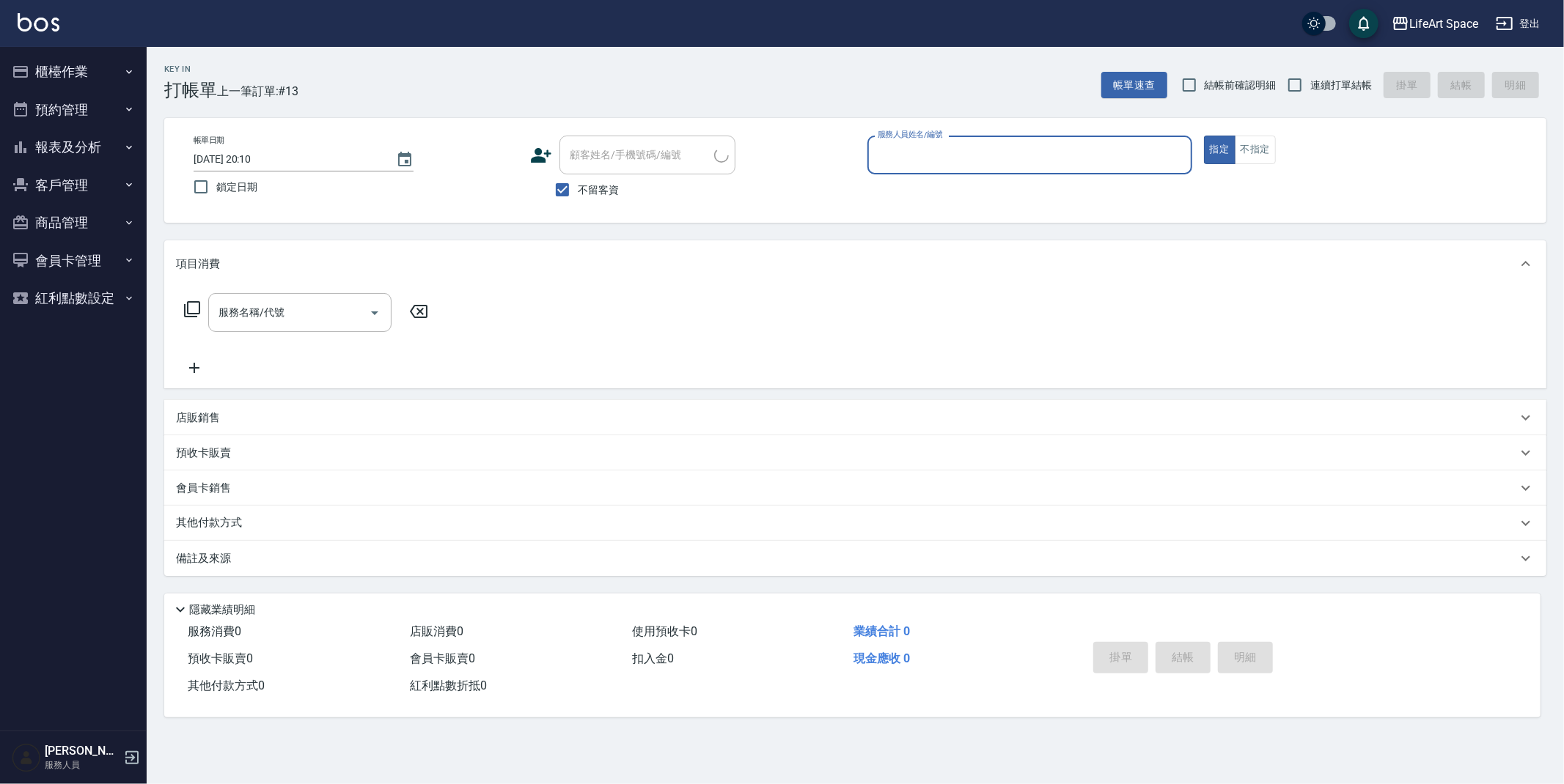
click at [927, 148] on input "服務人員姓名/編號" at bounding box center [1029, 155] width 312 height 25
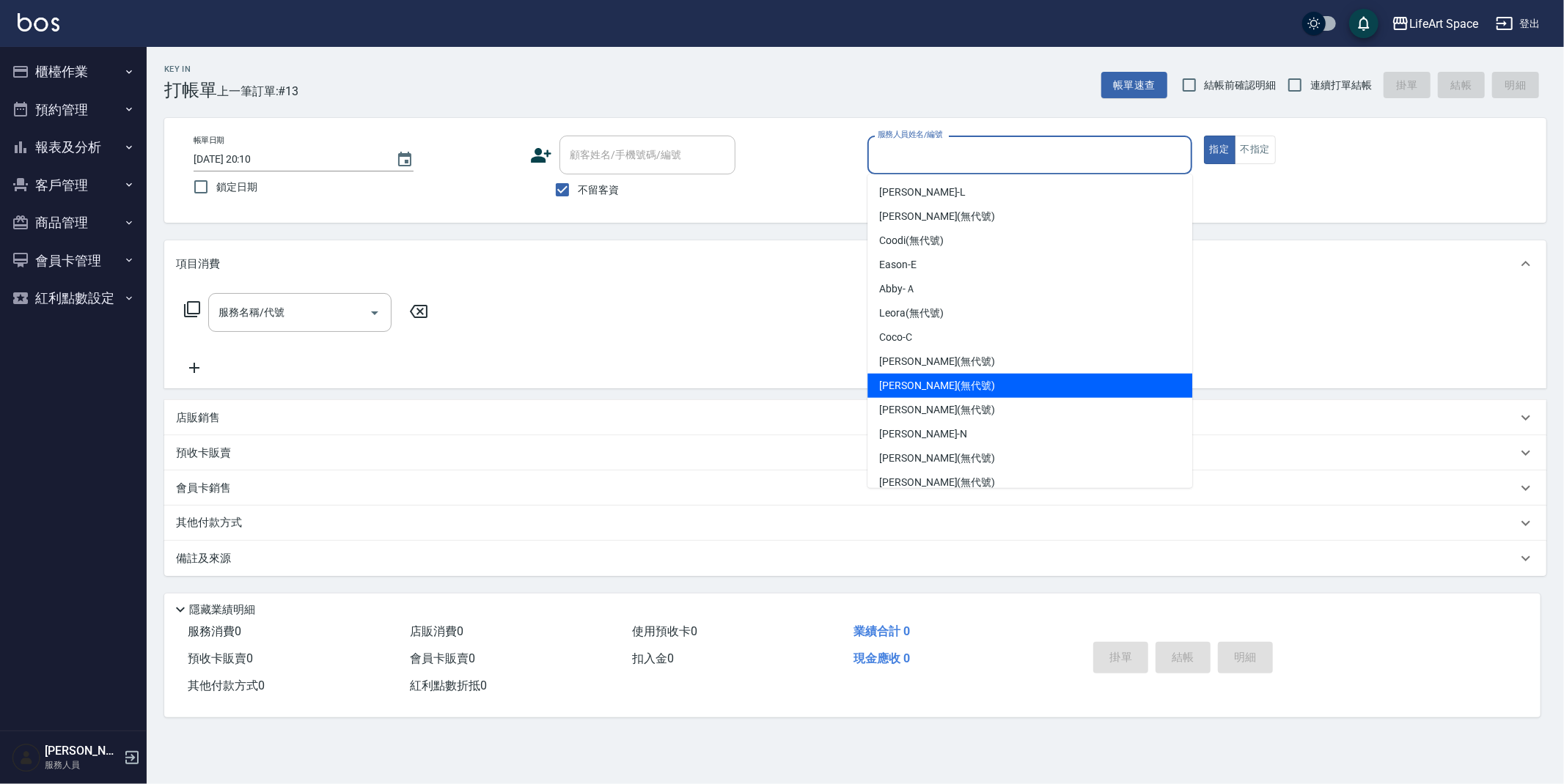
click at [961, 383] on div "[PERSON_NAME] (無代號)" at bounding box center [1030, 386] width 325 height 24
click at [956, 151] on input "[PERSON_NAME](無代號)" at bounding box center [1018, 155] width 289 height 25
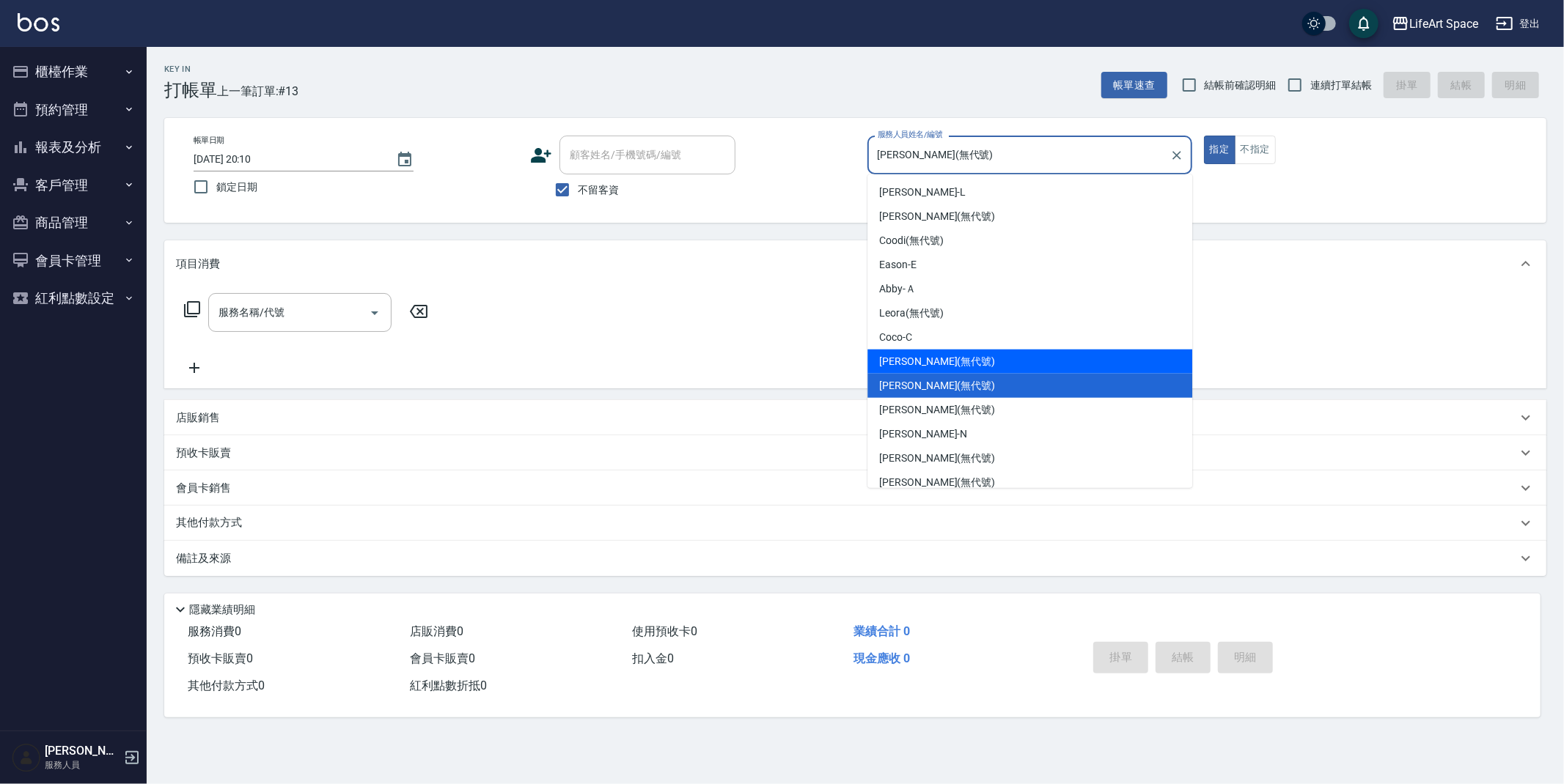
click at [921, 365] on span "[PERSON_NAME] (無代號)" at bounding box center [936, 361] width 116 height 16
type input "[PERSON_NAME](無代號)"
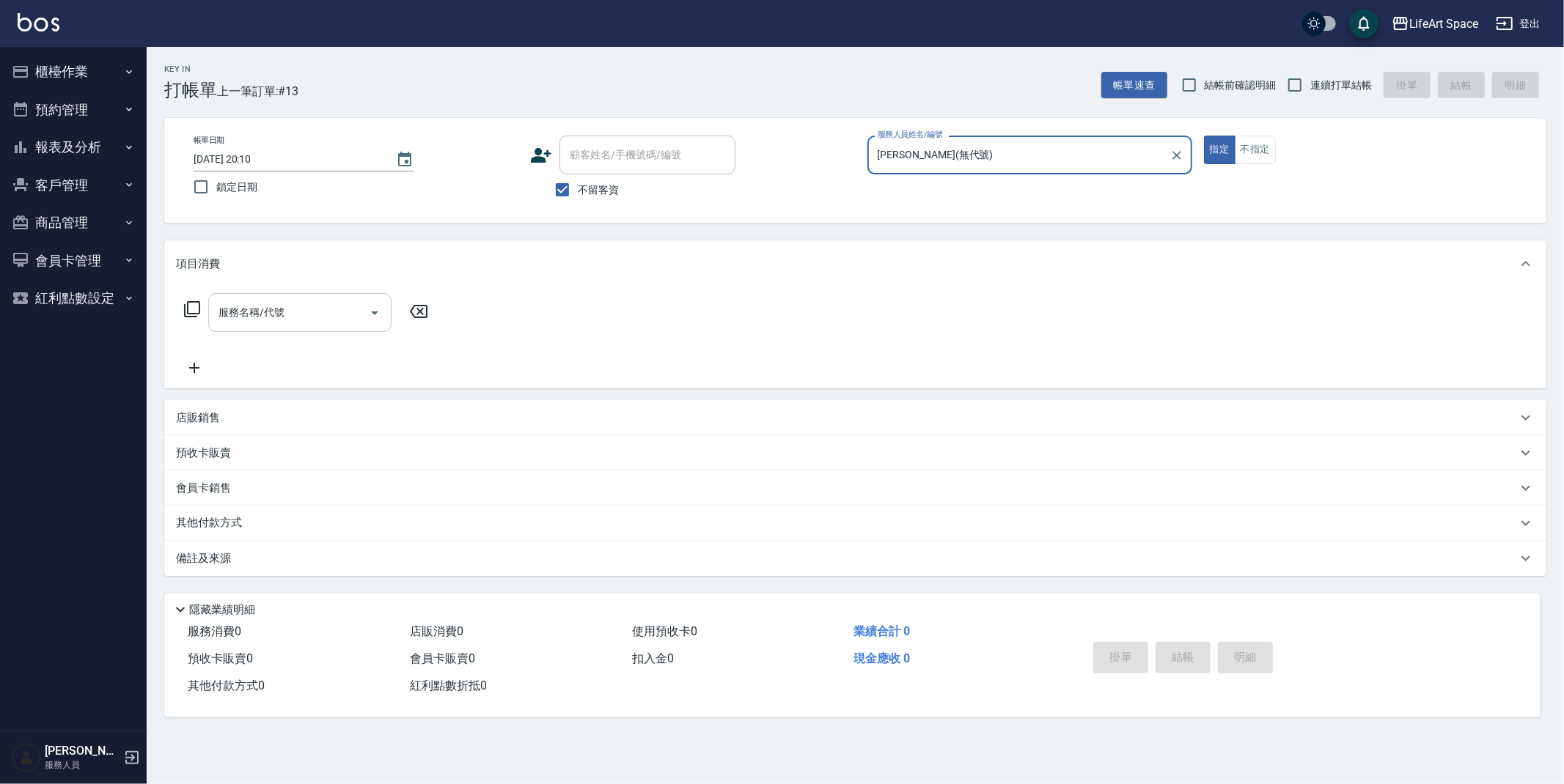
click at [274, 311] on div "服務名稱/代號 服務名稱/代號" at bounding box center [300, 312] width 183 height 39
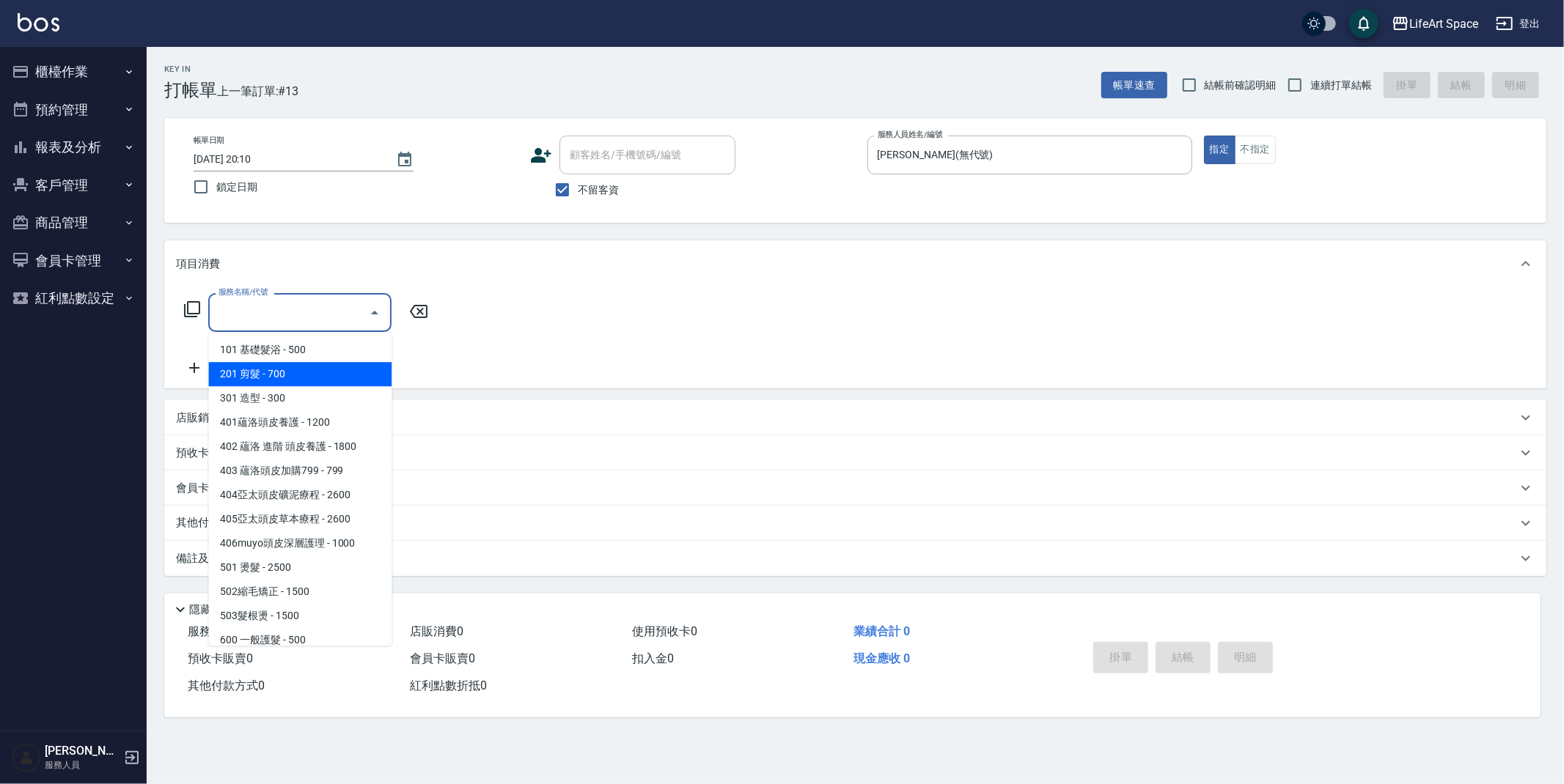
drag, startPoint x: 262, startPoint y: 368, endPoint x: 362, endPoint y: 304, distance: 118.7
click at [262, 367] on span "201 剪髮 - 700" at bounding box center [300, 374] width 183 height 24
type input "201 剪髮(201)"
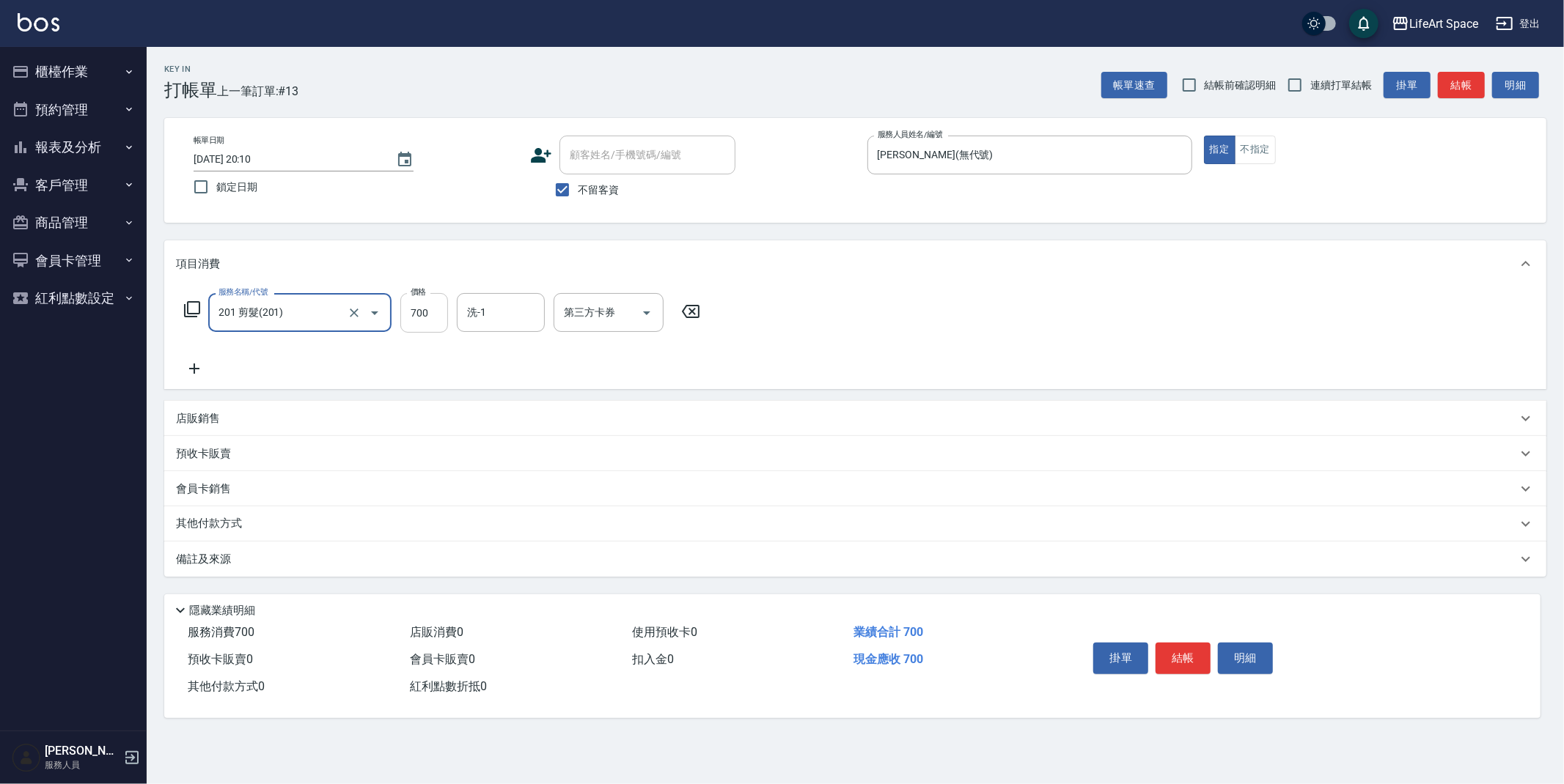
click at [433, 319] on input "700" at bounding box center [424, 312] width 48 height 39
click at [433, 319] on input "0" at bounding box center [424, 312] width 48 height 39
type input "750"
click at [1186, 663] on button "結帳" at bounding box center [1183, 658] width 55 height 31
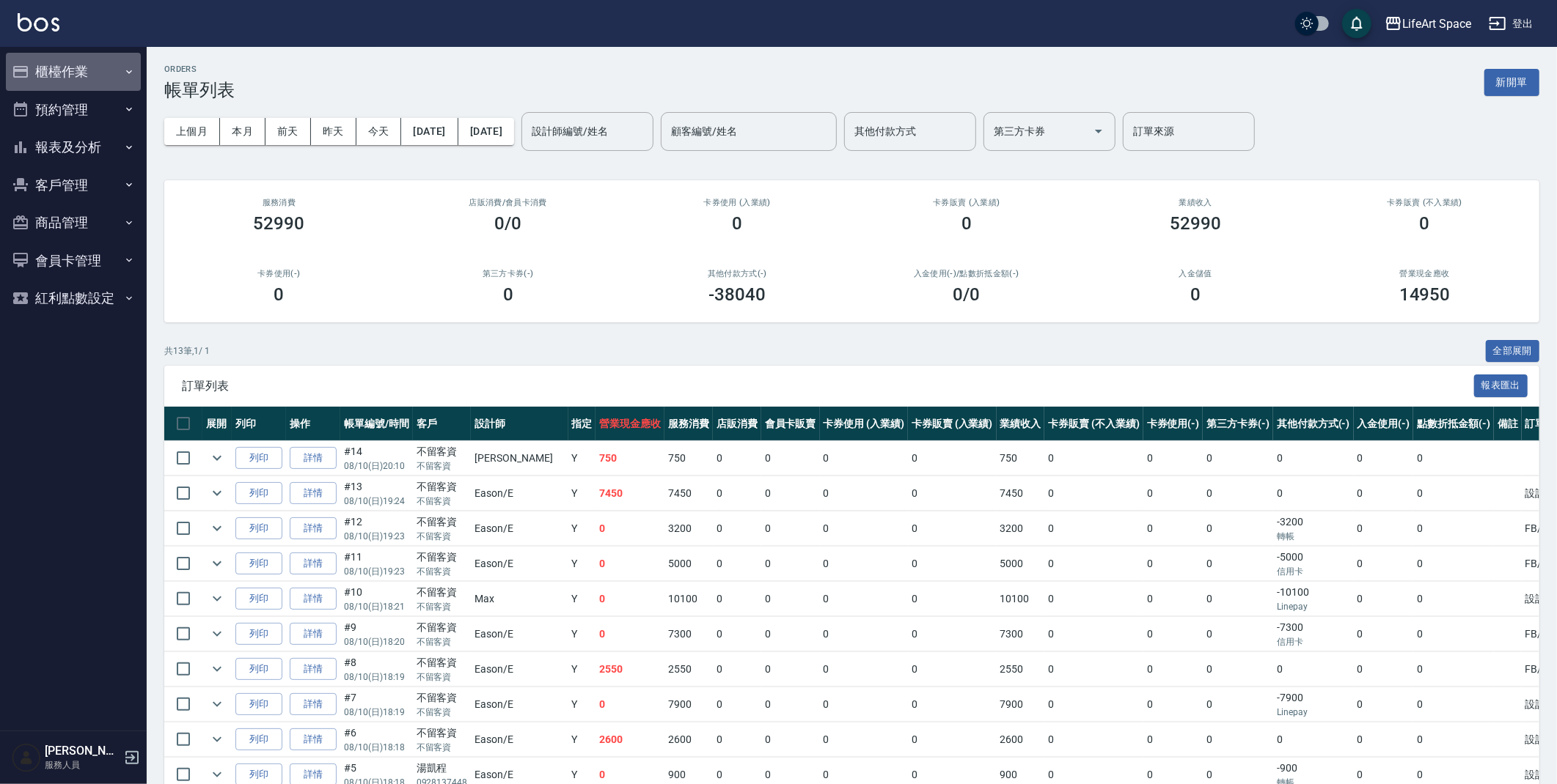
click at [60, 66] on button "櫃檯作業" at bounding box center [73, 72] width 135 height 38
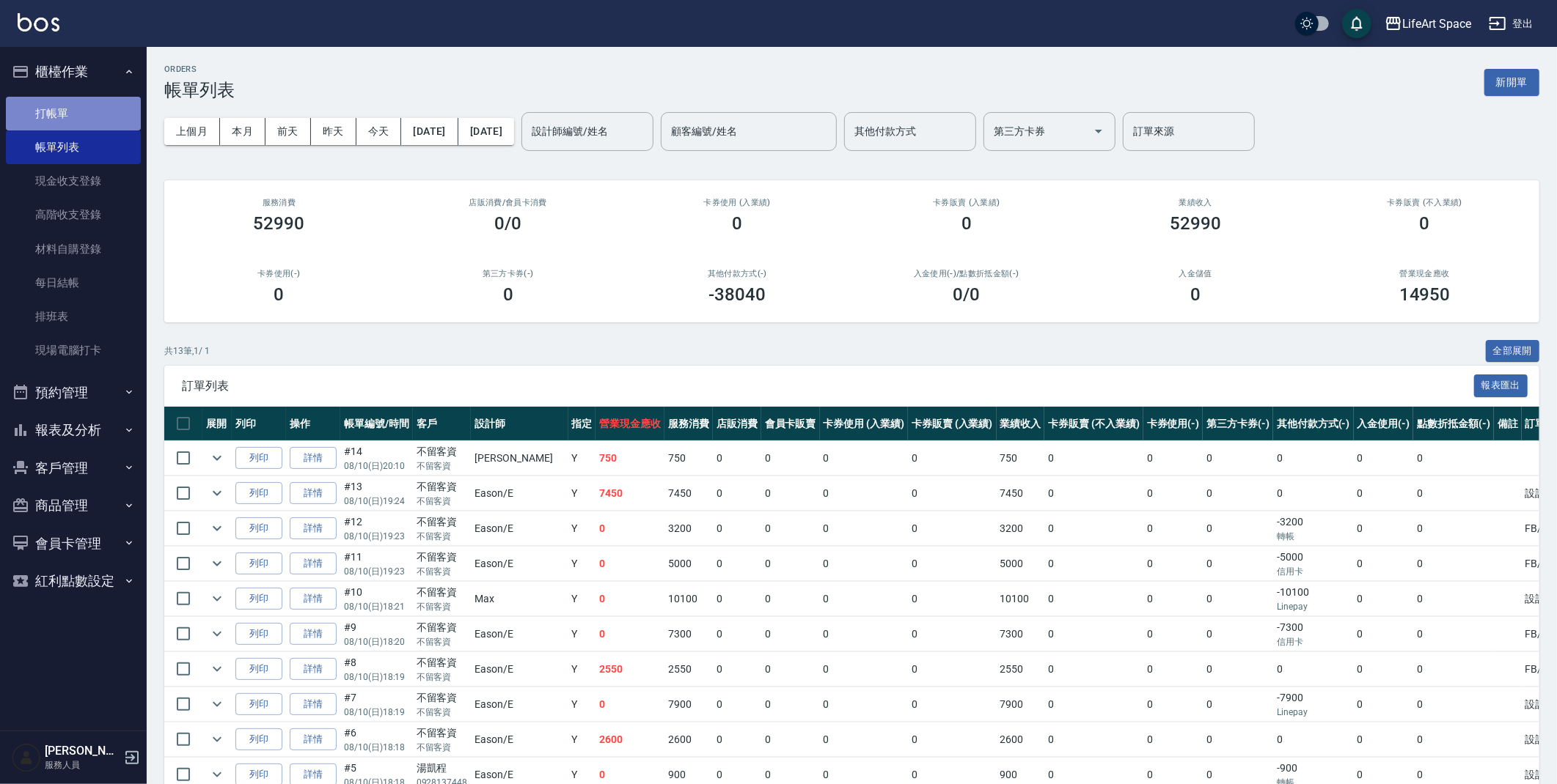
click at [62, 109] on link "打帳單" at bounding box center [73, 113] width 135 height 34
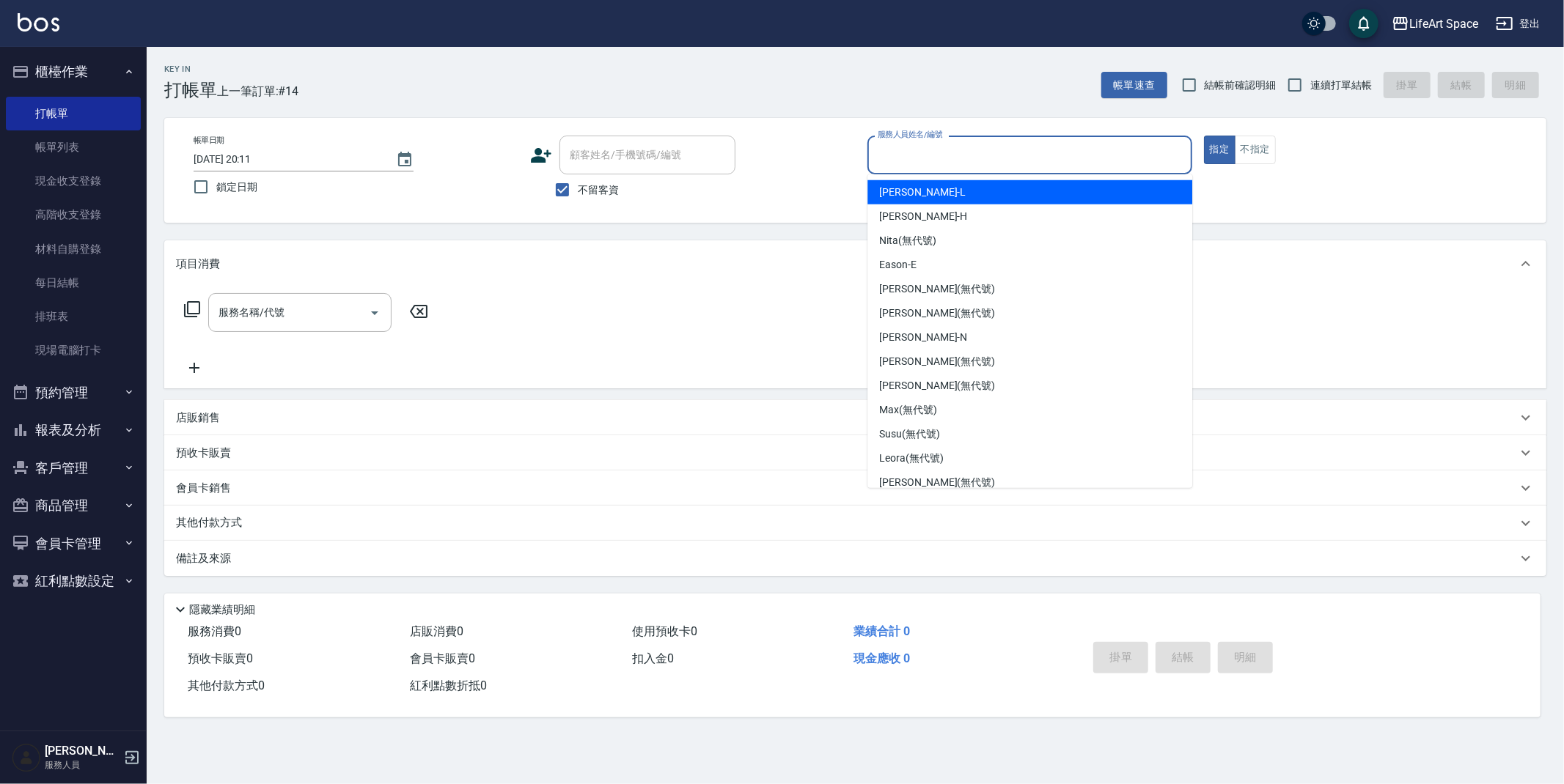
click at [953, 147] on input "服務人員姓名/編號" at bounding box center [1029, 155] width 312 height 25
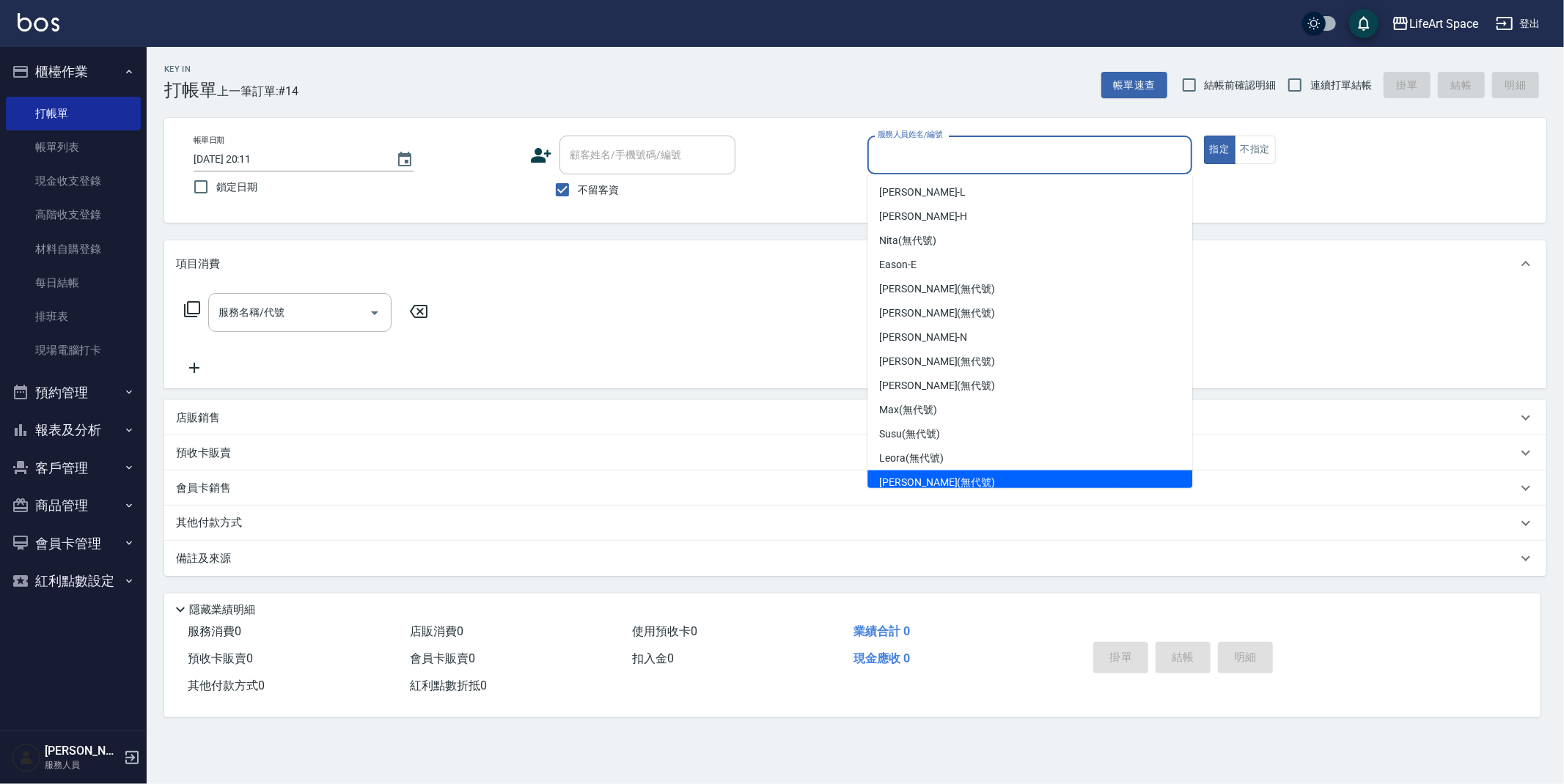
click at [948, 472] on div "[PERSON_NAME] (無代號)" at bounding box center [1030, 482] width 325 height 24
type input "[PERSON_NAME](無代號)"
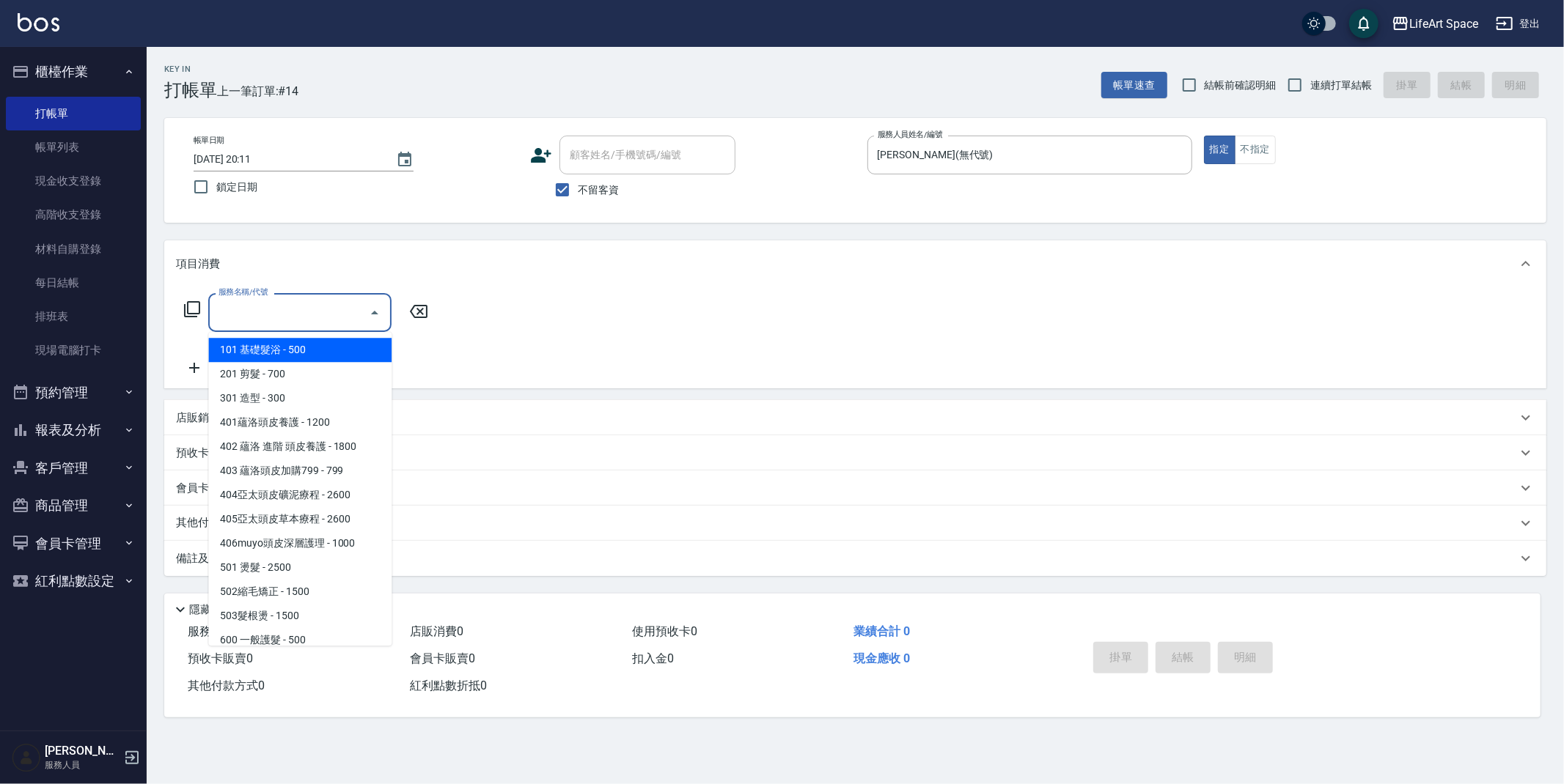
click at [296, 317] on input "服務名稱/代號" at bounding box center [288, 312] width 148 height 25
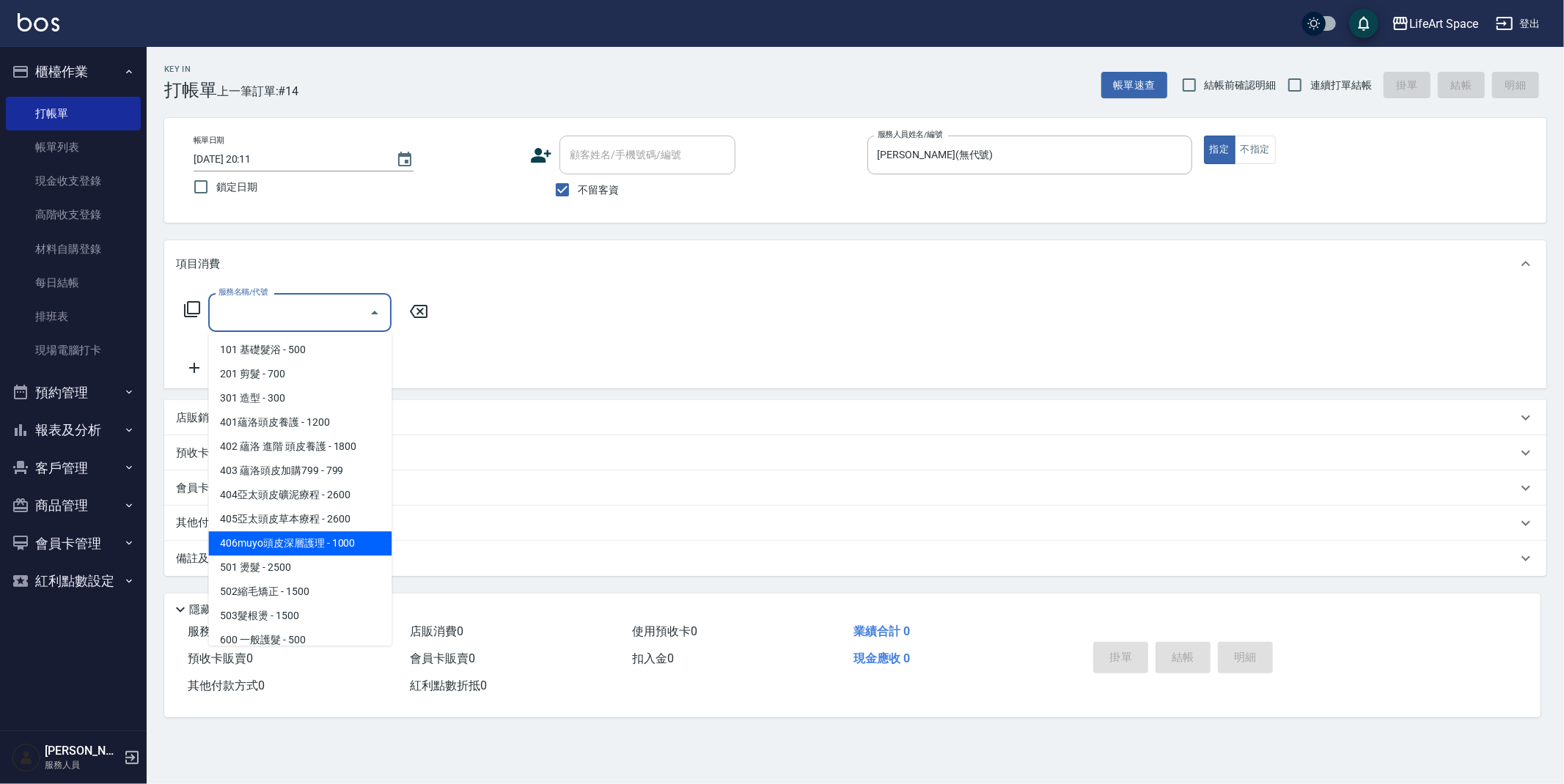
scroll to position [230, 0]
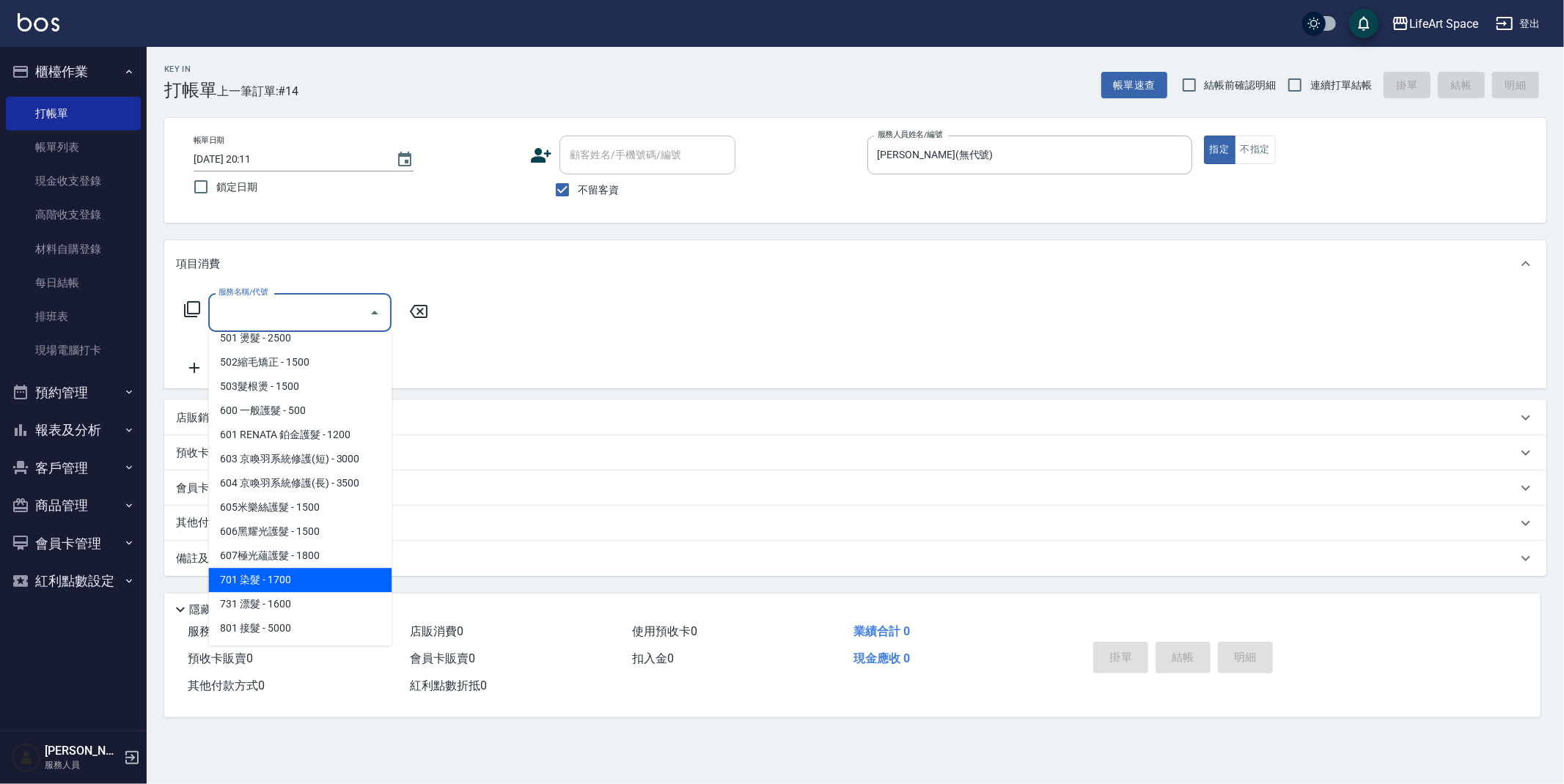
click at [310, 579] on span "701 染髮 - 1700" at bounding box center [300, 580] width 183 height 24
type input "701 染髮(701)"
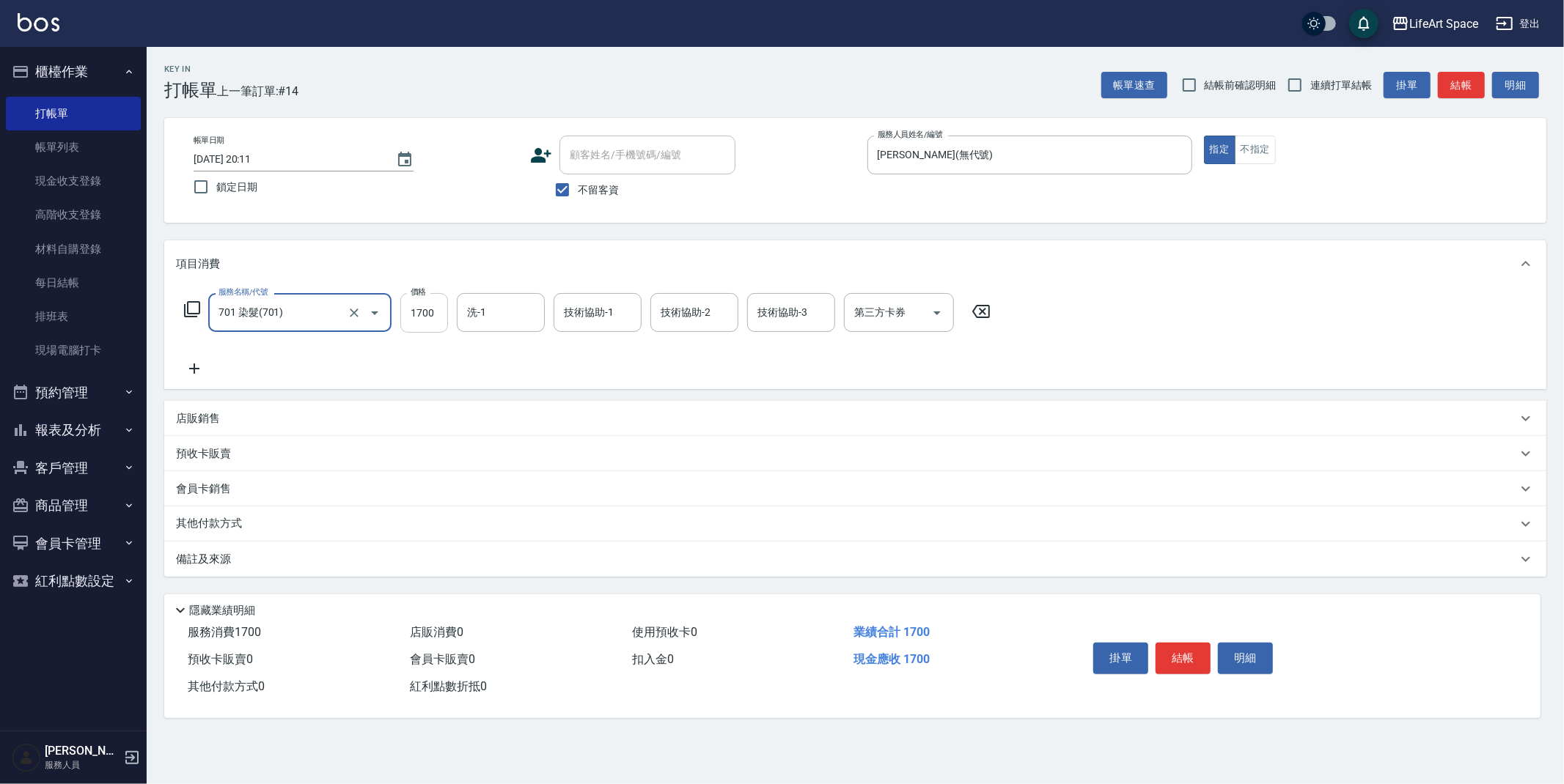
click at [440, 315] on input "1700" at bounding box center [424, 312] width 48 height 39
type input "2400"
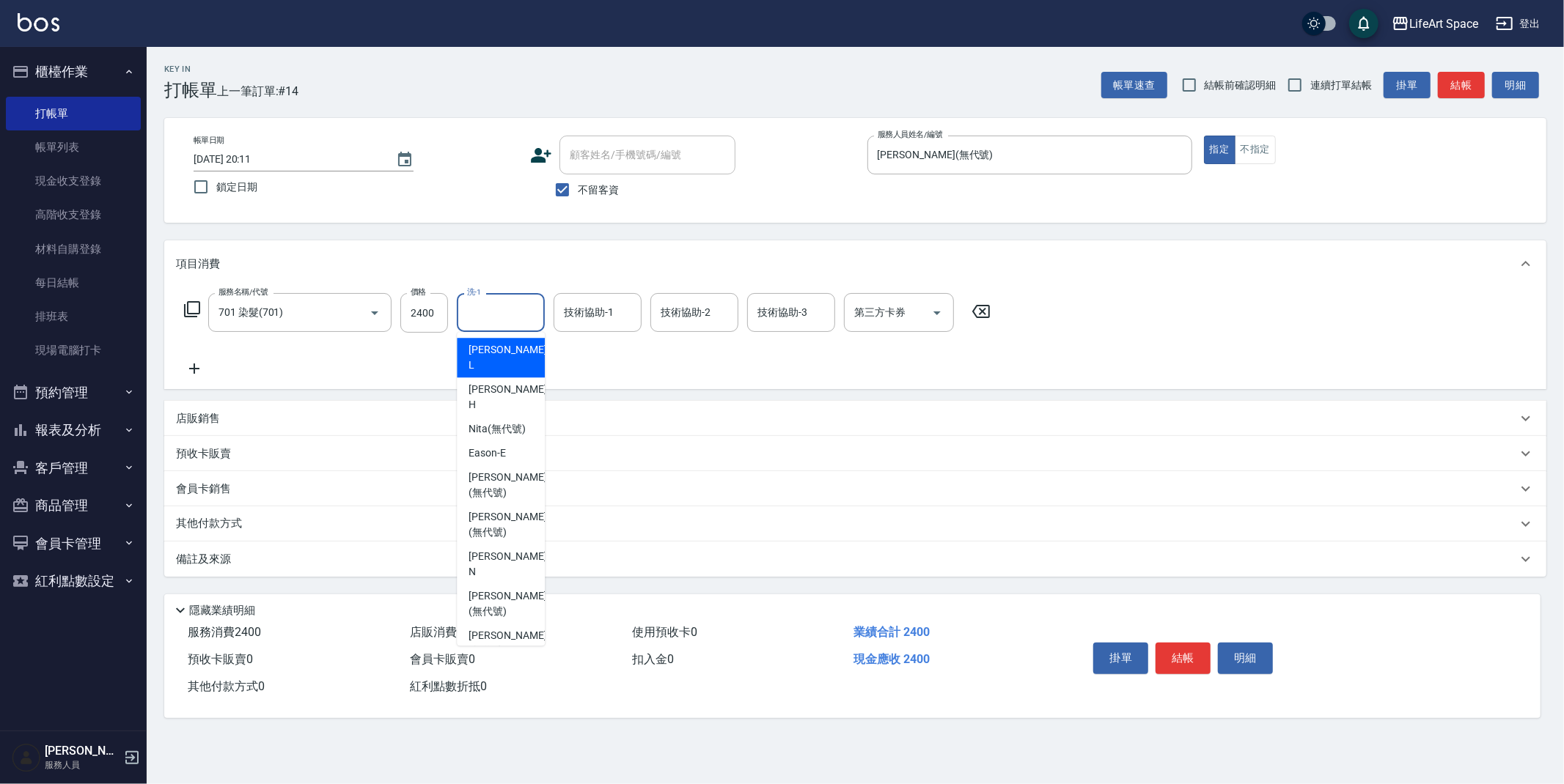
click at [494, 312] on input "洗-1" at bounding box center [501, 312] width 75 height 25
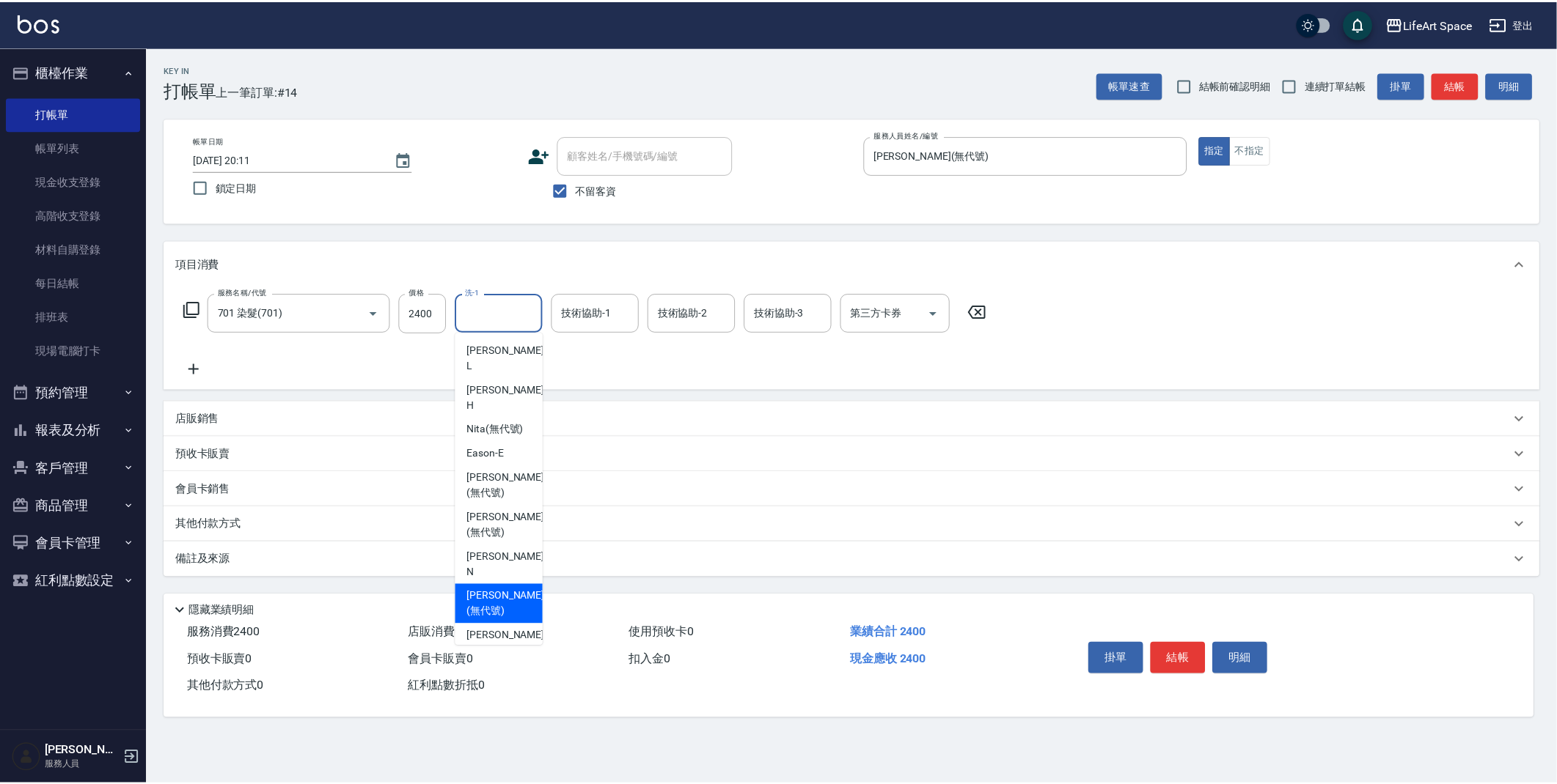
scroll to position [3, 0]
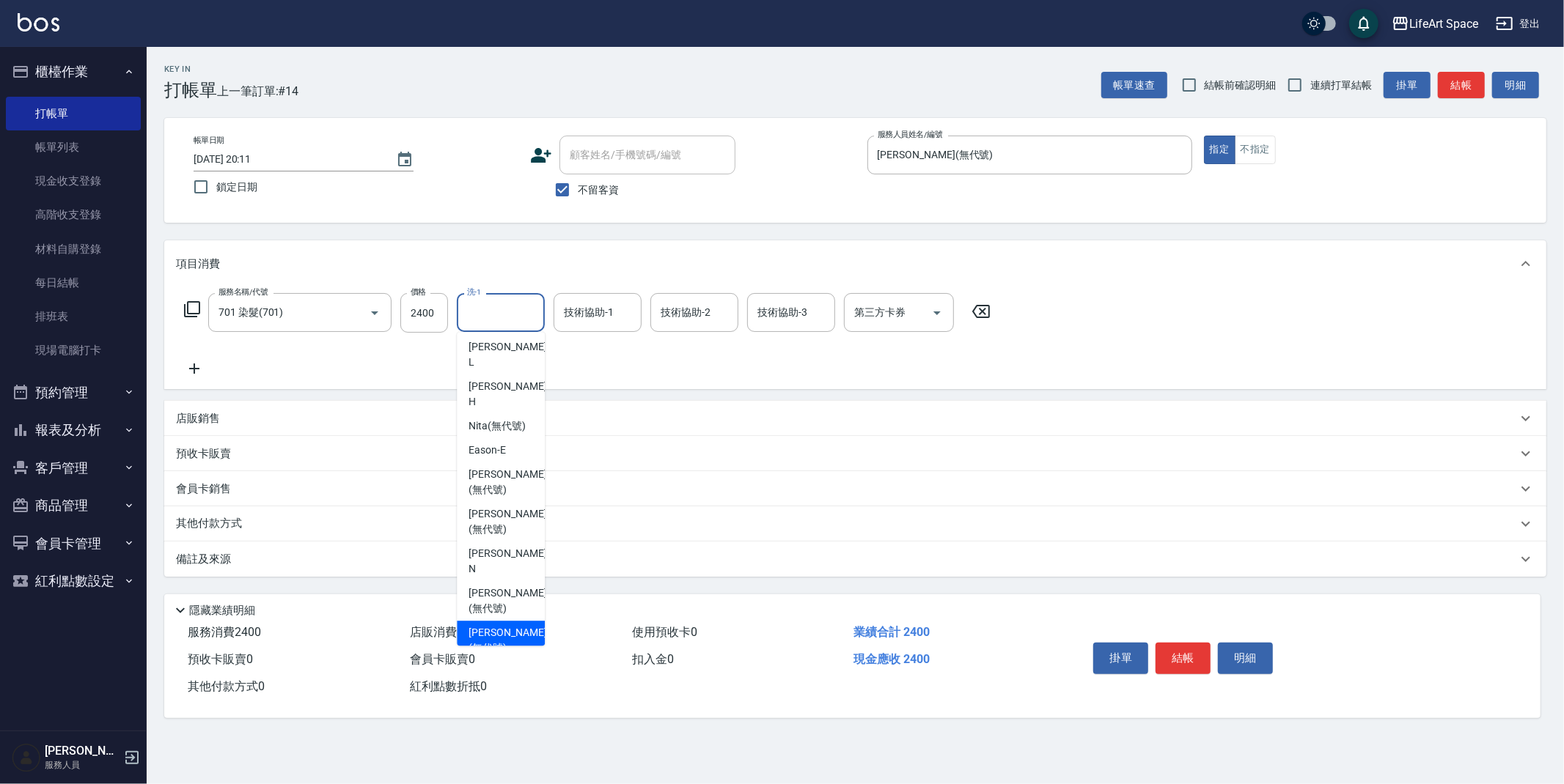
click at [504, 625] on span "[PERSON_NAME] (無代號)" at bounding box center [507, 640] width 78 height 31
type input "[PERSON_NAME](無代號)"
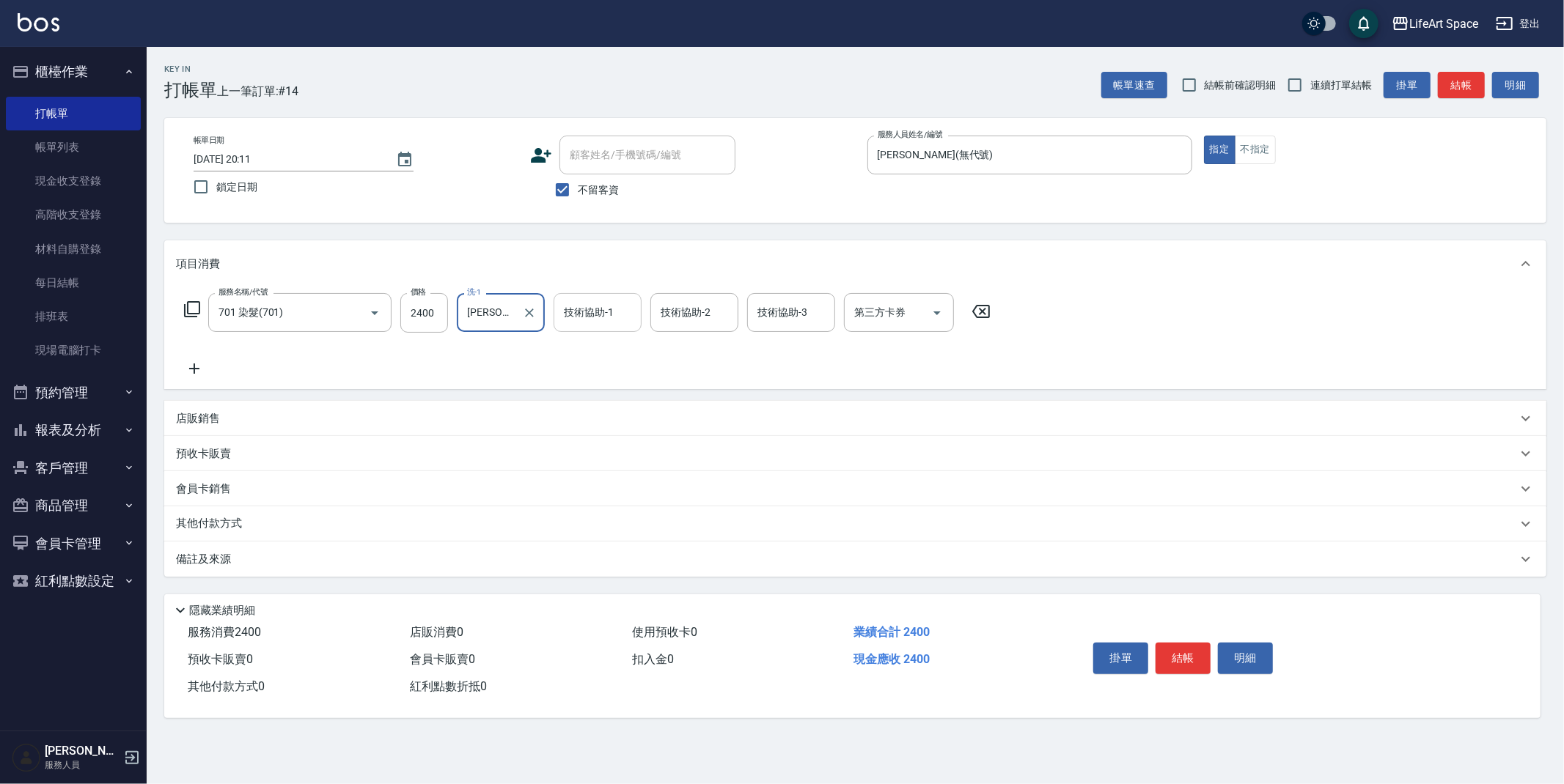
click at [588, 300] on div "技術協助-1 技術協助-1" at bounding box center [598, 312] width 88 height 39
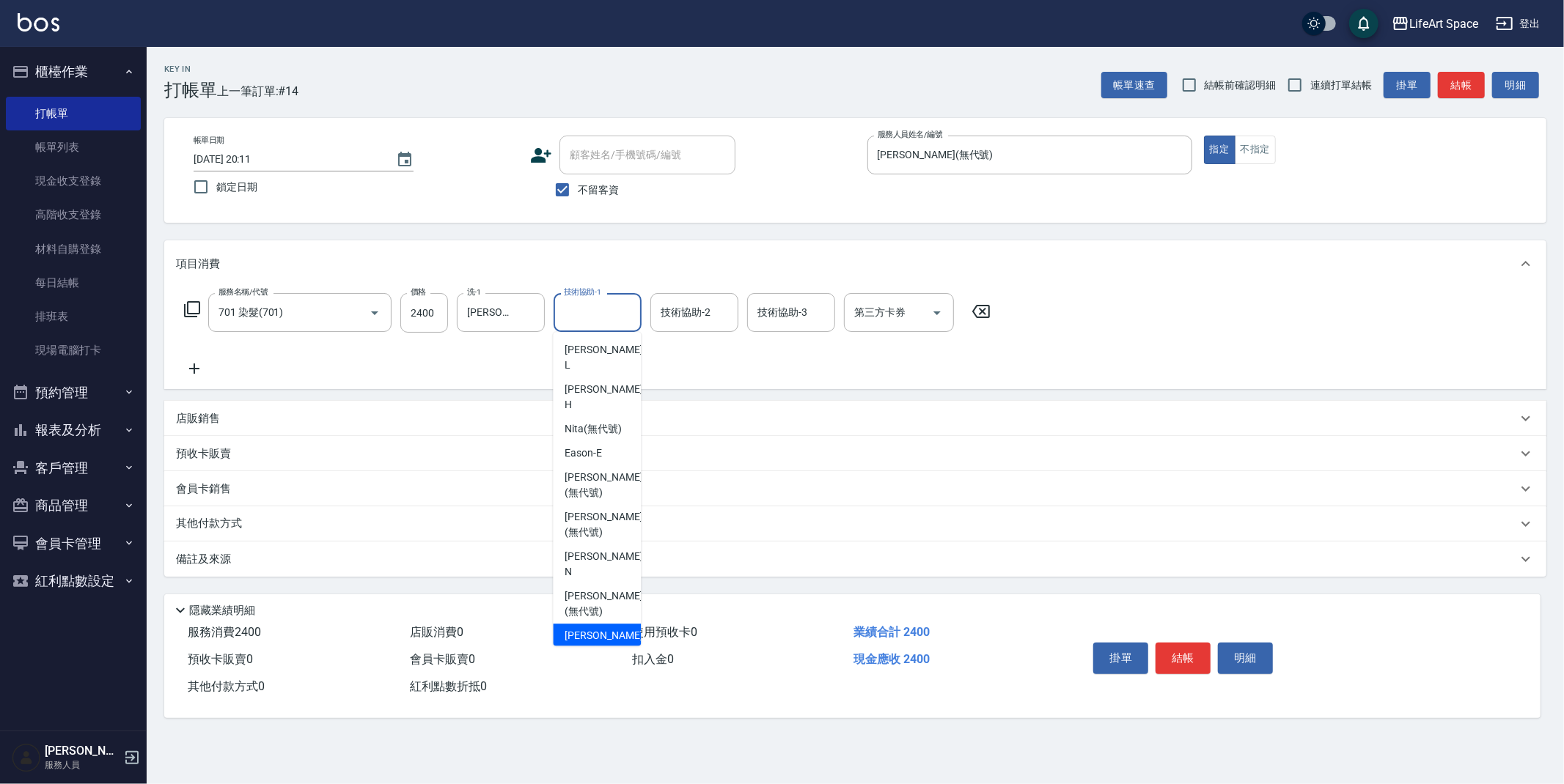
click at [589, 628] on span "[PERSON_NAME] (無代號)" at bounding box center [603, 643] width 78 height 31
type input "[PERSON_NAME](無代號)"
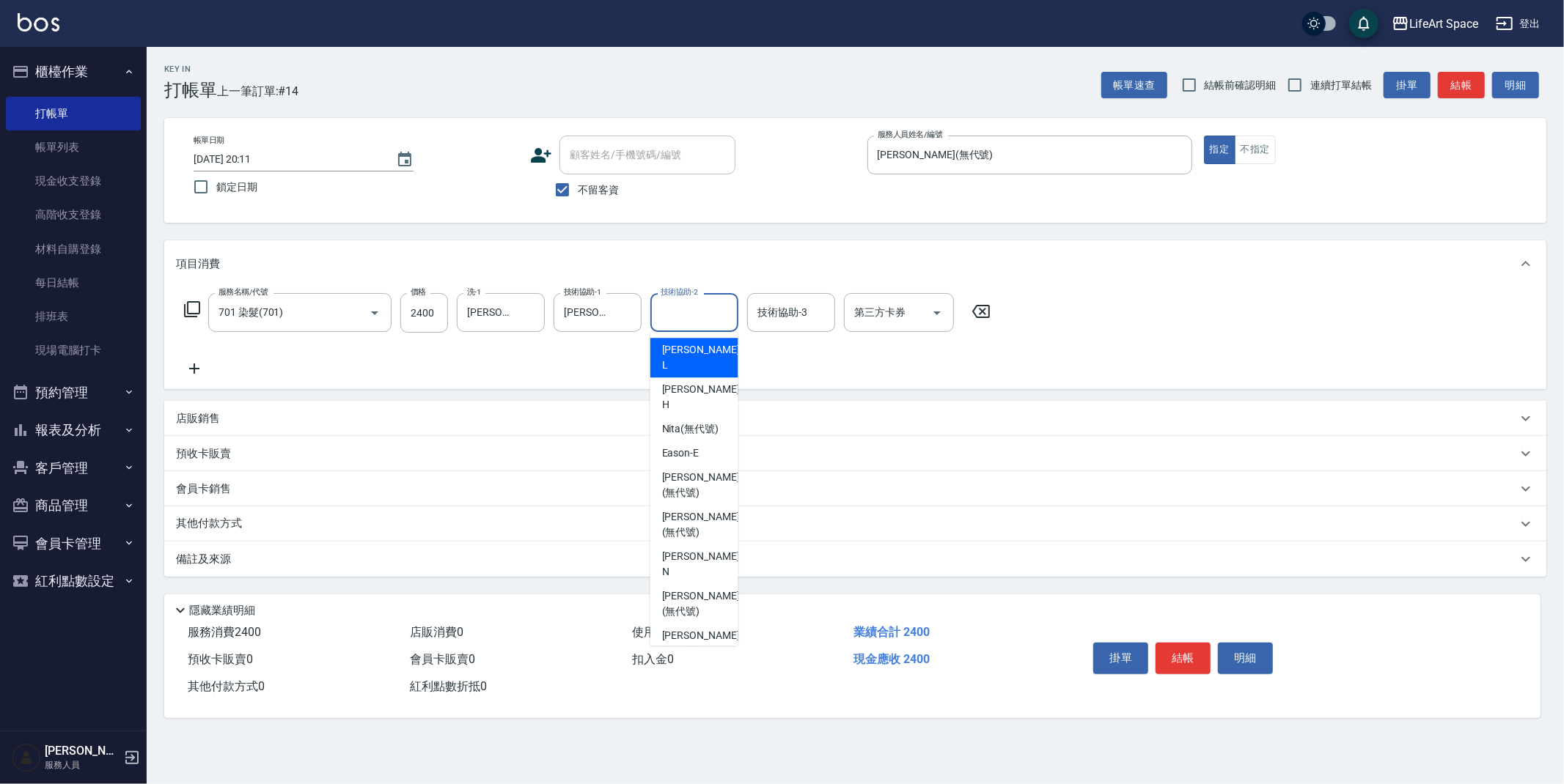
click at [690, 309] on div "技術協助-2 技術協助-2" at bounding box center [694, 312] width 88 height 39
click at [690, 628] on span "[PERSON_NAME] (無代號)" at bounding box center [701, 643] width 78 height 31
type input "[PERSON_NAME](無代號)"
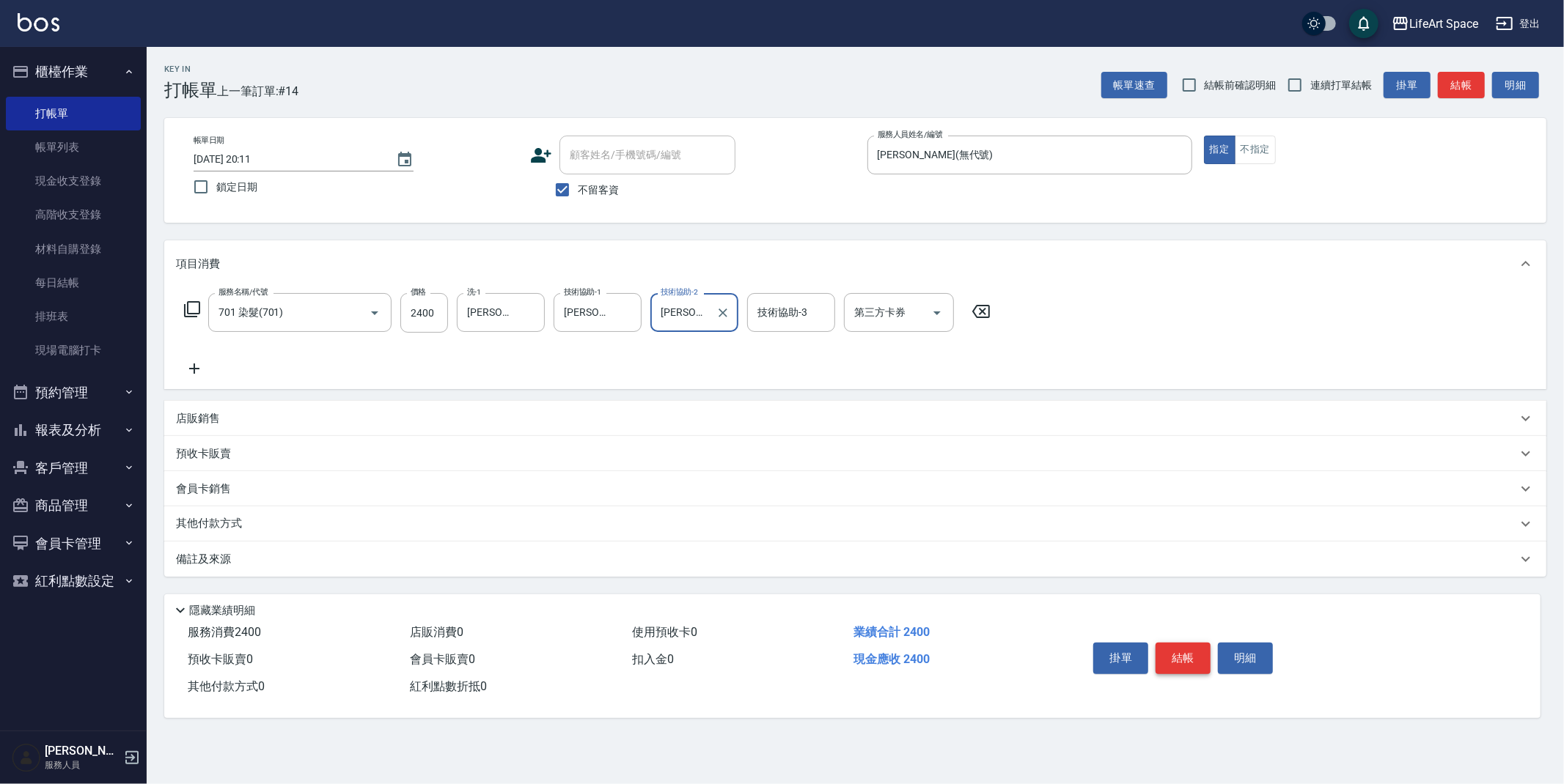
click at [1183, 661] on button "結帳" at bounding box center [1183, 658] width 55 height 31
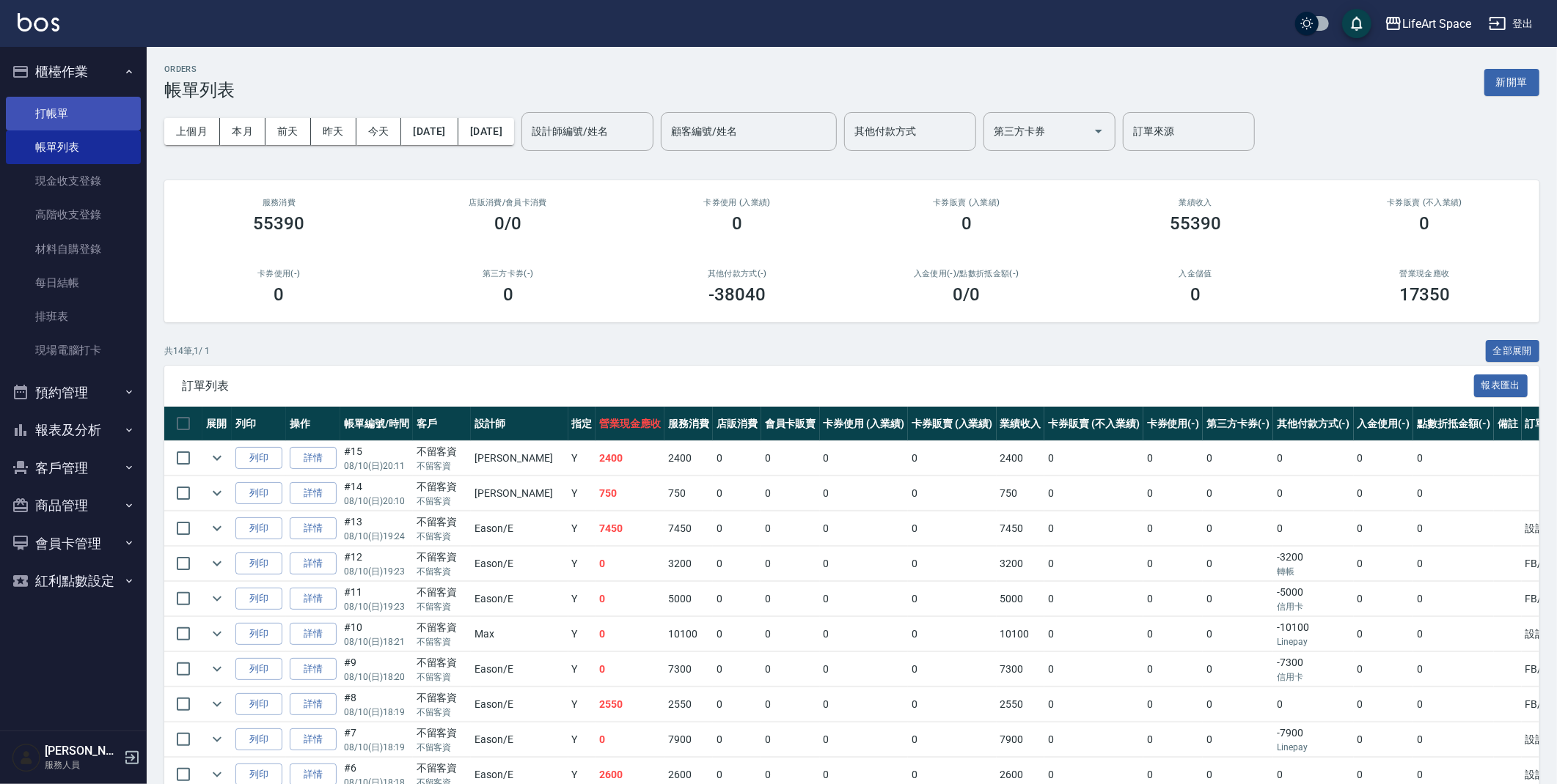
click at [74, 107] on link "打帳單" at bounding box center [73, 113] width 135 height 34
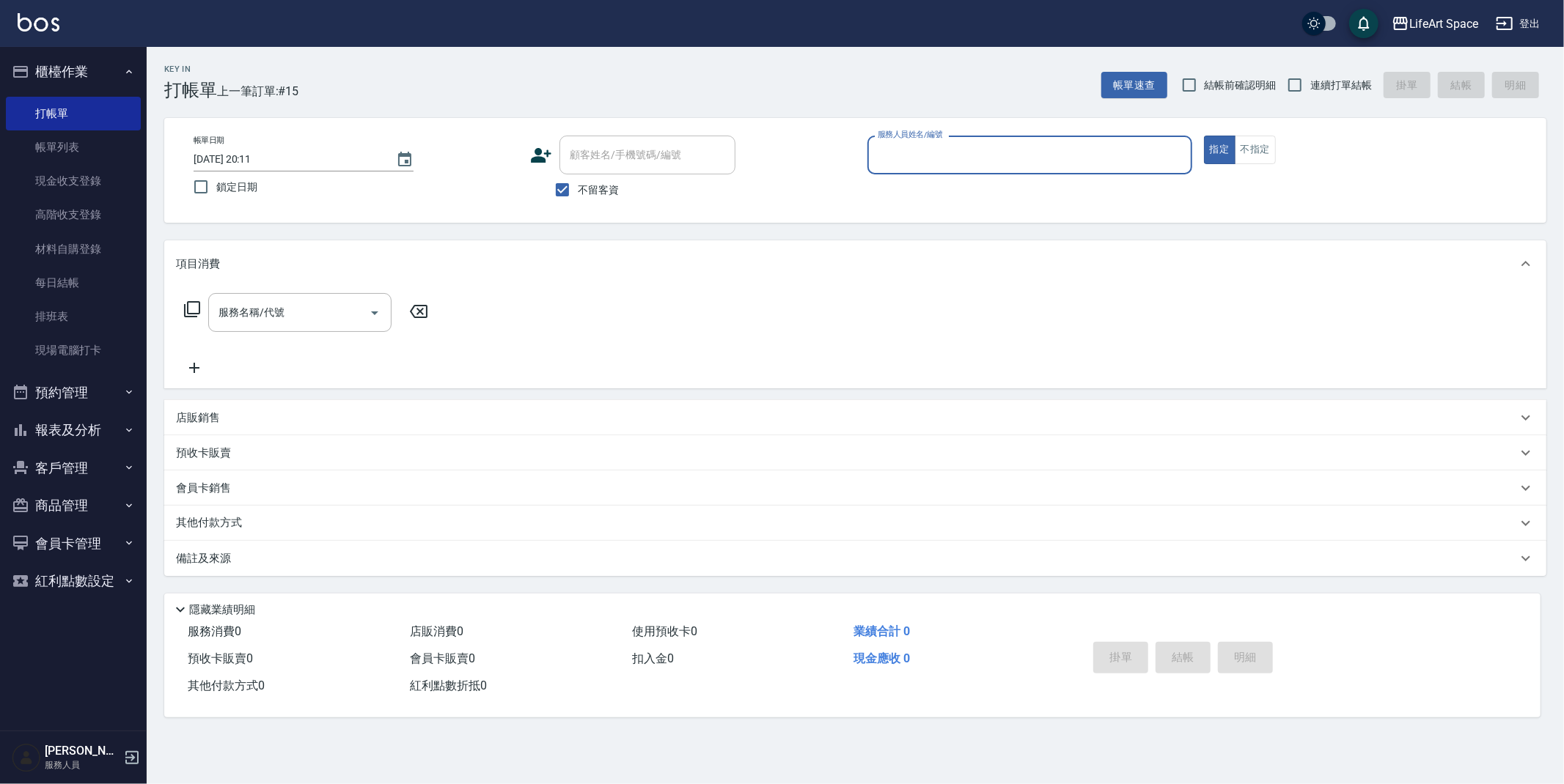
click at [930, 133] on label "服務人員姓名/編號" at bounding box center [909, 134] width 65 height 11
click at [930, 142] on input "服務人員姓名/編號" at bounding box center [1029, 155] width 312 height 25
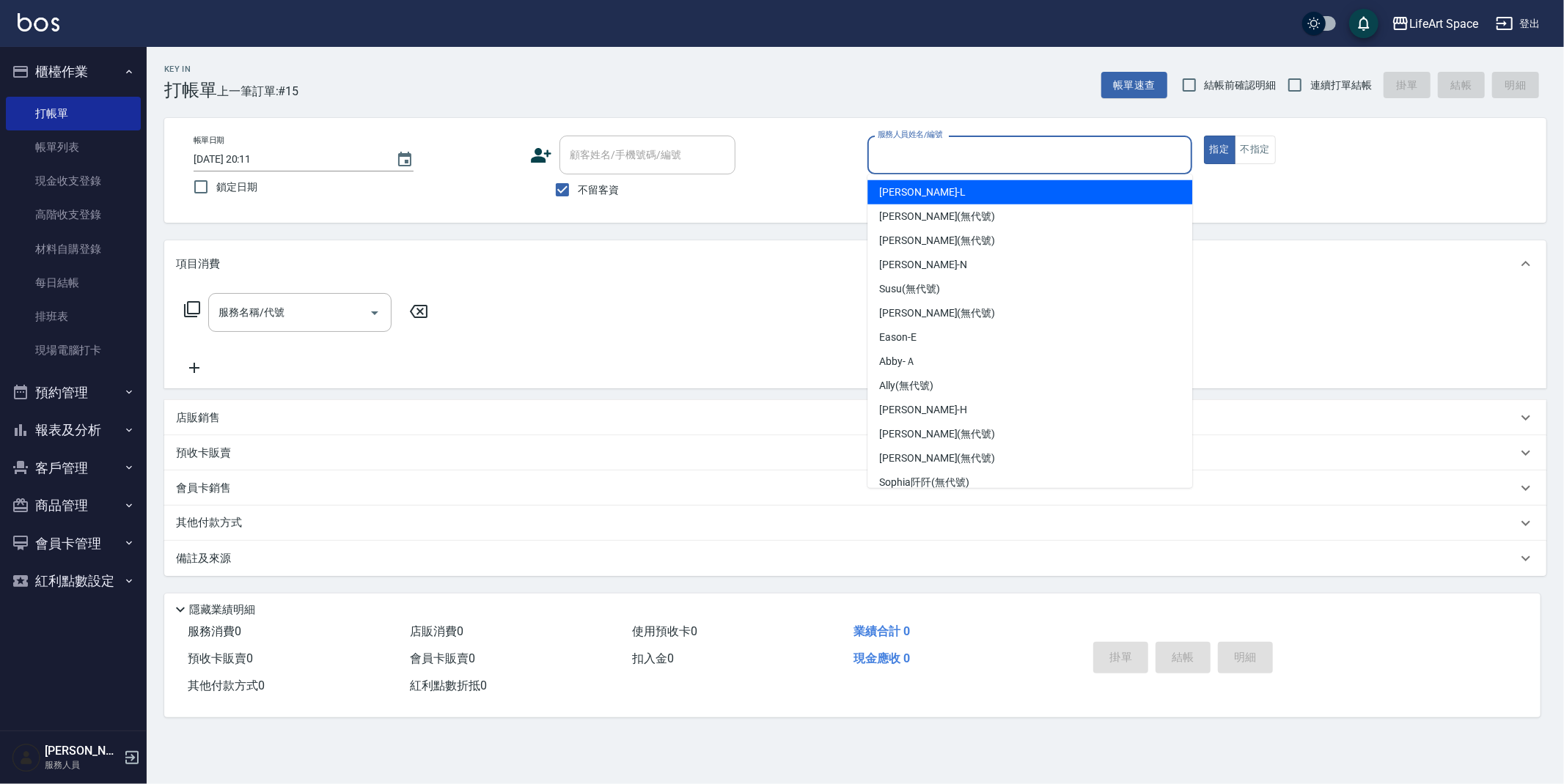
click at [930, 146] on input "服務人員姓名/編號" at bounding box center [1029, 155] width 312 height 25
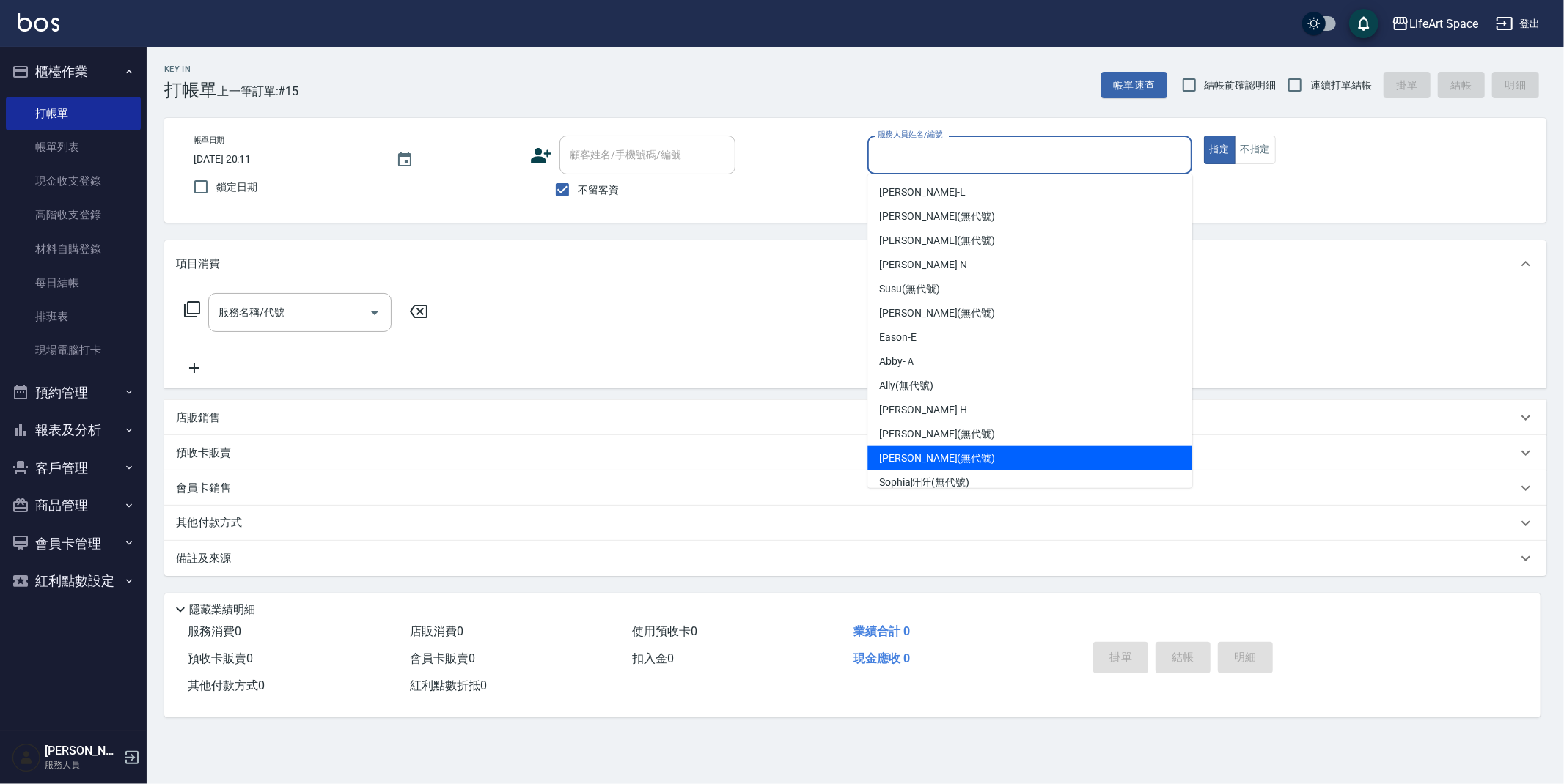
drag, startPoint x: 936, startPoint y: 458, endPoint x: 803, endPoint y: 357, distance: 167.0
click at [936, 457] on span "[PERSON_NAME] (無代號)" at bounding box center [936, 458] width 116 height 16
type input "[PERSON_NAME](無代號)"
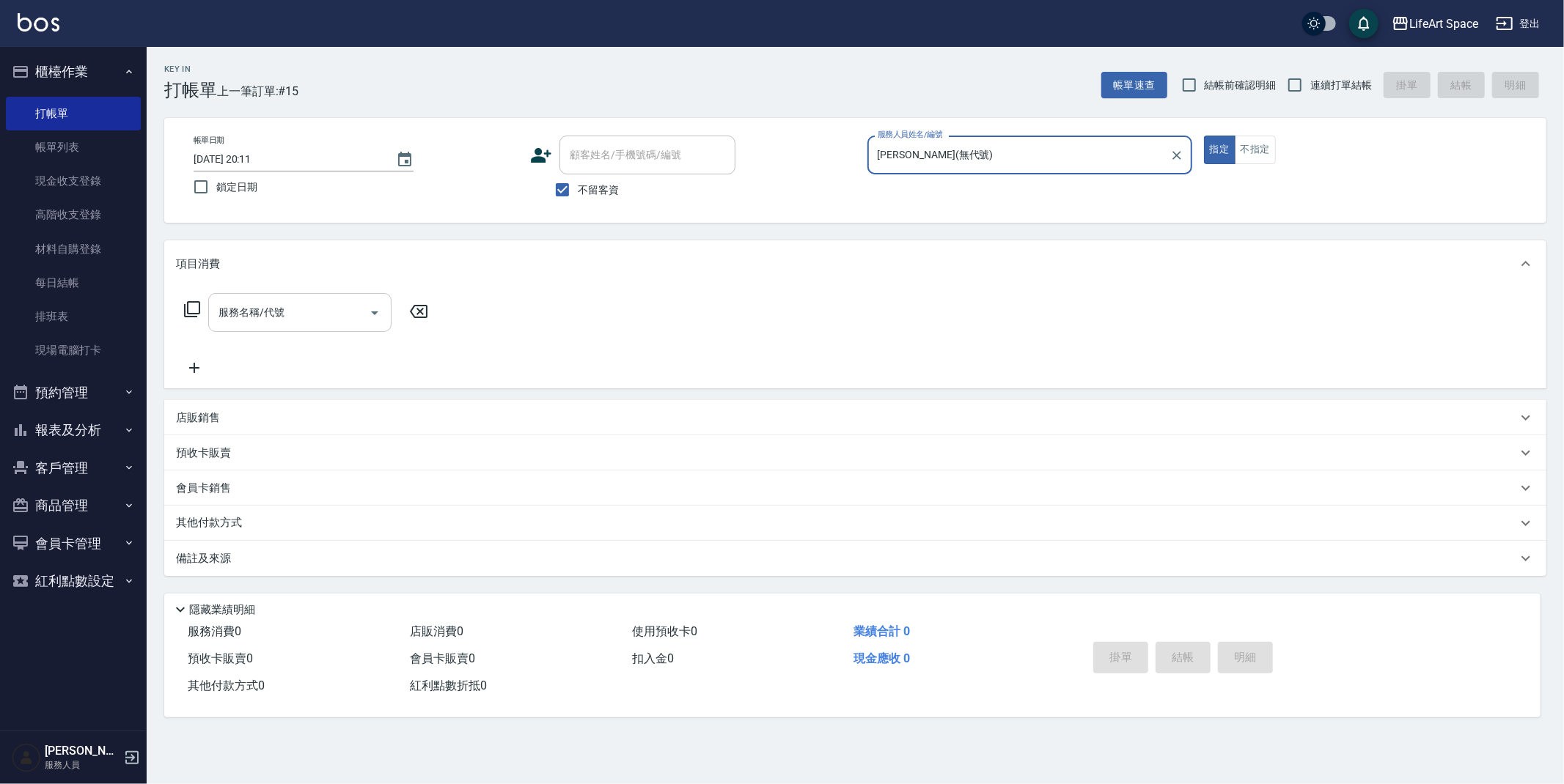
click at [294, 303] on input "服務名稱/代號" at bounding box center [288, 312] width 148 height 25
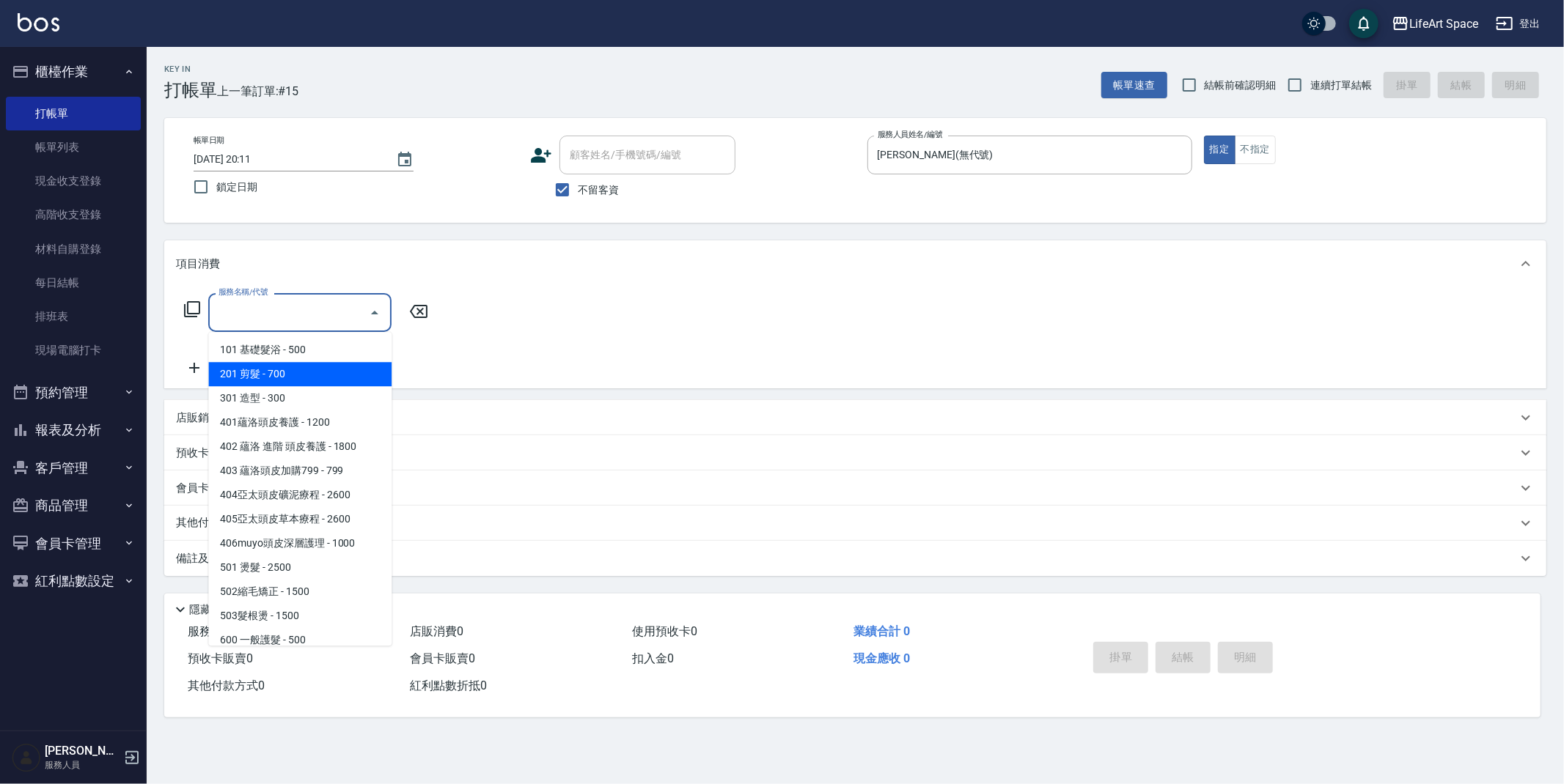
click at [319, 373] on span "201 剪髮 - 700" at bounding box center [300, 374] width 183 height 24
type input "201 剪髮(201)"
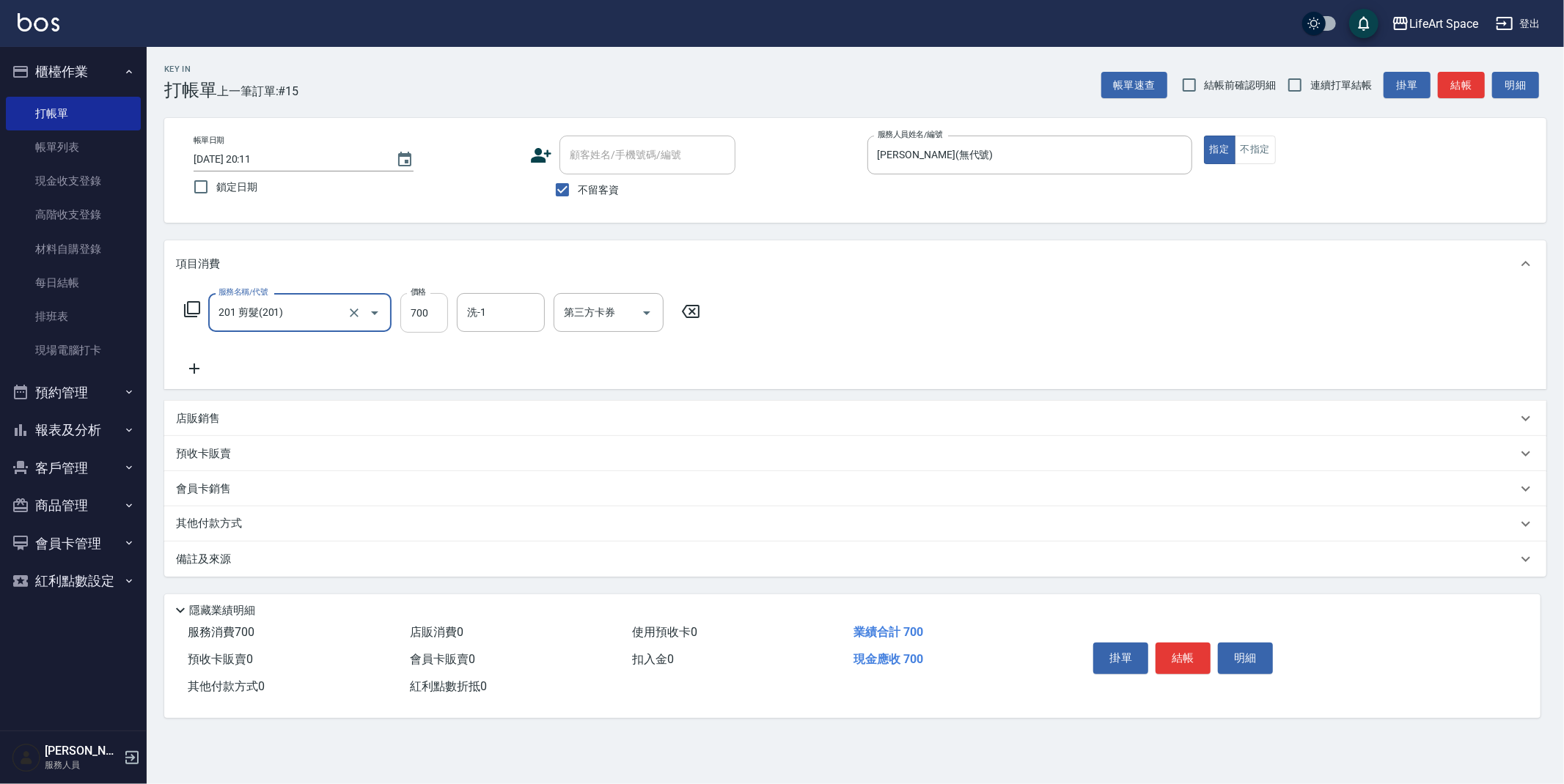
click at [438, 320] on input "700" at bounding box center [424, 312] width 48 height 39
type input "900"
click at [523, 308] on input "洗-1" at bounding box center [501, 312] width 75 height 25
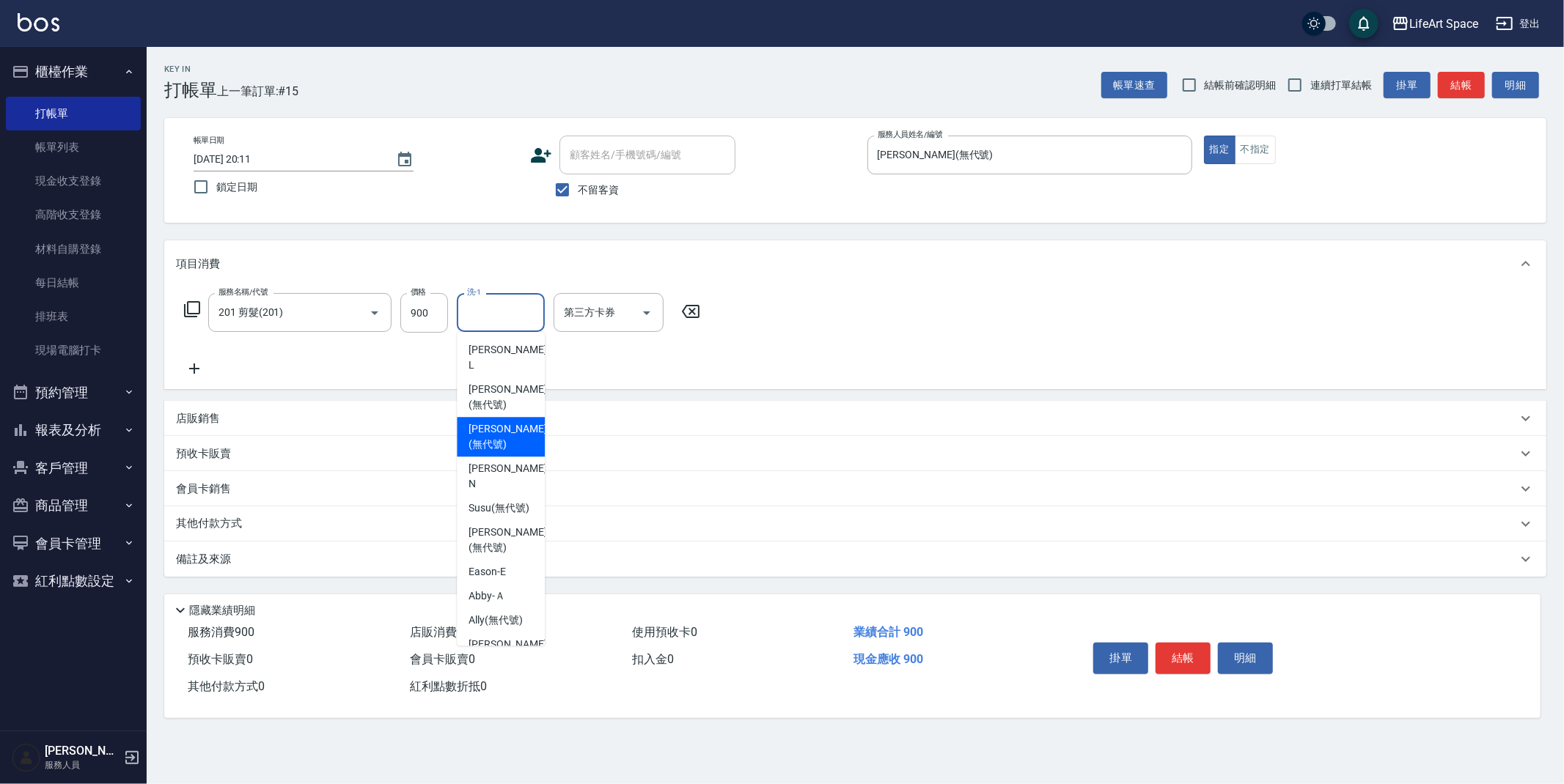
click at [492, 433] on span "[PERSON_NAME] (無代號)" at bounding box center [507, 437] width 78 height 31
type input "[PERSON_NAME](無代號)"
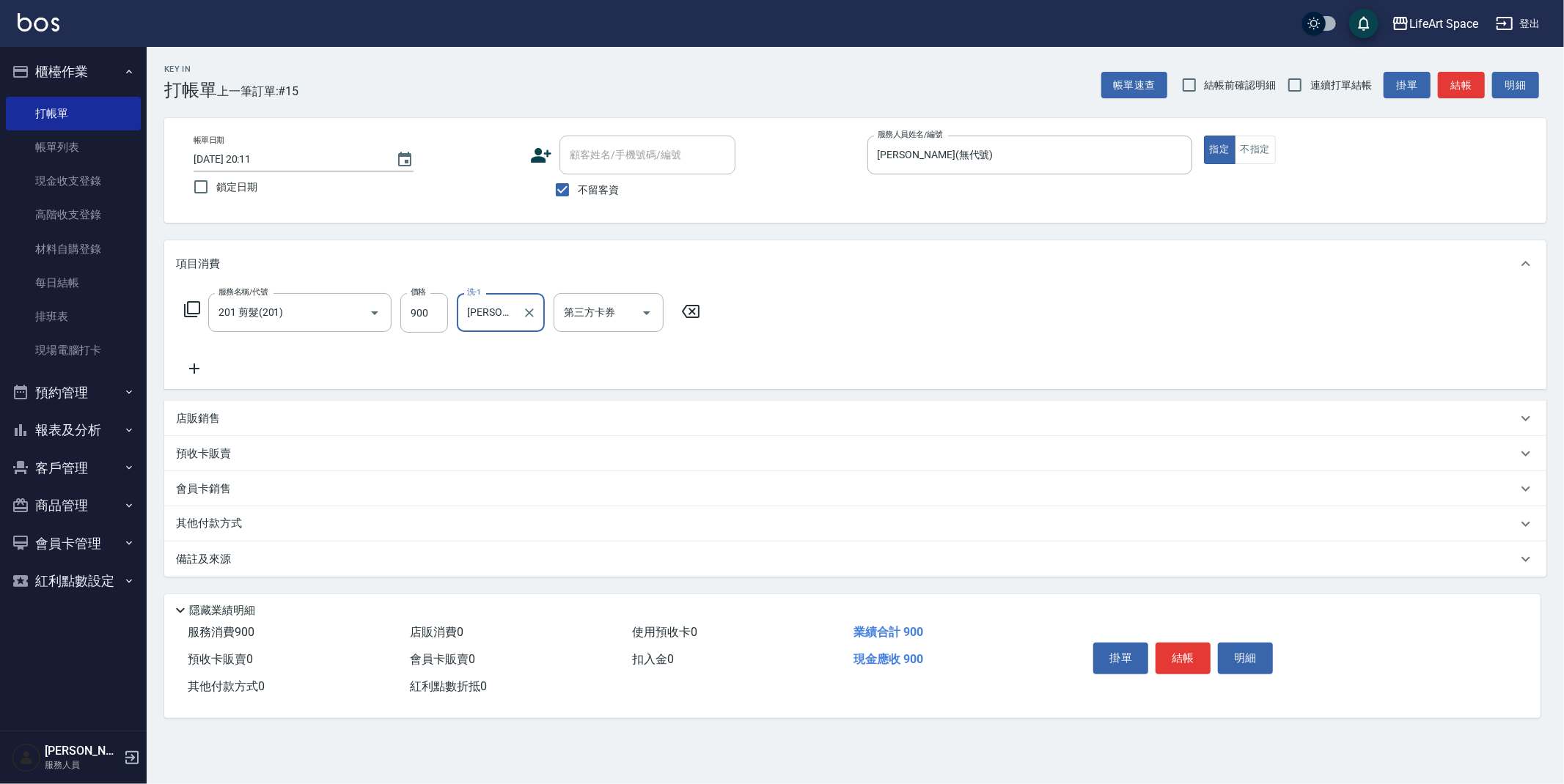
click at [191, 370] on icon at bounding box center [194, 369] width 37 height 18
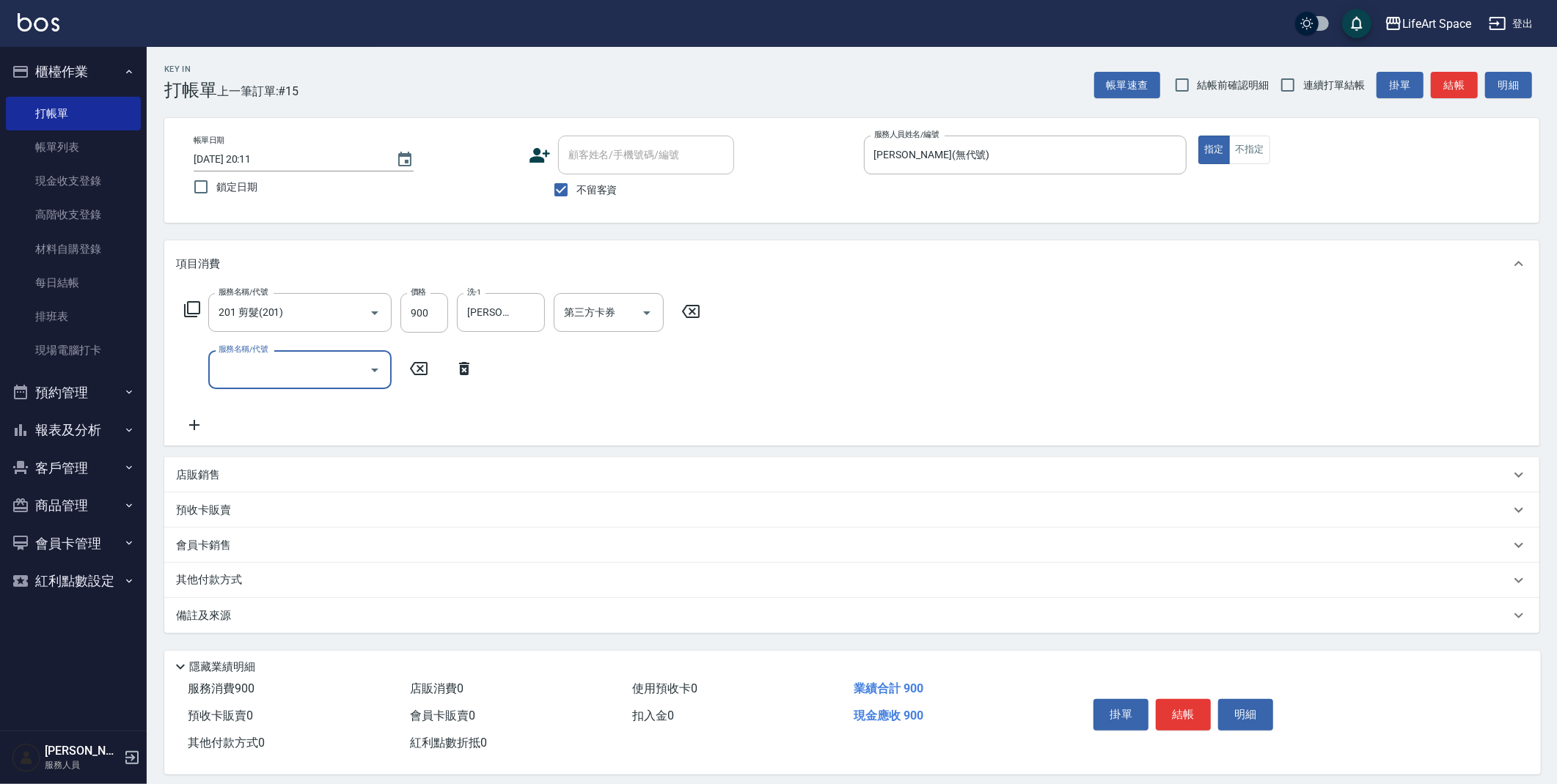
click at [312, 353] on div "服務名稱/代號" at bounding box center [300, 370] width 183 height 39
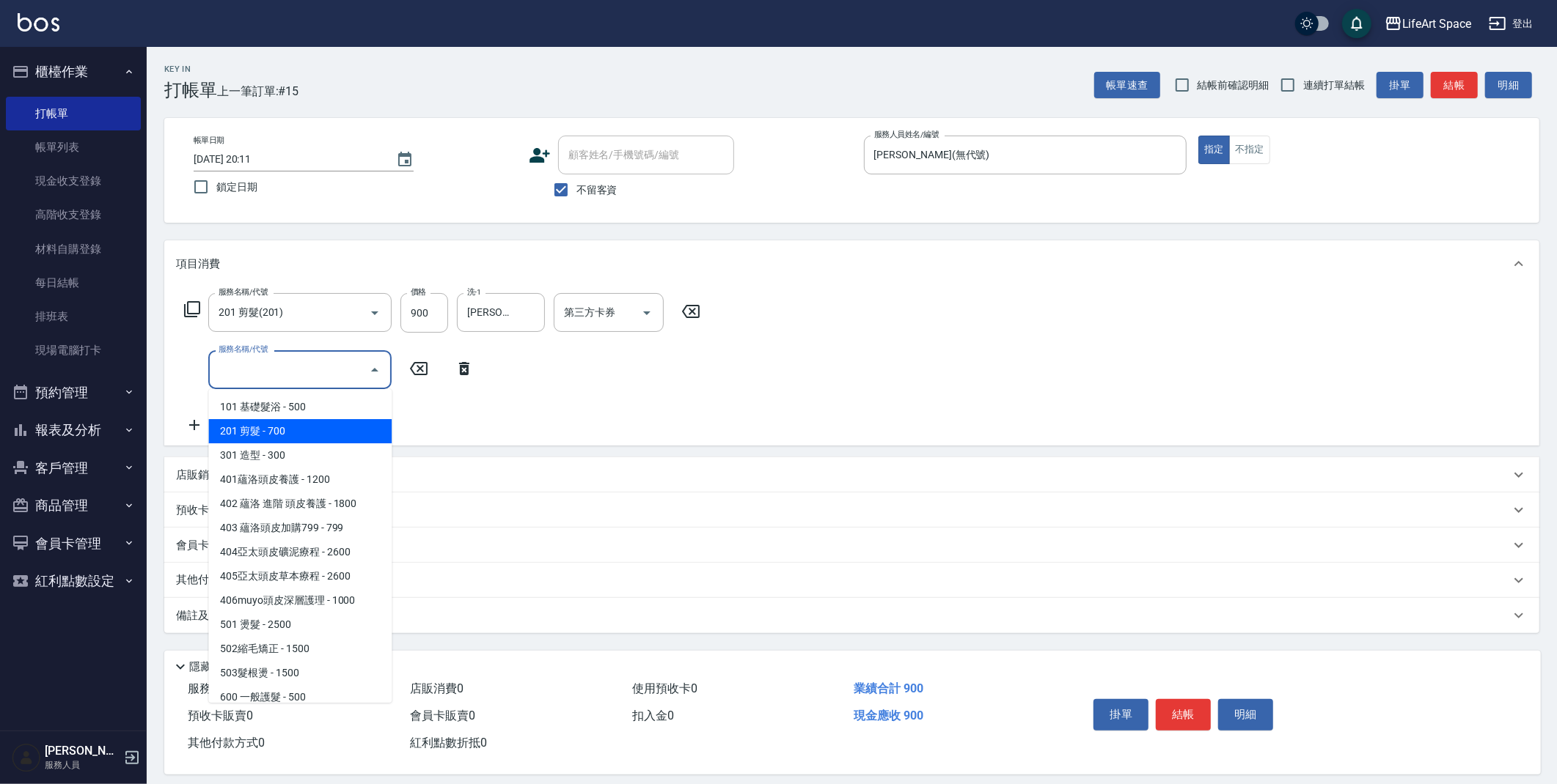
click at [286, 433] on span "201 剪髮 - 700" at bounding box center [300, 431] width 183 height 24
type input "201 剪髮(201)"
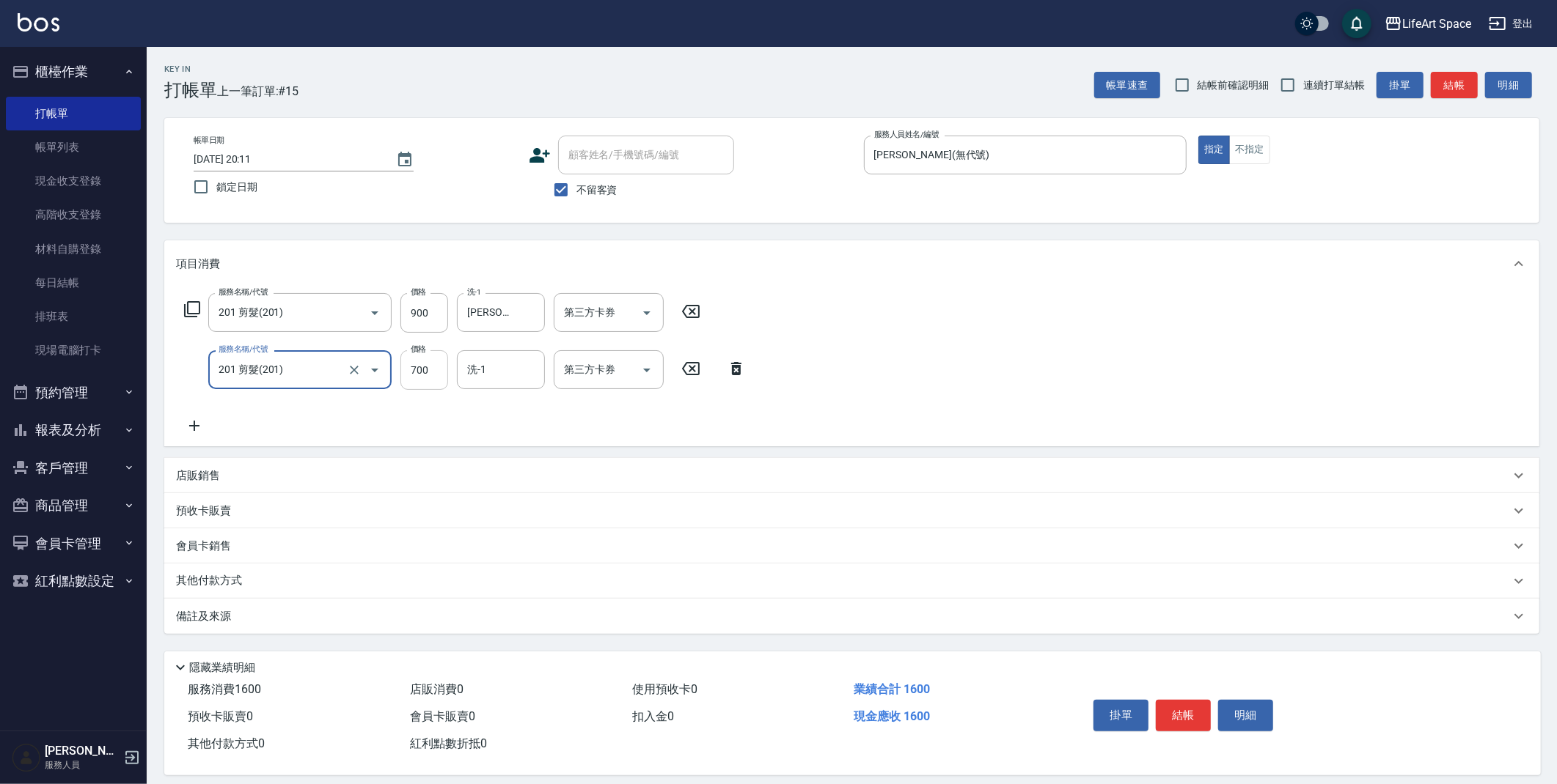
click at [435, 370] on input "700" at bounding box center [424, 370] width 48 height 39
type input "750"
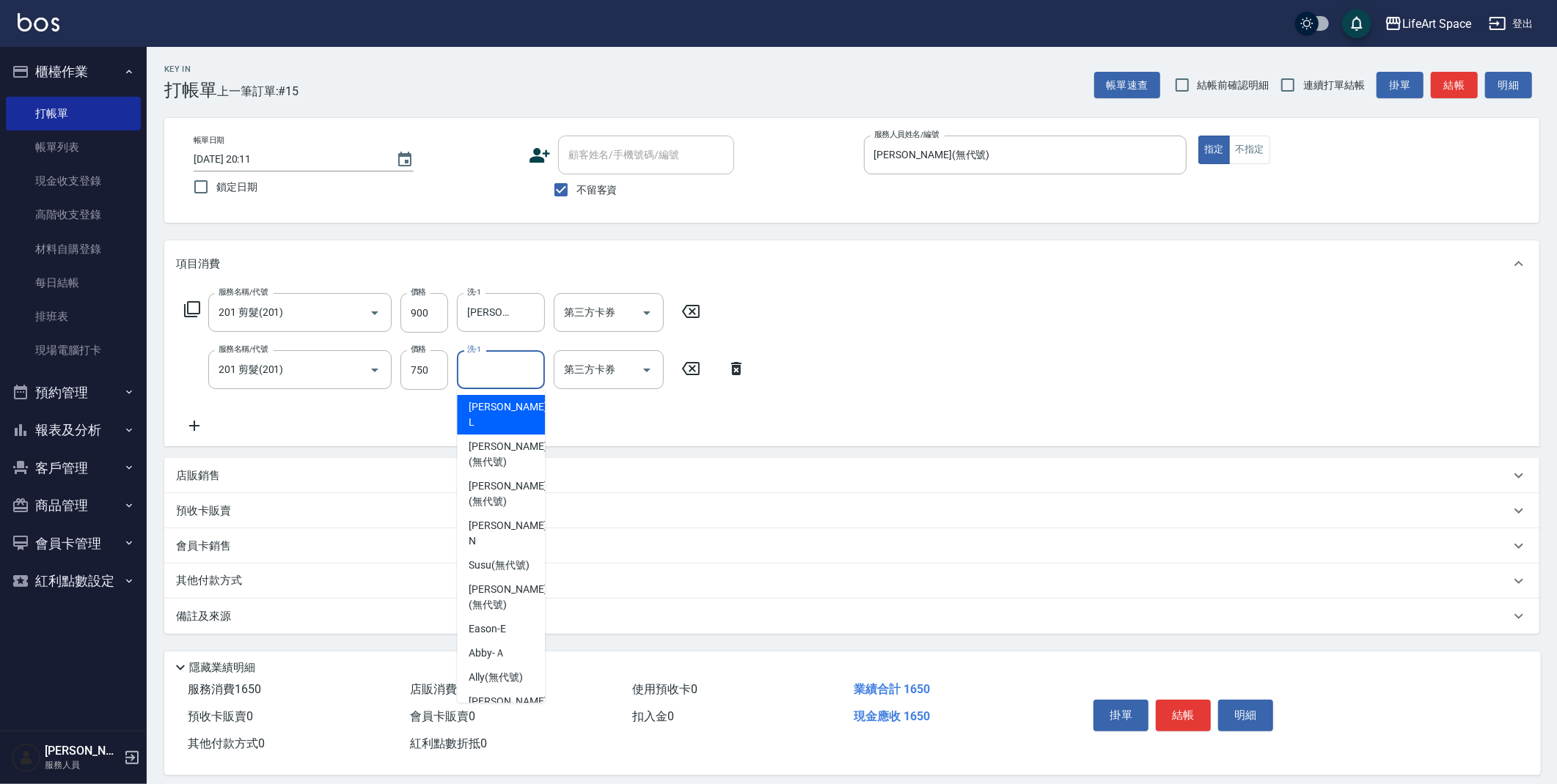
click at [494, 362] on input "洗-1" at bounding box center [501, 370] width 75 height 25
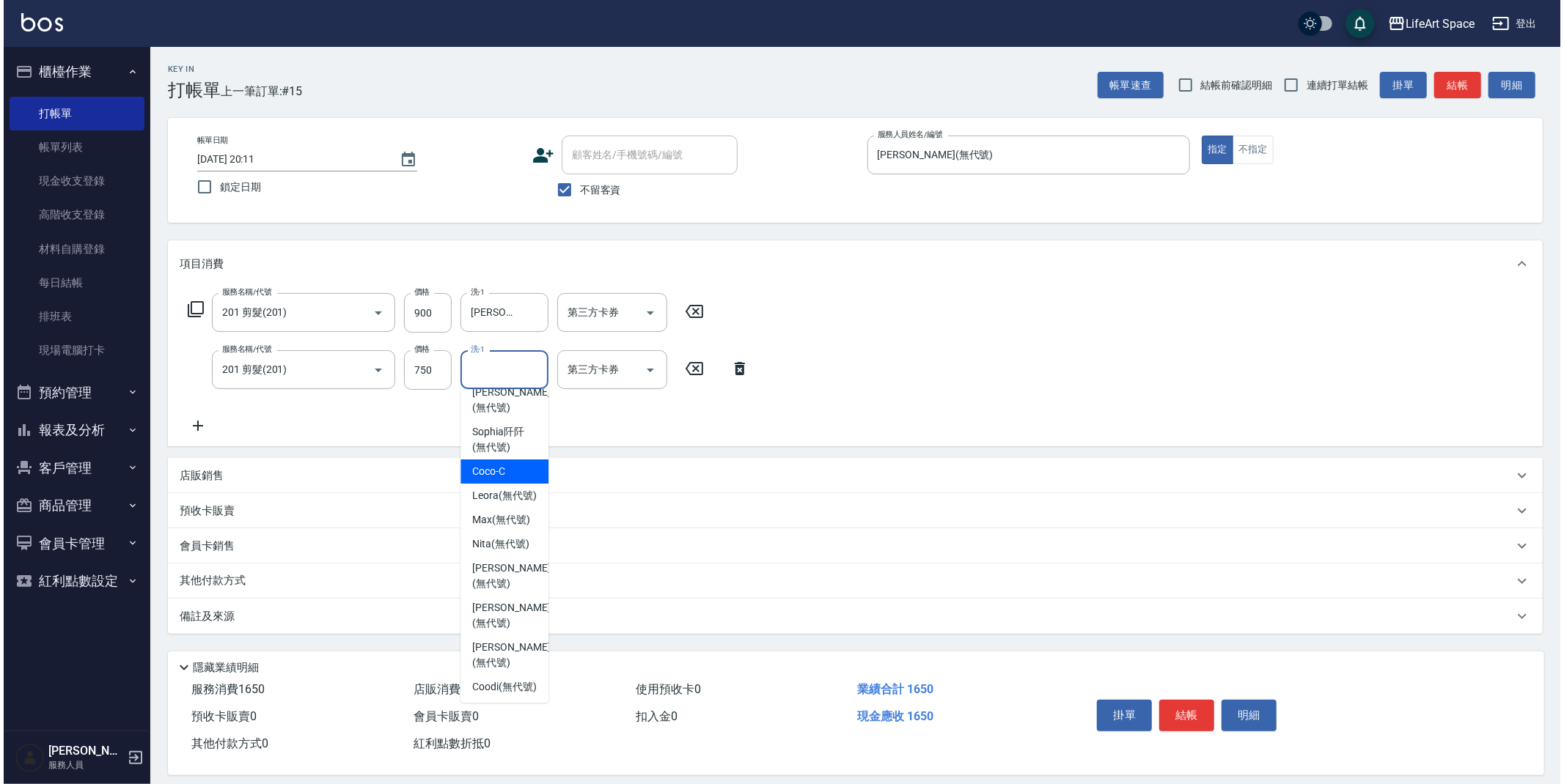
scroll to position [390, 0]
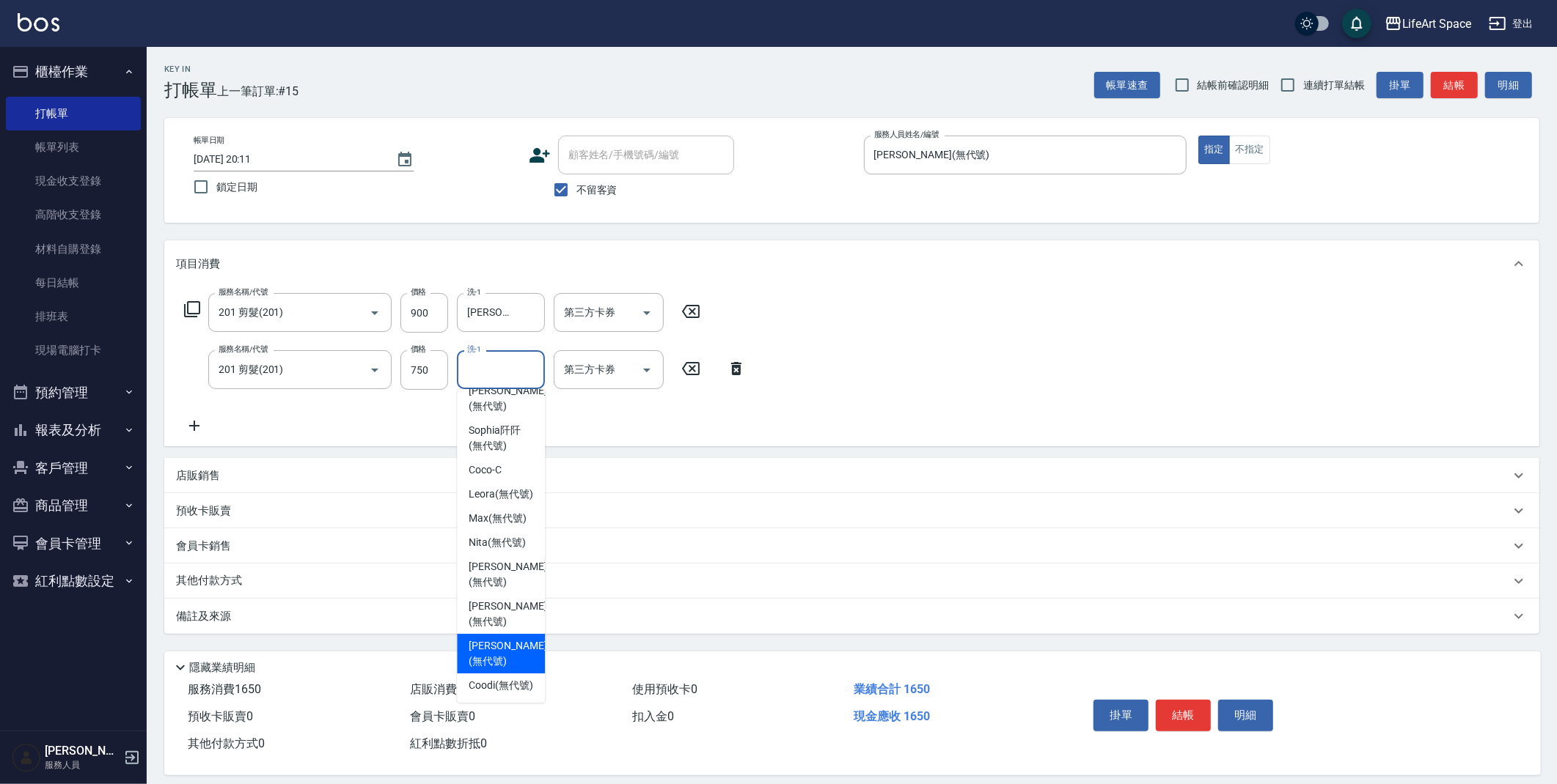
click at [497, 639] on span "[PERSON_NAME] (無代號)" at bounding box center [507, 654] width 78 height 31
type input "[PERSON_NAME](無代號)"
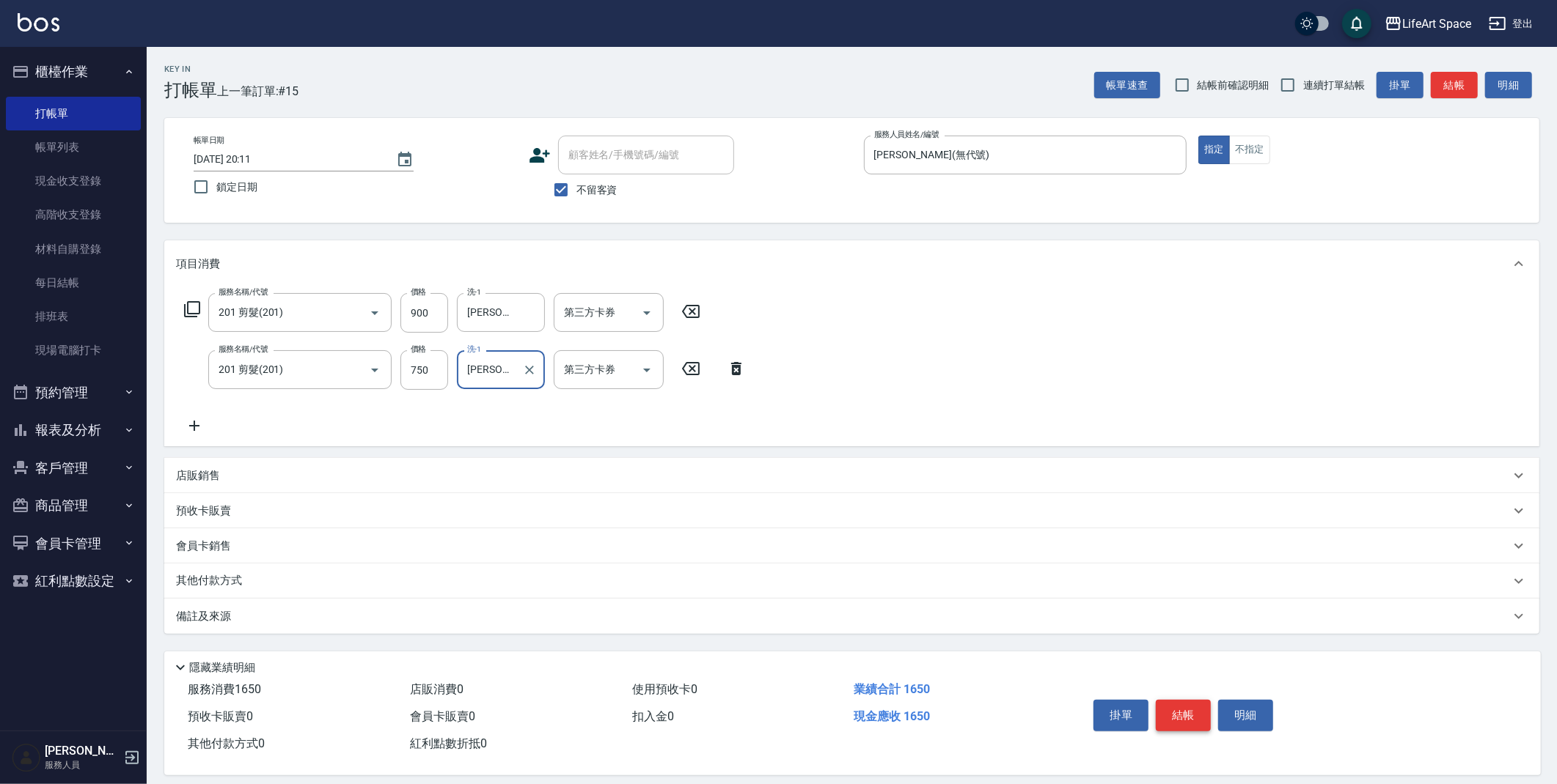
click at [1191, 715] on button "結帳" at bounding box center [1183, 715] width 55 height 31
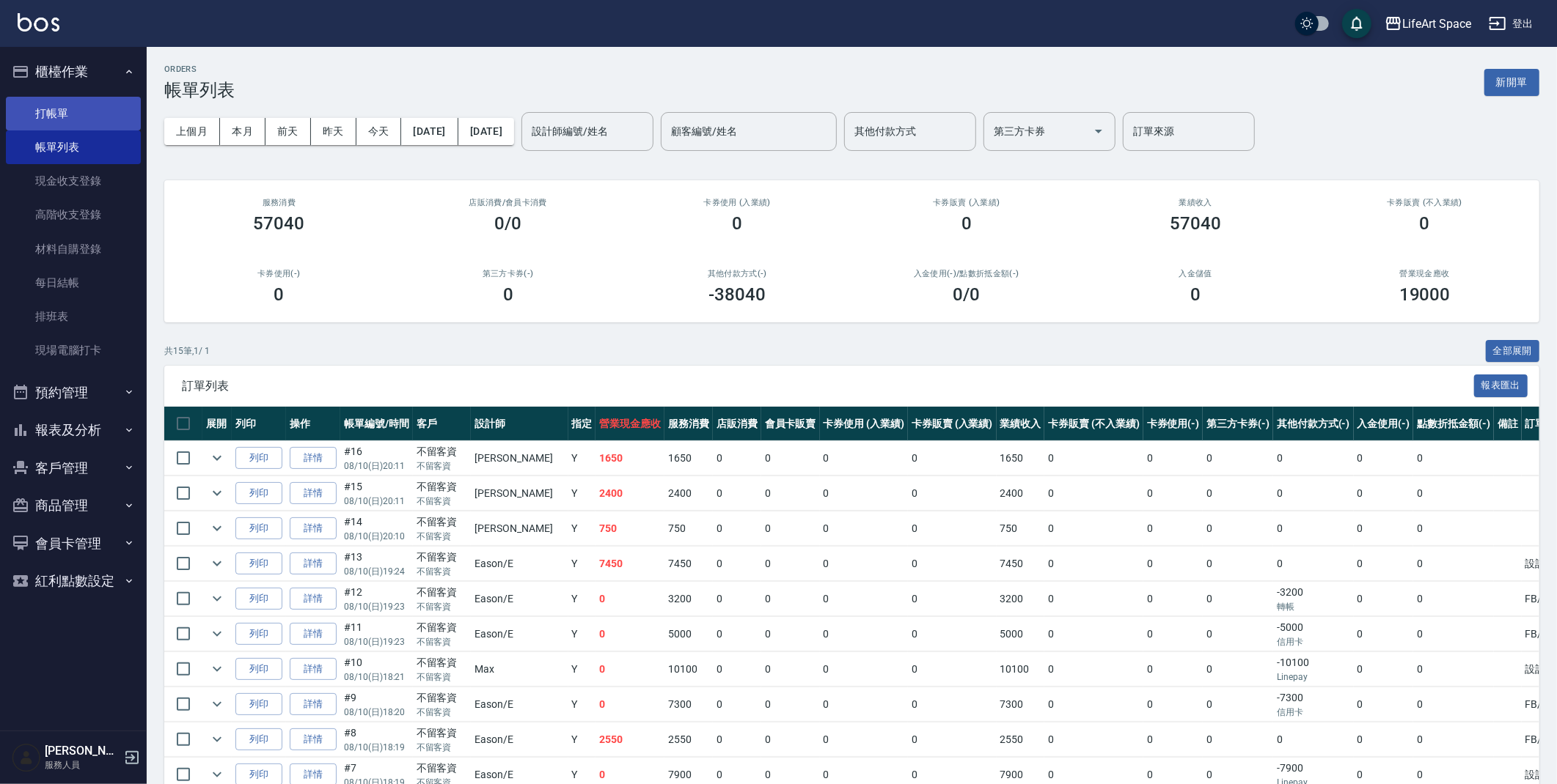
click at [57, 108] on link "打帳單" at bounding box center [73, 113] width 135 height 34
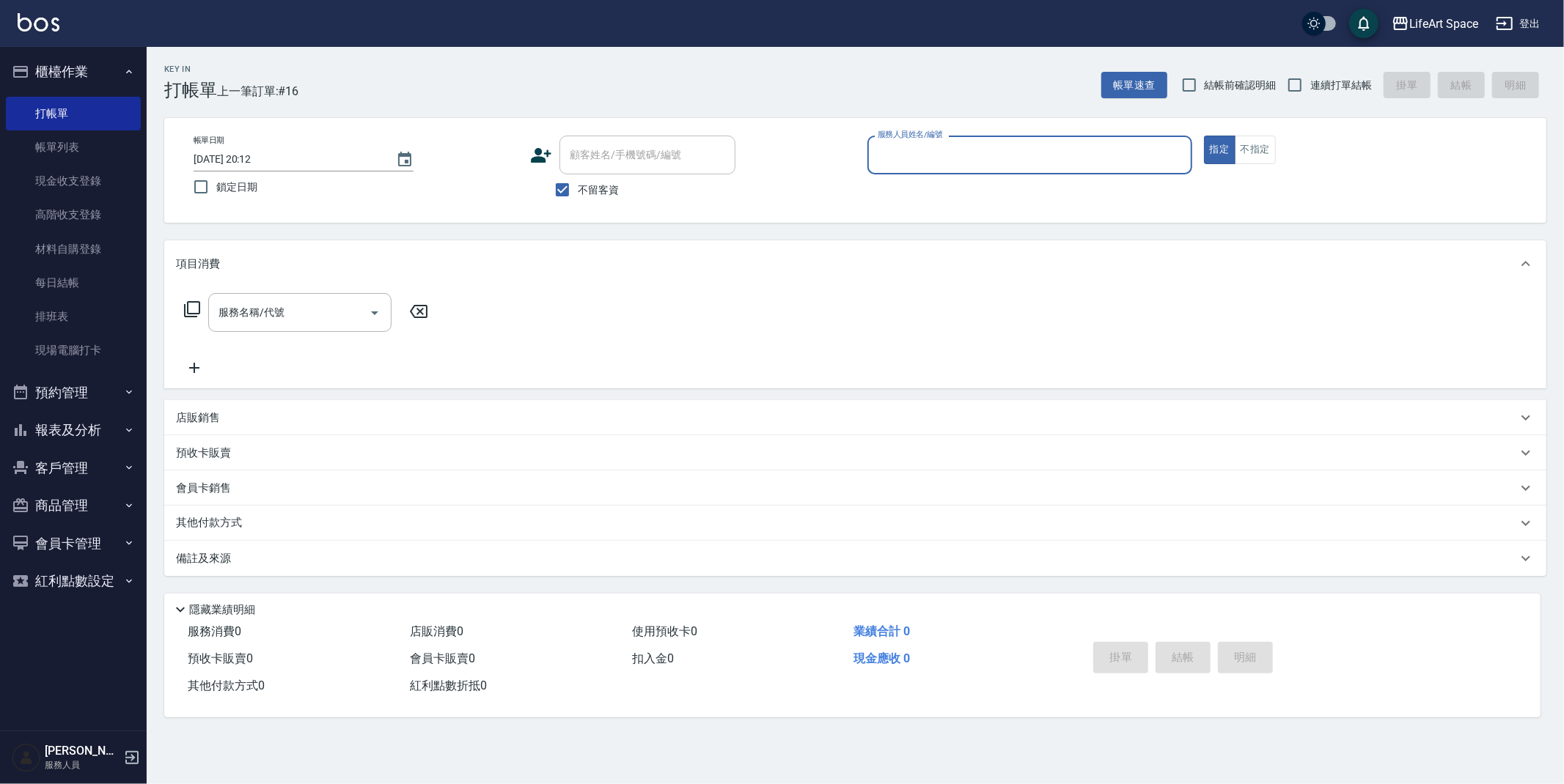
click at [926, 157] on input "服務人員姓名/編號" at bounding box center [1029, 155] width 312 height 25
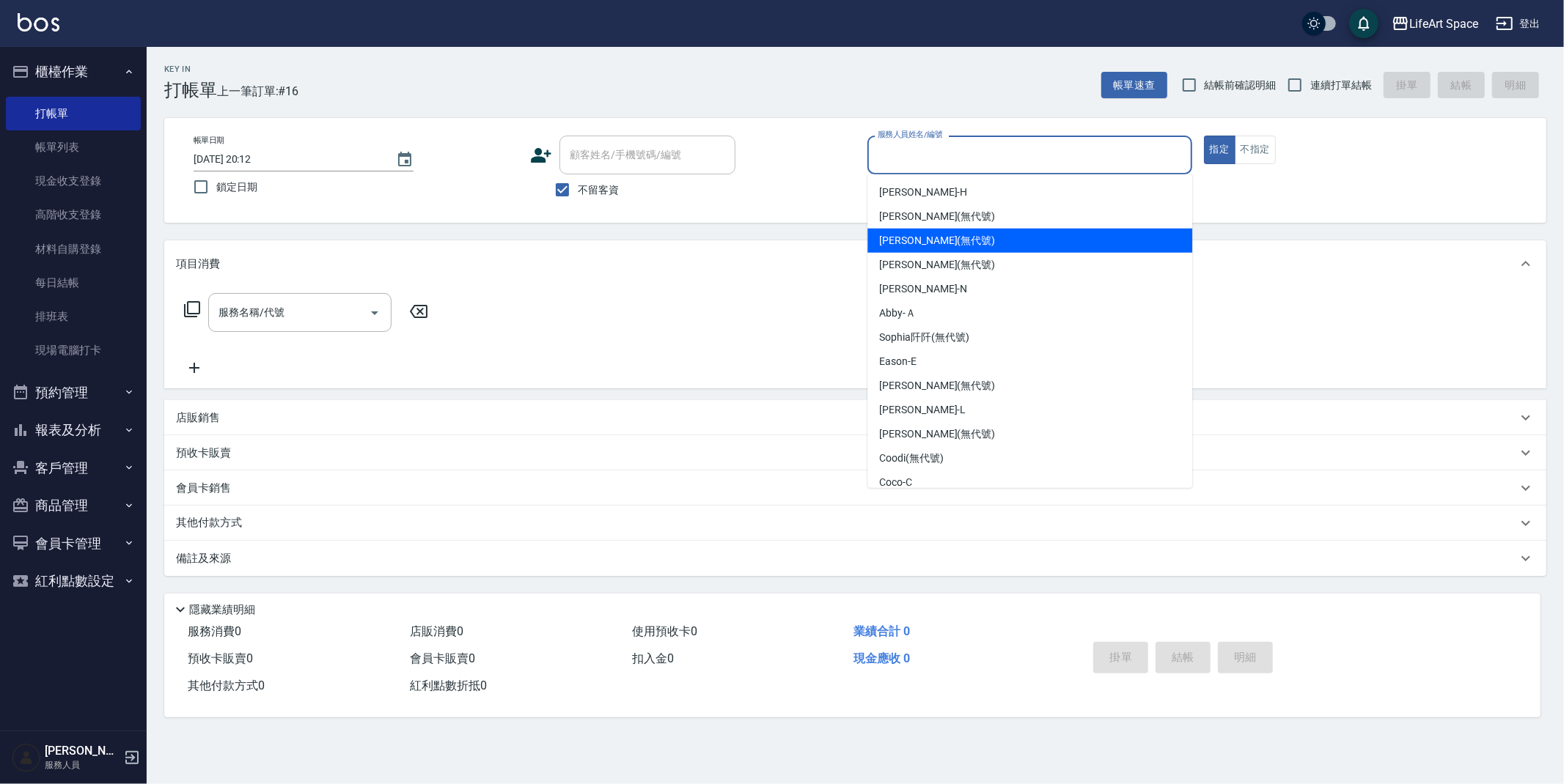
click at [912, 242] on span "[PERSON_NAME] (無代號)" at bounding box center [936, 241] width 116 height 16
type input "[PERSON_NAME](無代號)"
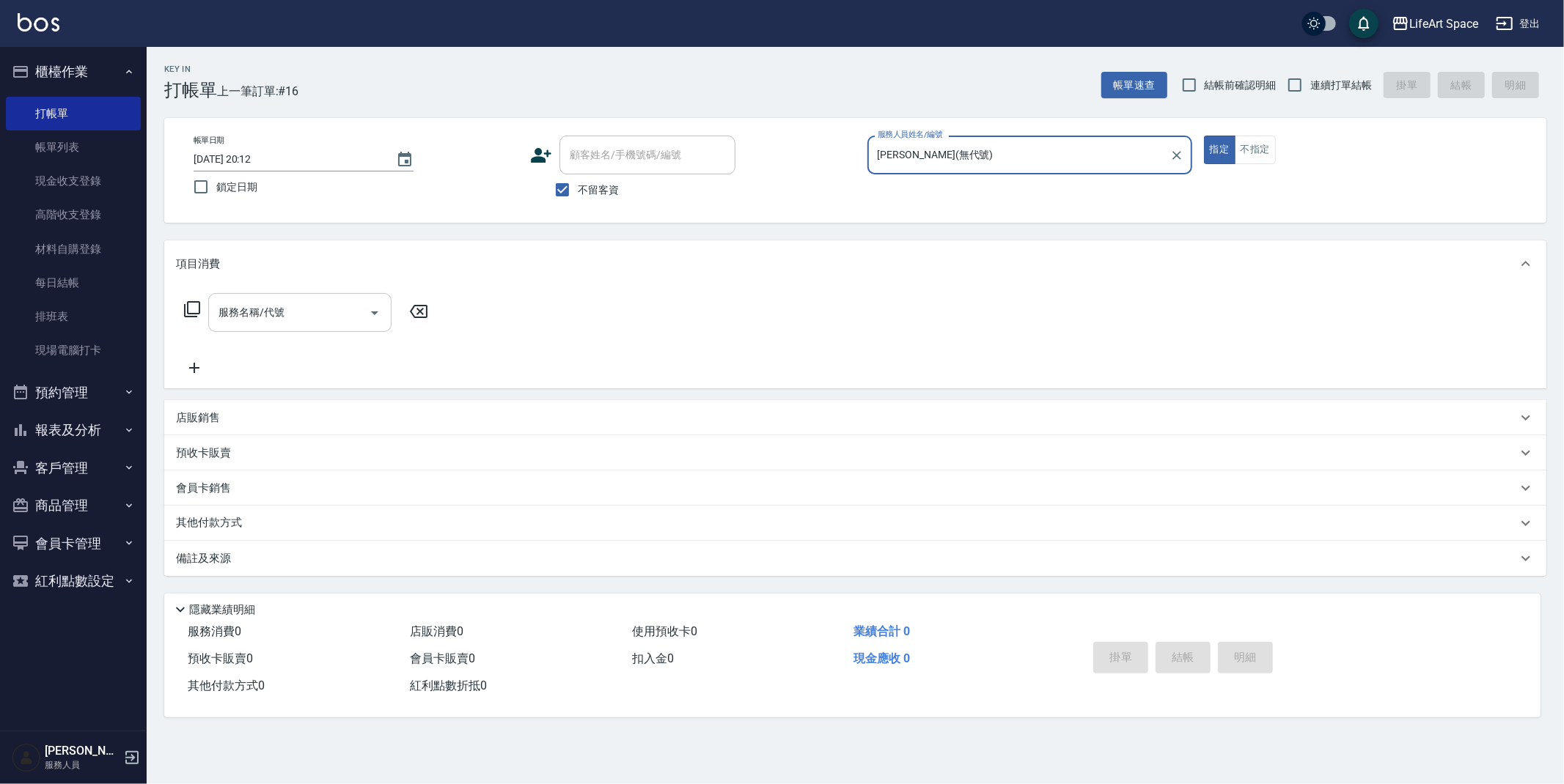
click at [304, 317] on input "服務名稱/代號" at bounding box center [288, 312] width 148 height 25
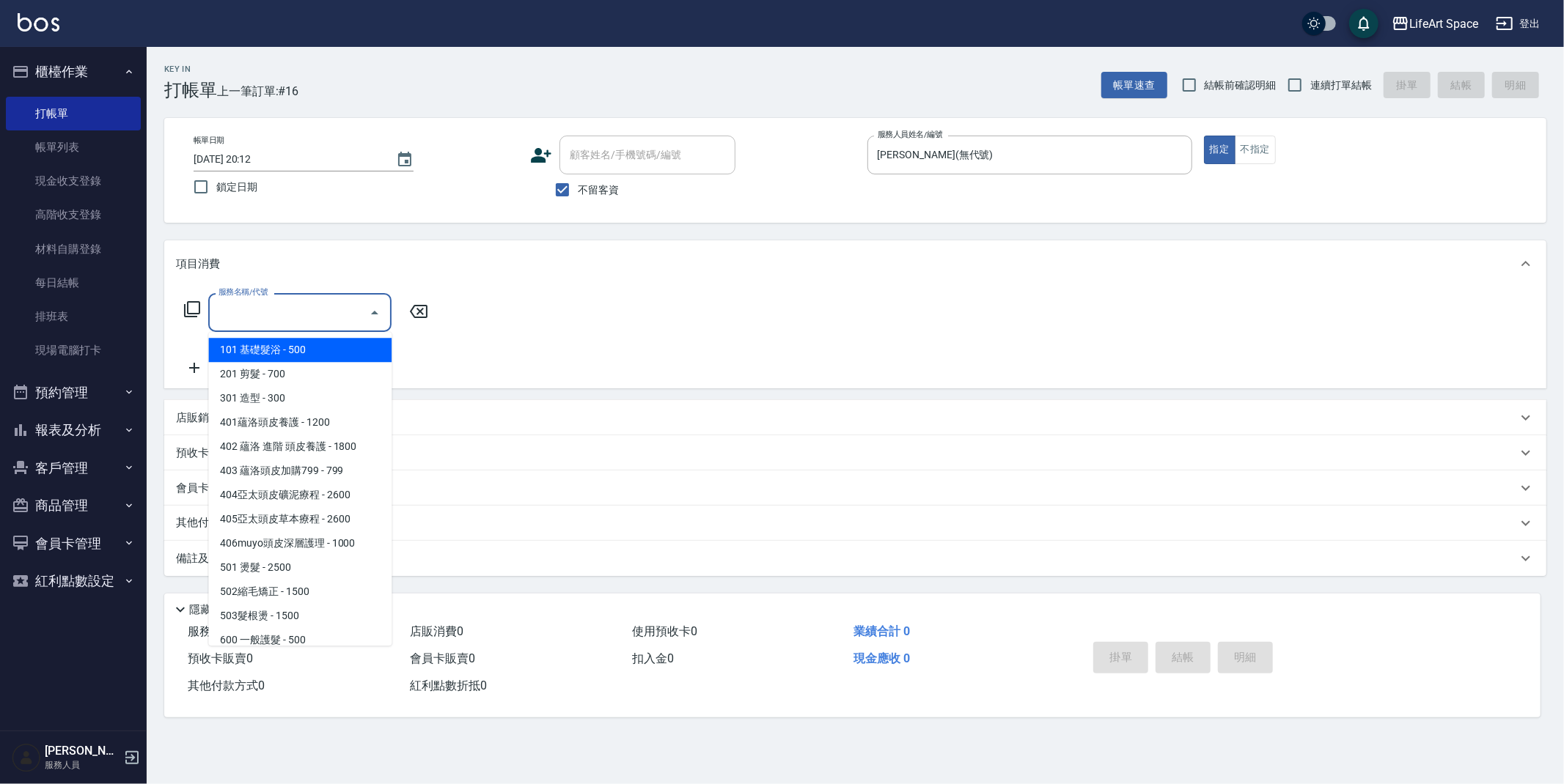
click at [300, 347] on span "101 基礎髮浴 - 500" at bounding box center [300, 350] width 183 height 24
type input "101 基礎髮浴 (101)"
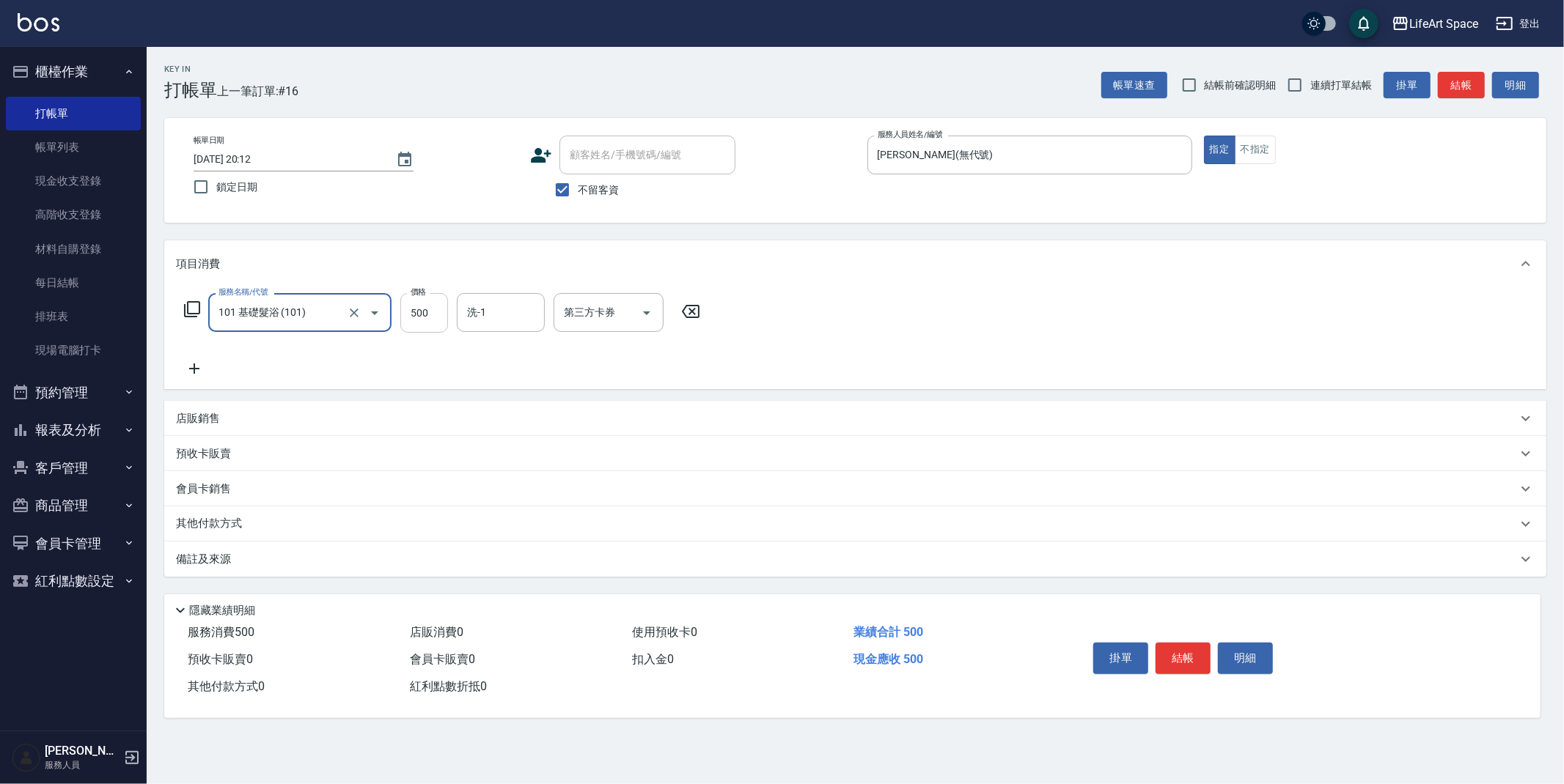
click at [434, 312] on input "500" at bounding box center [424, 312] width 48 height 39
type input "350"
click at [485, 295] on div "洗-1" at bounding box center [501, 312] width 88 height 39
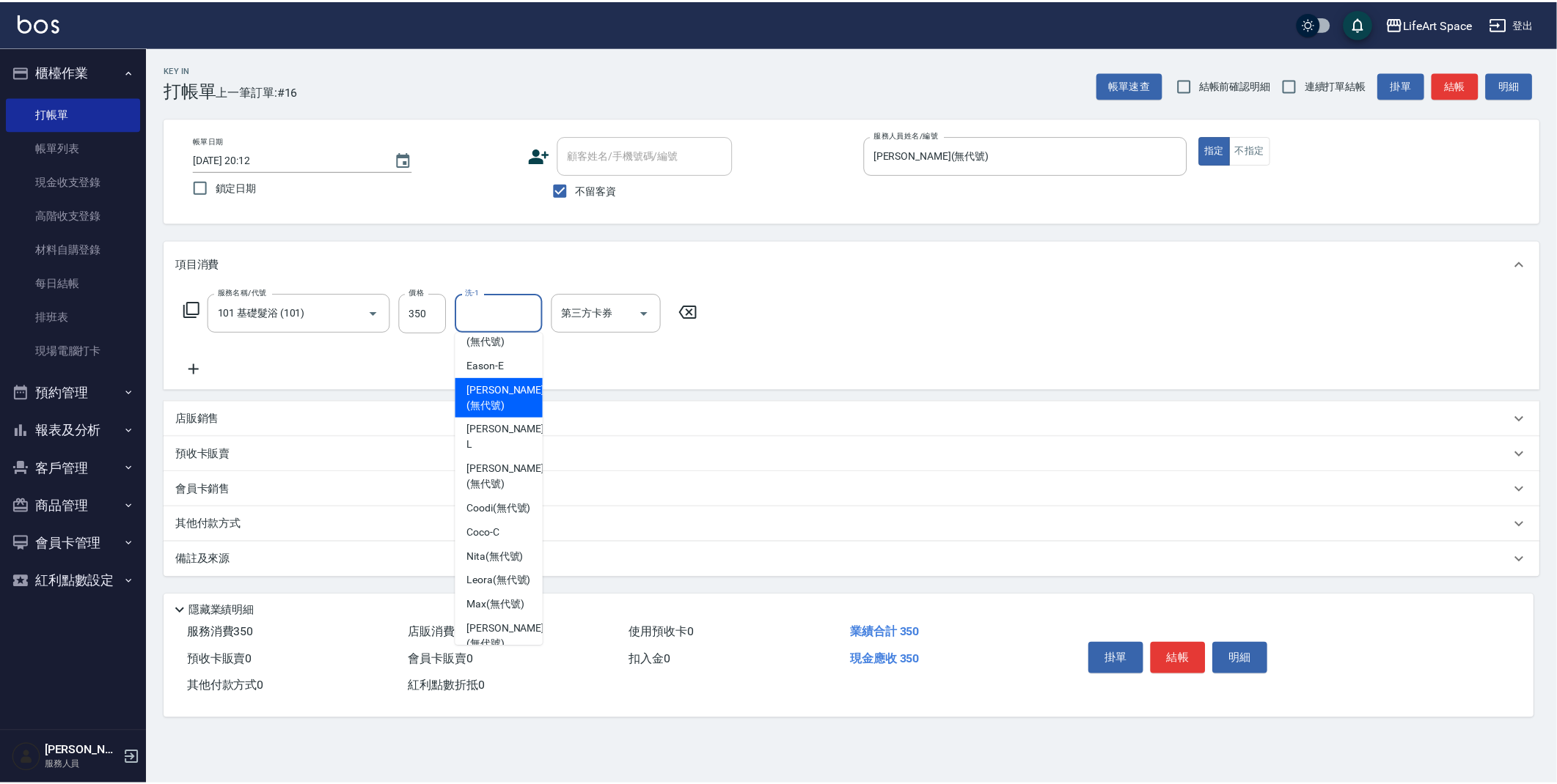
scroll to position [112, 0]
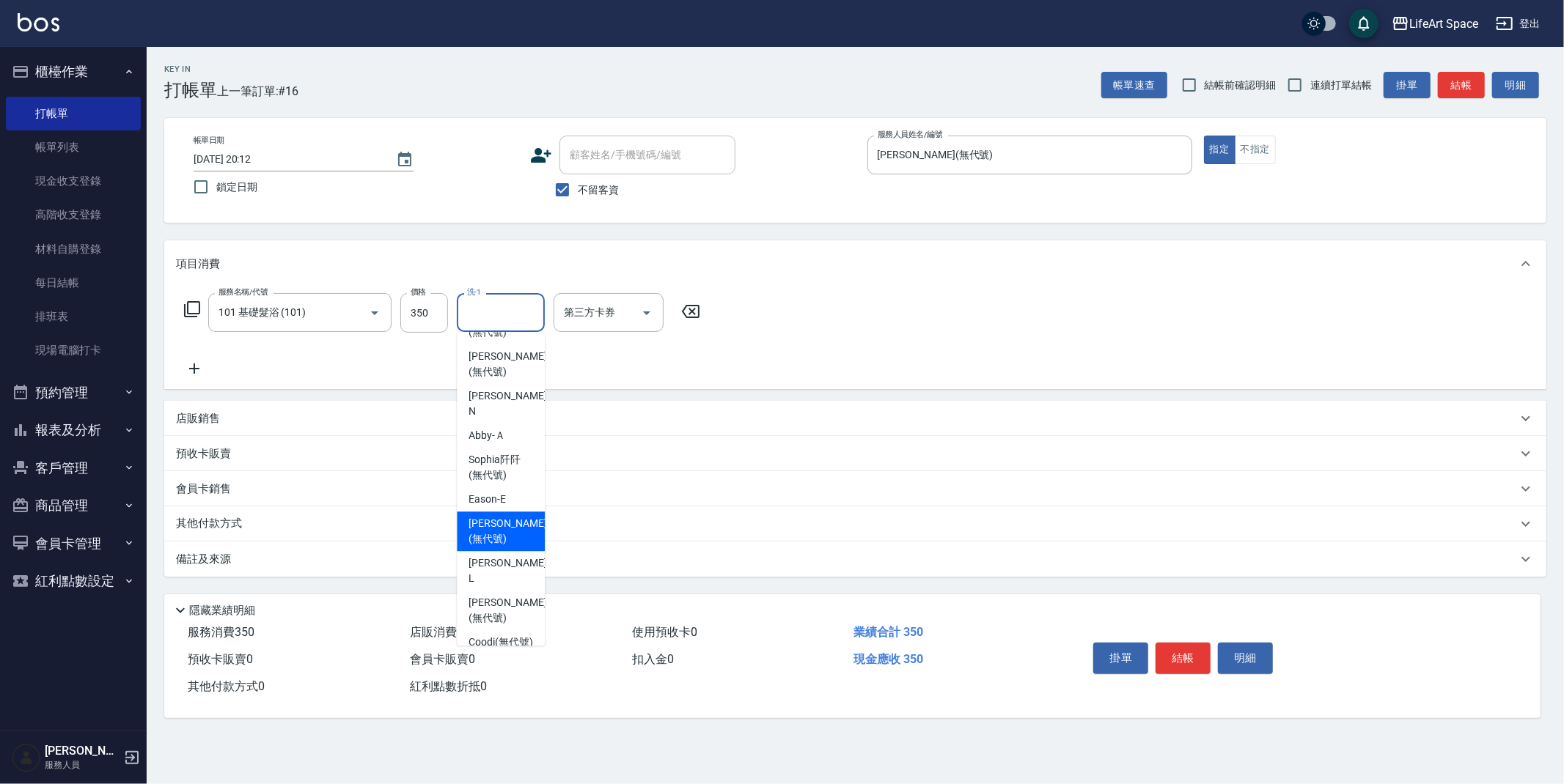
drag, startPoint x: 495, startPoint y: 490, endPoint x: 371, endPoint y: 406, distance: 149.8
click at [495, 516] on span "[PERSON_NAME] (無代號)" at bounding box center [507, 531] width 78 height 31
type input "[PERSON_NAME](無代號)"
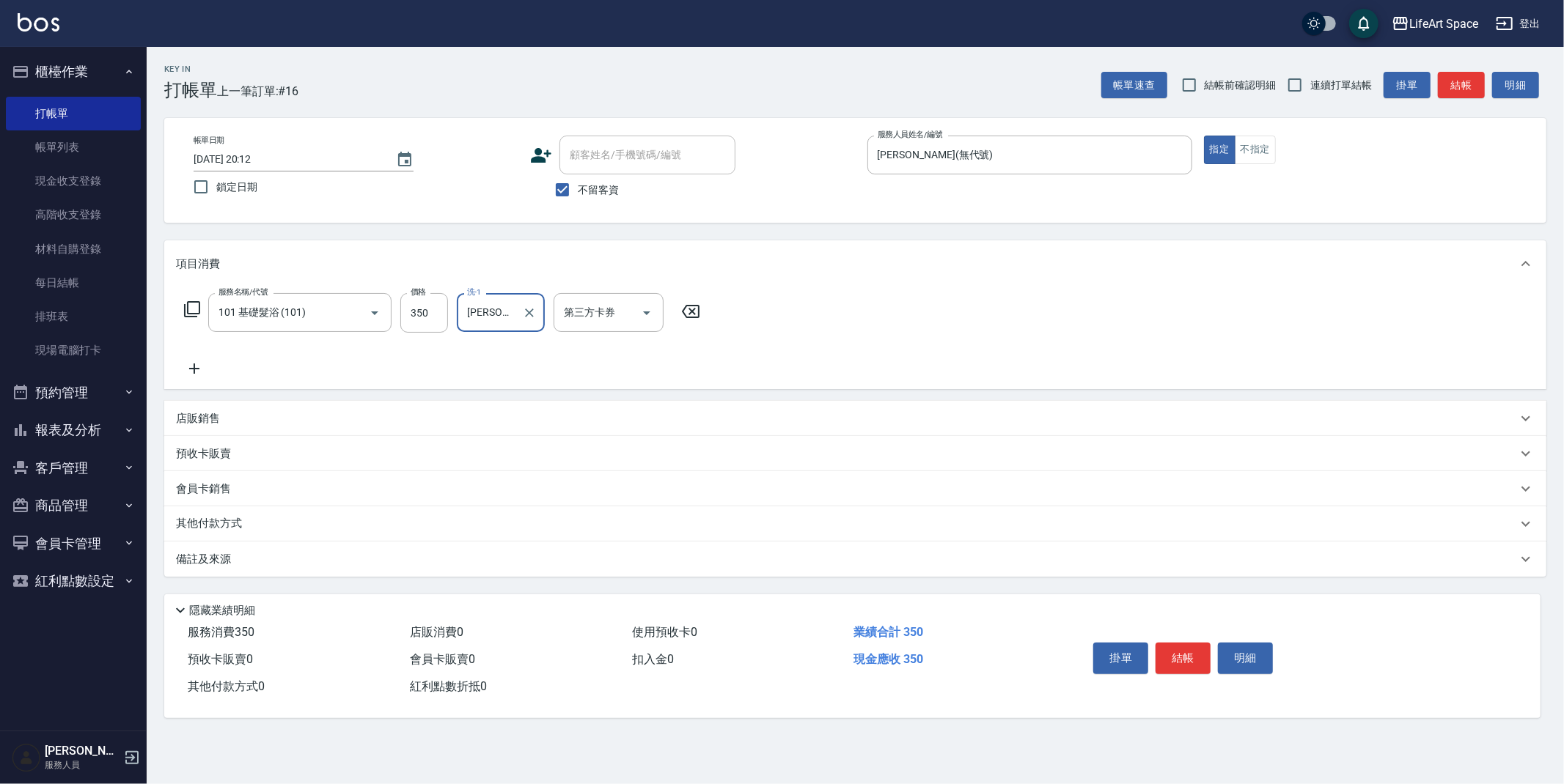
click at [194, 370] on icon at bounding box center [195, 369] width 10 height 10
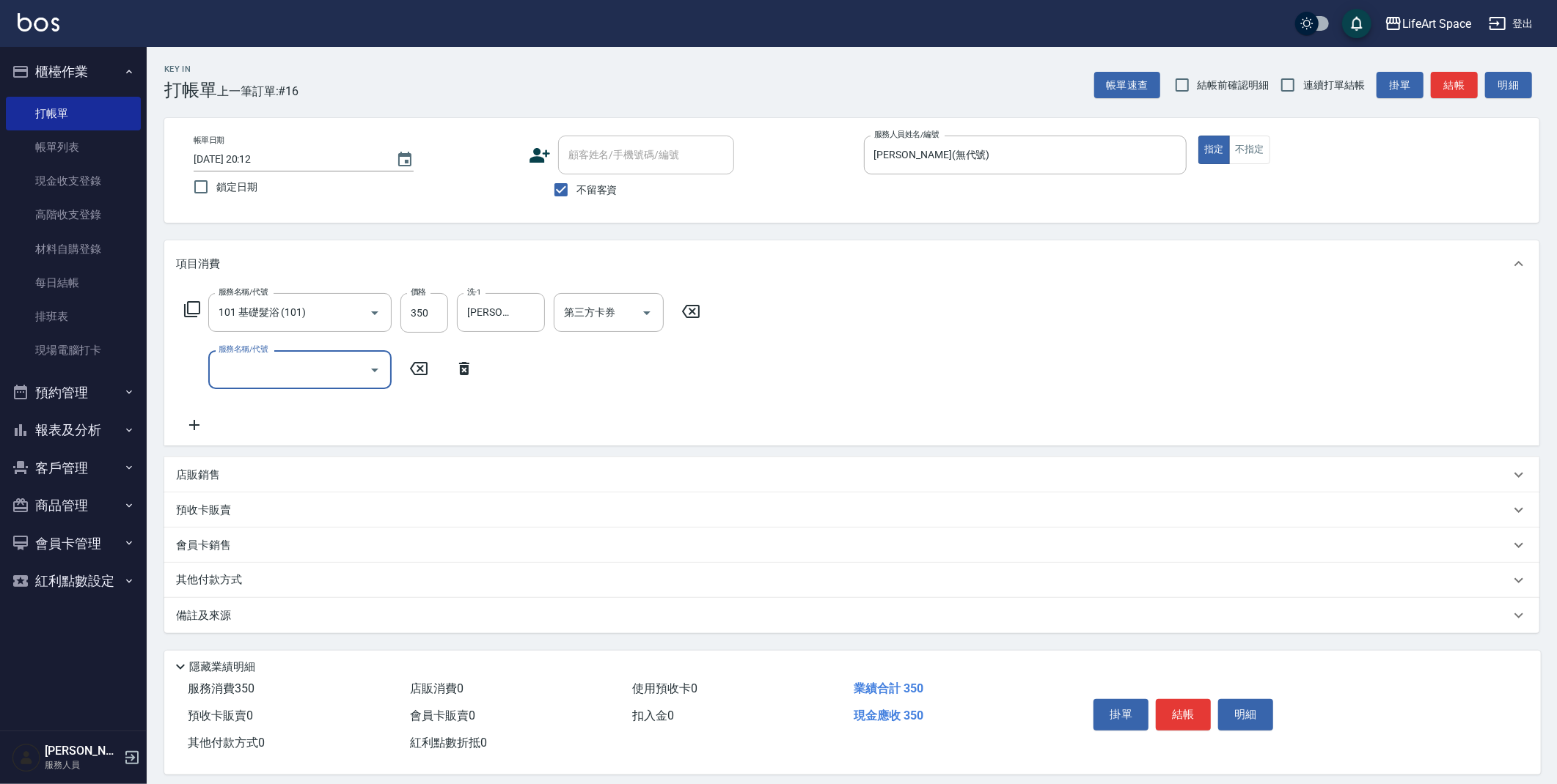
click at [237, 370] on input "服務名稱/代號" at bounding box center [289, 370] width 148 height 25
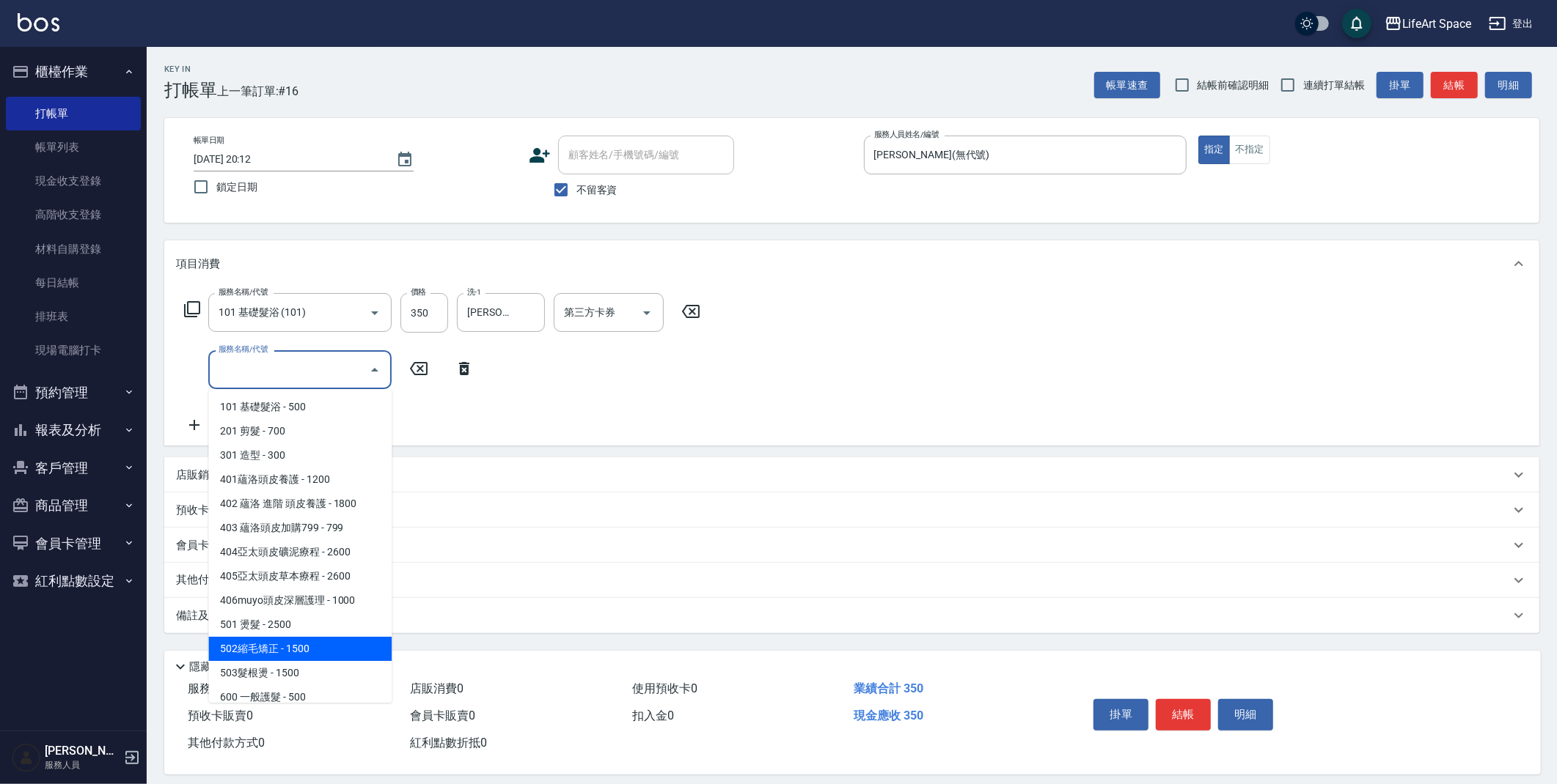
click at [298, 651] on span "502縮毛矯正 - 1500" at bounding box center [300, 649] width 183 height 24
type input "502縮毛矯正 (502)"
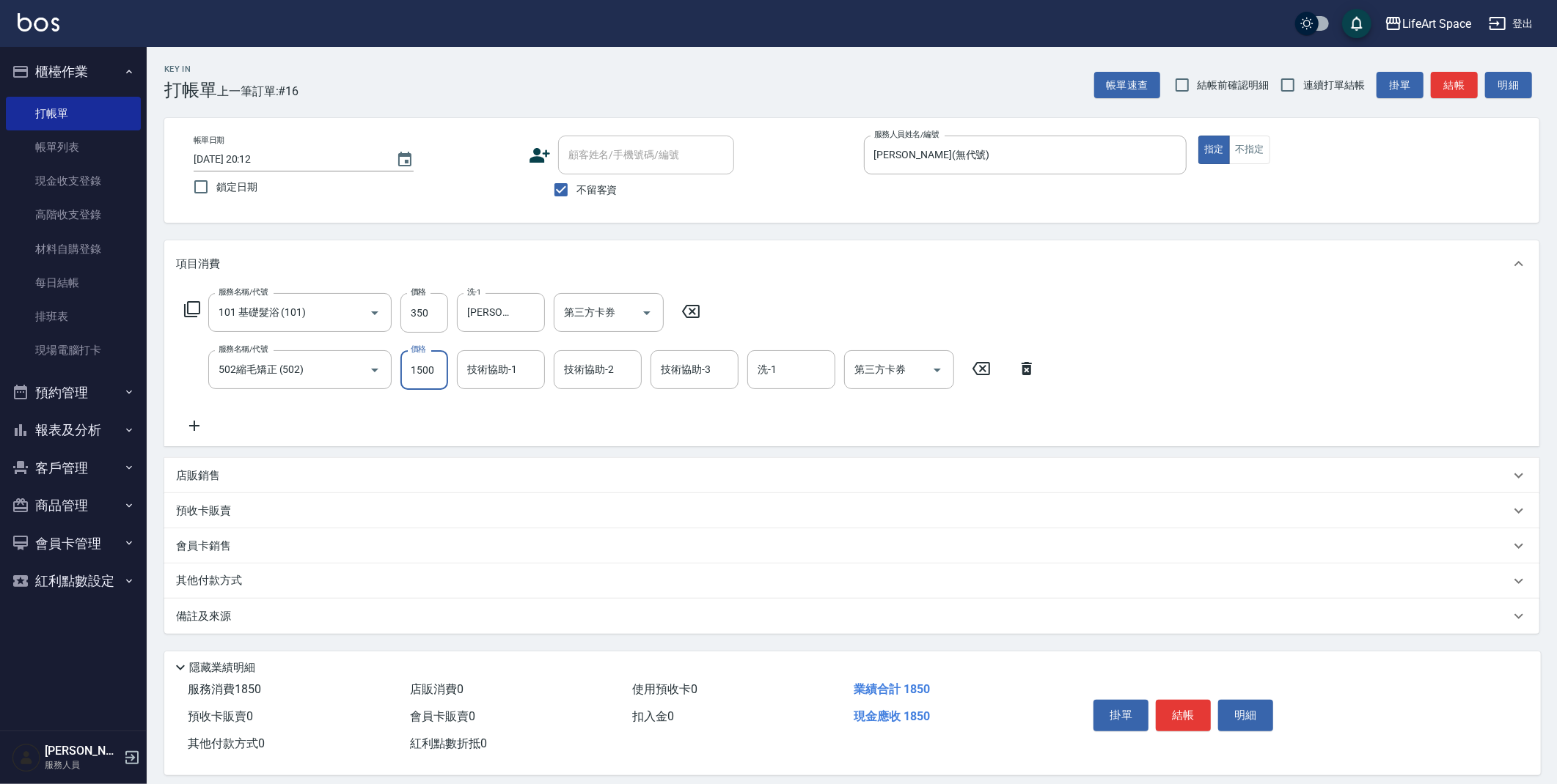
click at [441, 370] on input "1500" at bounding box center [424, 370] width 48 height 39
type input "3000"
click at [514, 369] on div "技術協助-1 技術協助-1" at bounding box center [501, 370] width 88 height 39
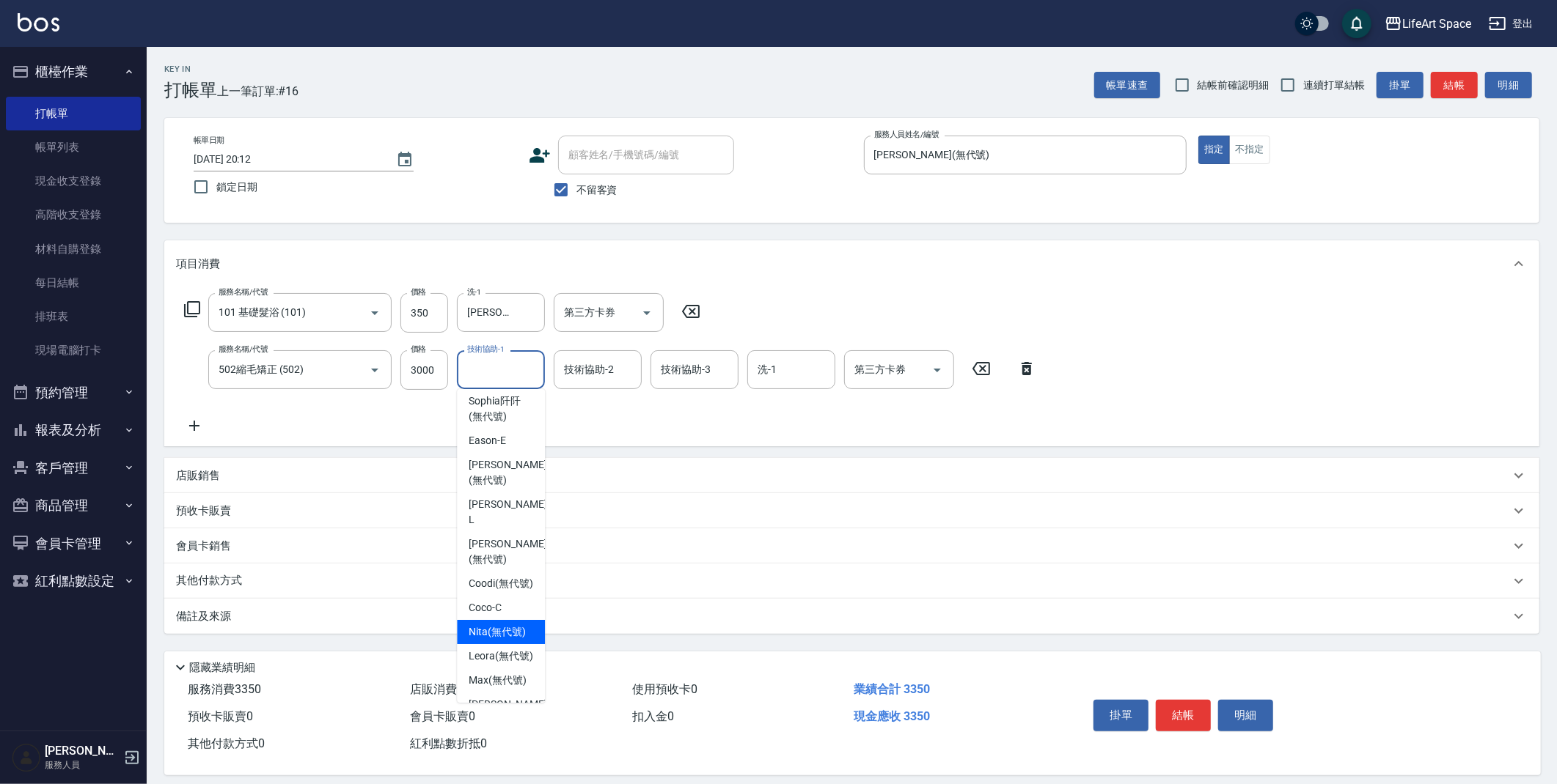
scroll to position [390, 0]
click at [504, 546] on span "[PERSON_NAME] (無代號)" at bounding box center [507, 550] width 78 height 31
type input "[PERSON_NAME](無代號)"
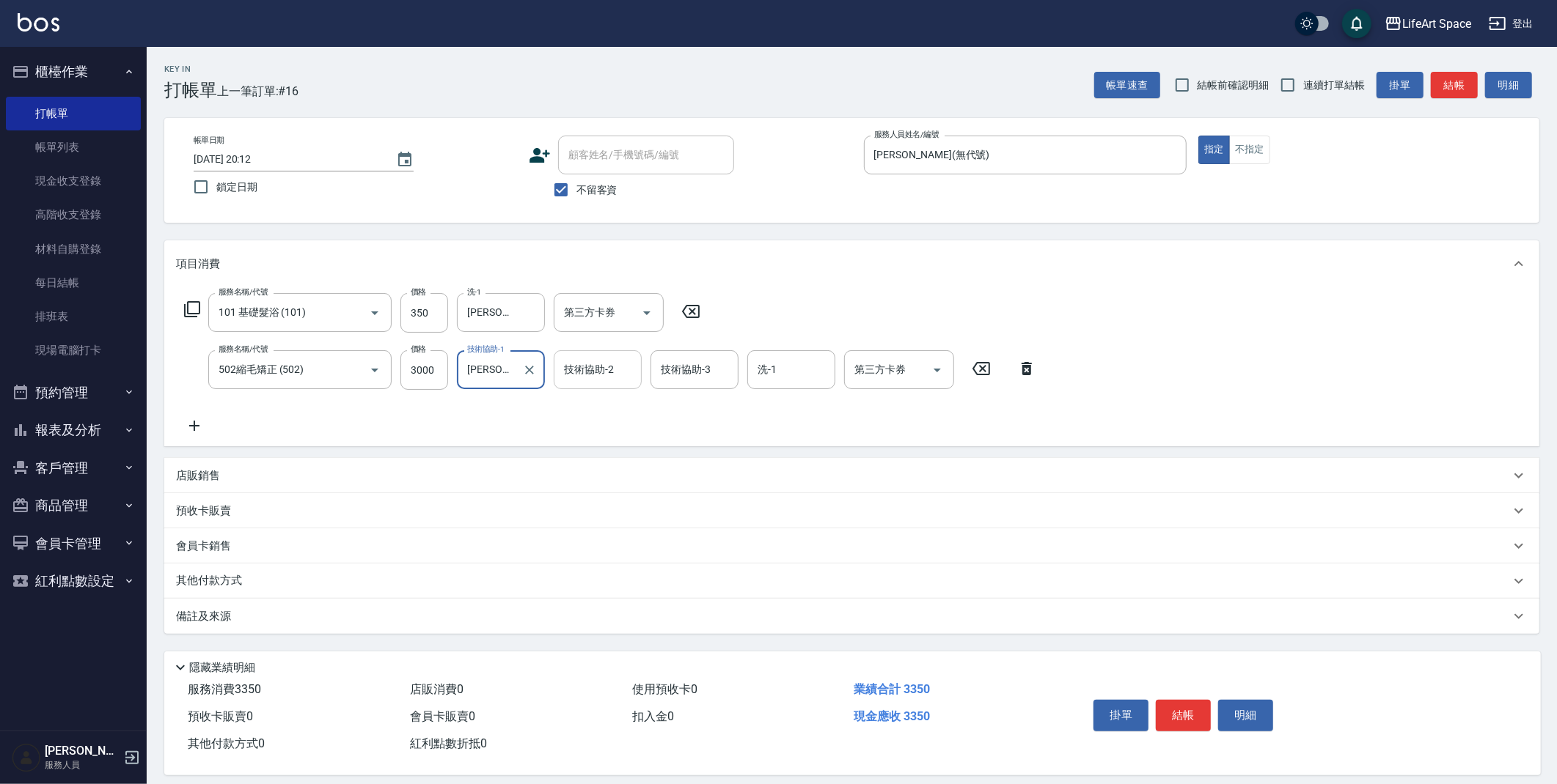
click at [608, 376] on div "技術協助-2 技術協助-2" at bounding box center [598, 370] width 88 height 39
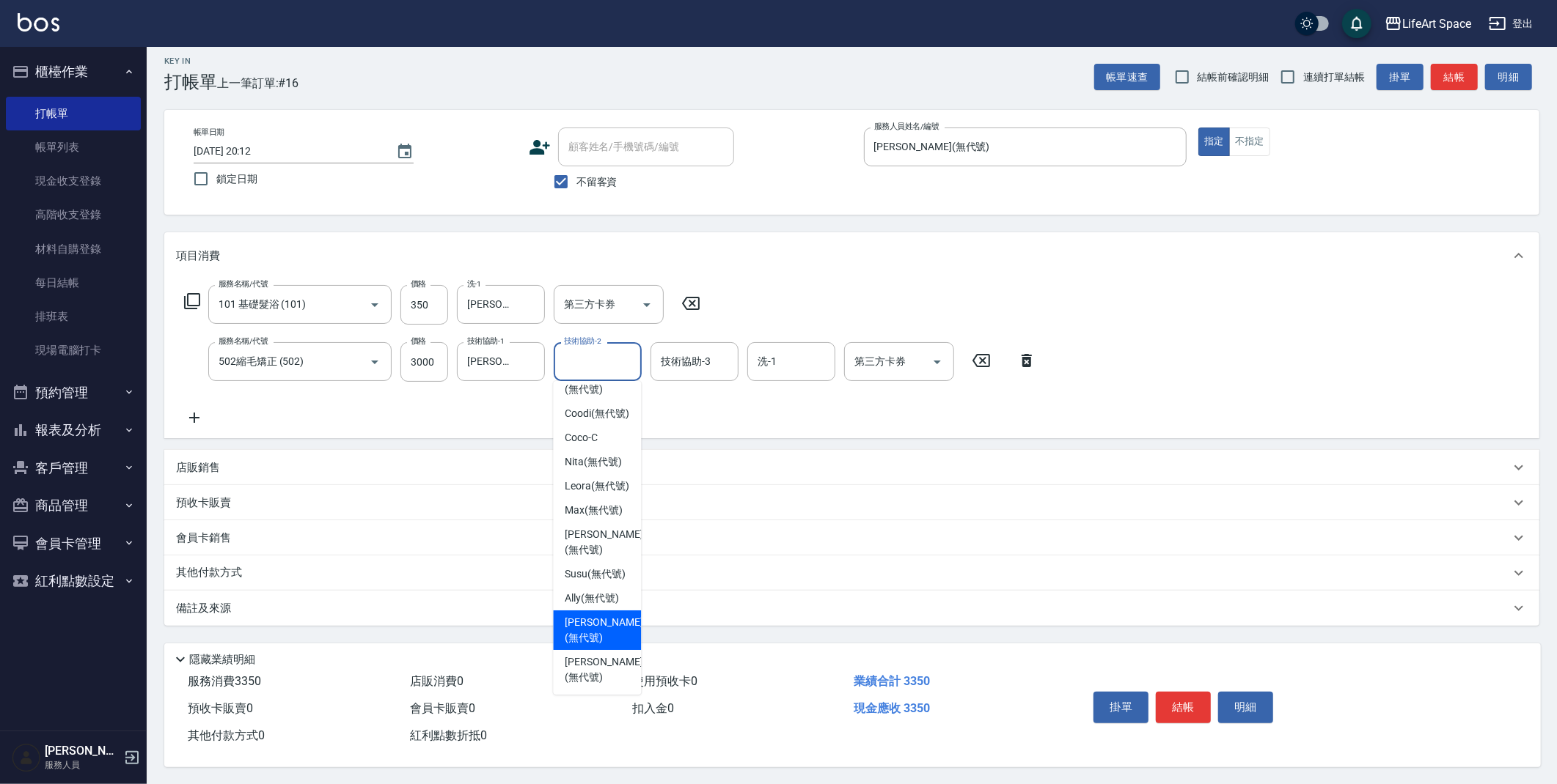
scroll to position [13, 0]
click at [591, 526] on span "[PERSON_NAME] (無代號)" at bounding box center [603, 541] width 78 height 31
type input "[PERSON_NAME](無代號)"
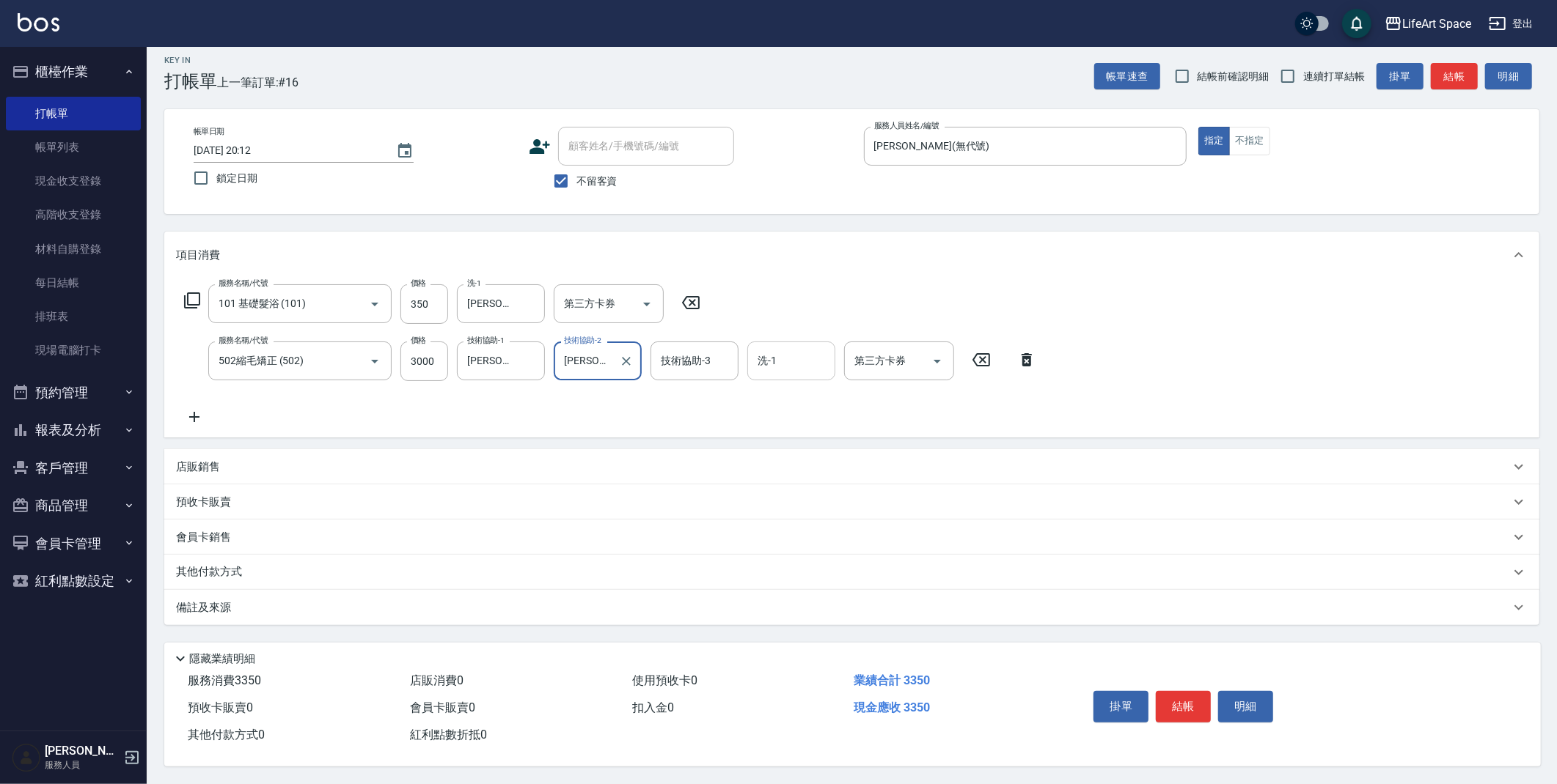
click at [778, 348] on input "洗-1" at bounding box center [791, 361] width 75 height 25
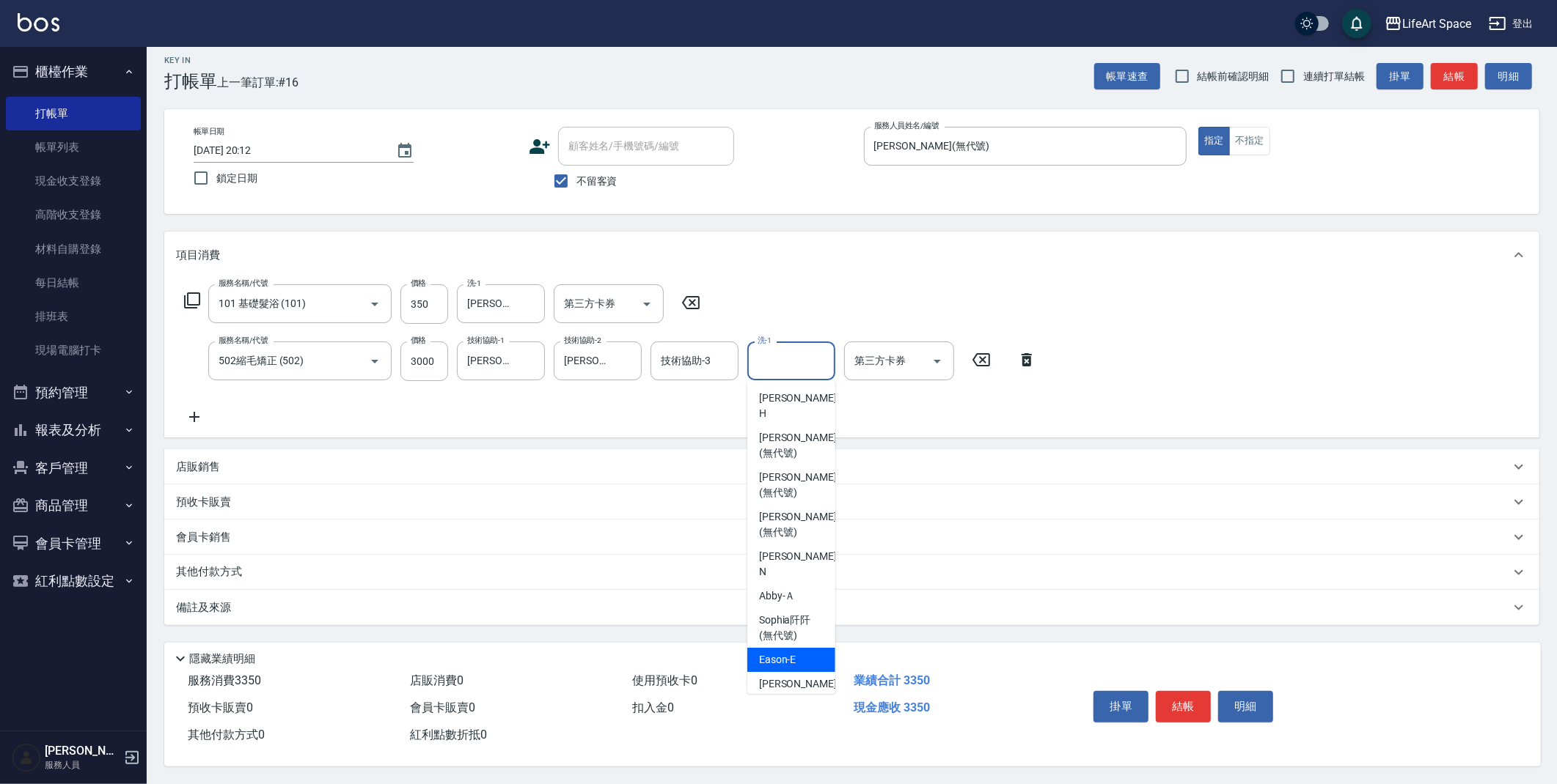
scroll to position [274, 0]
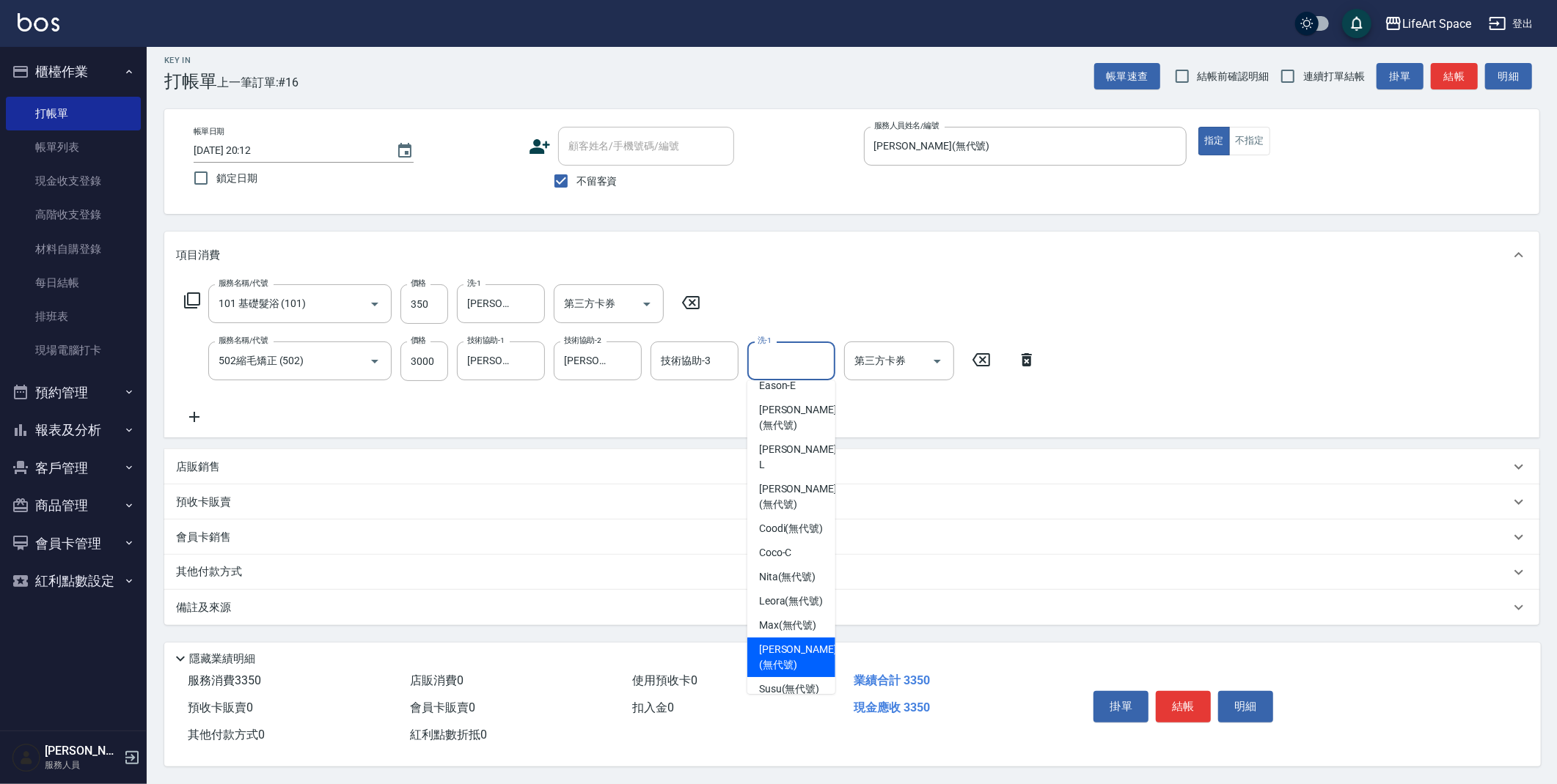
click at [793, 642] on span "[PERSON_NAME] (無代號)" at bounding box center [798, 657] width 78 height 31
type input "[PERSON_NAME](無代號)"
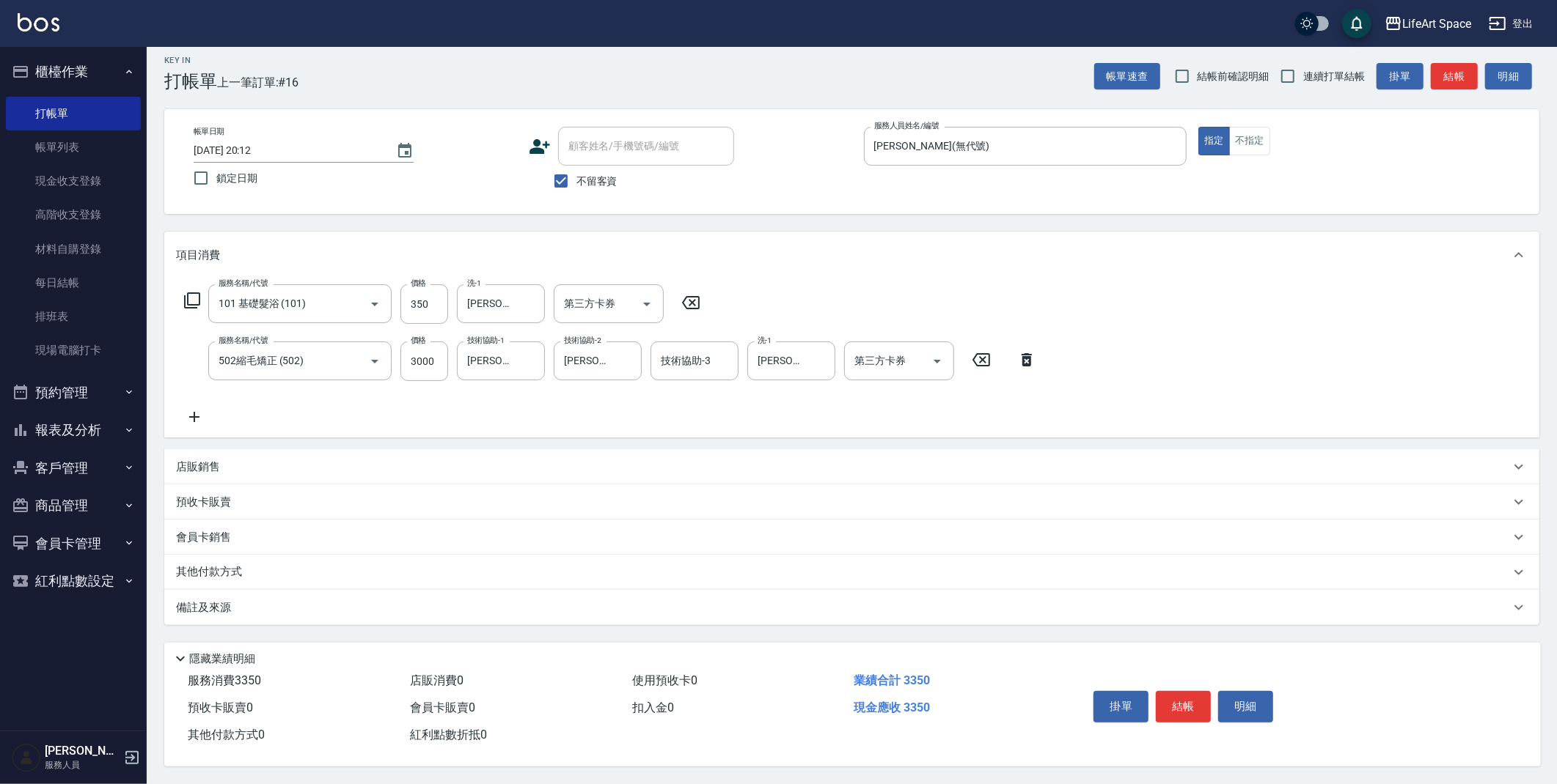
click at [190, 411] on icon at bounding box center [194, 417] width 37 height 18
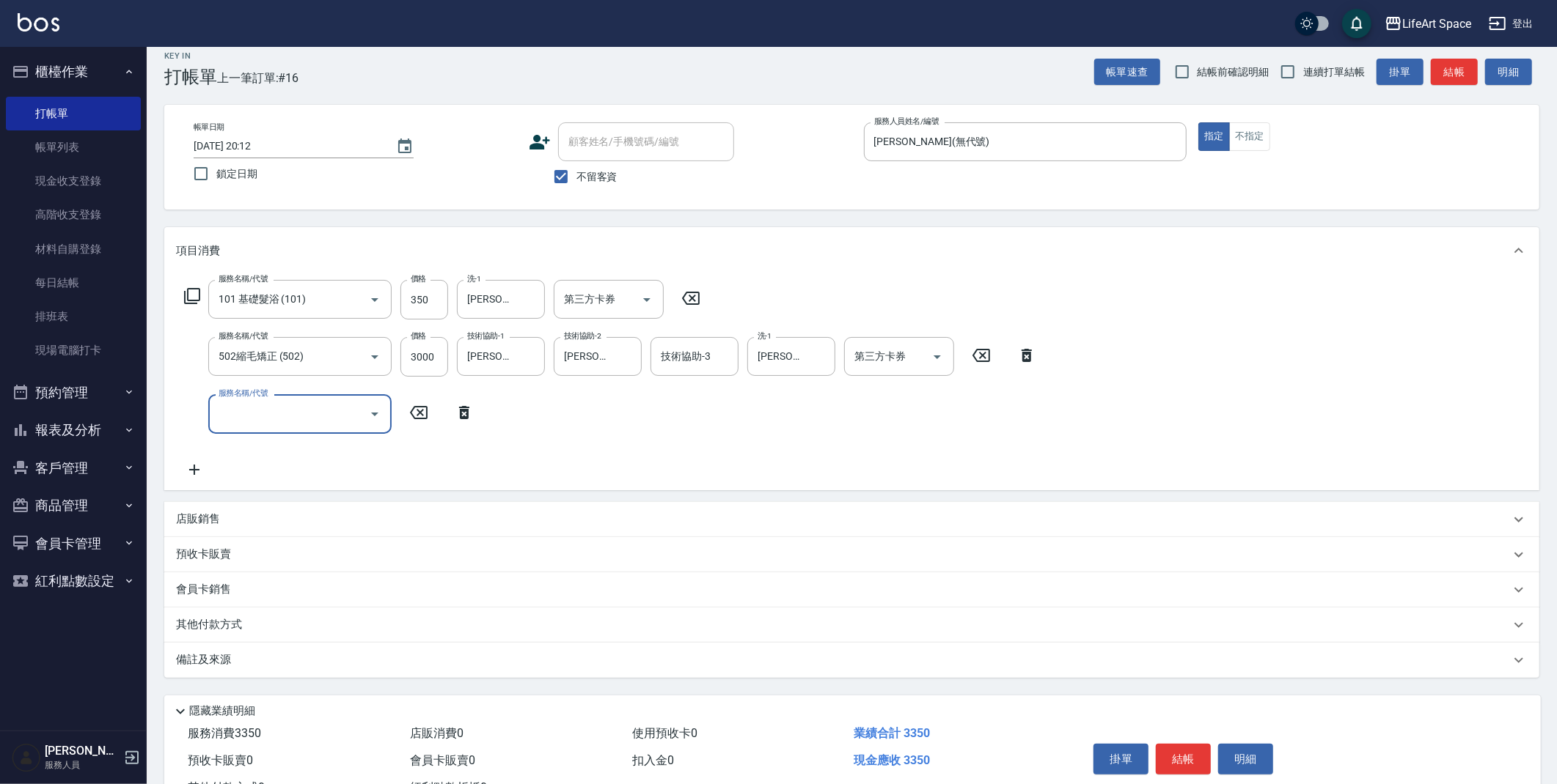
click at [248, 415] on input "服務名稱/代號" at bounding box center [289, 414] width 148 height 25
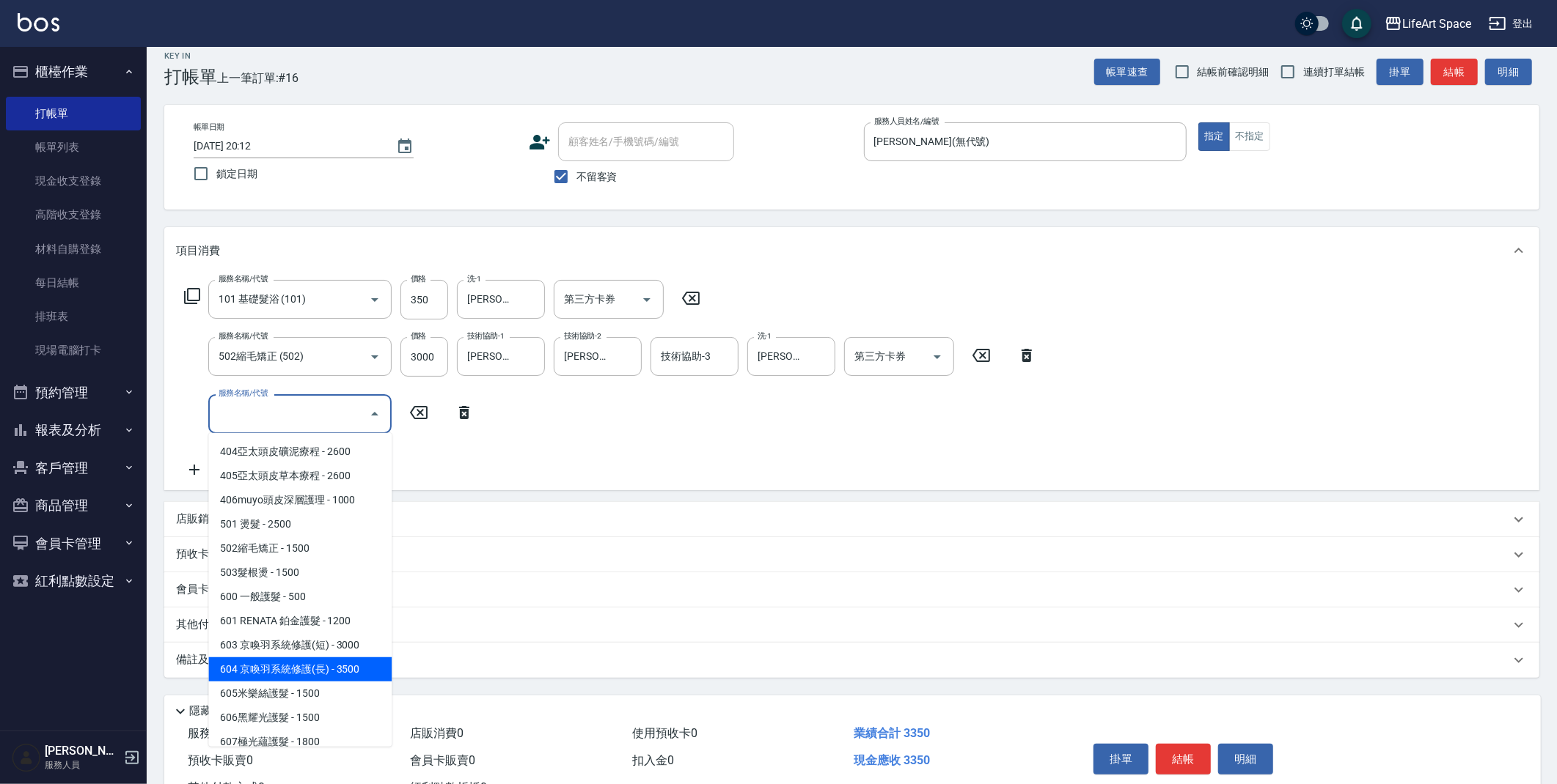
scroll to position [230, 0]
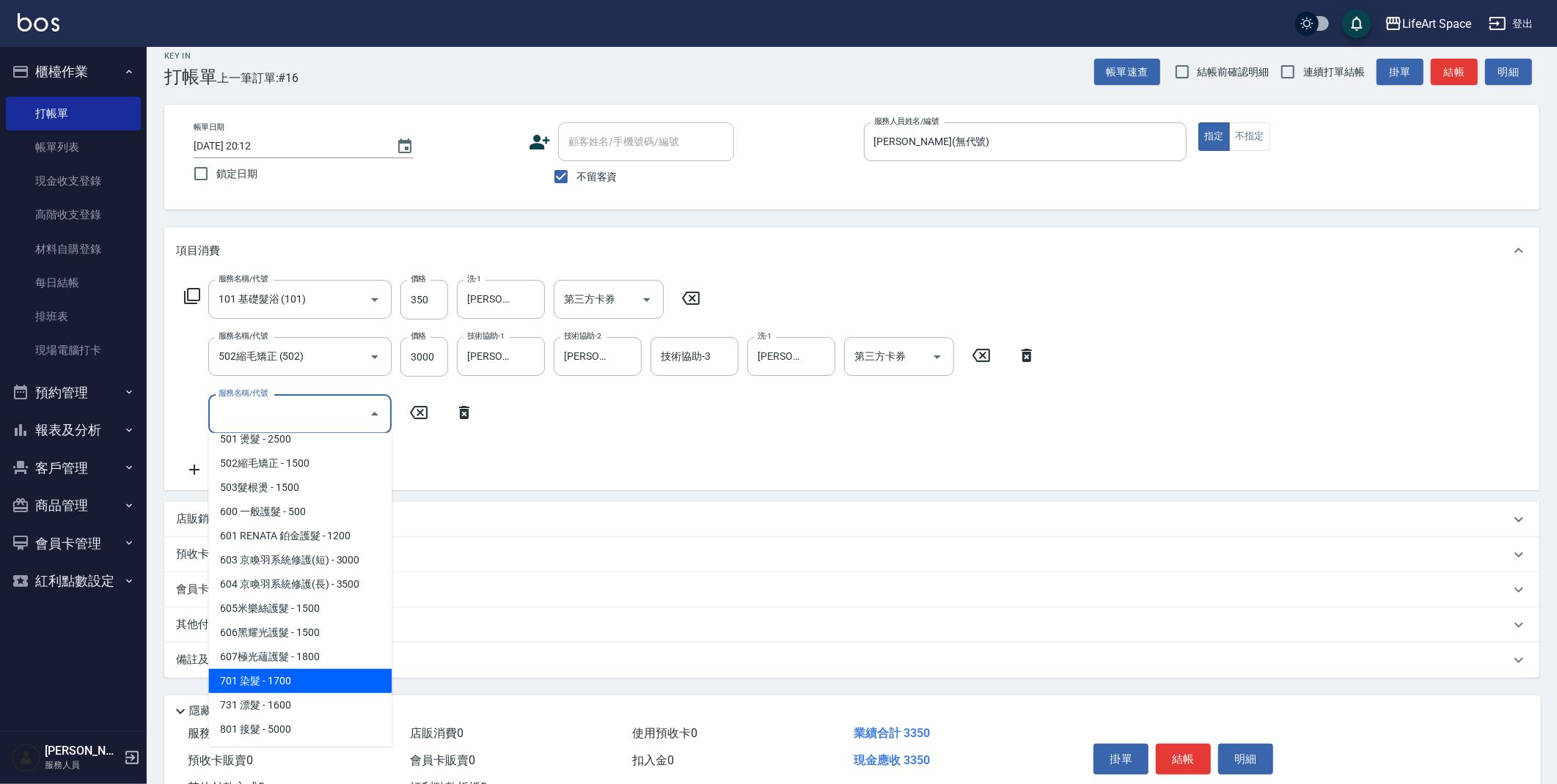
click at [296, 674] on span "701 染髮 - 1700" at bounding box center [300, 681] width 183 height 24
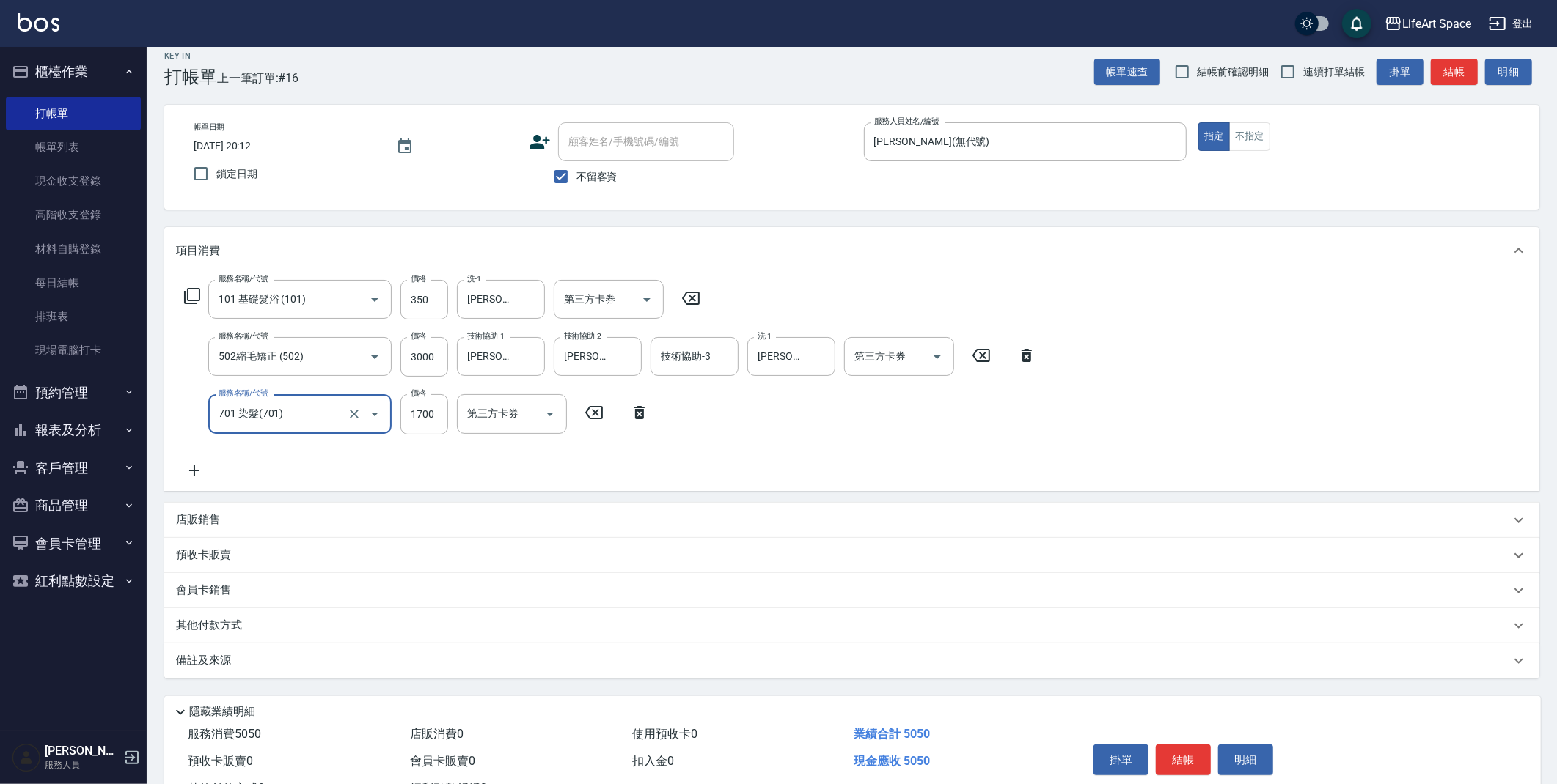
type input "701 染髮(701)"
click at [435, 417] on input "1700" at bounding box center [424, 414] width 48 height 39
type input "2000"
click at [441, 361] on input "3000" at bounding box center [424, 356] width 48 height 39
type input "2700"
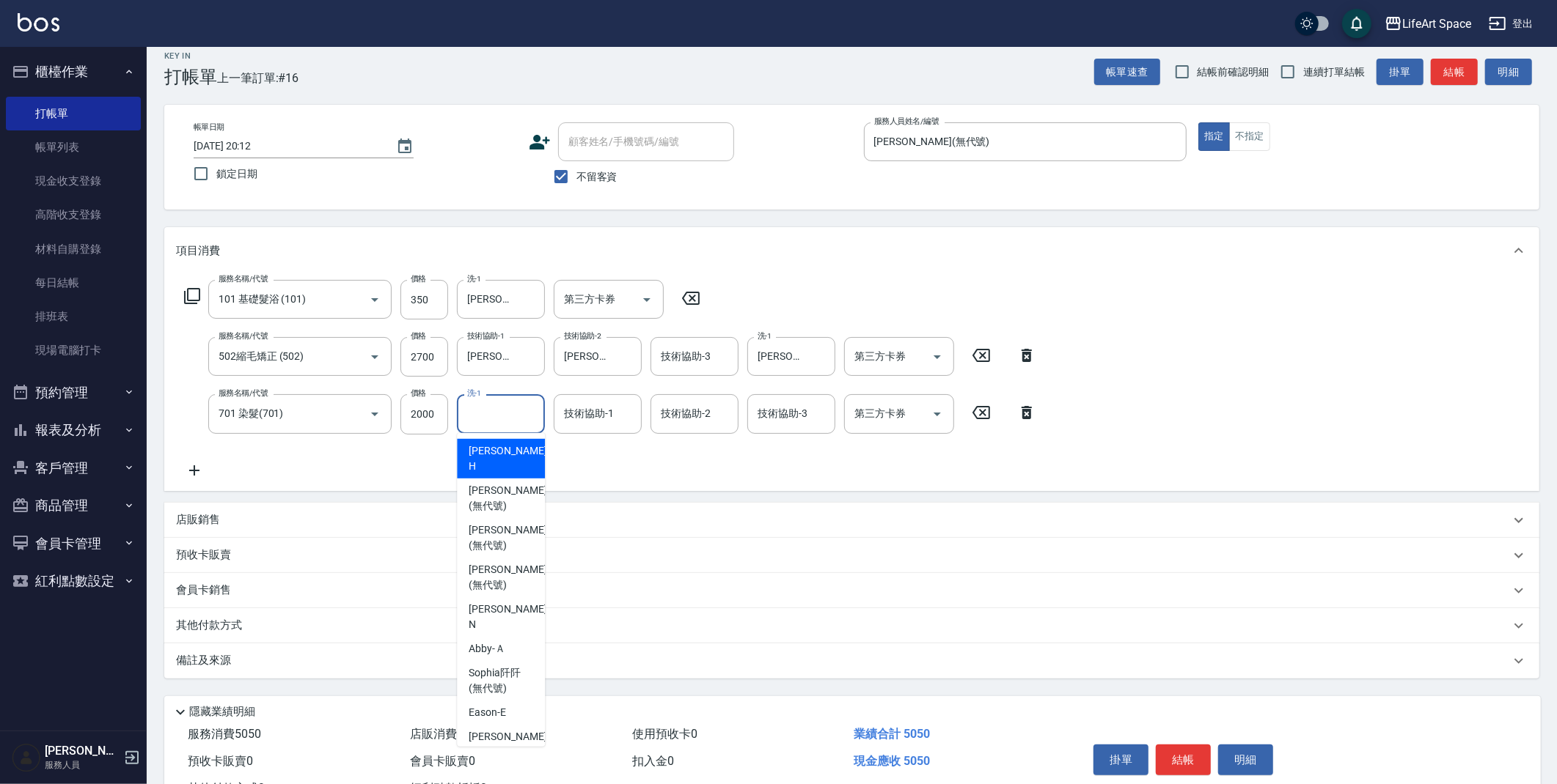
click at [529, 420] on input "洗-1" at bounding box center [501, 414] width 75 height 25
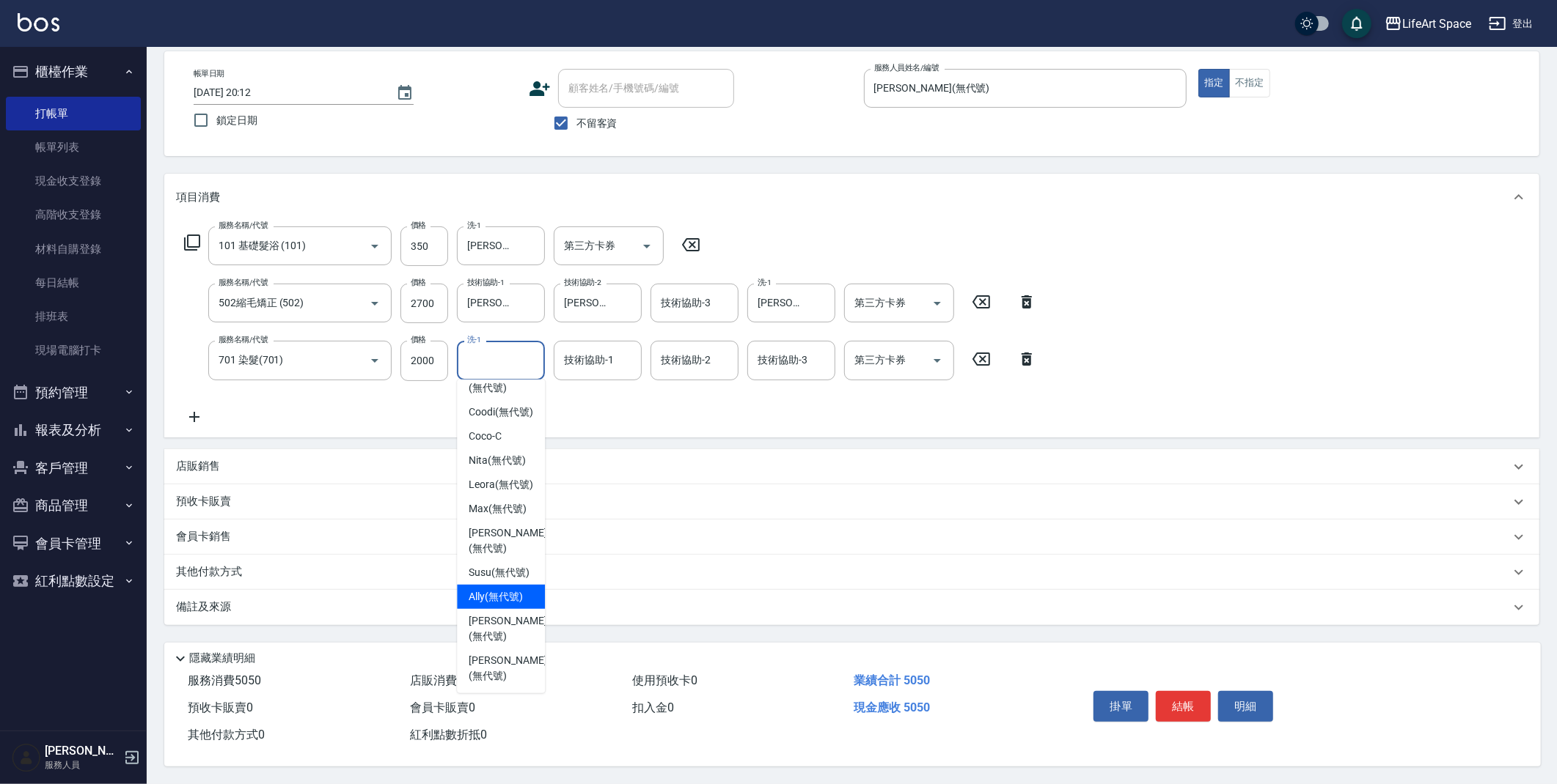
scroll to position [70, 0]
click at [500, 527] on span "[PERSON_NAME] (無代號)" at bounding box center [507, 540] width 78 height 31
type input "[PERSON_NAME](無代號)"
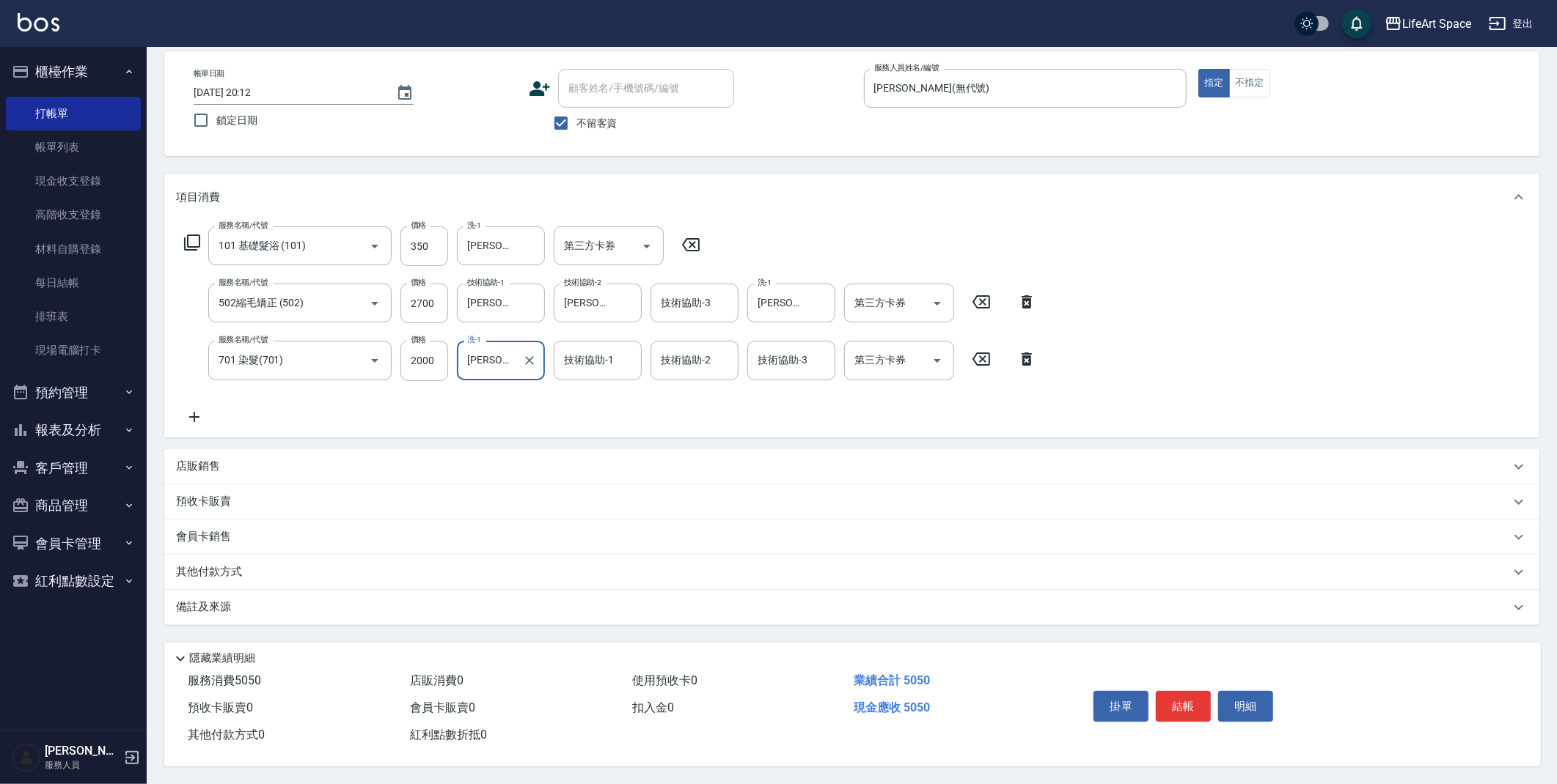
click at [591, 350] on div "技術協助-1 技術協助-1" at bounding box center [598, 360] width 88 height 39
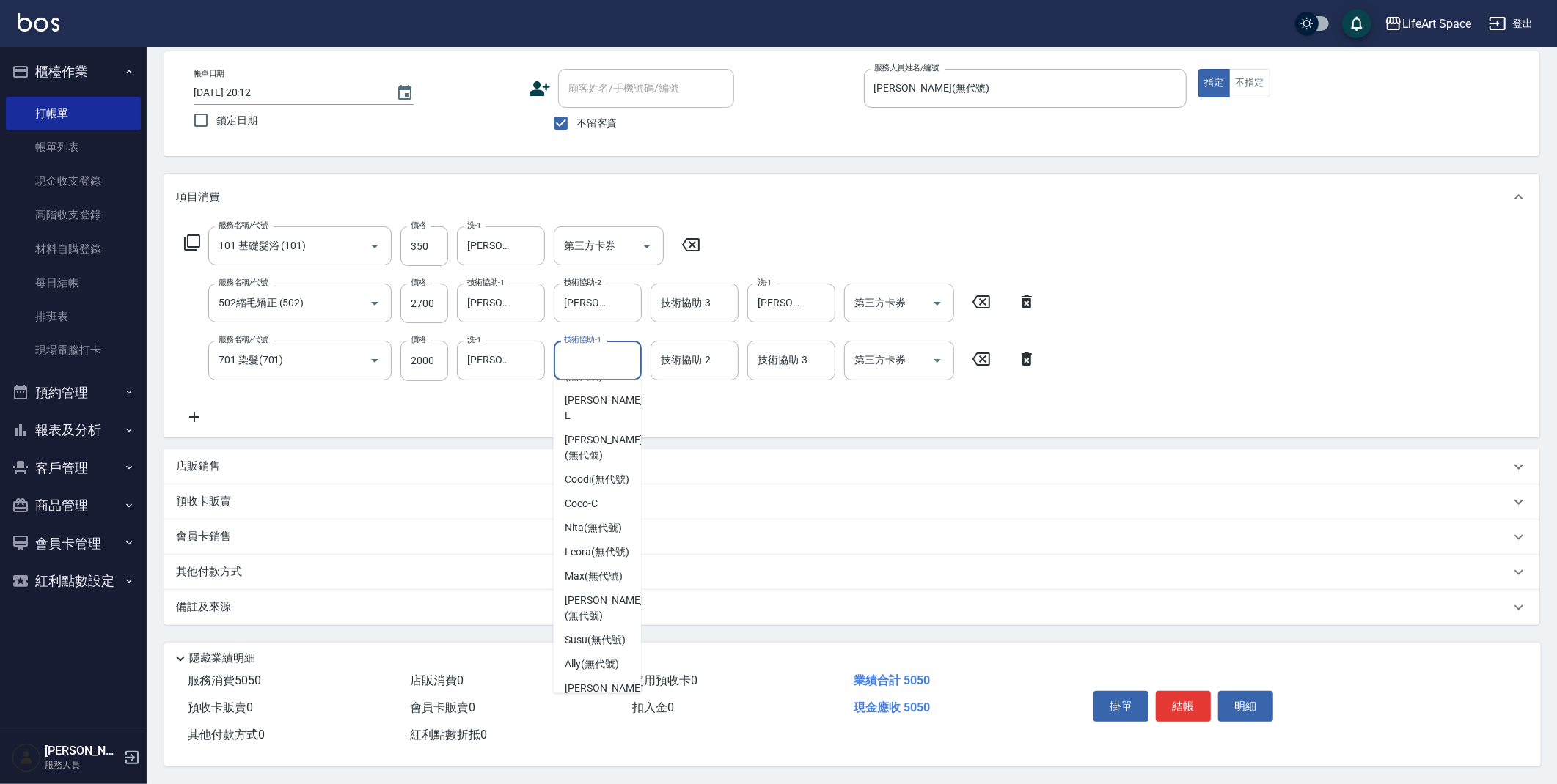
scroll to position [390, 0]
click at [588, 528] on span "[PERSON_NAME] (無代號)" at bounding box center [603, 540] width 78 height 31
type input "[PERSON_NAME](無代號)"
click at [705, 360] on input "技術協助-2" at bounding box center [694, 360] width 75 height 25
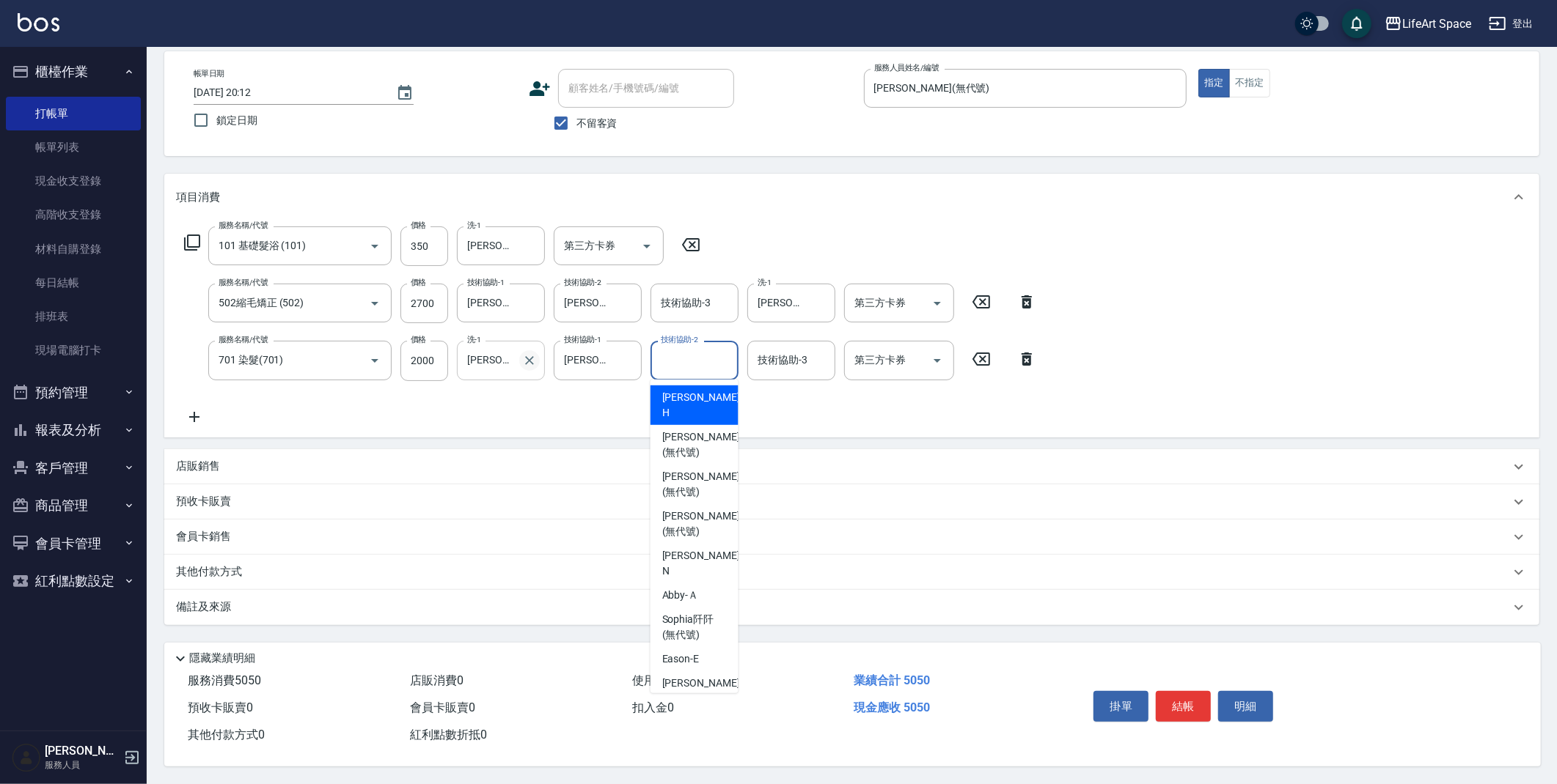
click at [536, 362] on icon "Clear" at bounding box center [529, 361] width 15 height 15
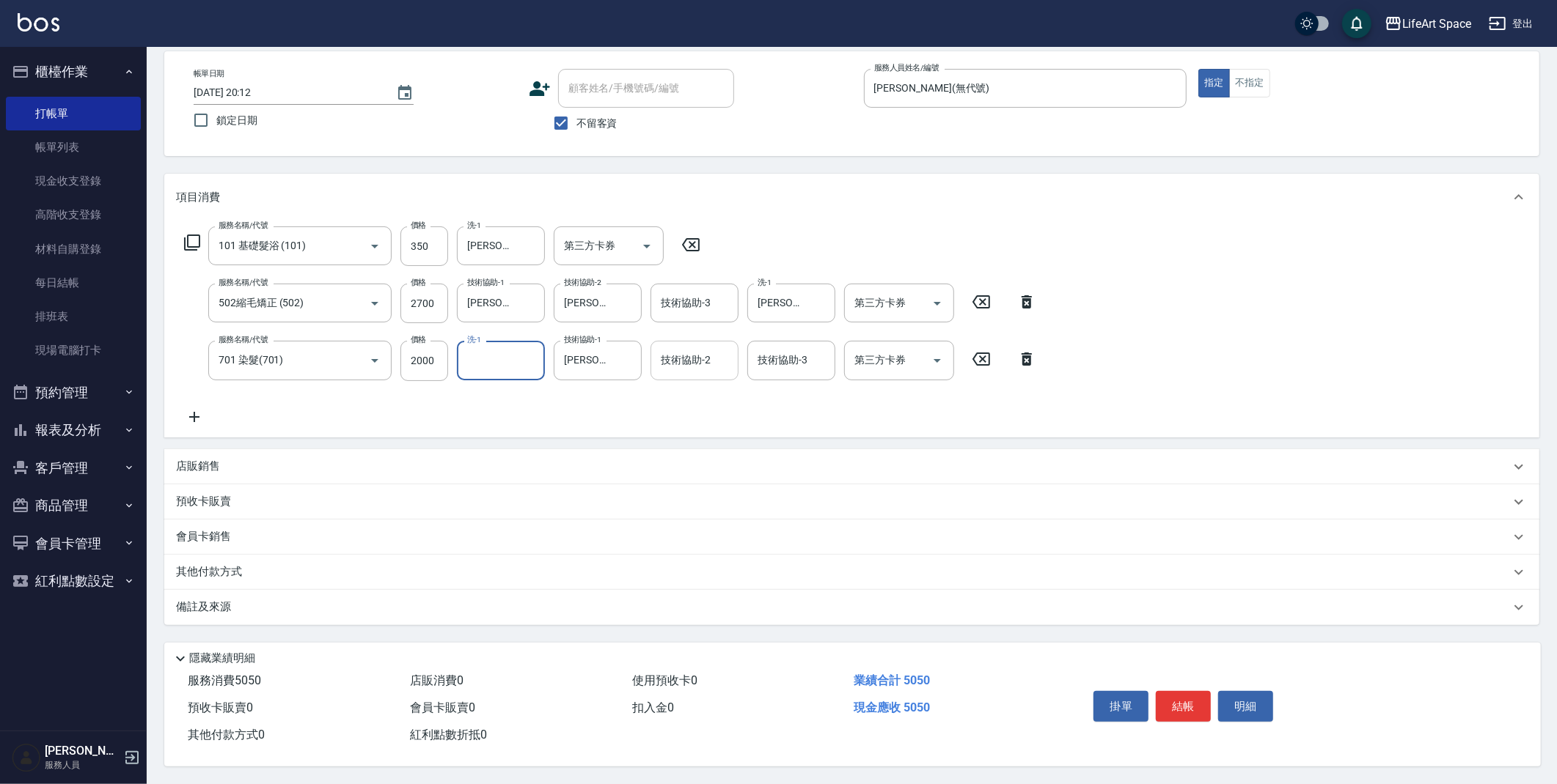
scroll to position [0, 0]
click at [696, 353] on div "技術協助-2 技術協助-2" at bounding box center [694, 360] width 88 height 39
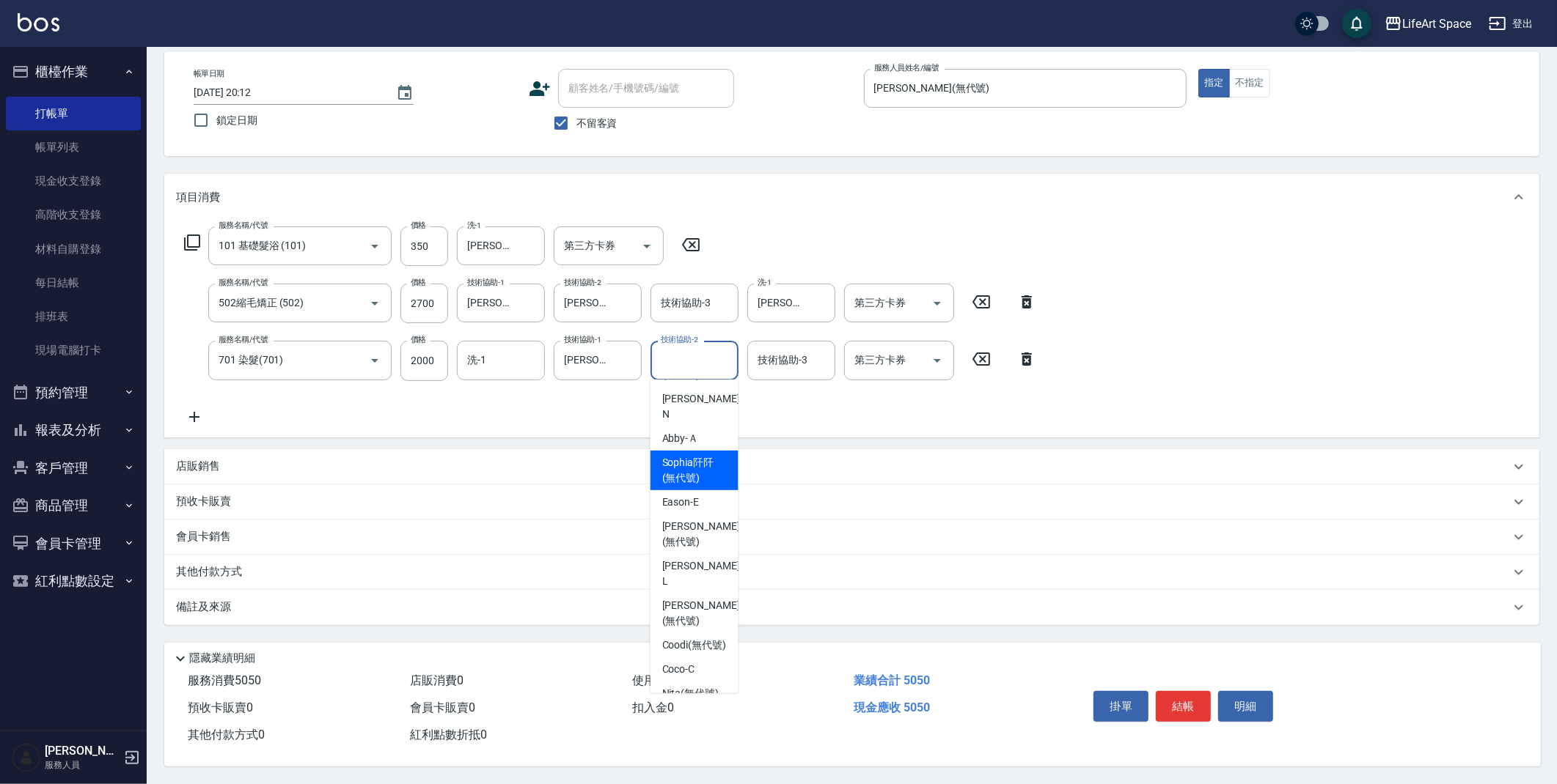
scroll to position [280, 0]
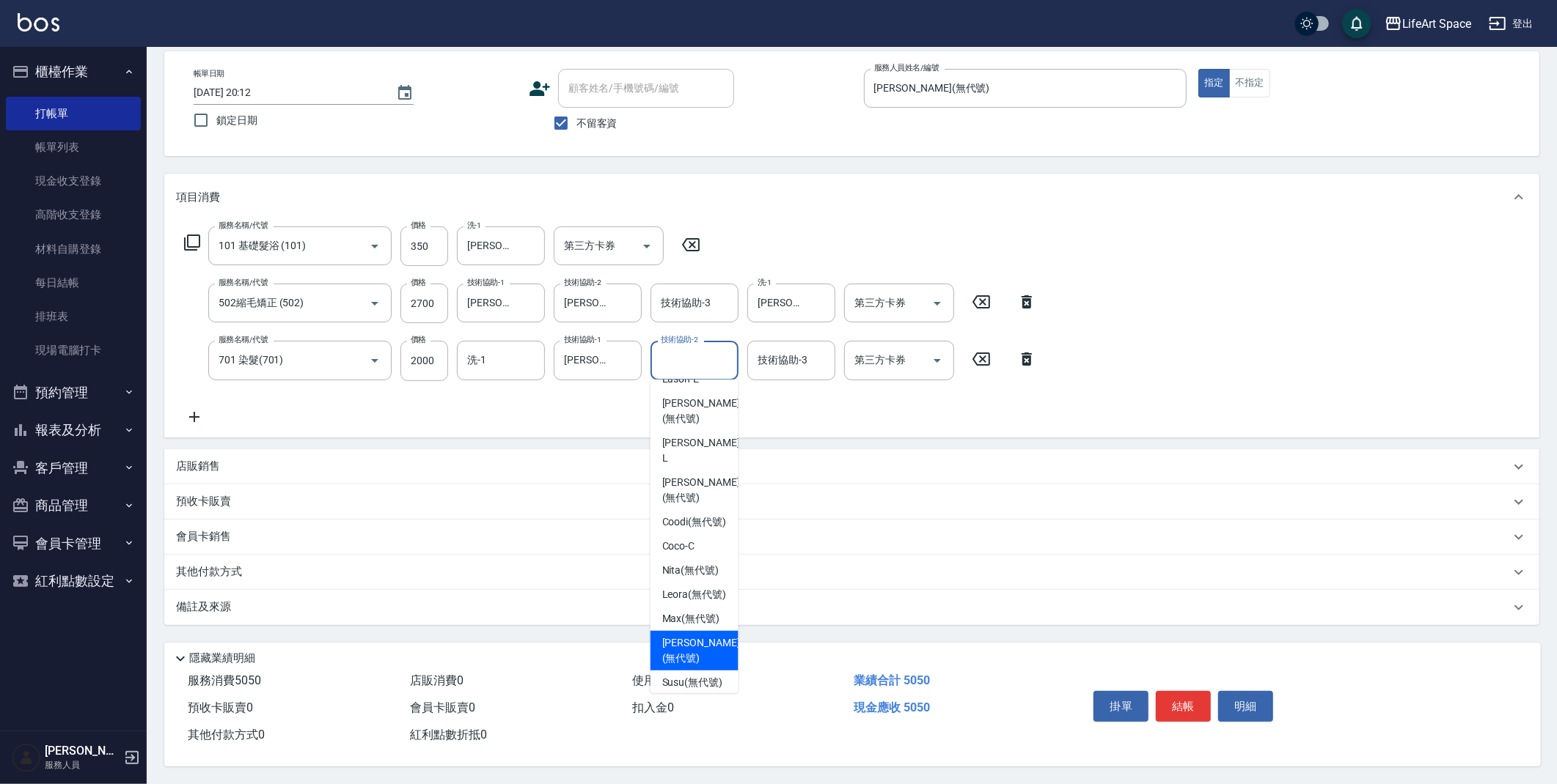
click at [699, 639] on span "[PERSON_NAME] (無代號)" at bounding box center [701, 651] width 78 height 31
type input "[PERSON_NAME](無代號)"
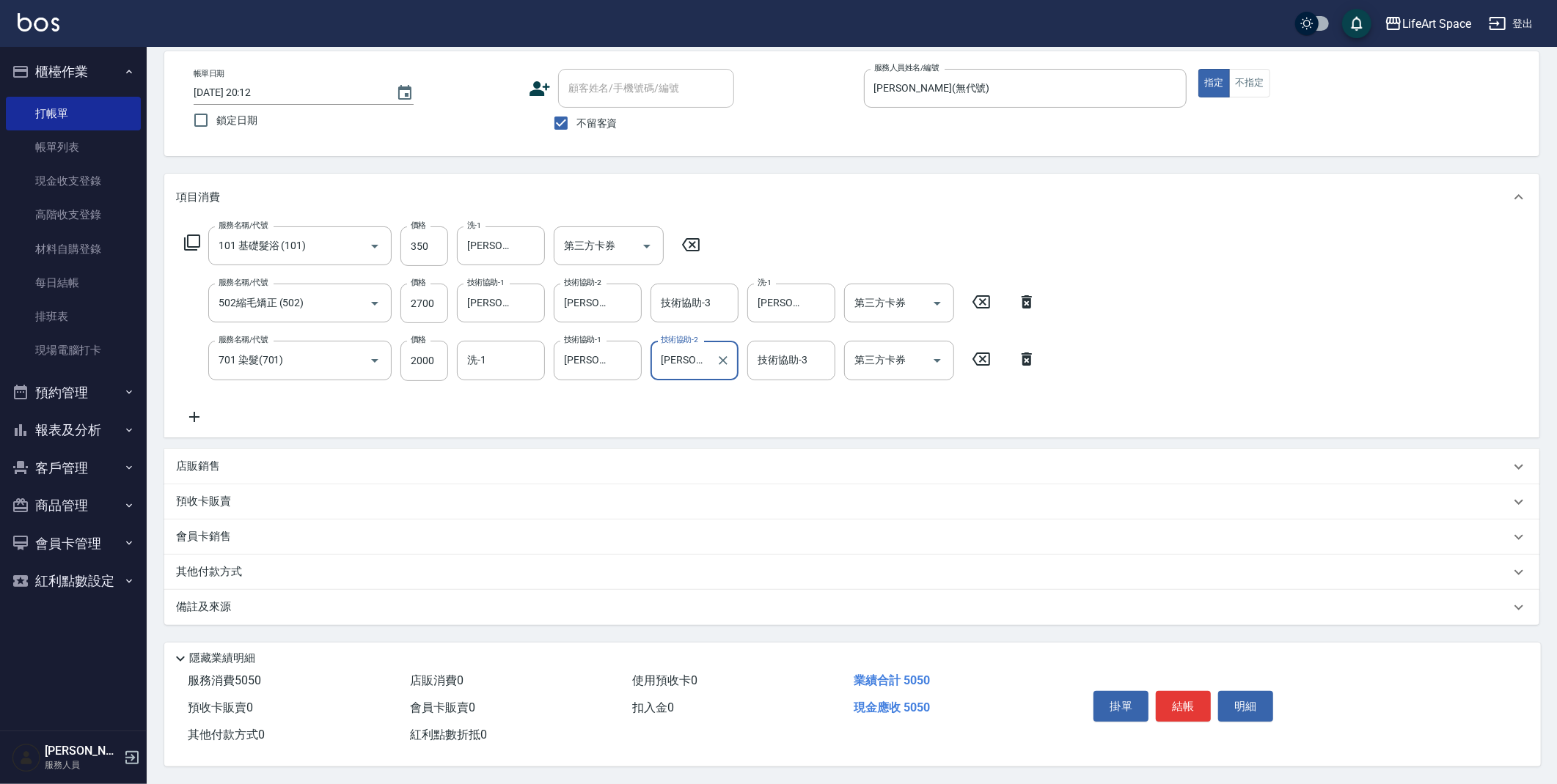
click at [254, 572] on div "其他付款方式" at bounding box center [843, 572] width 1334 height 16
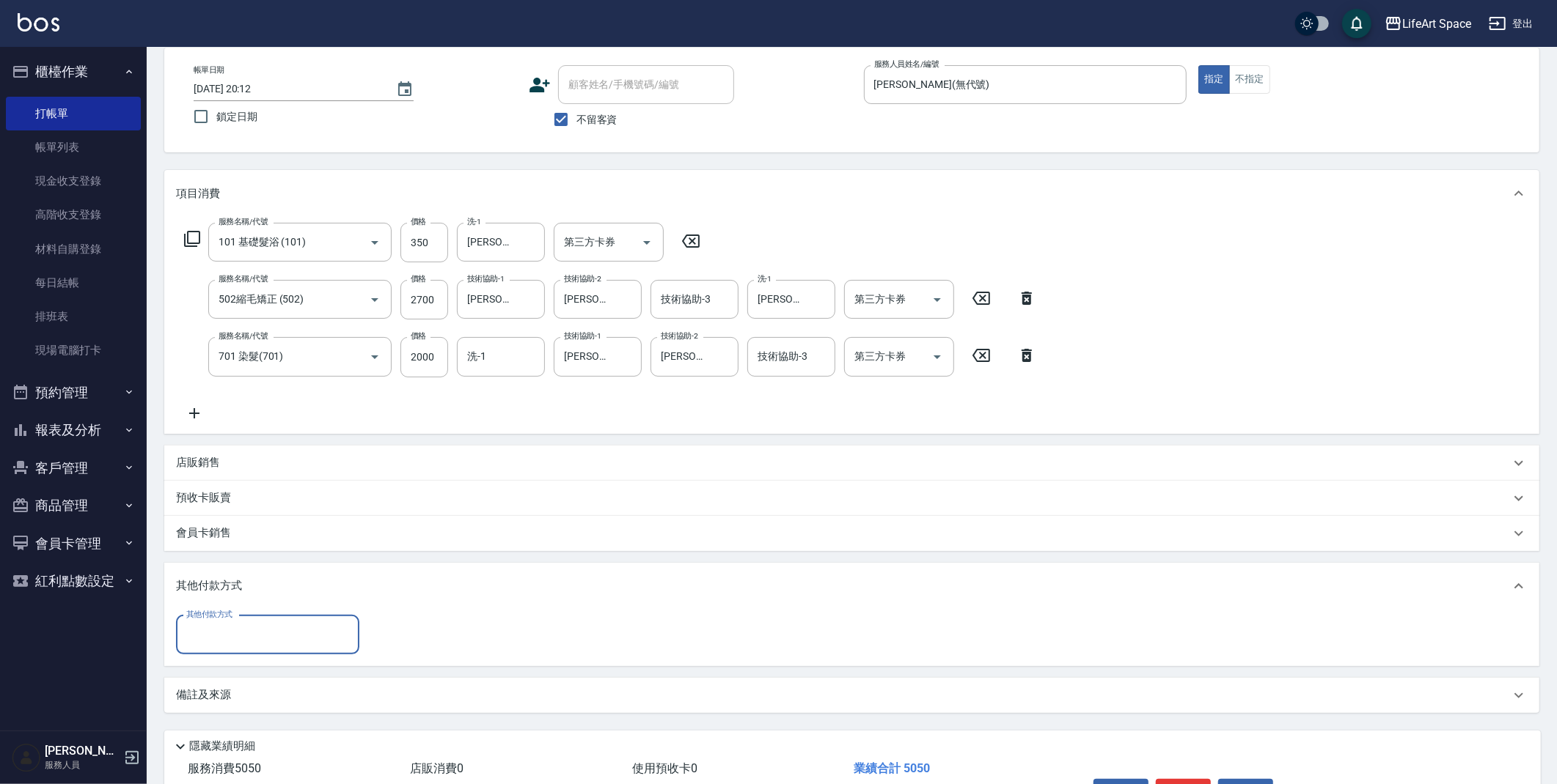
scroll to position [0, 0]
click at [260, 634] on input "其他付款方式" at bounding box center [268, 635] width 170 height 25
click at [249, 698] on span "Linepay" at bounding box center [268, 696] width 183 height 24
type input "Linepay"
type input "5050"
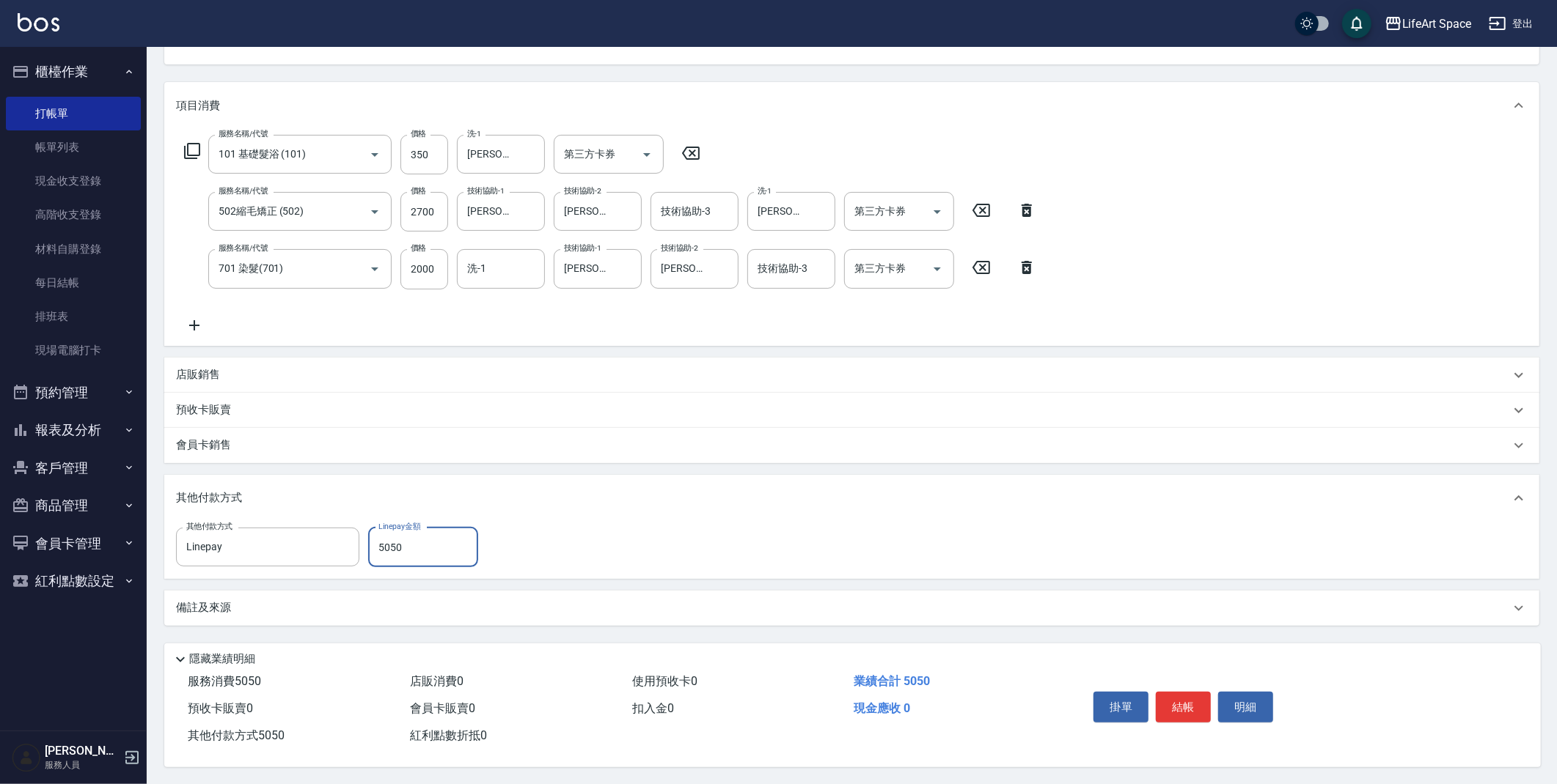
scroll to position [163, 0]
click at [1194, 701] on button "結帳" at bounding box center [1183, 706] width 55 height 31
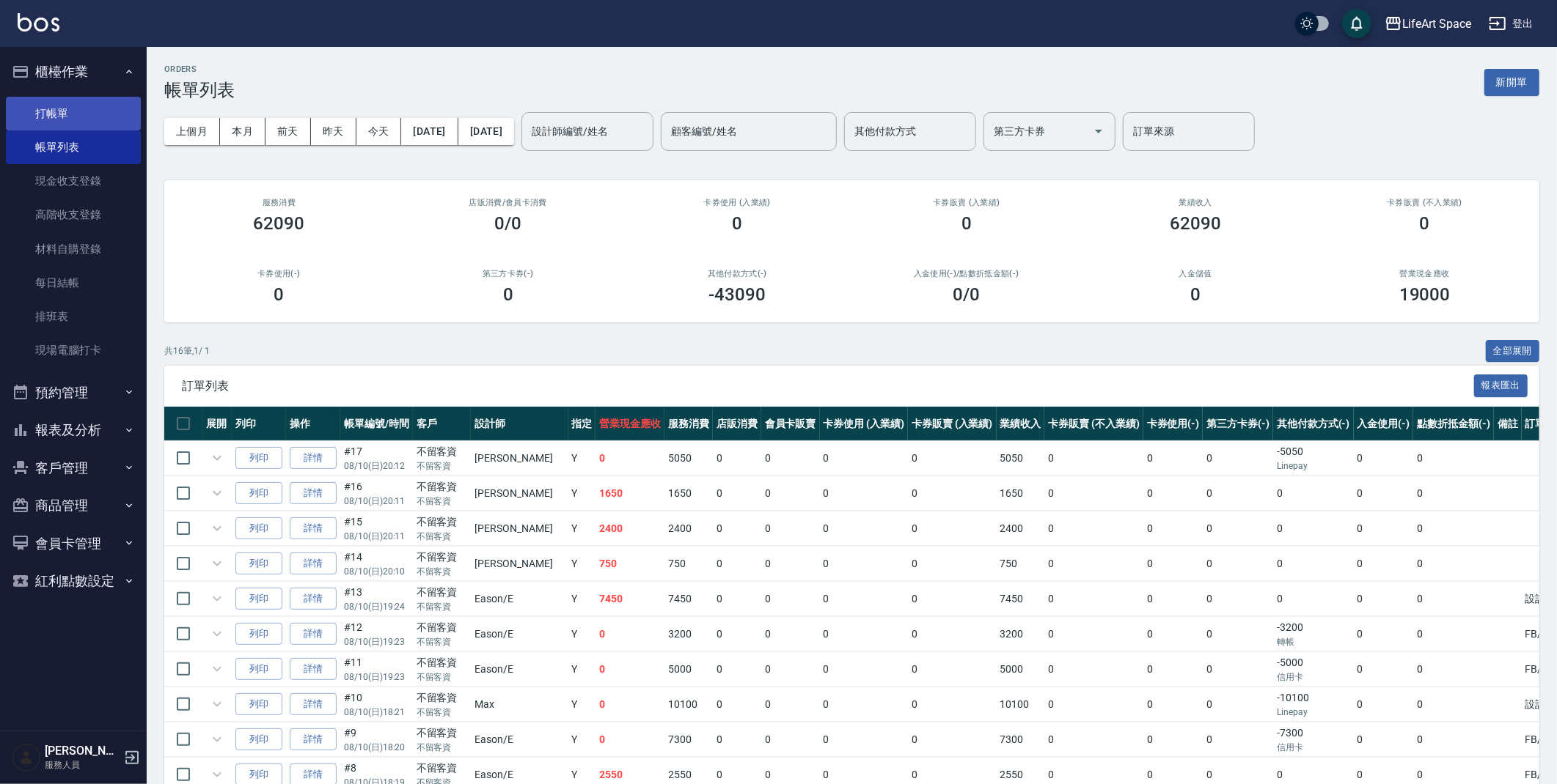
click at [75, 107] on link "打帳單" at bounding box center [73, 113] width 135 height 34
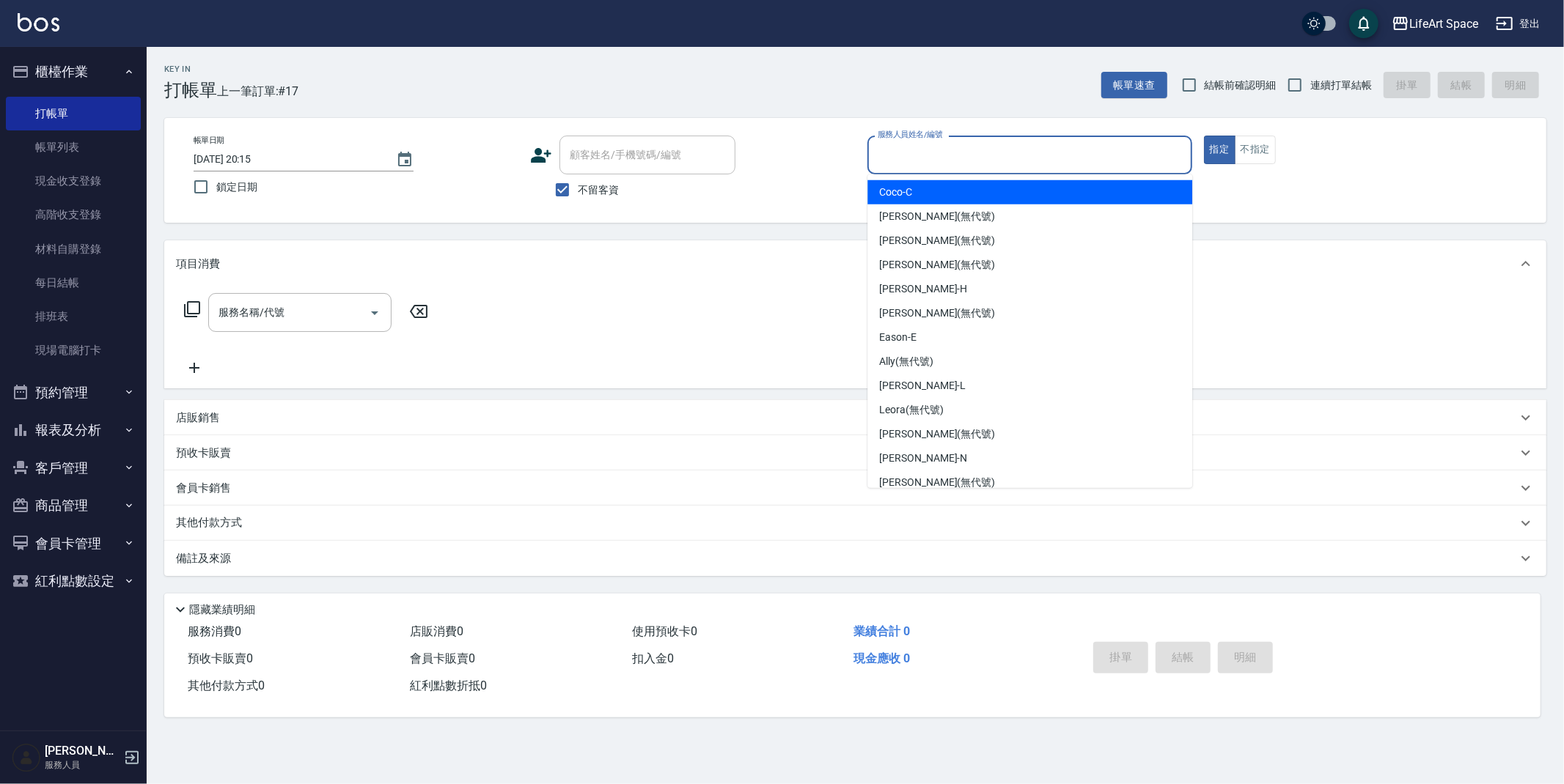
click at [925, 160] on input "服務人員姓名/編號" at bounding box center [1029, 155] width 312 height 25
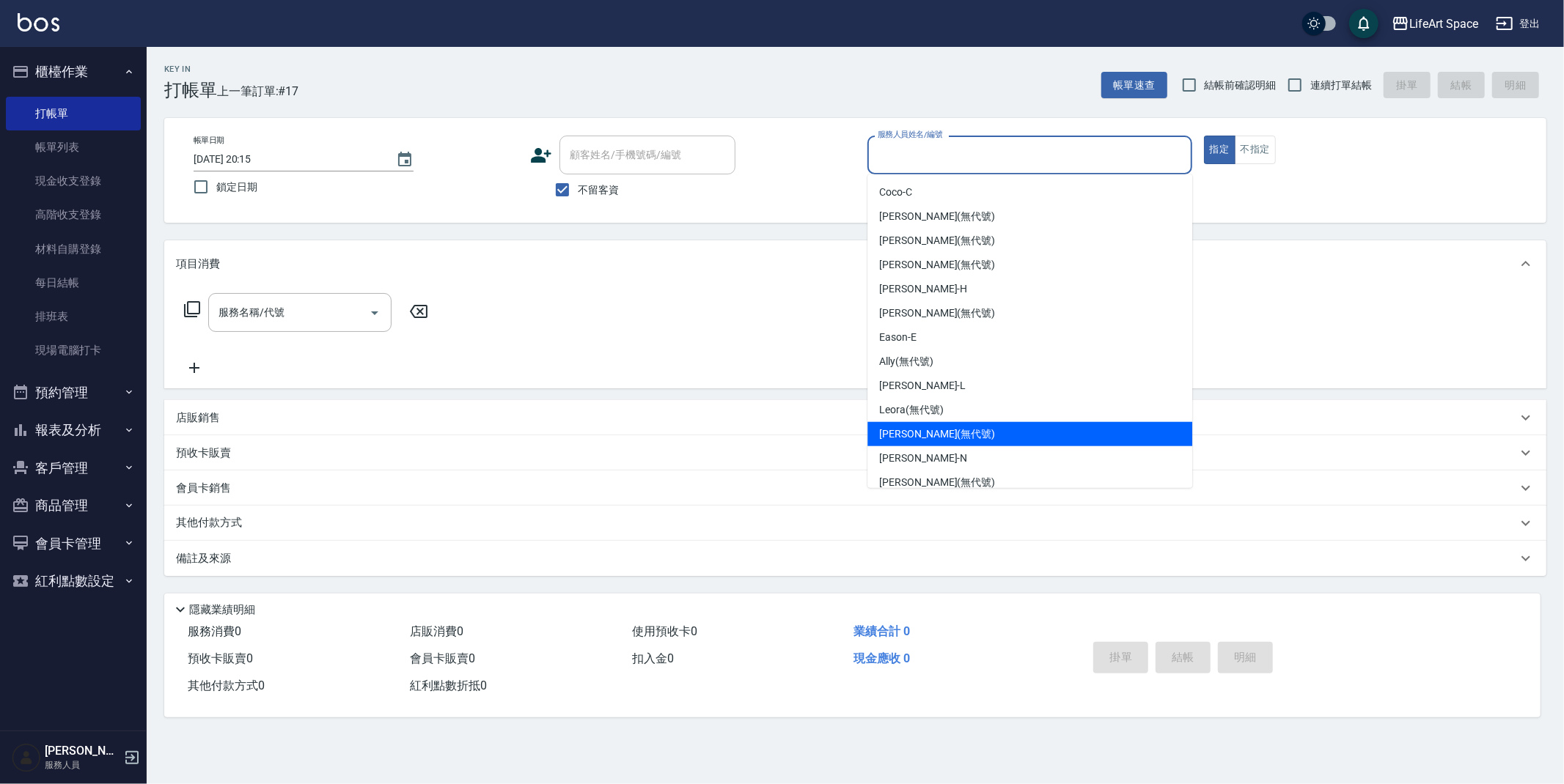
drag, startPoint x: 932, startPoint y: 433, endPoint x: 1484, endPoint y: 162, distance: 614.9
click at [934, 431] on span "[PERSON_NAME] (無代號)" at bounding box center [936, 434] width 116 height 16
type input "[PERSON_NAME](無代號)"
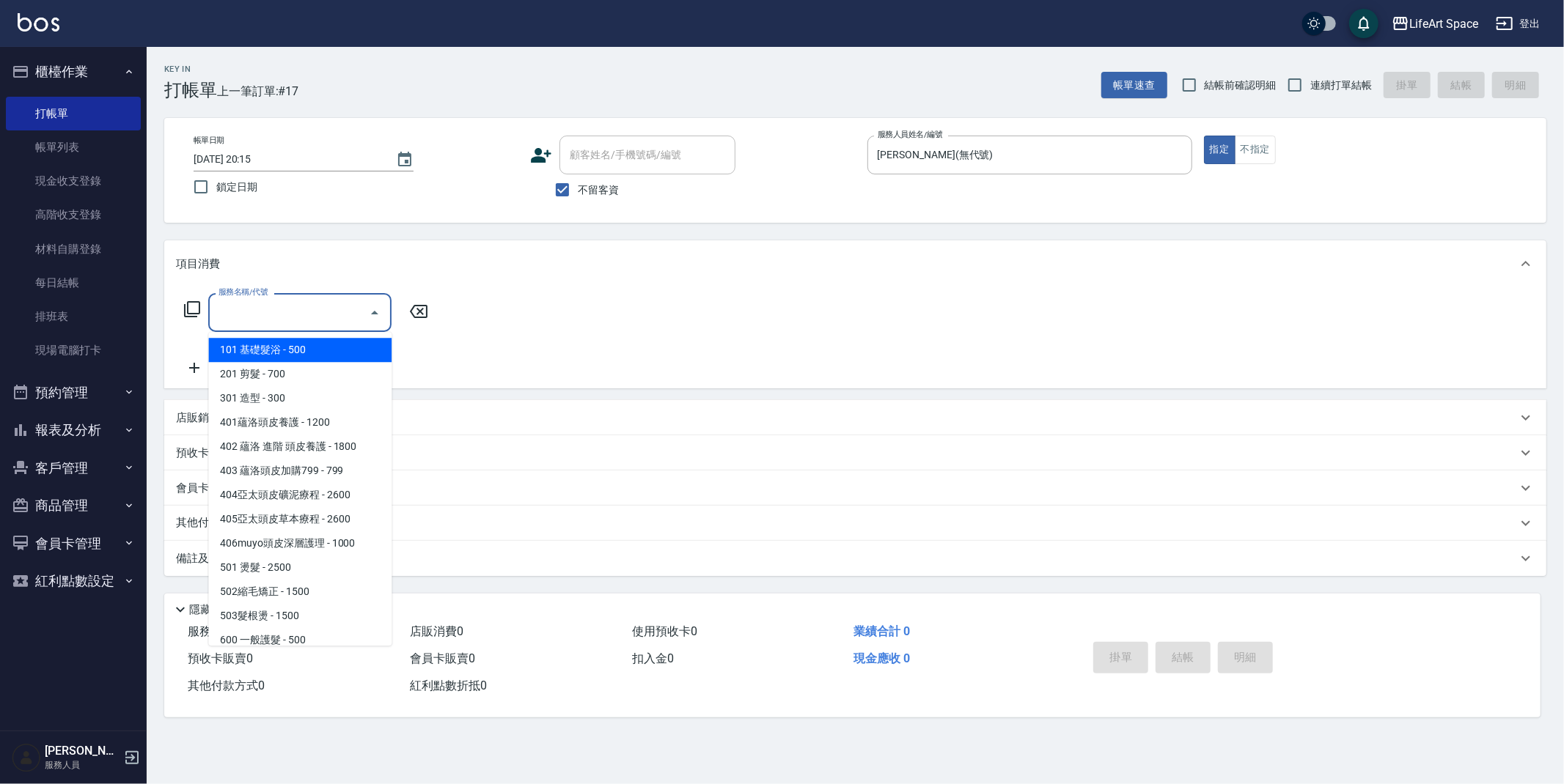
click at [251, 307] on div "服務名稱/代號 服務名稱/代號" at bounding box center [300, 312] width 183 height 39
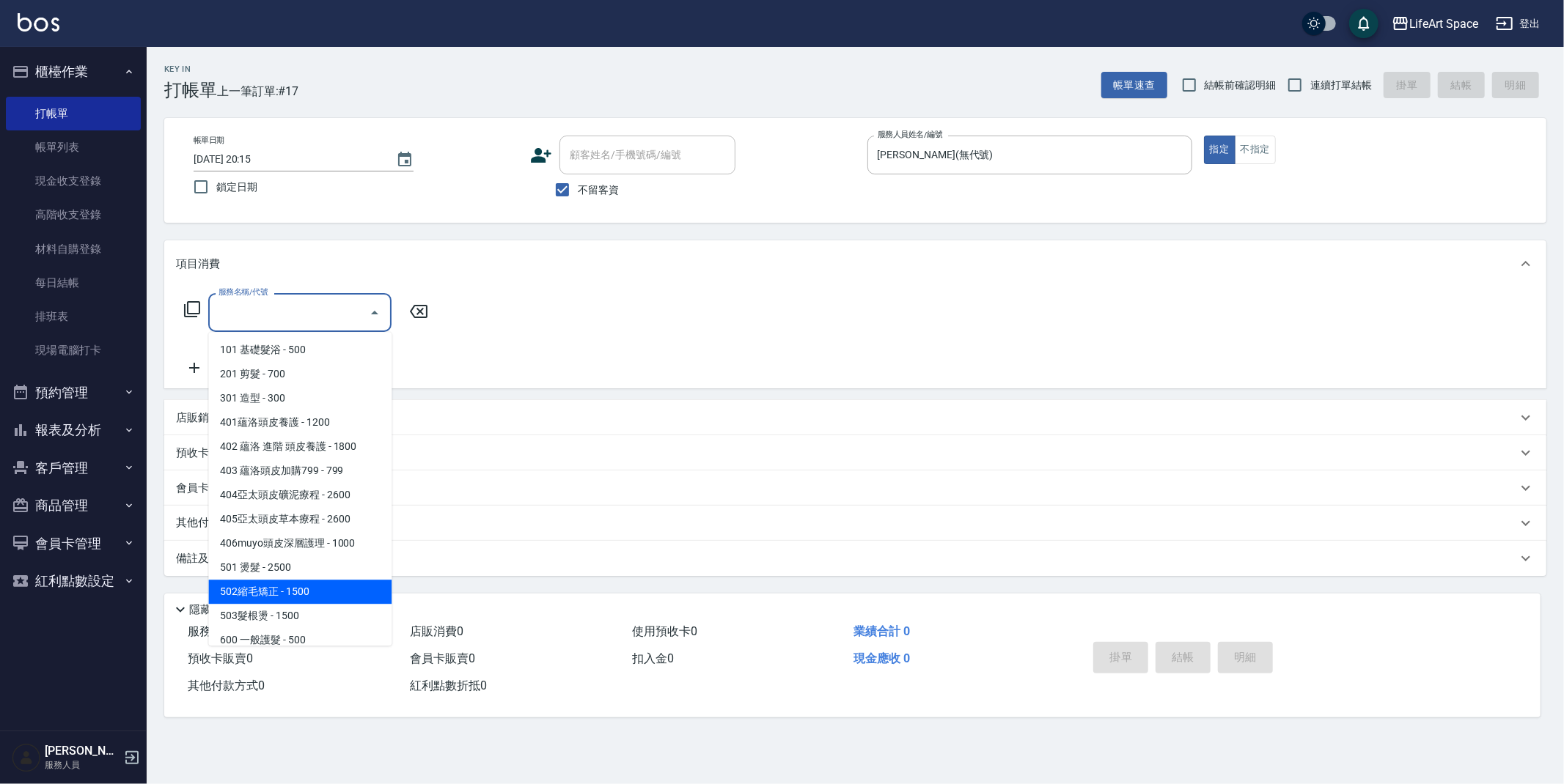
scroll to position [230, 0]
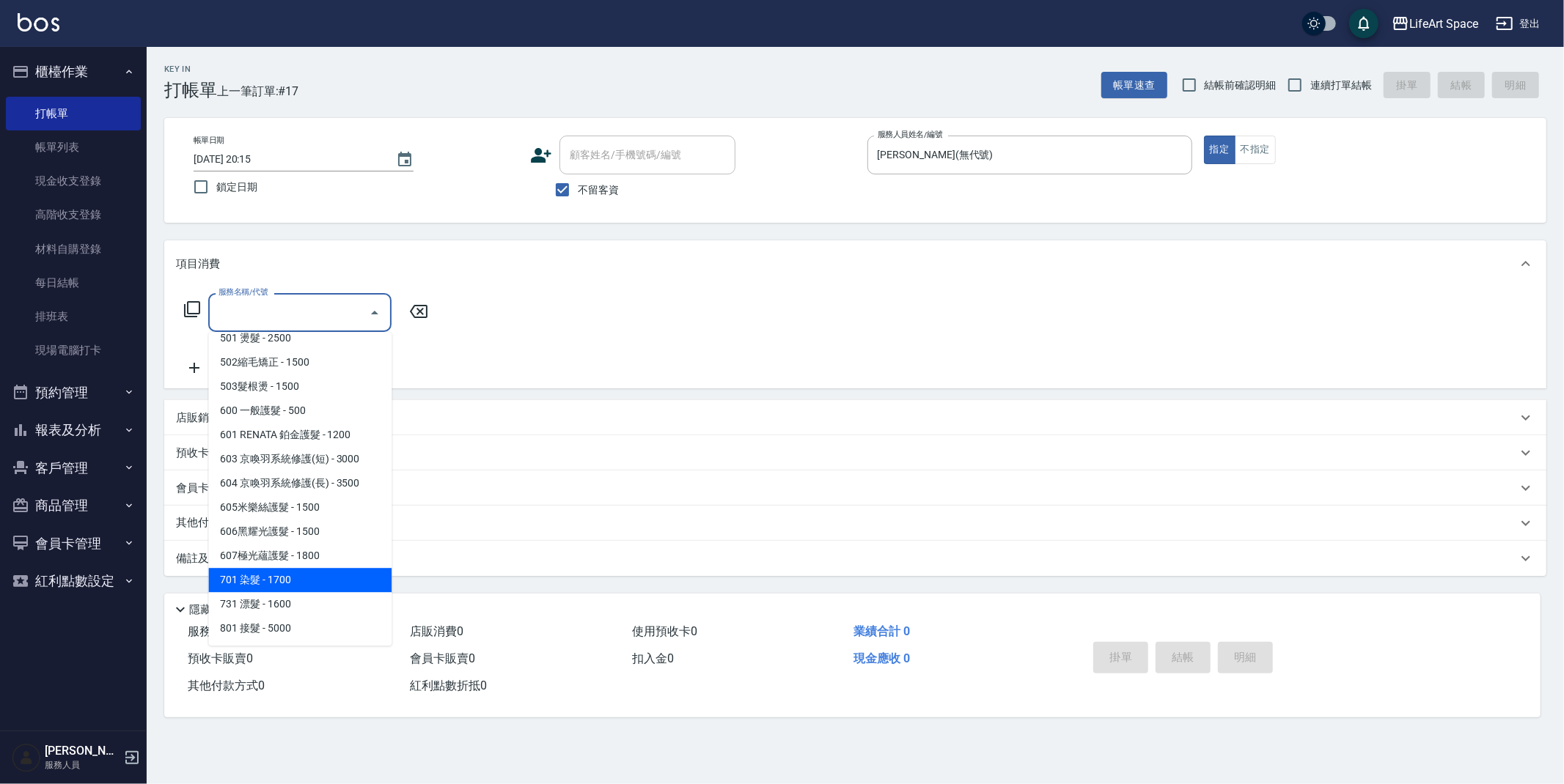
click at [288, 584] on span "701 染髮 - 1700" at bounding box center [300, 580] width 183 height 24
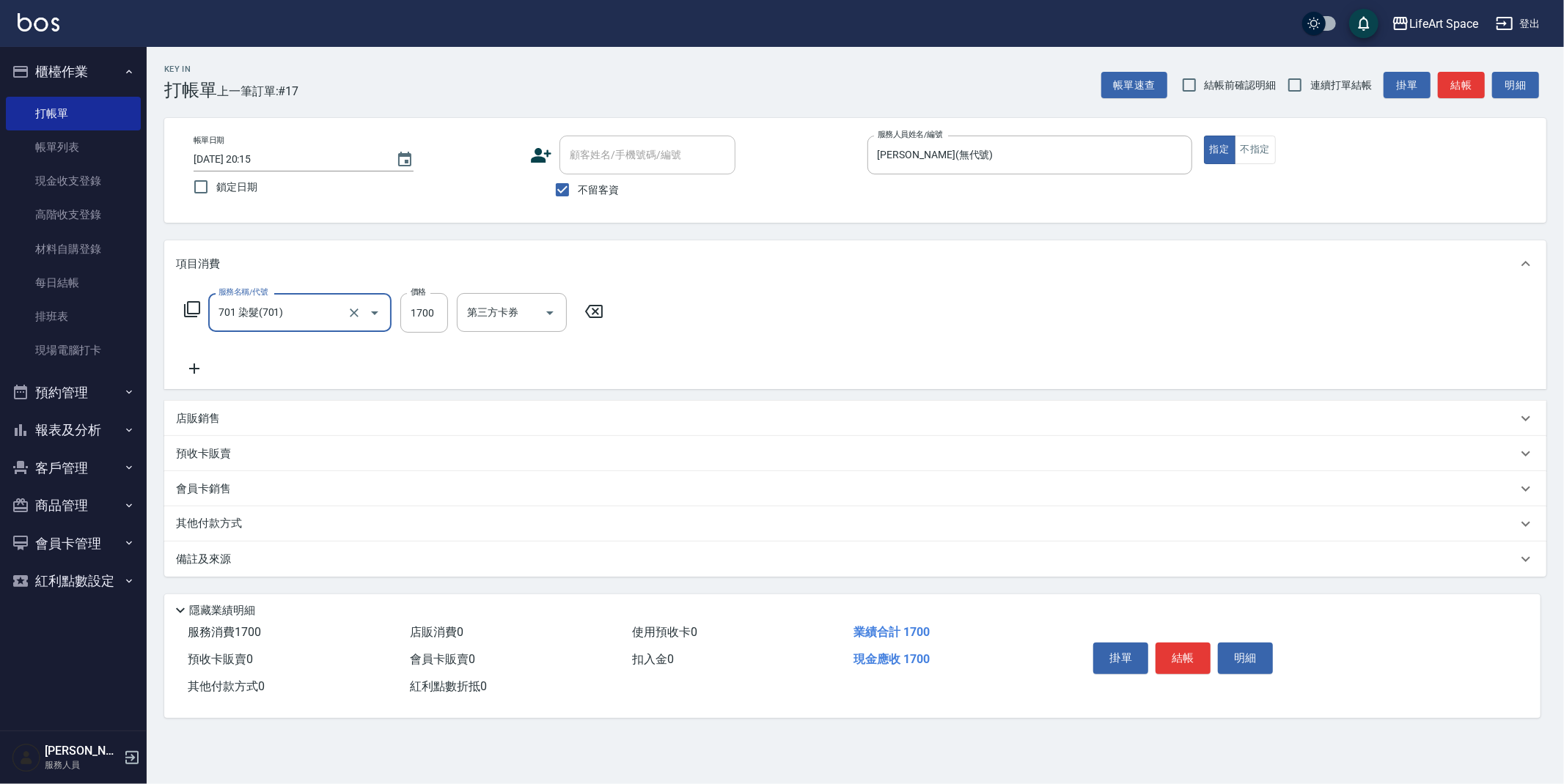
type input "701 染髮(701)"
click at [436, 316] on input "1700" at bounding box center [424, 312] width 48 height 39
type input "4400"
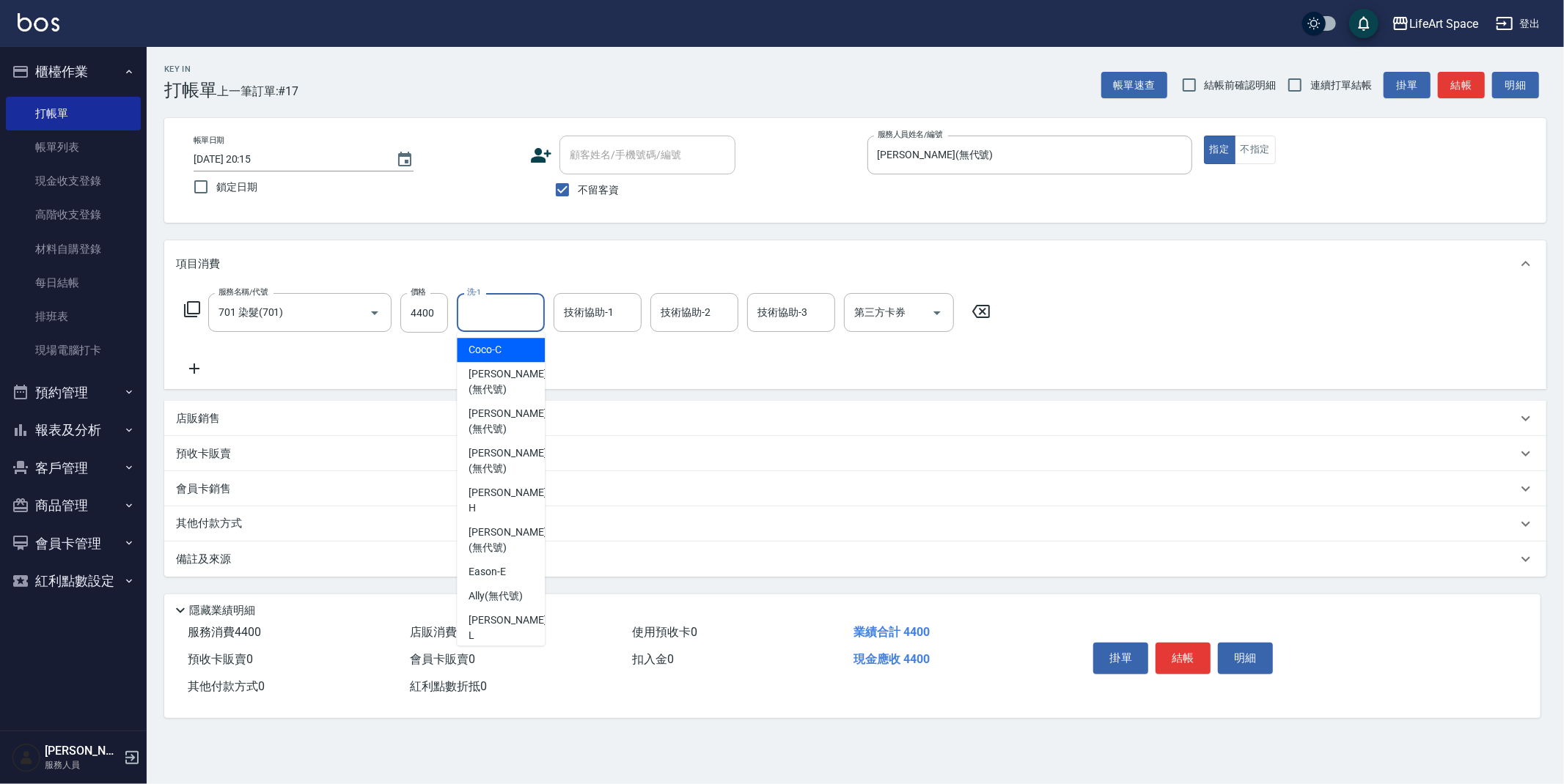
click at [509, 314] on input "洗-1" at bounding box center [501, 312] width 75 height 25
drag, startPoint x: 506, startPoint y: 625, endPoint x: 540, endPoint y: 411, distance: 216.7
click at [506, 637] on span "[PERSON_NAME]阡 (無代號)" at bounding box center [500, 652] width 65 height 31
type input "[PERSON_NAME]阡(無代號)"
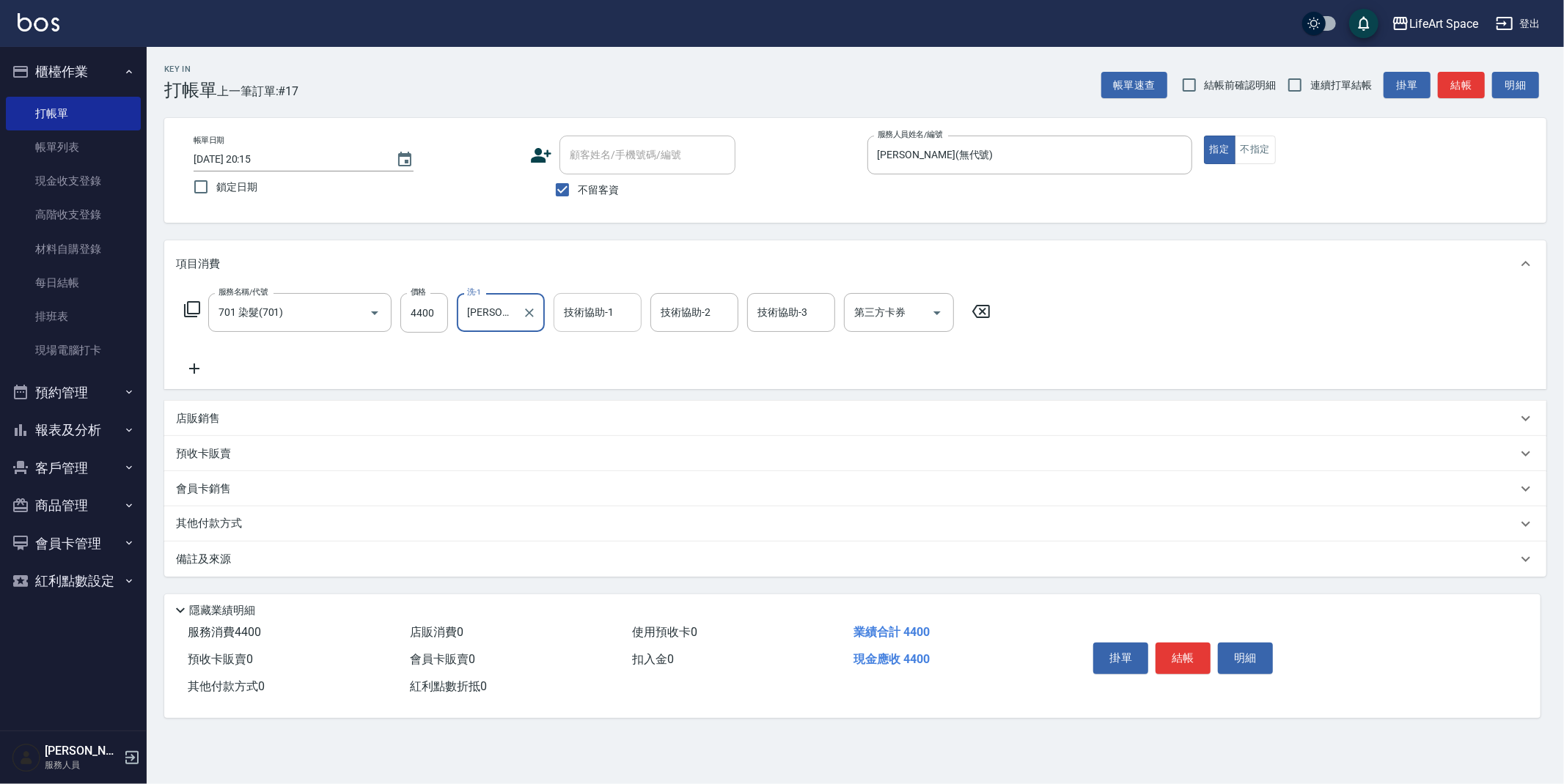
click at [585, 326] on div "技術協助-1" at bounding box center [598, 312] width 88 height 39
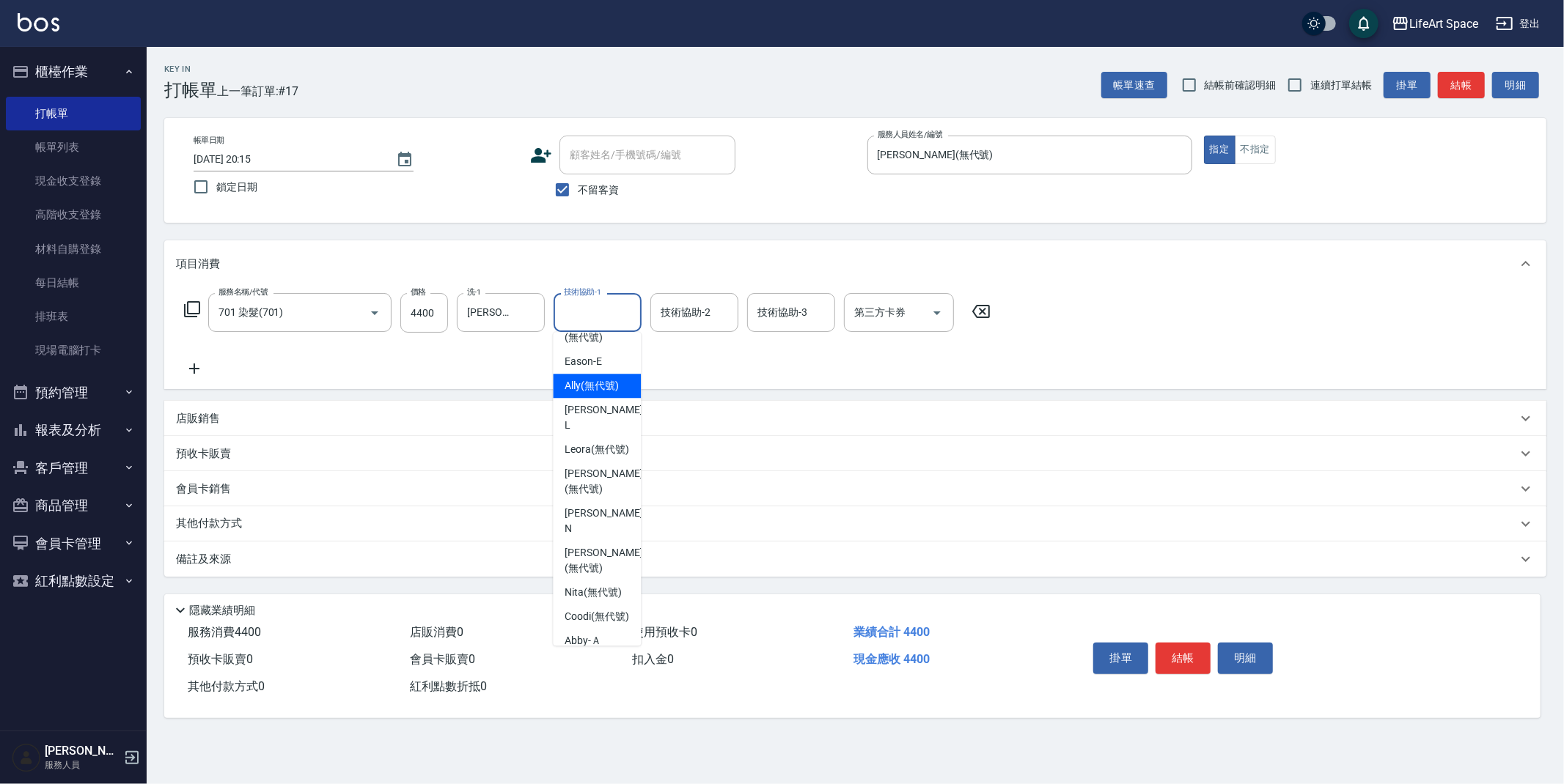
scroll to position [326, 0]
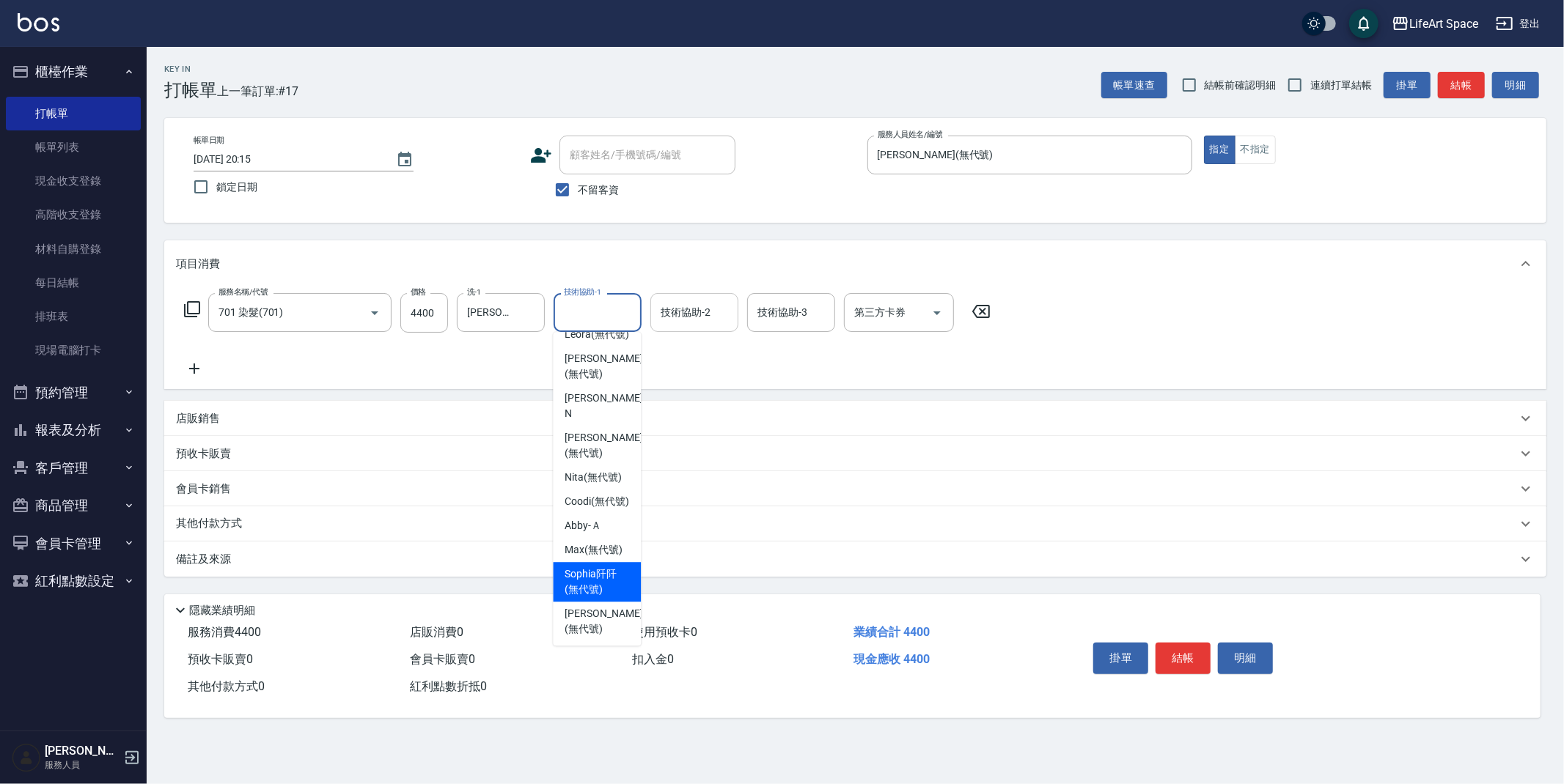
drag, startPoint x: 602, startPoint y: 550, endPoint x: 652, endPoint y: 328, distance: 227.6
click at [601, 543] on ul "Coco -C [PERSON_NAME] (無代號) [PERSON_NAME] (無代號) [PERSON_NAME] (無代號) [PERSON_NAM…" at bounding box center [597, 489] width 88 height 314
click at [701, 309] on div "技術協助-2 技術協助-2" at bounding box center [694, 312] width 88 height 39
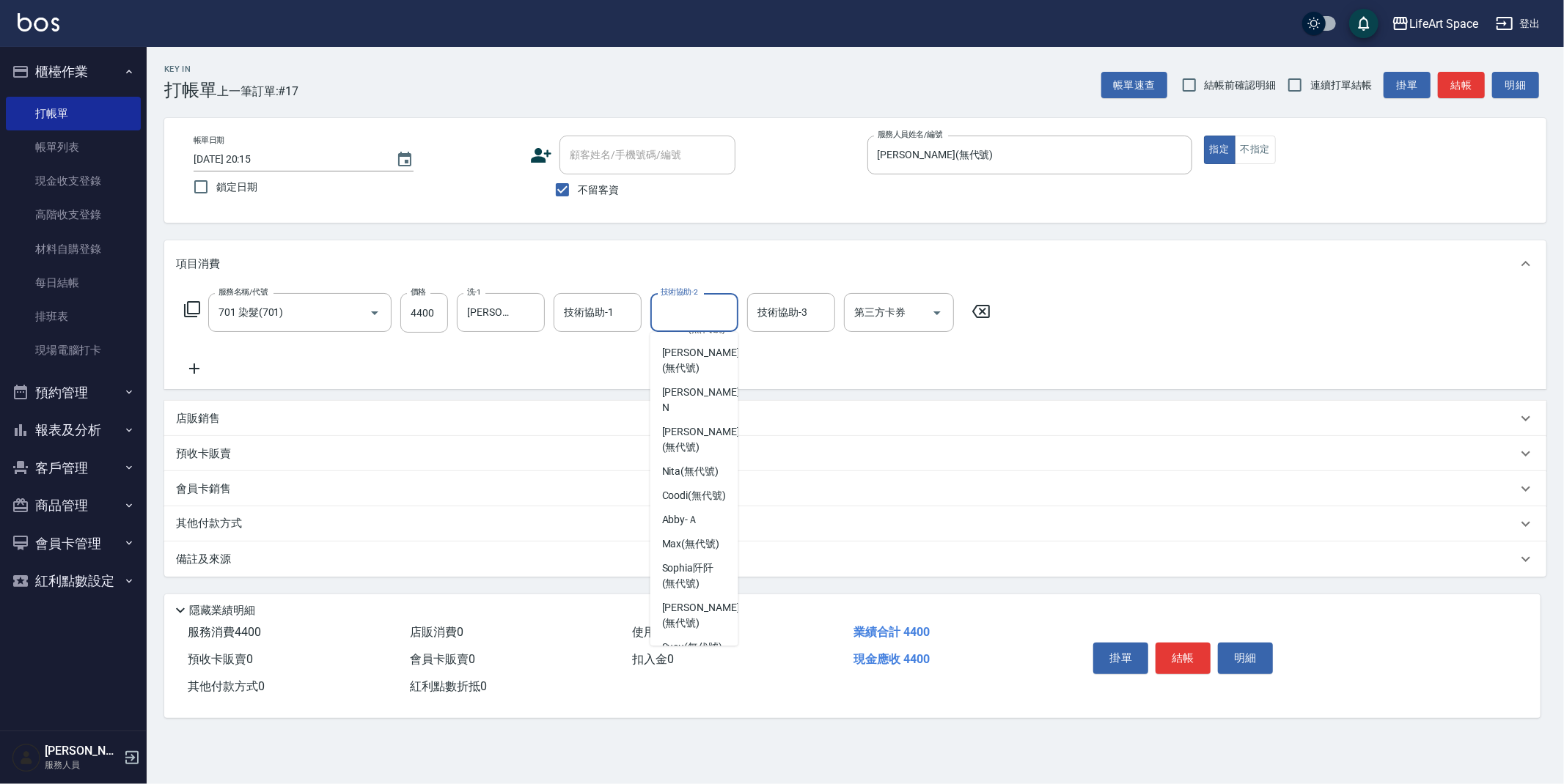
scroll to position [354, 0]
drag, startPoint x: 692, startPoint y: 534, endPoint x: 564, endPoint y: 320, distance: 249.4
click at [692, 538] on span "[PERSON_NAME]阡 (無代號)" at bounding box center [694, 553] width 65 height 31
type input "[PERSON_NAME]阡(無代號)"
click at [606, 312] on div "技術協助-1 技術協助-1" at bounding box center [598, 312] width 88 height 39
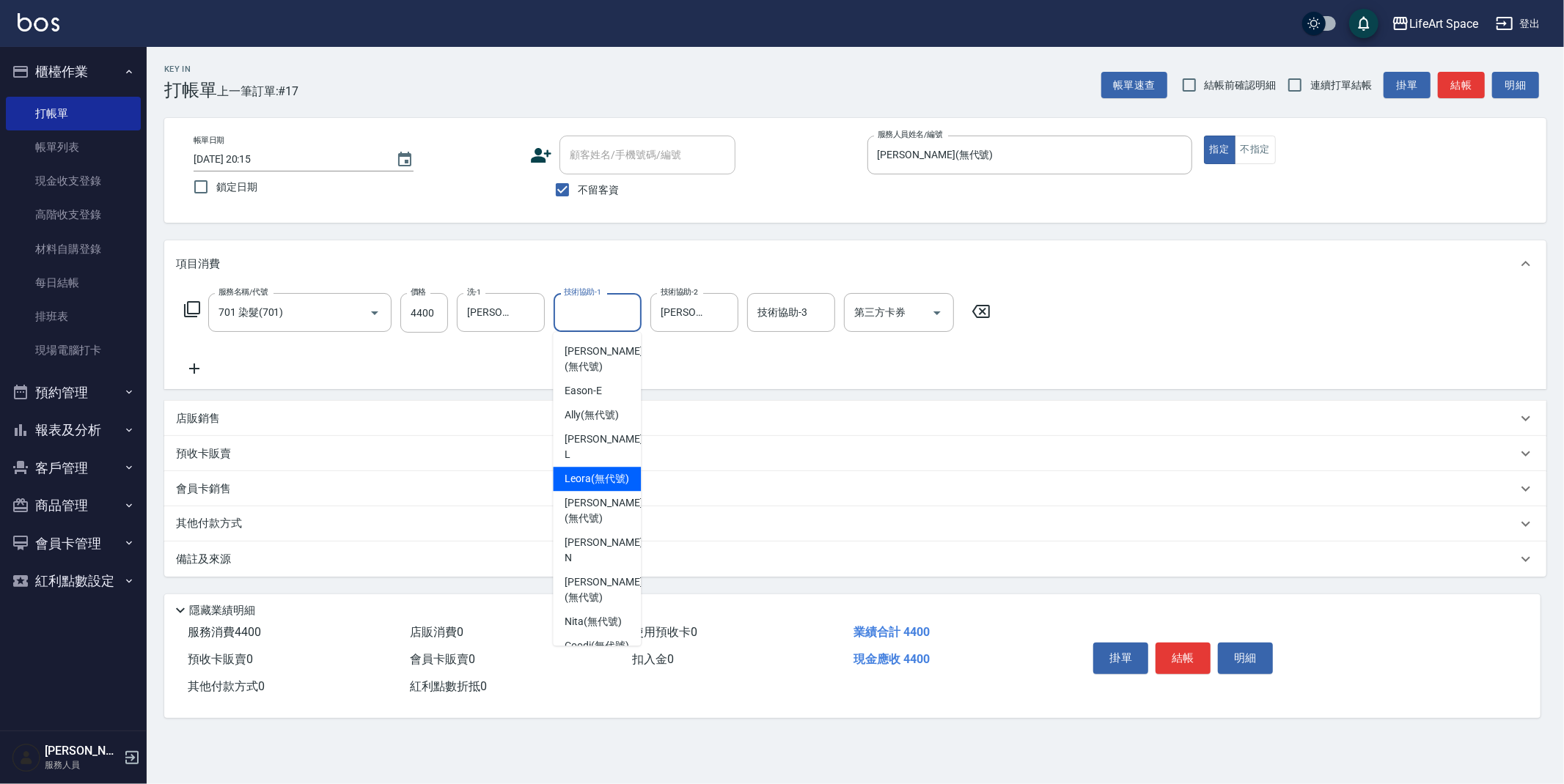
scroll to position [337, 0]
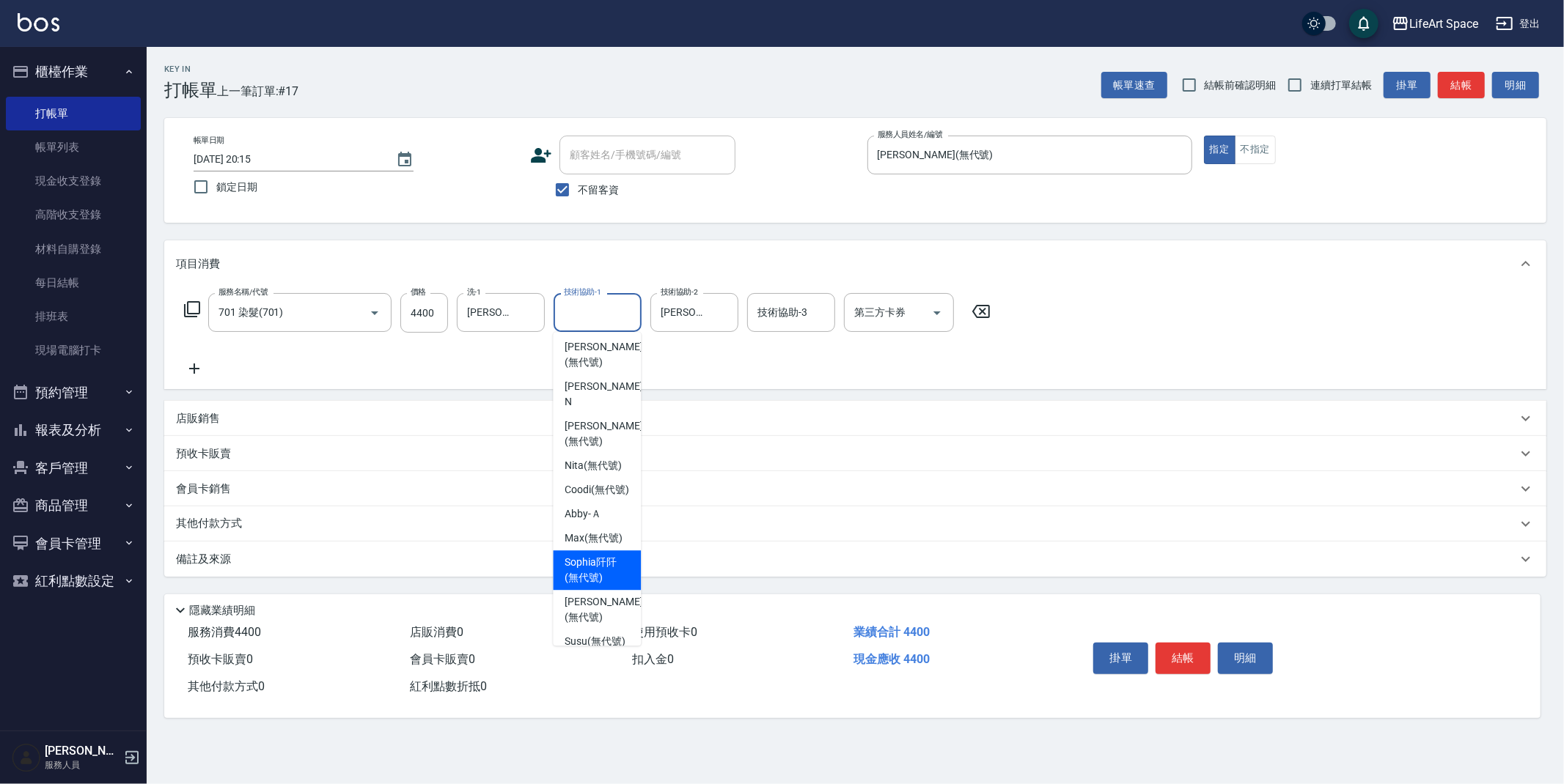
click at [604, 555] on span "[PERSON_NAME]阡 (無代號)" at bounding box center [596, 570] width 65 height 31
type input "[PERSON_NAME]阡(無代號)"
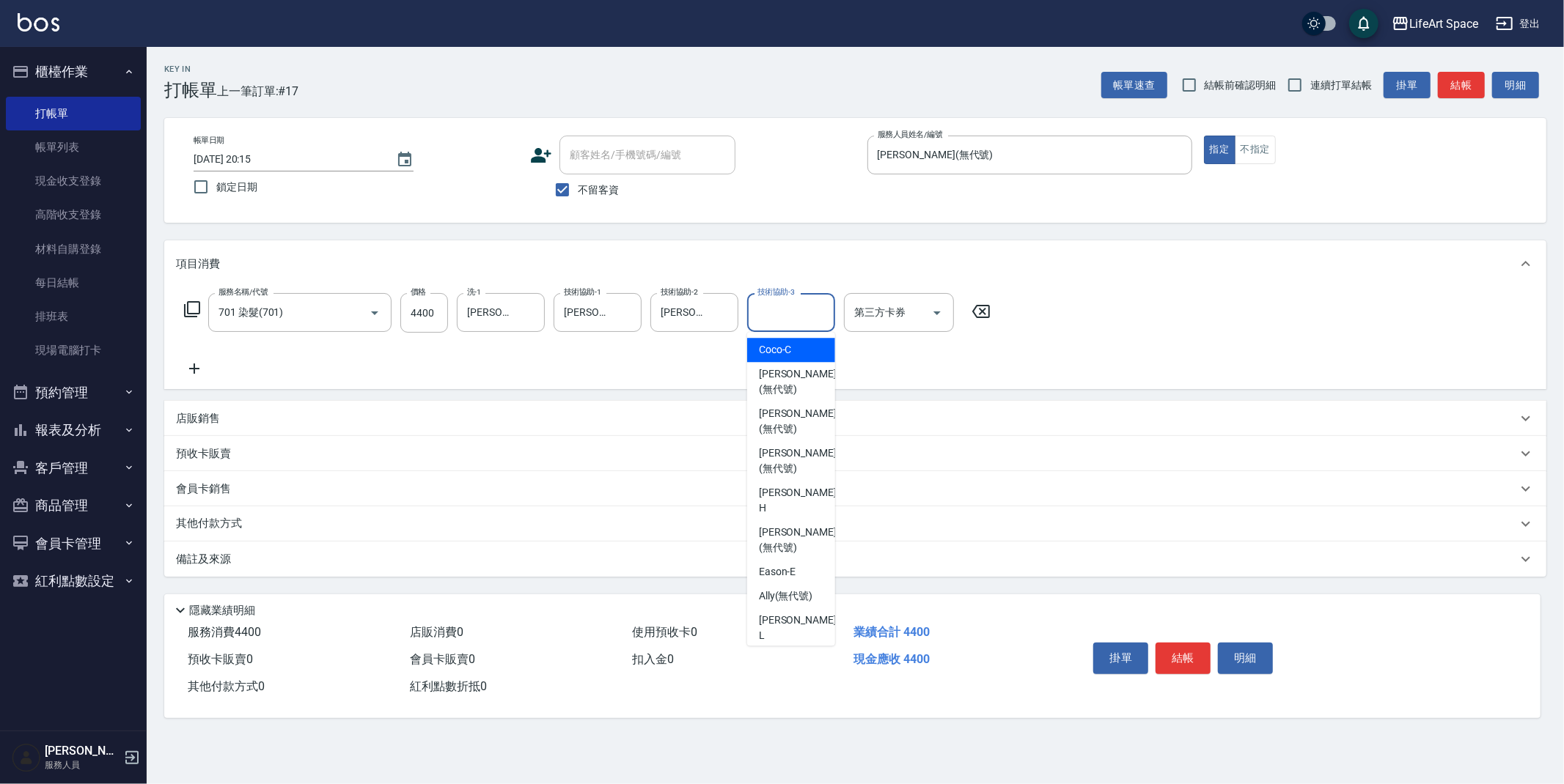
click at [772, 308] on div "技術協助-3 技術協助-3" at bounding box center [791, 312] width 88 height 39
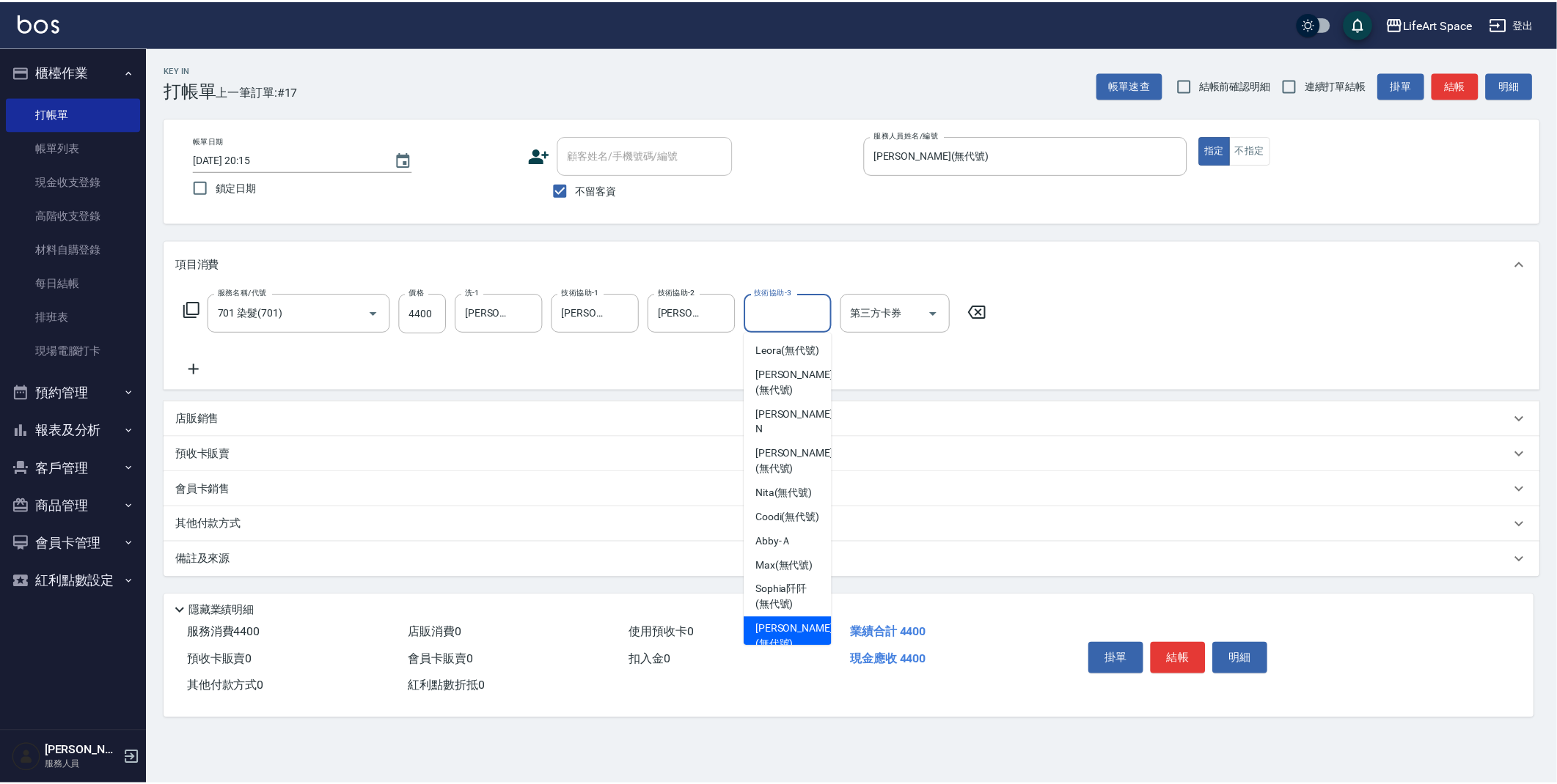
scroll to position [358, 0]
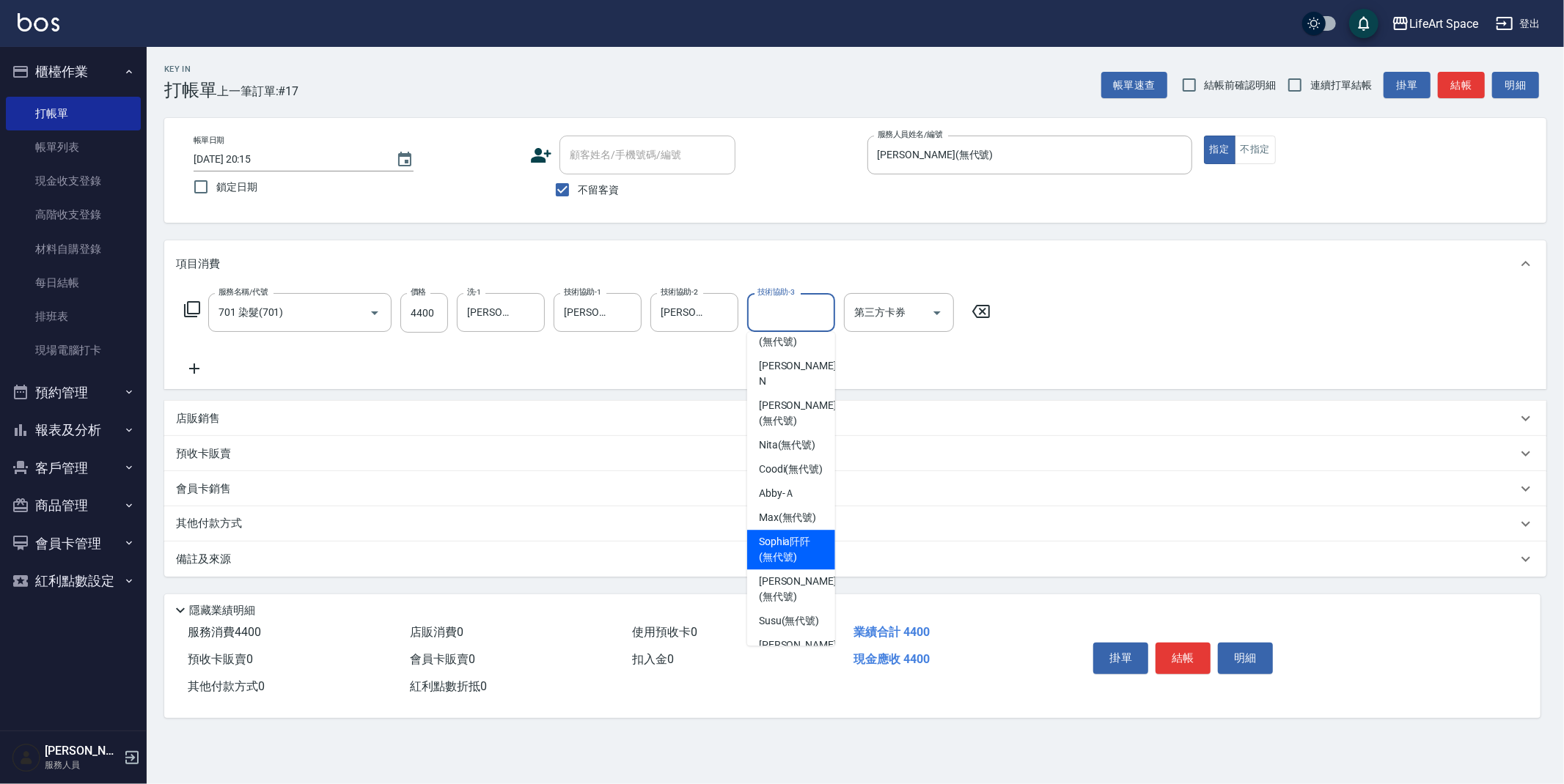
click at [781, 534] on span "[PERSON_NAME]阡 (無代號)" at bounding box center [791, 549] width 65 height 31
type input "[PERSON_NAME]阡(無代號)"
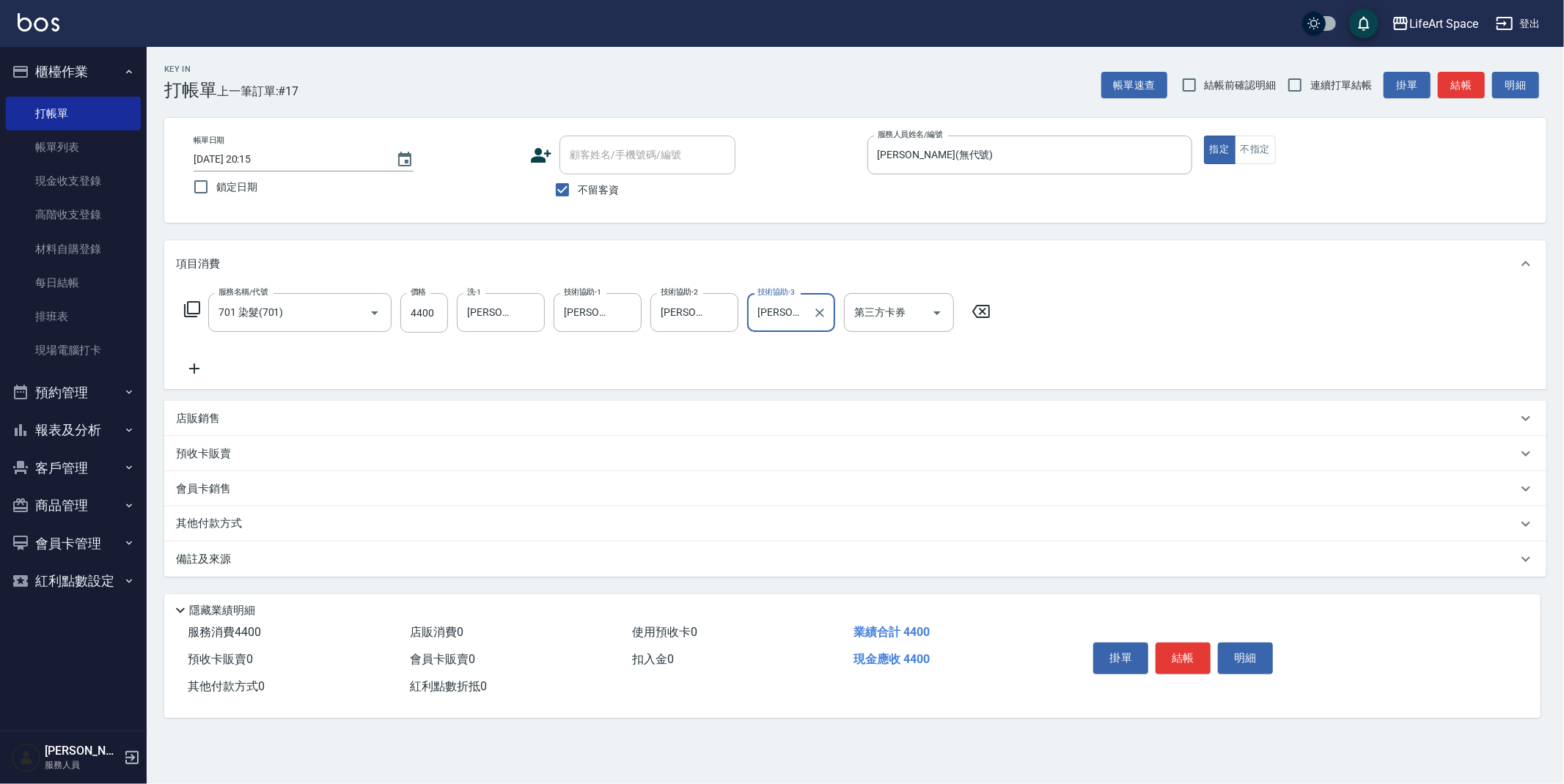
click at [196, 363] on icon at bounding box center [194, 369] width 37 height 18
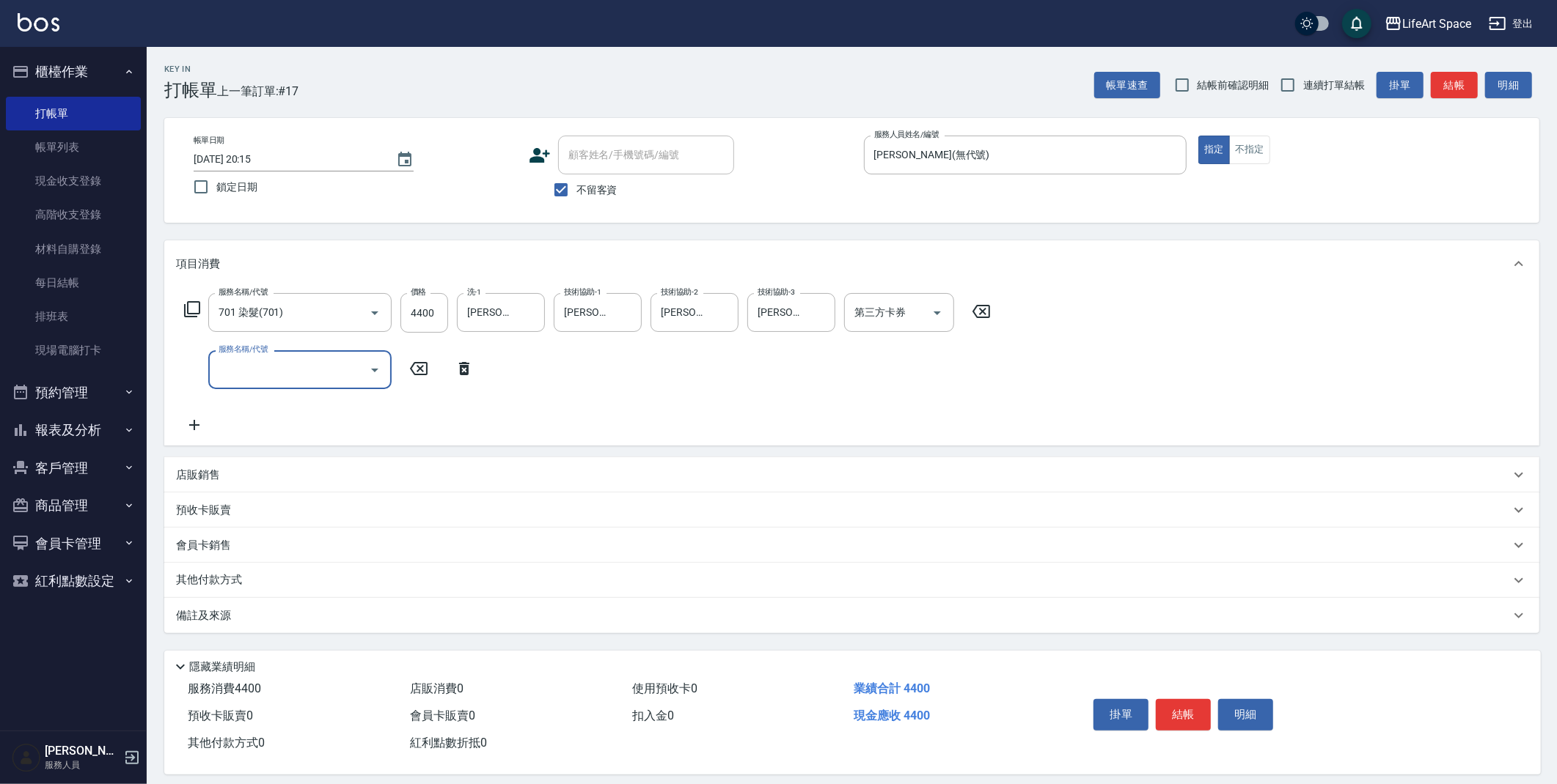
click at [272, 362] on input "服務名稱/代號" at bounding box center [289, 370] width 148 height 25
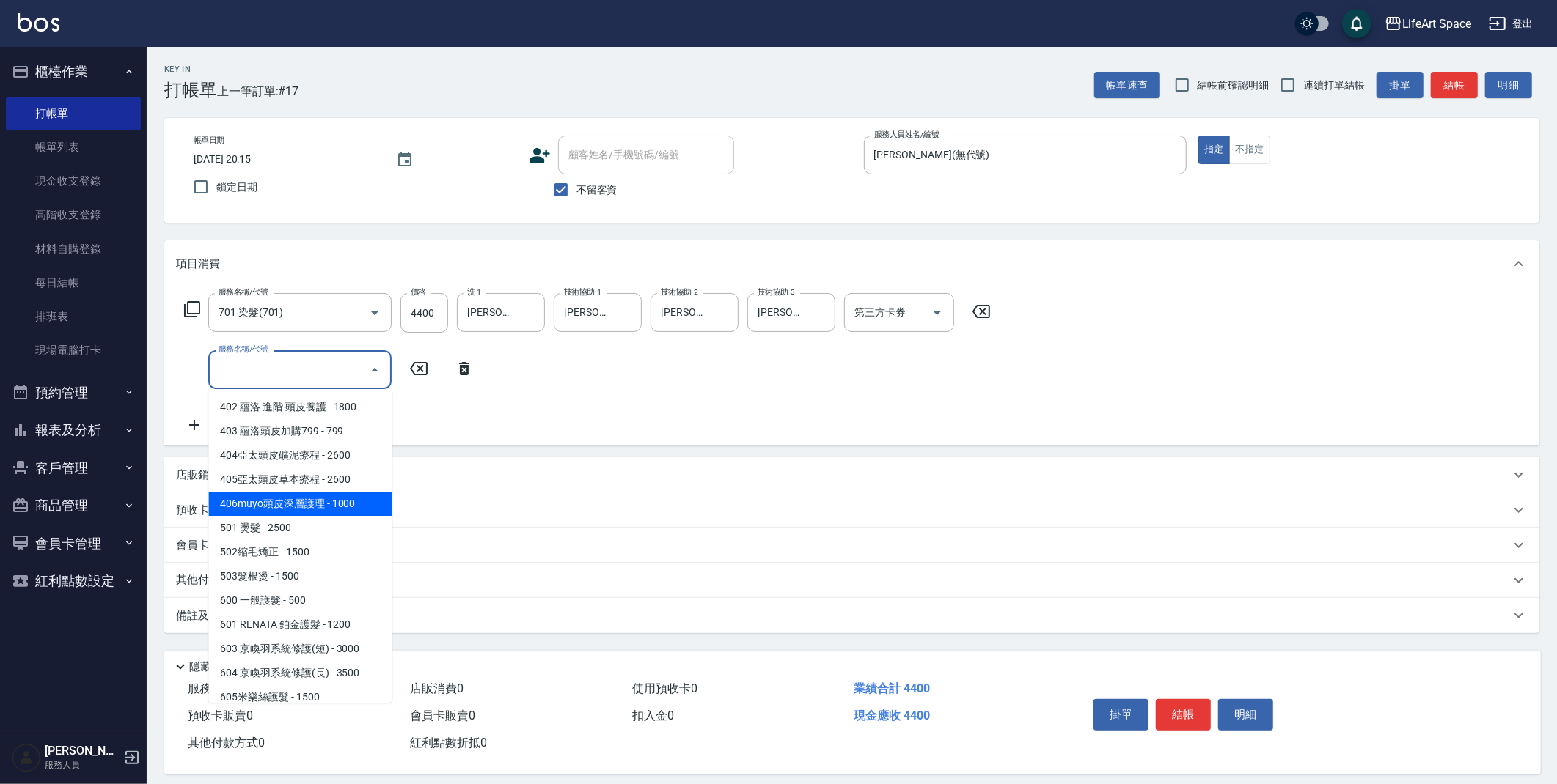
scroll to position [230, 0]
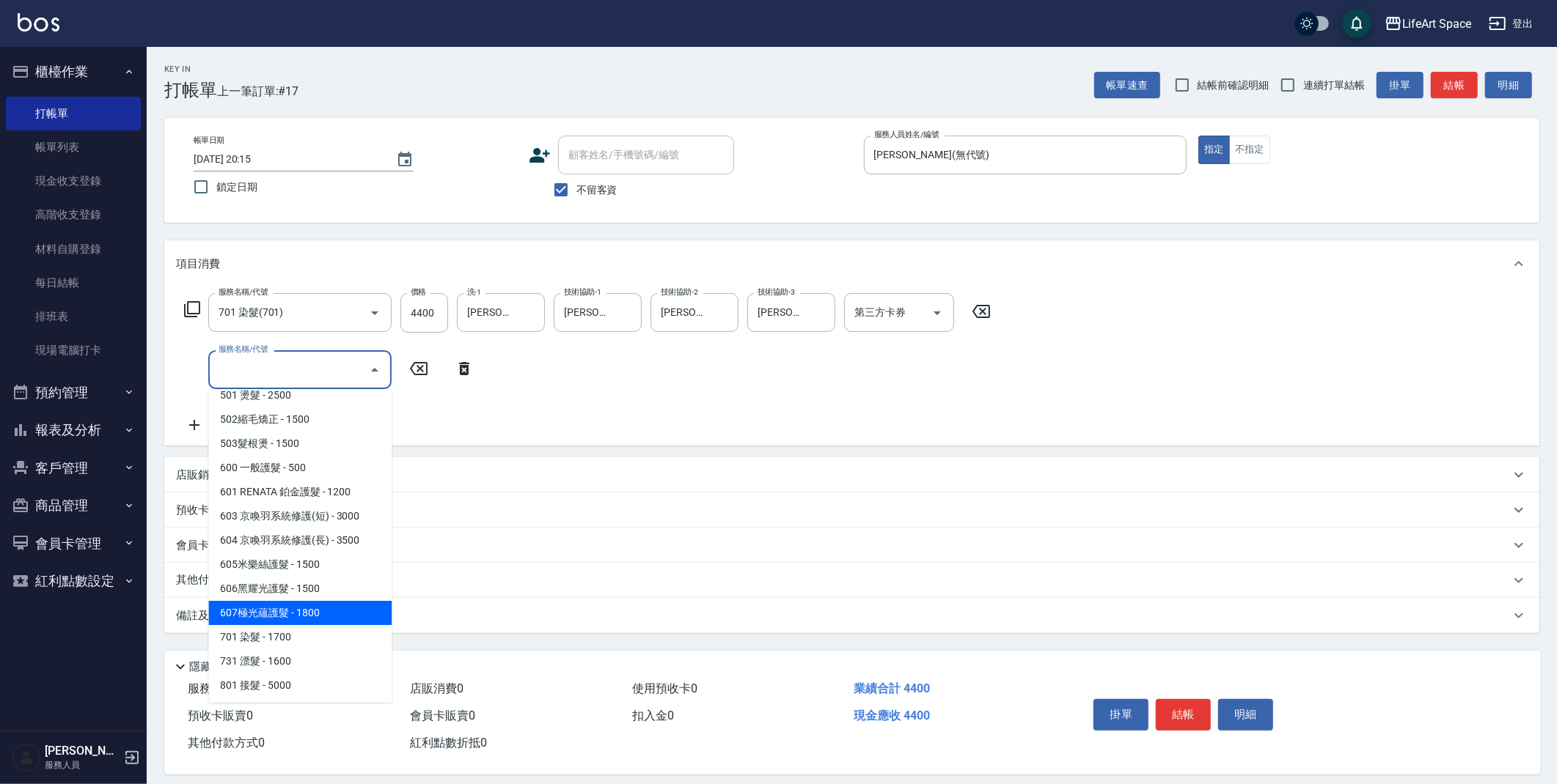
click at [298, 610] on span "607極光蘊護髮 - 1800" at bounding box center [300, 613] width 183 height 24
type input "607極光蘊護髮(607)"
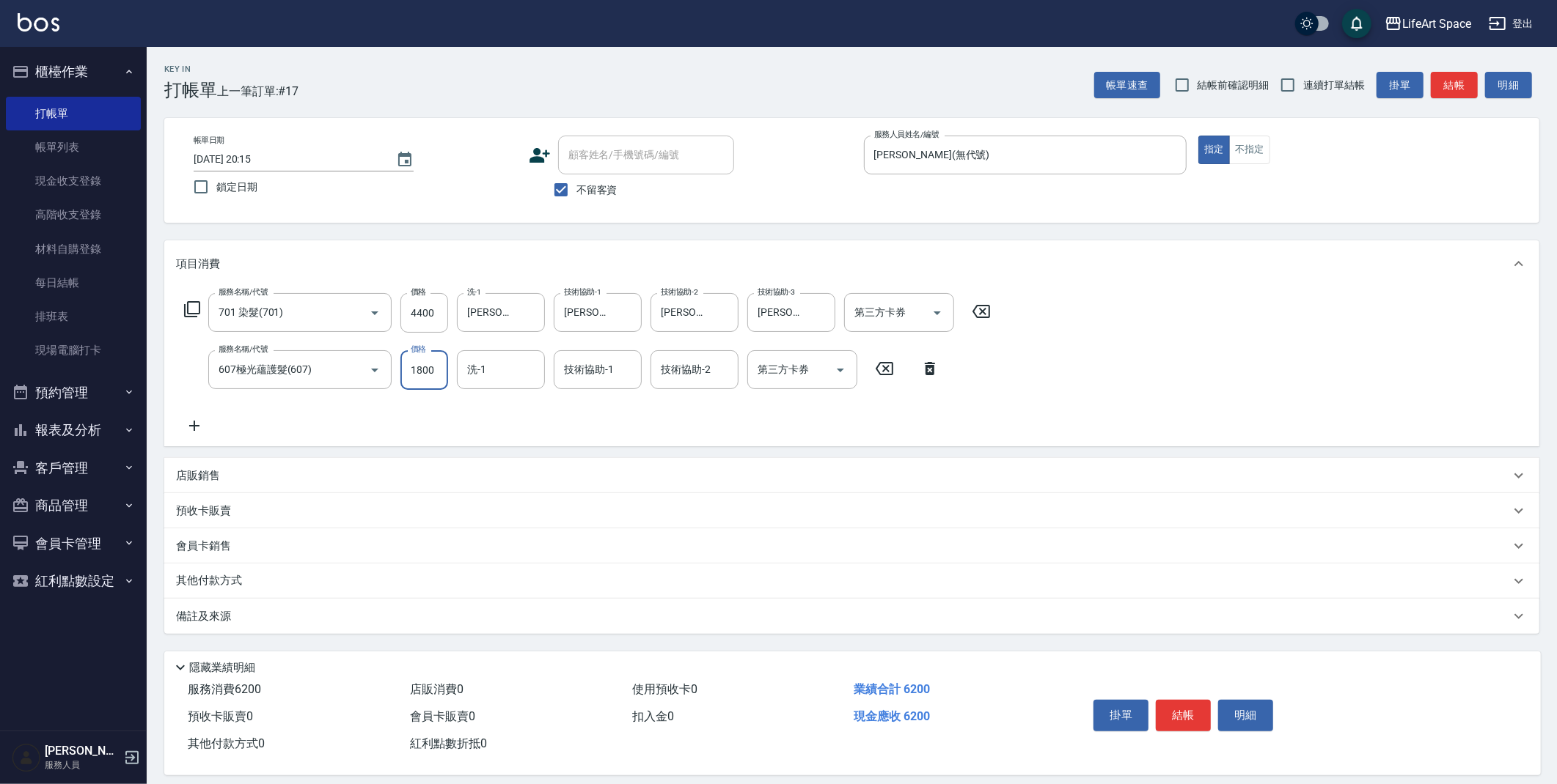
click at [433, 370] on input "1800" at bounding box center [424, 370] width 48 height 39
type input "2200"
click at [582, 367] on div "技術協助-1 技術協助-1" at bounding box center [598, 370] width 88 height 39
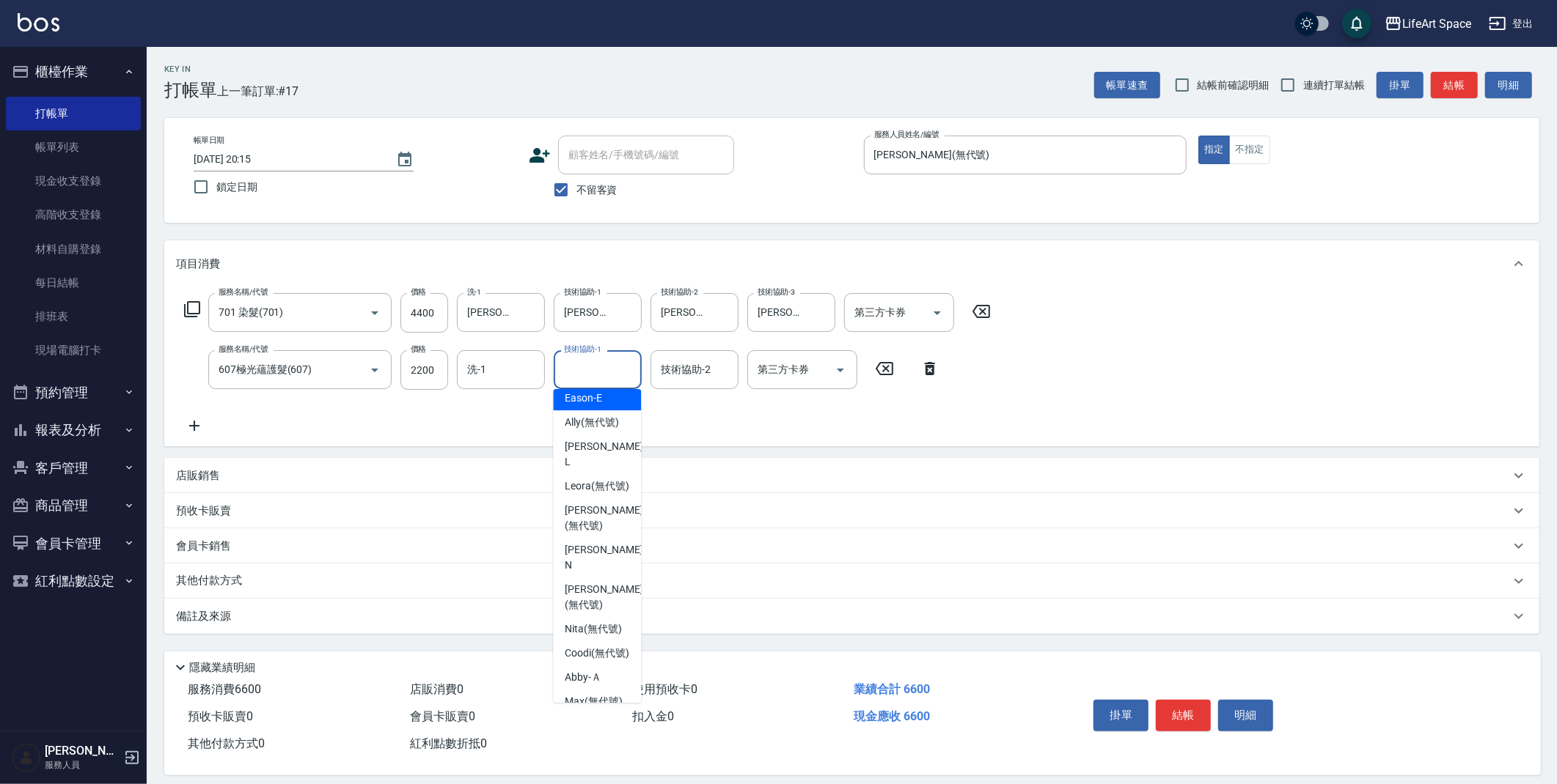
scroll to position [309, 0]
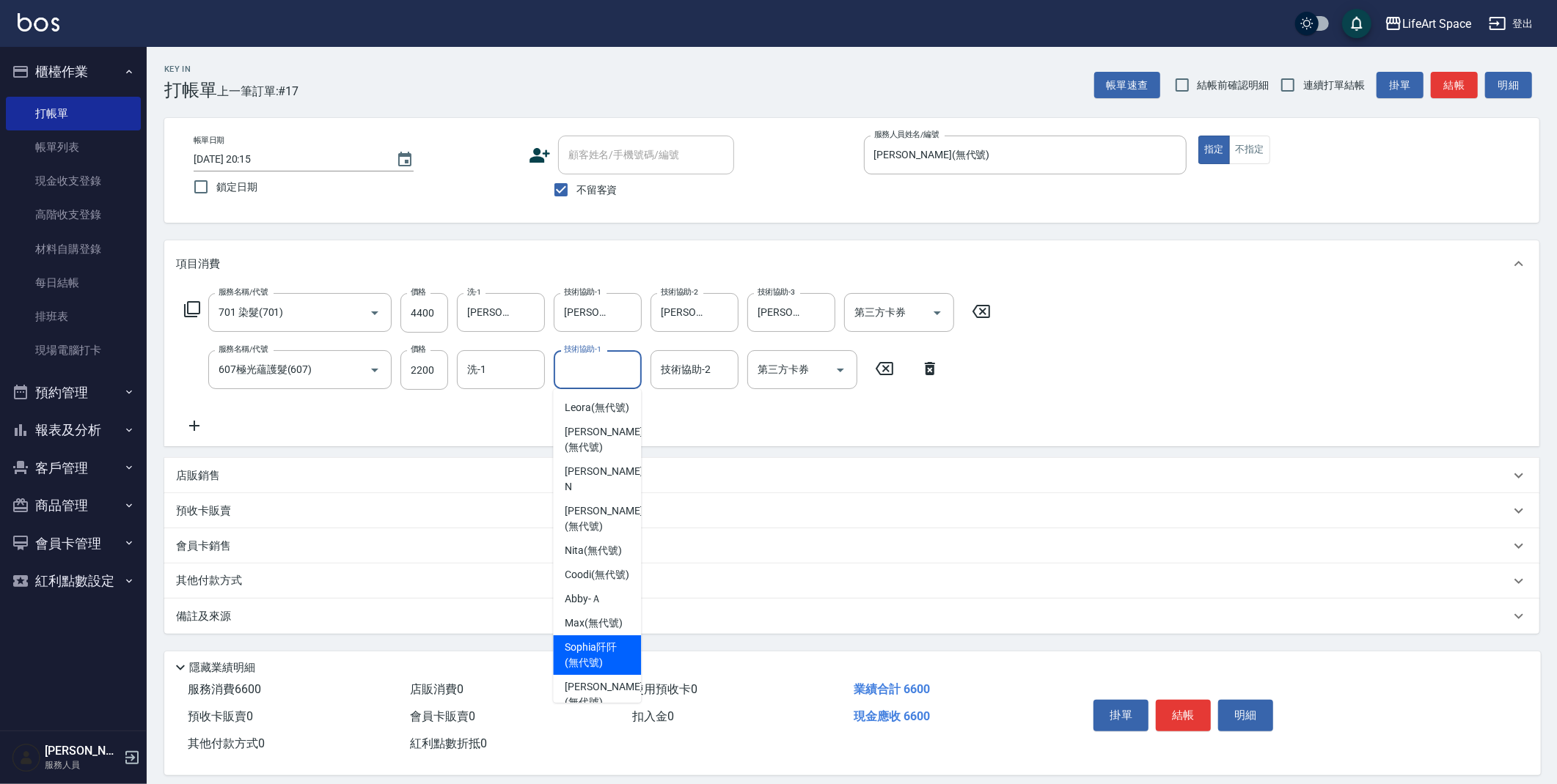
click at [613, 644] on span "[PERSON_NAME]阡 (無代號)" at bounding box center [597, 655] width 65 height 31
type input "[PERSON_NAME]阡(無代號)"
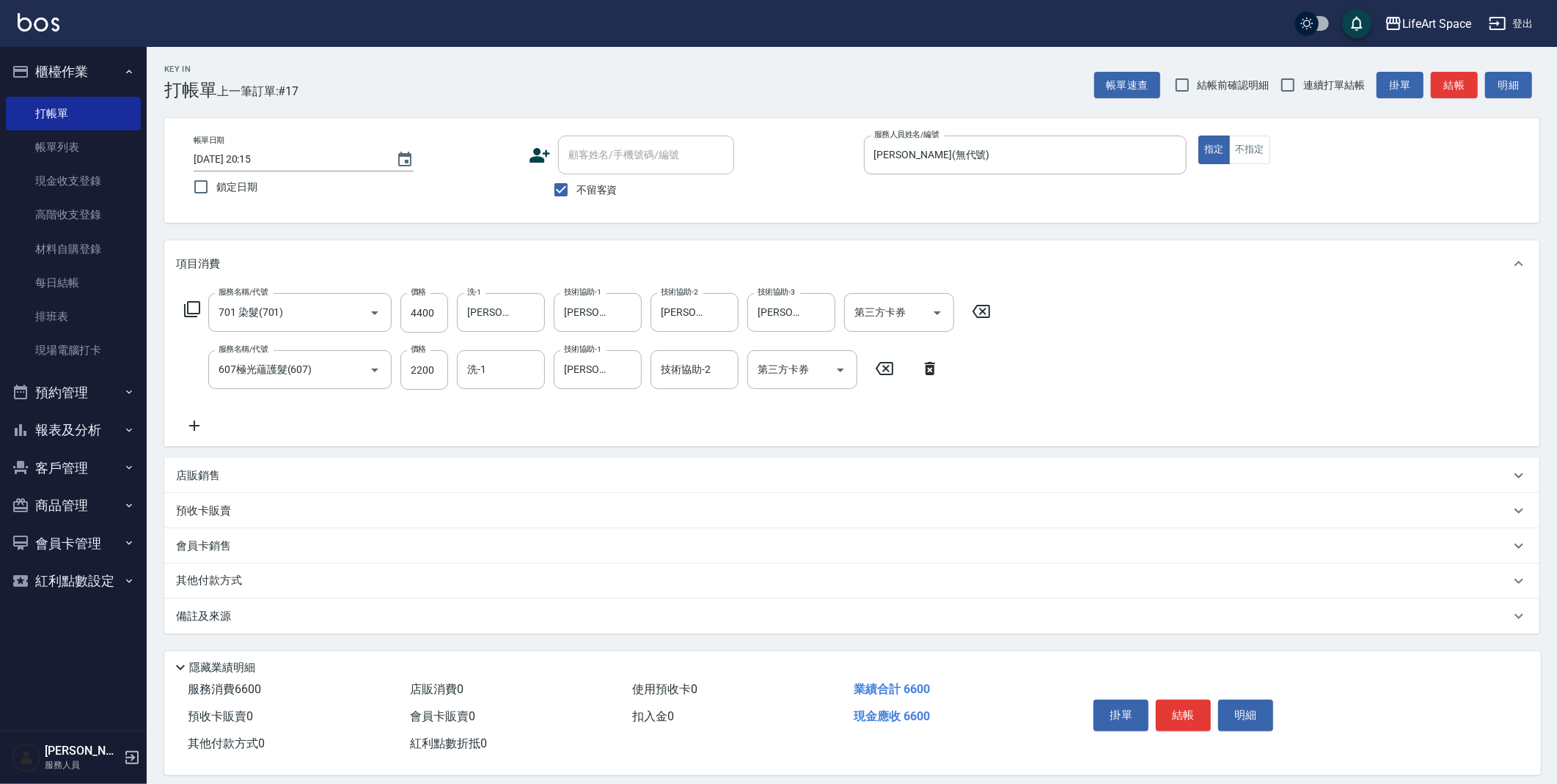
drag, startPoint x: 239, startPoint y: 580, endPoint x: 275, endPoint y: 578, distance: 36.1
click at [239, 580] on p "其他付款方式" at bounding box center [213, 581] width 73 height 16
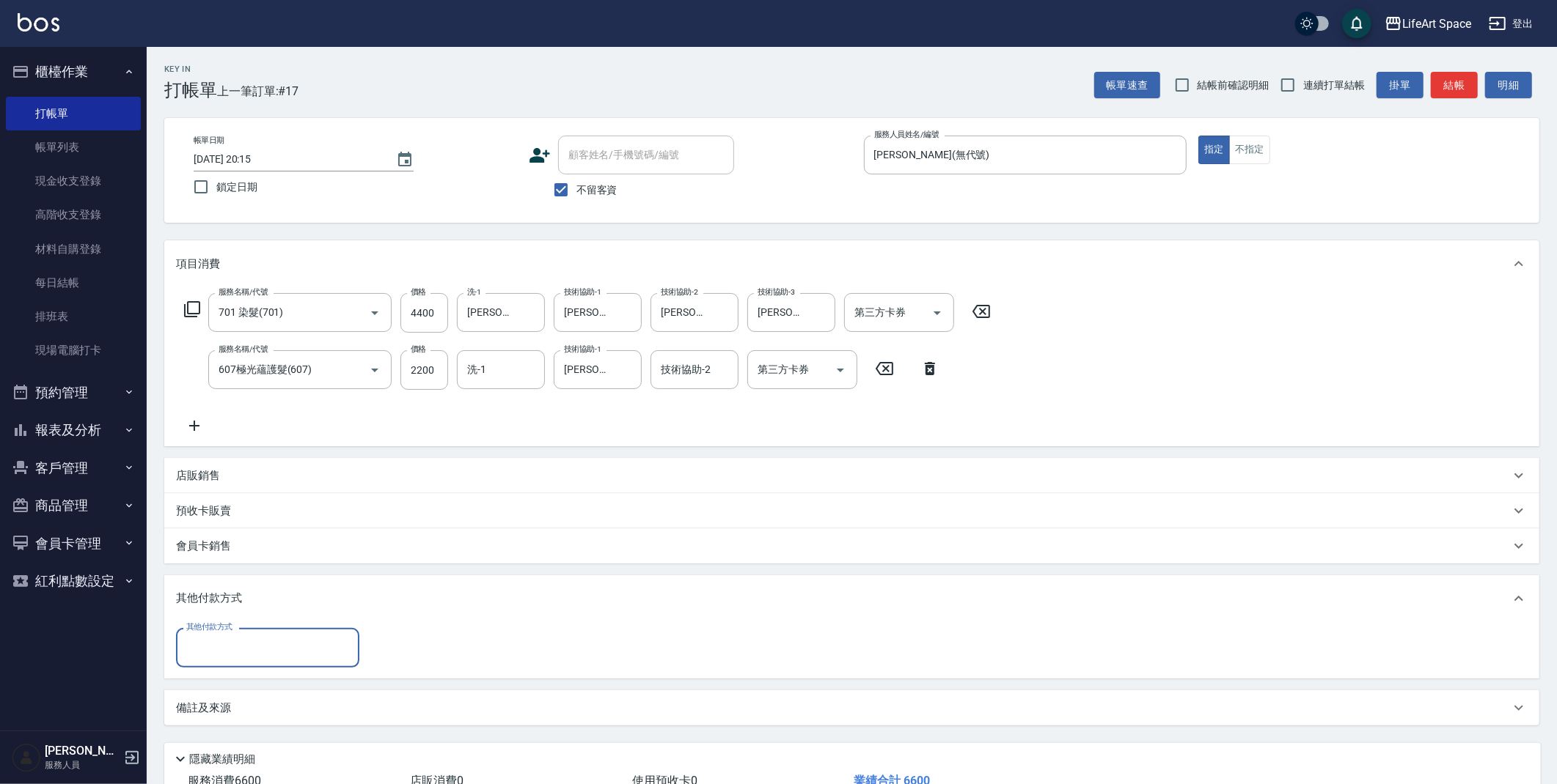
scroll to position [0, 0]
click at [307, 654] on input "其他付款方式" at bounding box center [268, 648] width 170 height 25
click at [318, 702] on span "Linepay" at bounding box center [268, 709] width 183 height 24
type input "Linepay"
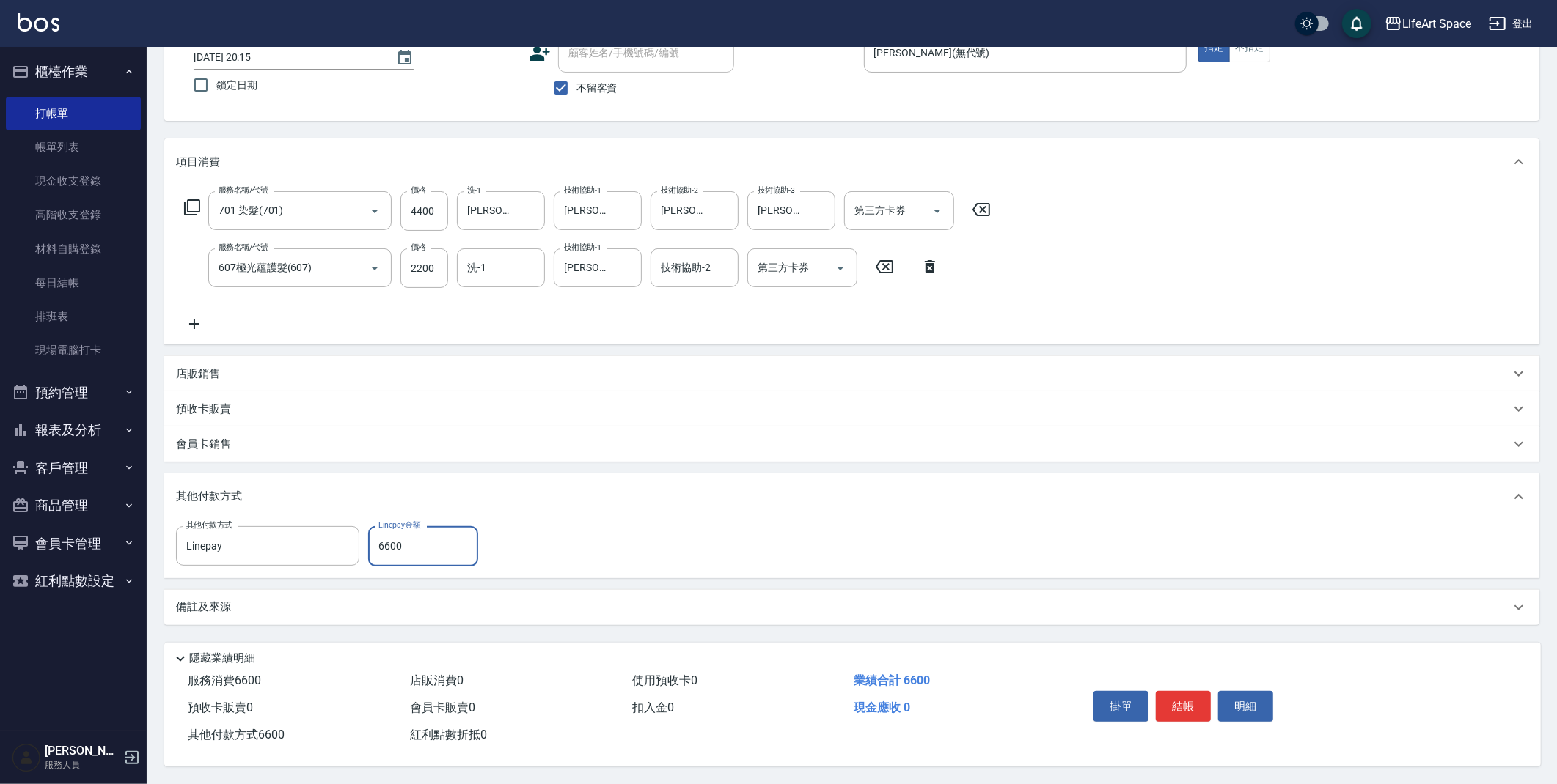
scroll to position [107, 0]
type input "6600"
click at [1179, 711] on button "結帳" at bounding box center [1183, 706] width 55 height 31
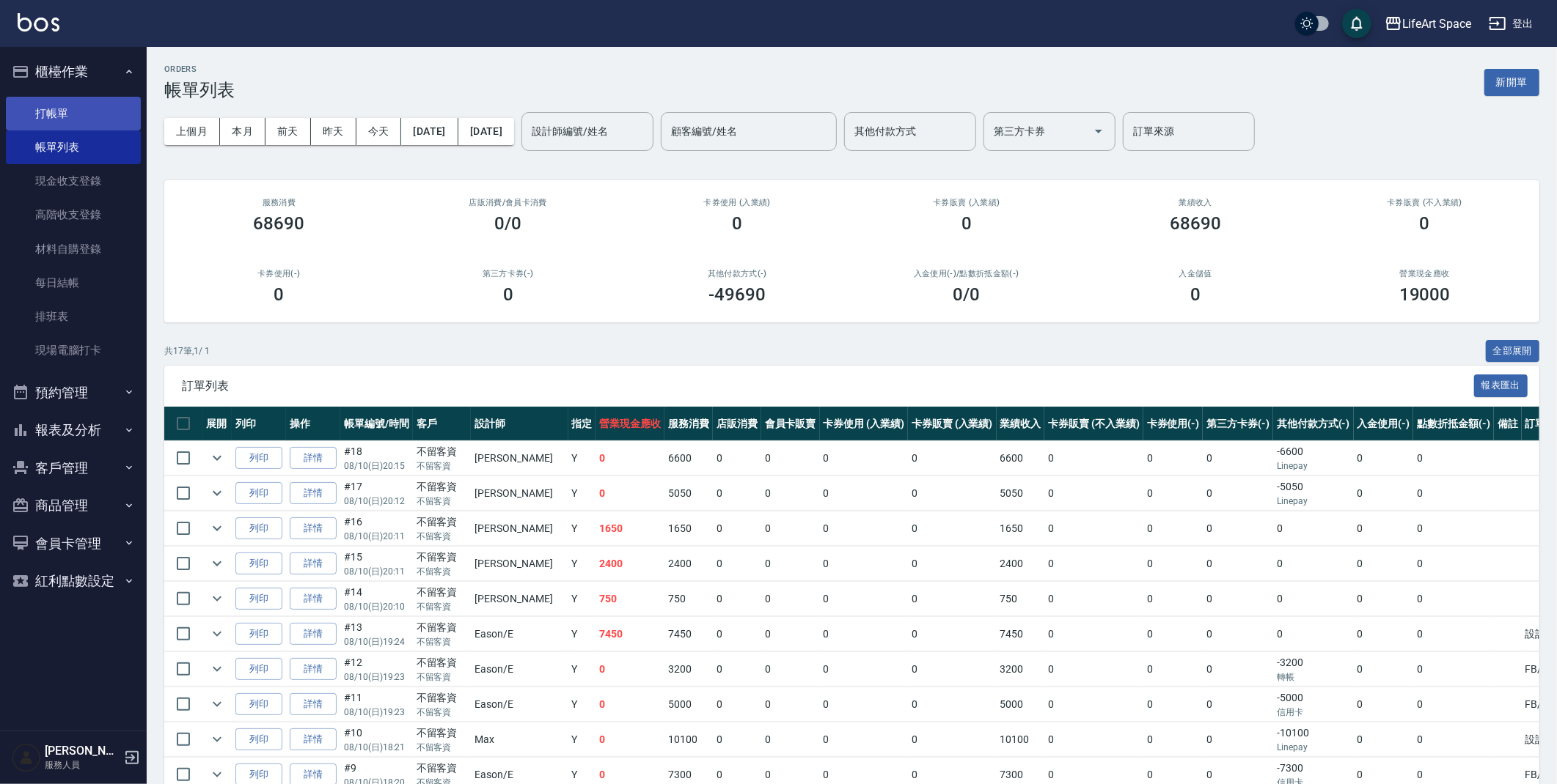
click at [66, 121] on link "打帳單" at bounding box center [73, 113] width 135 height 34
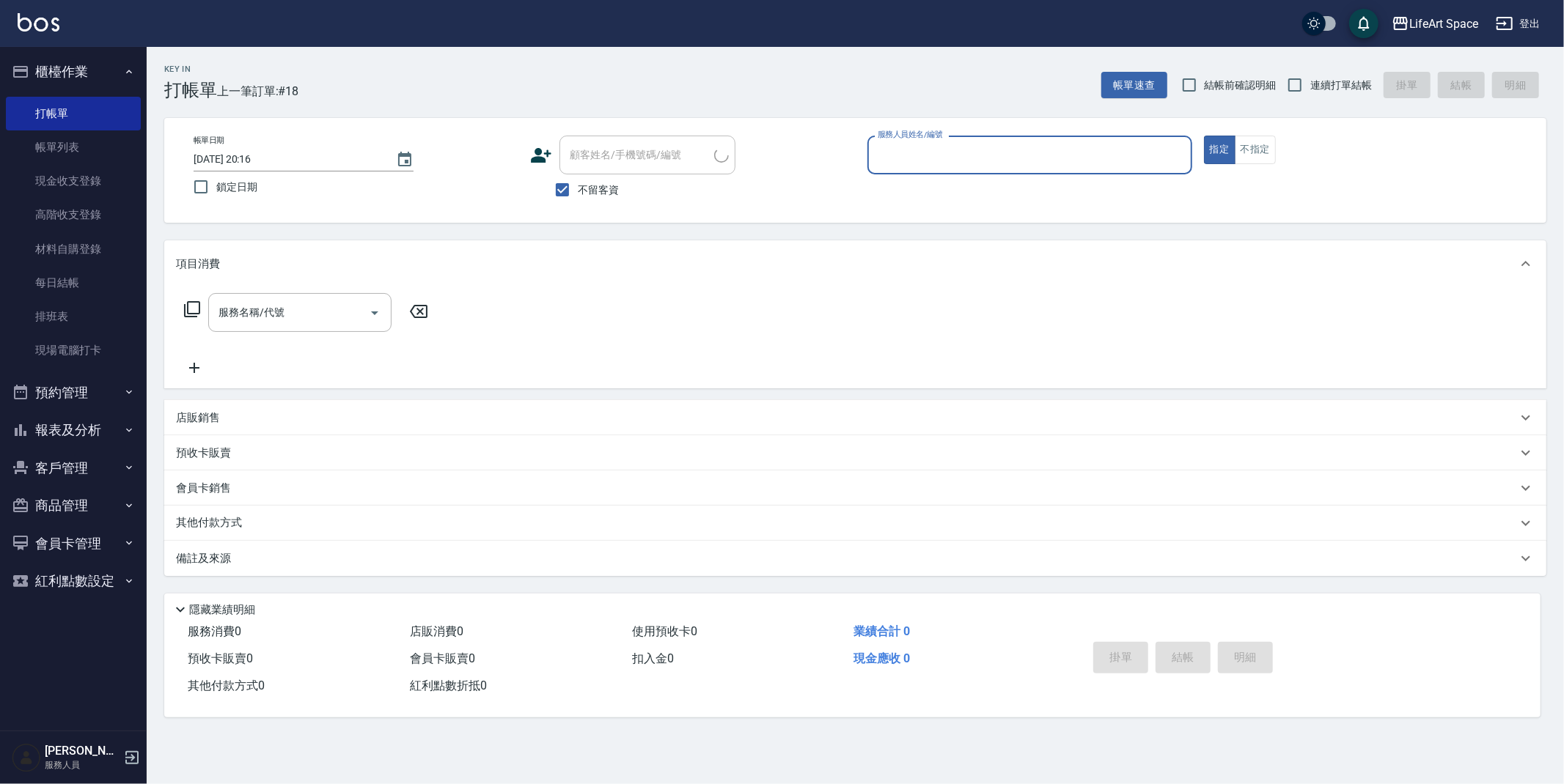
click at [960, 157] on input "服務人員姓名/編號" at bounding box center [1029, 155] width 312 height 25
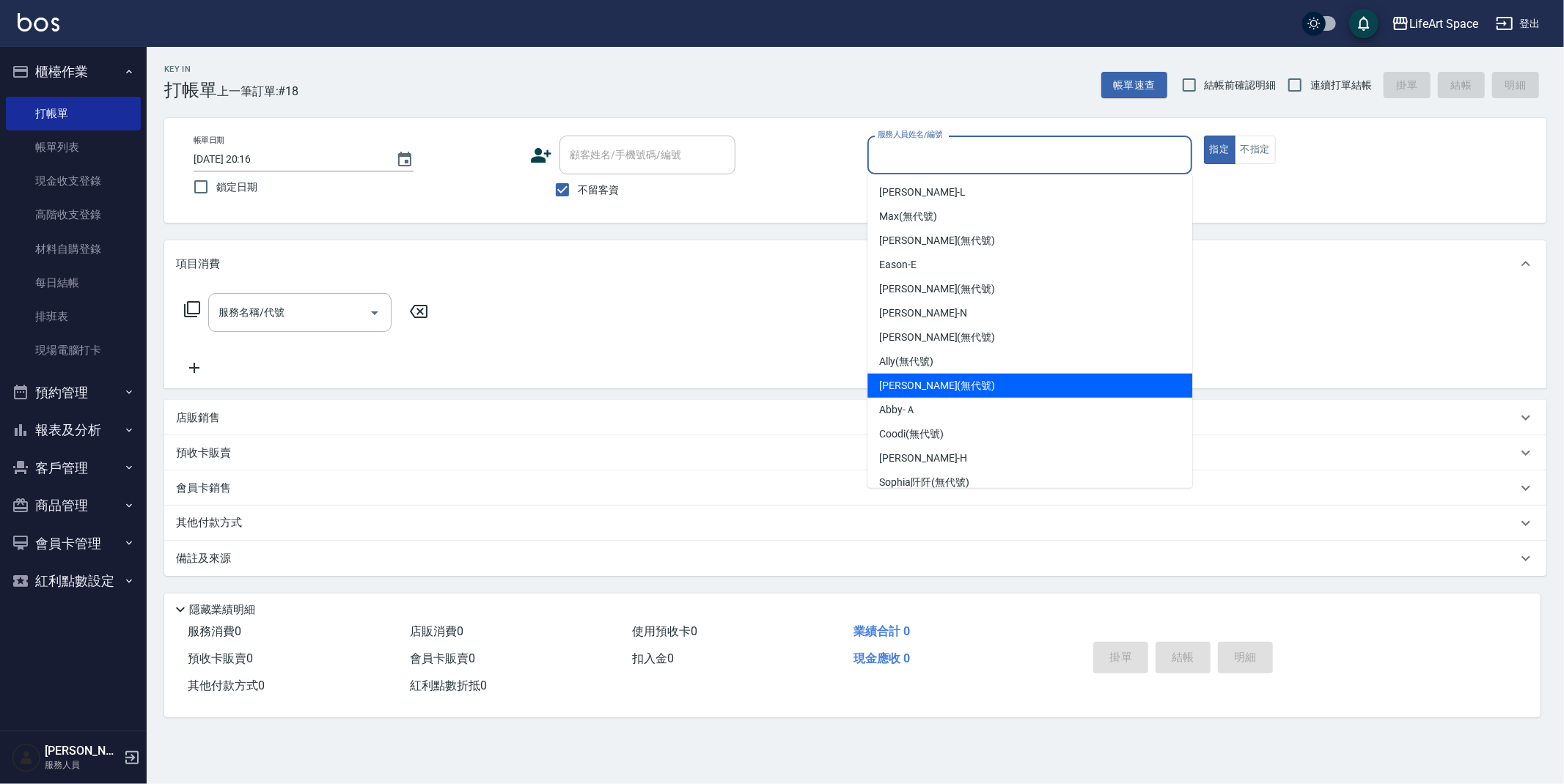
click at [913, 384] on span "[PERSON_NAME] (無代號)" at bounding box center [936, 385] width 116 height 16
type input "[PERSON_NAME](無代號)"
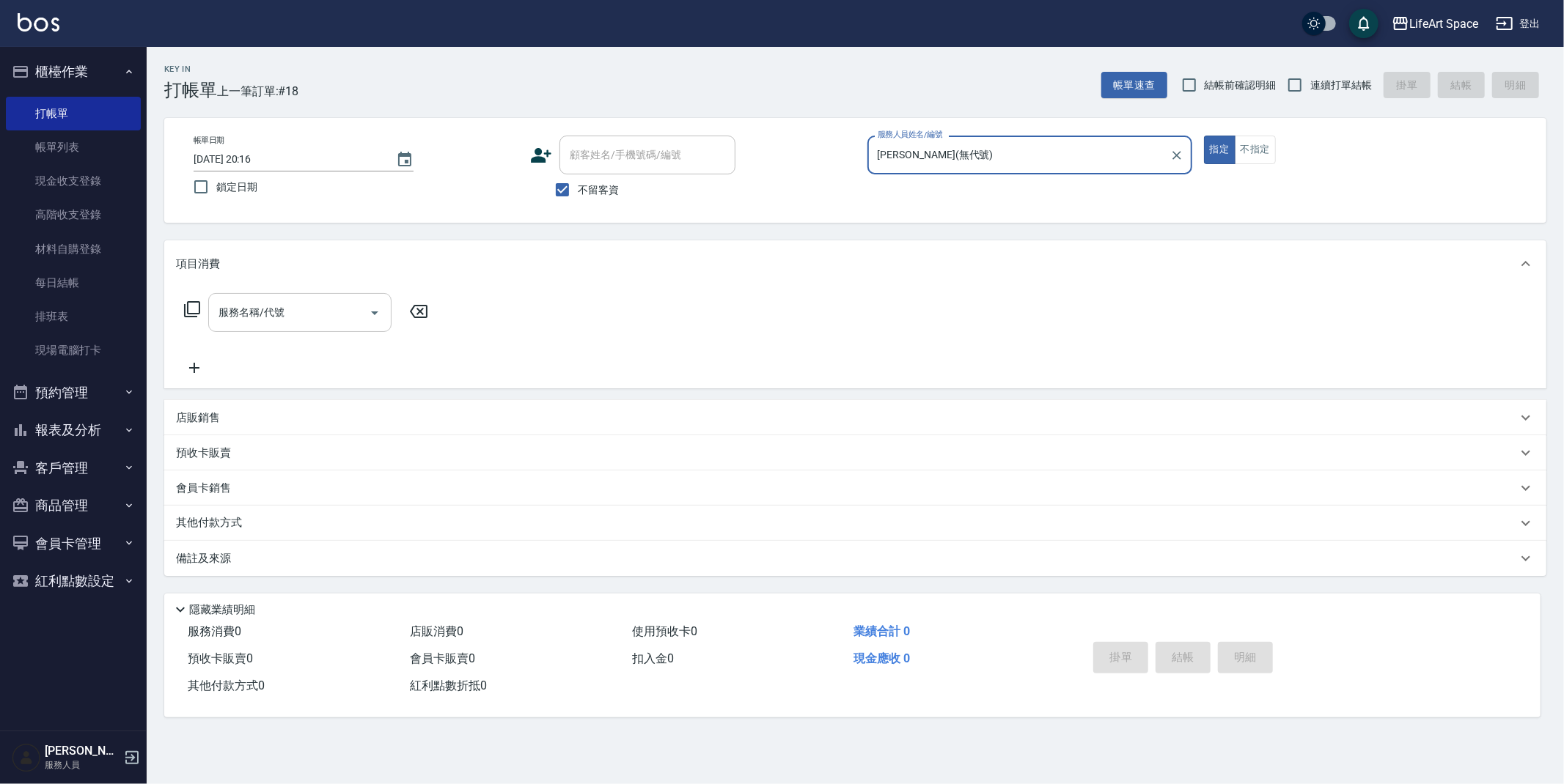
click at [331, 306] on input "服務名稱/代號" at bounding box center [288, 312] width 148 height 25
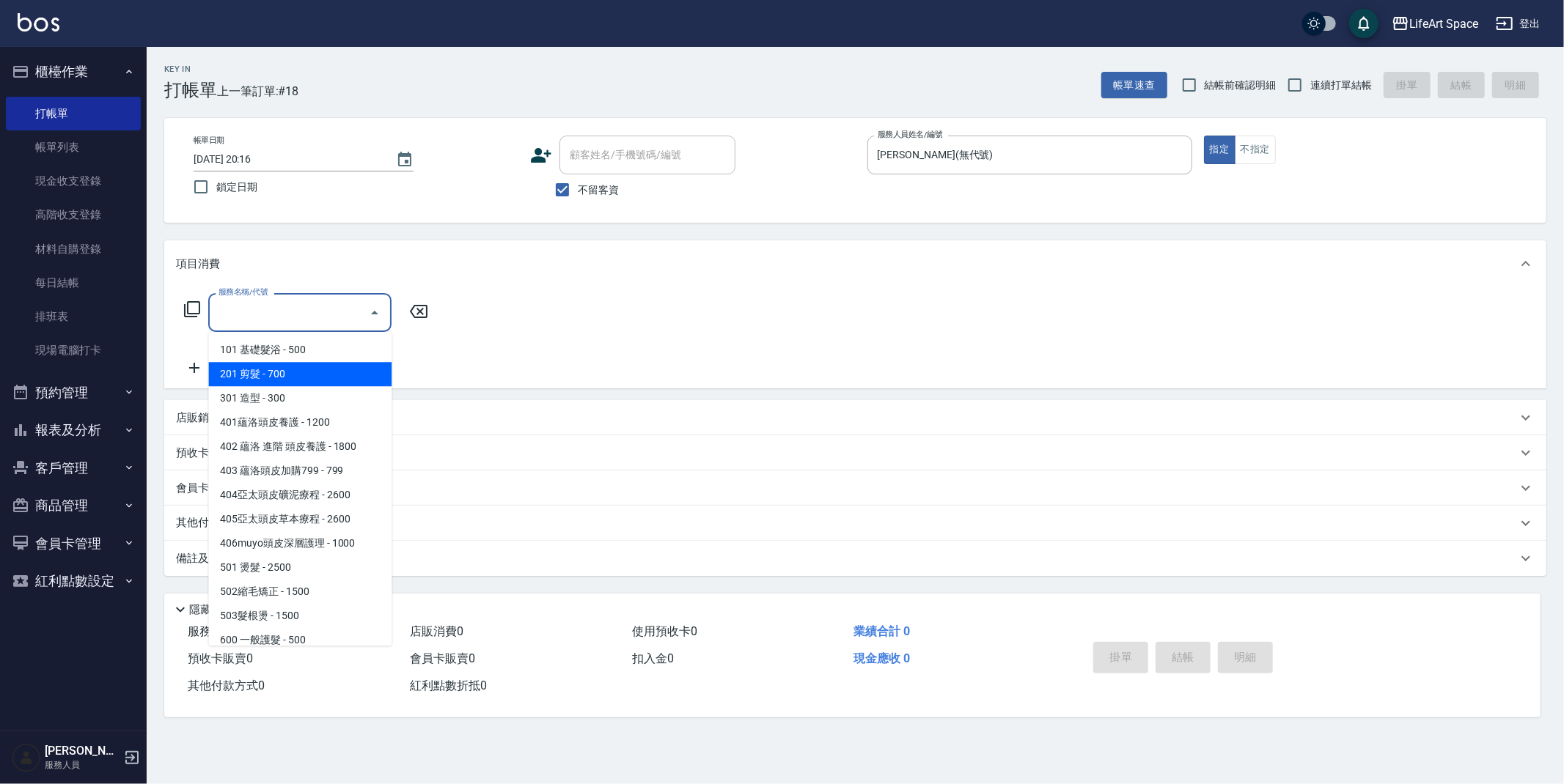
drag, startPoint x: 319, startPoint y: 374, endPoint x: 365, endPoint y: 351, distance: 51.4
click at [319, 374] on span "201 剪髮 - 700" at bounding box center [300, 374] width 183 height 24
type input "201 剪髮(201)"
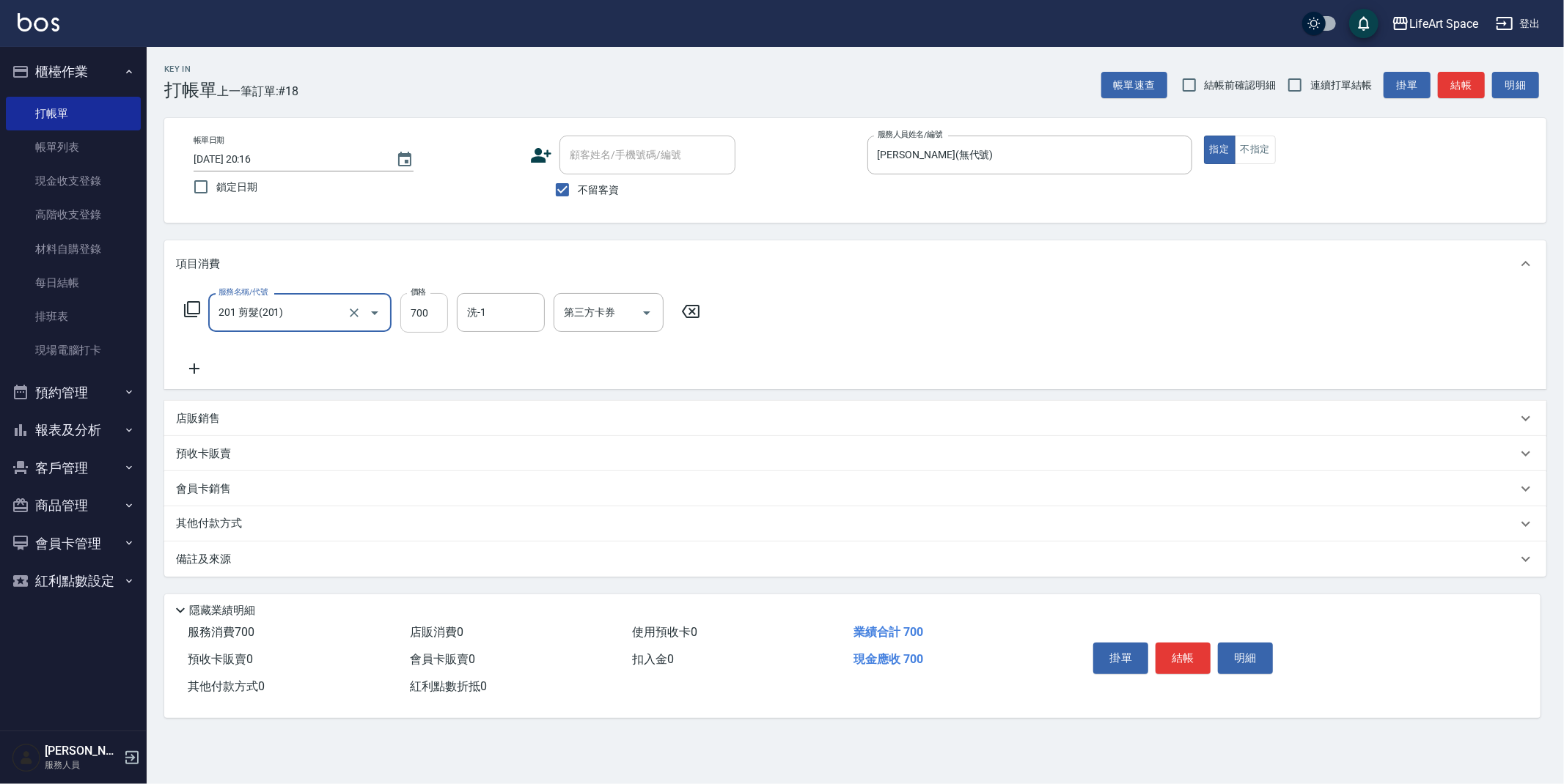
click at [441, 304] on input "700" at bounding box center [424, 312] width 48 height 39
type input "900"
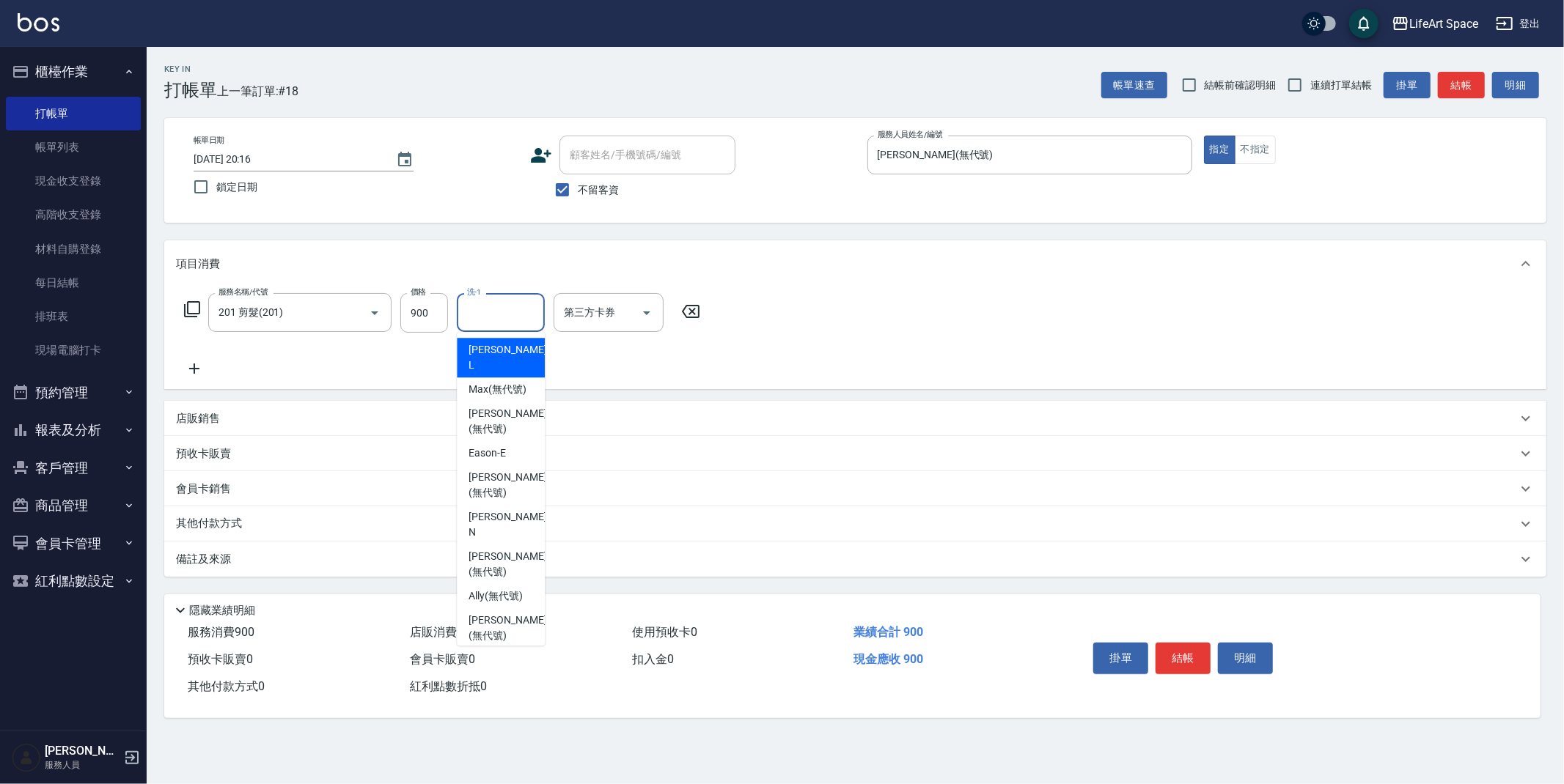
click at [505, 309] on input "洗-1" at bounding box center [501, 312] width 75 height 25
click at [499, 470] on span "[PERSON_NAME] (無代號)" at bounding box center [507, 484] width 78 height 31
type input "[PERSON_NAME](無代號)"
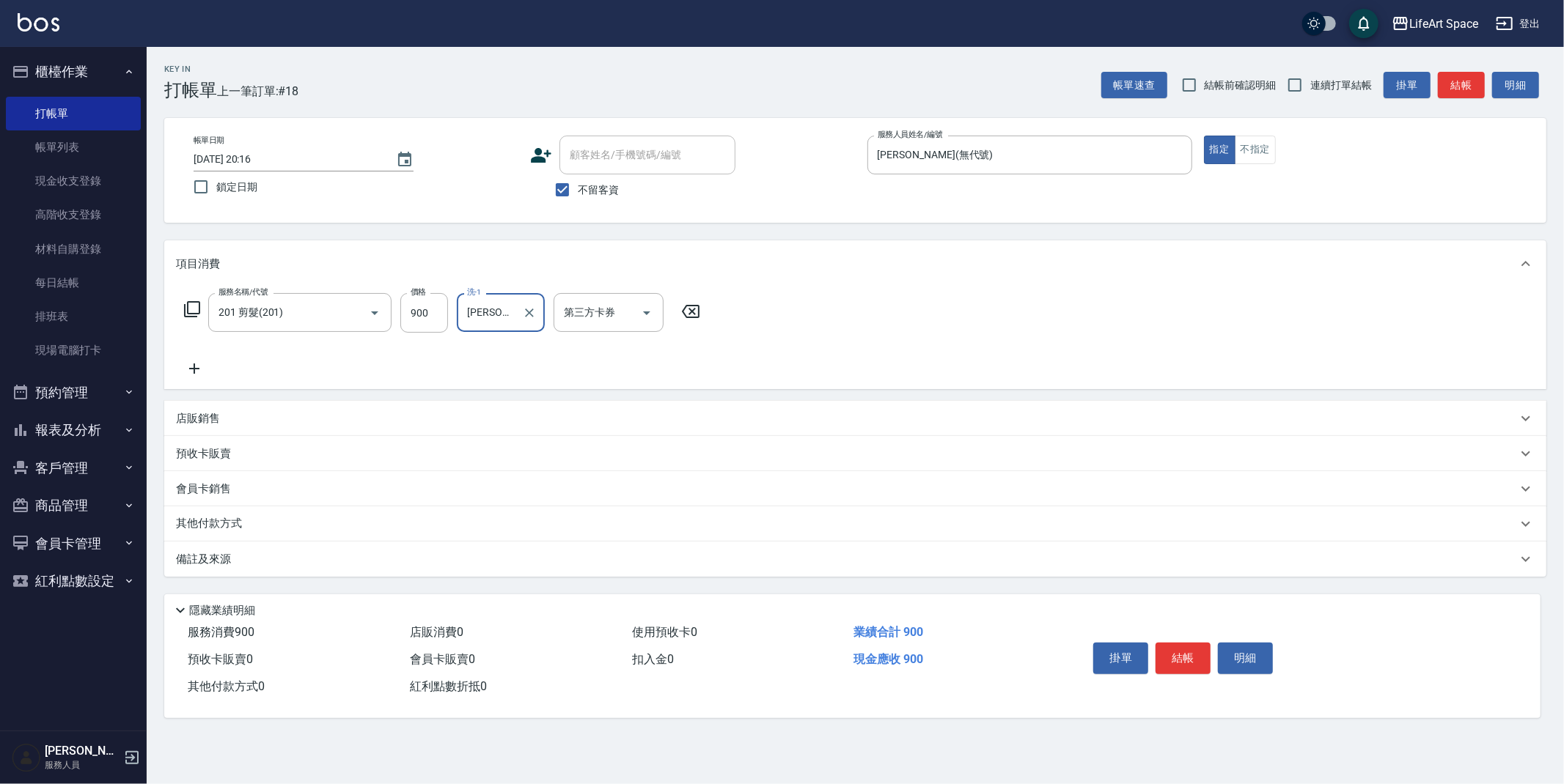
click at [192, 369] on icon at bounding box center [195, 369] width 10 height 10
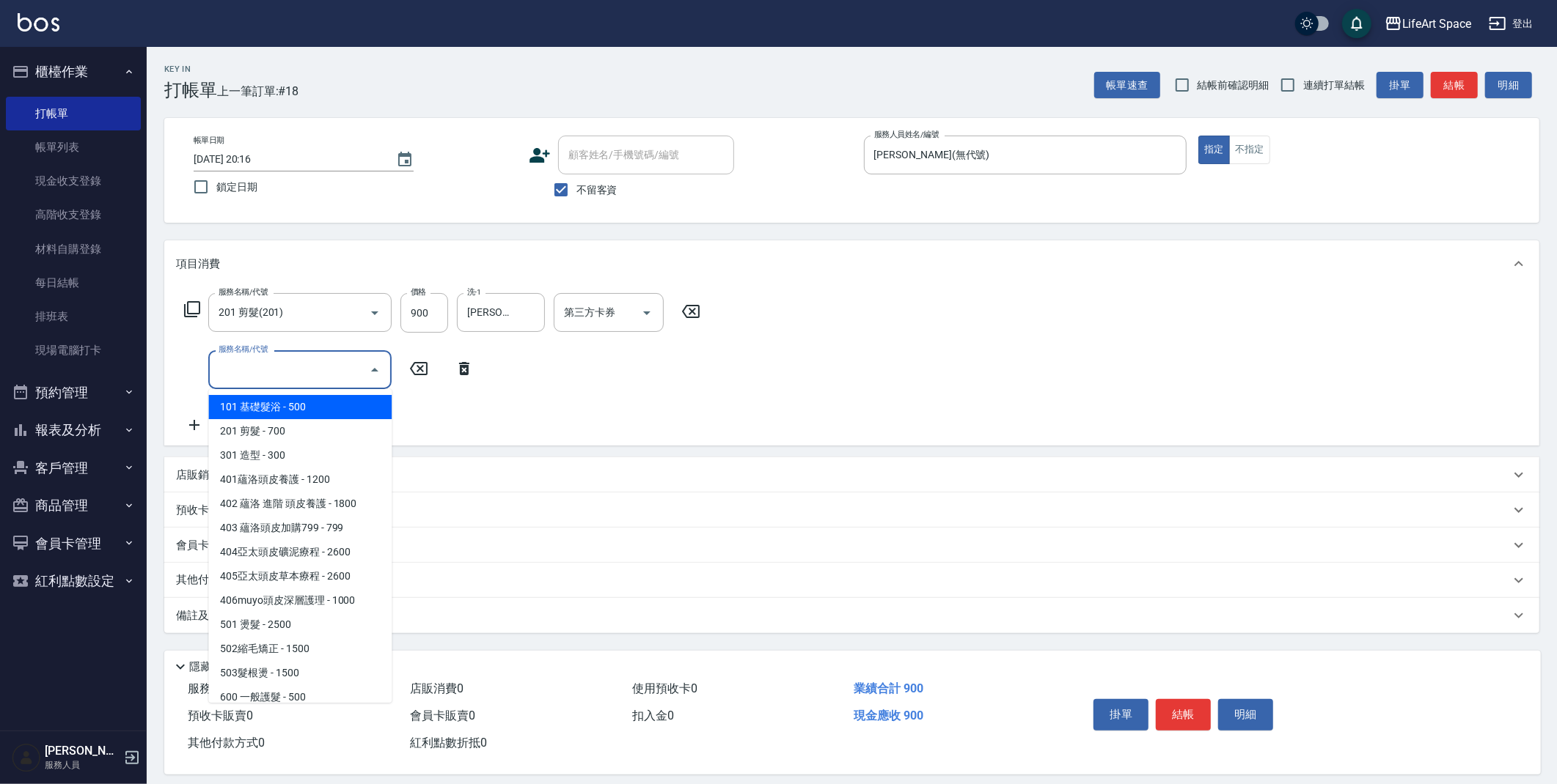
click at [286, 370] on input "服務名稱/代號" at bounding box center [289, 370] width 148 height 25
drag, startPoint x: 274, startPoint y: 430, endPoint x: 490, endPoint y: 345, distance: 232.1
click at [293, 420] on span "201 剪髮 - 700" at bounding box center [300, 431] width 183 height 24
type input "201 剪髮(201)"
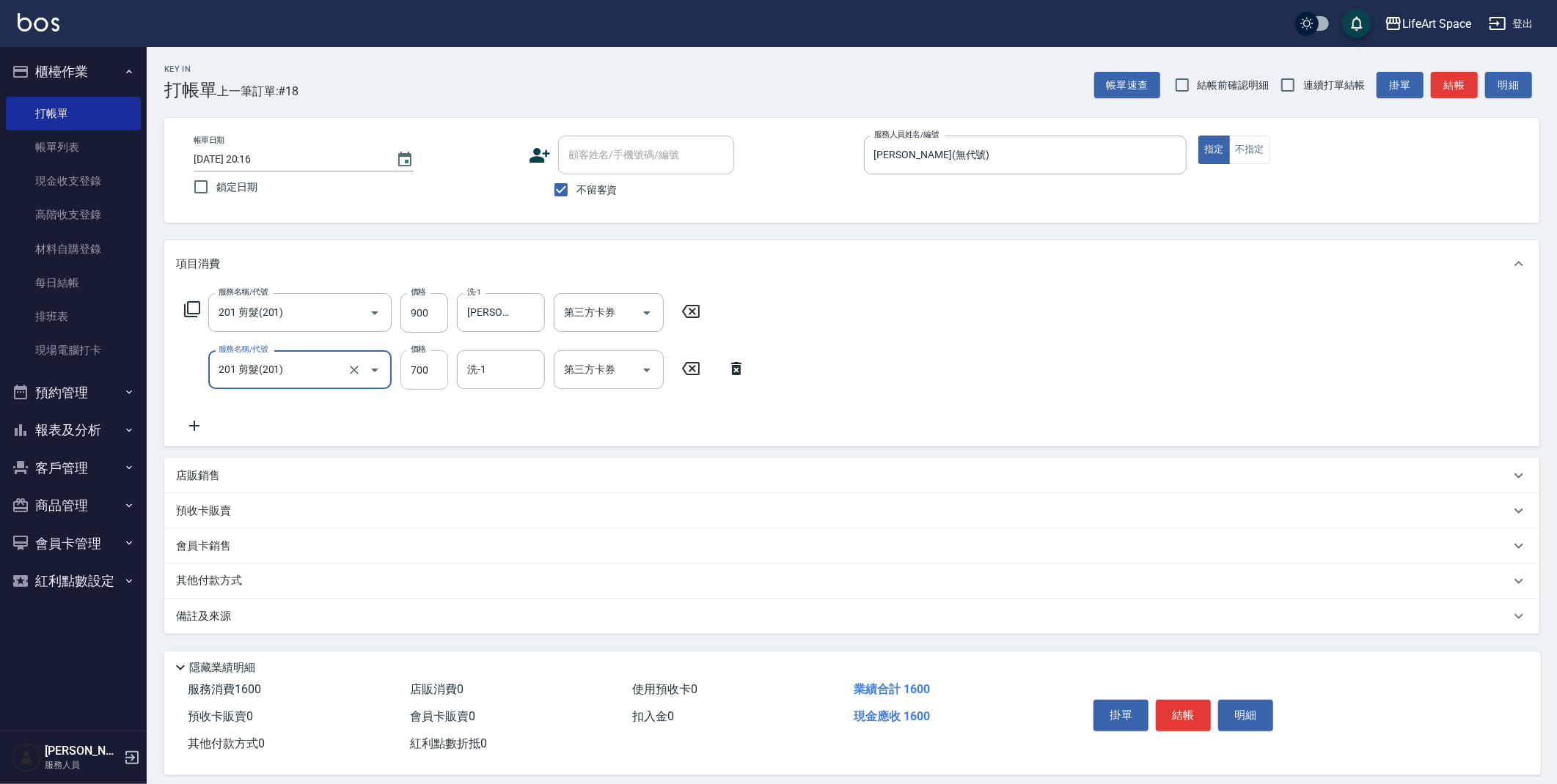
click at [427, 373] on input "700" at bounding box center [424, 370] width 48 height 39
type input "900"
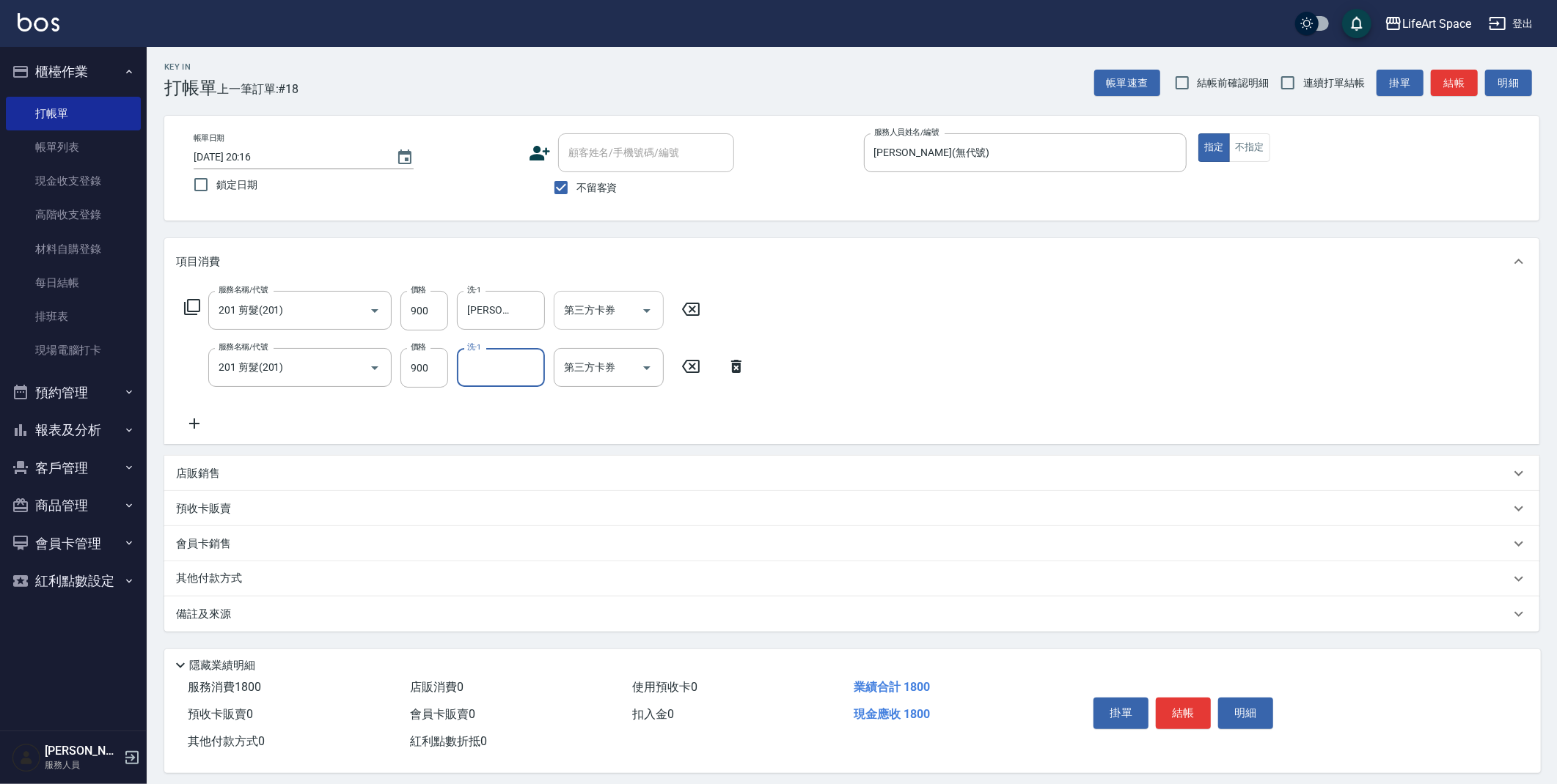
scroll to position [3, 0]
click at [482, 371] on input "洗-1" at bounding box center [501, 367] width 75 height 25
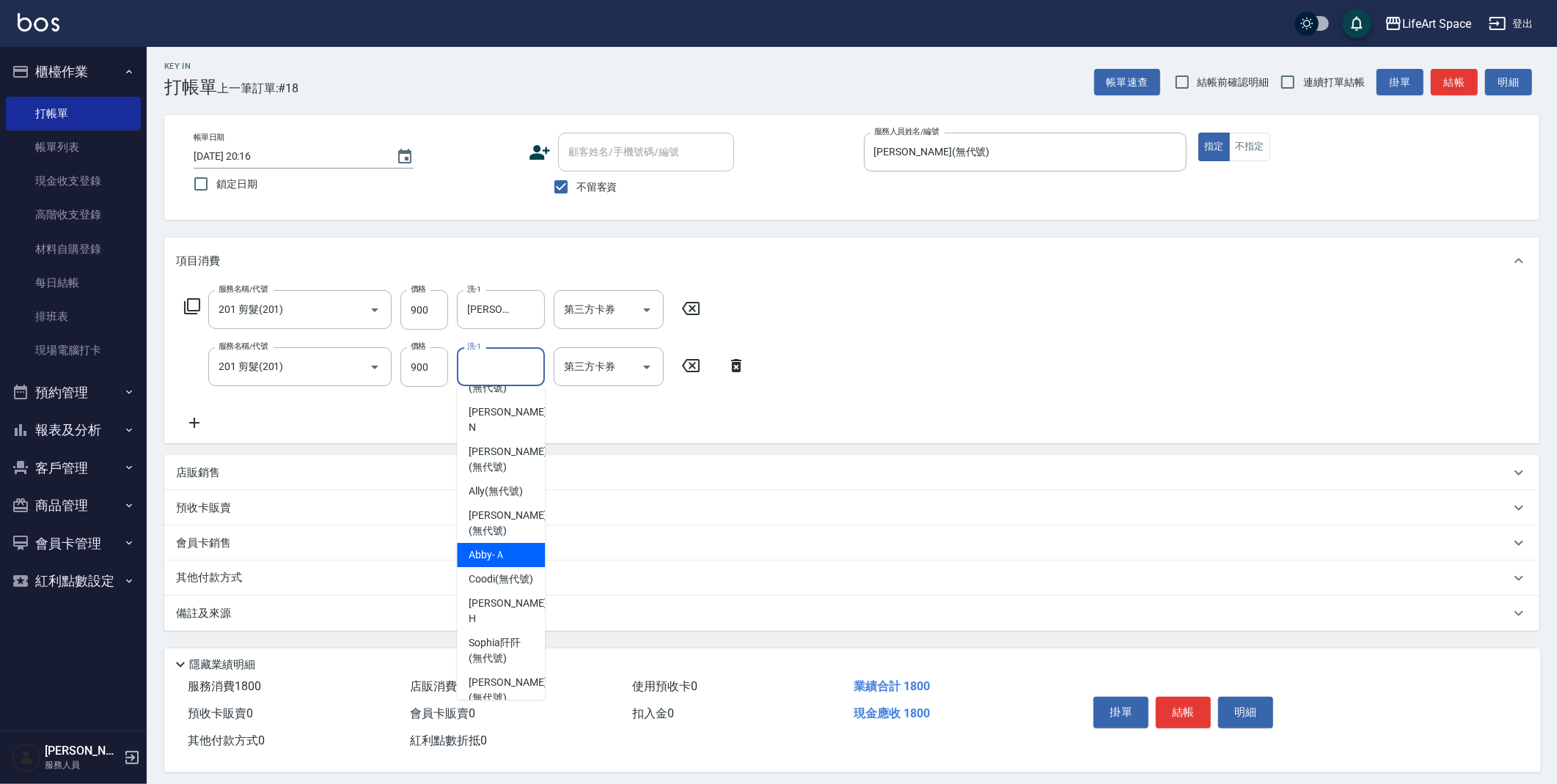
scroll to position [101, 0]
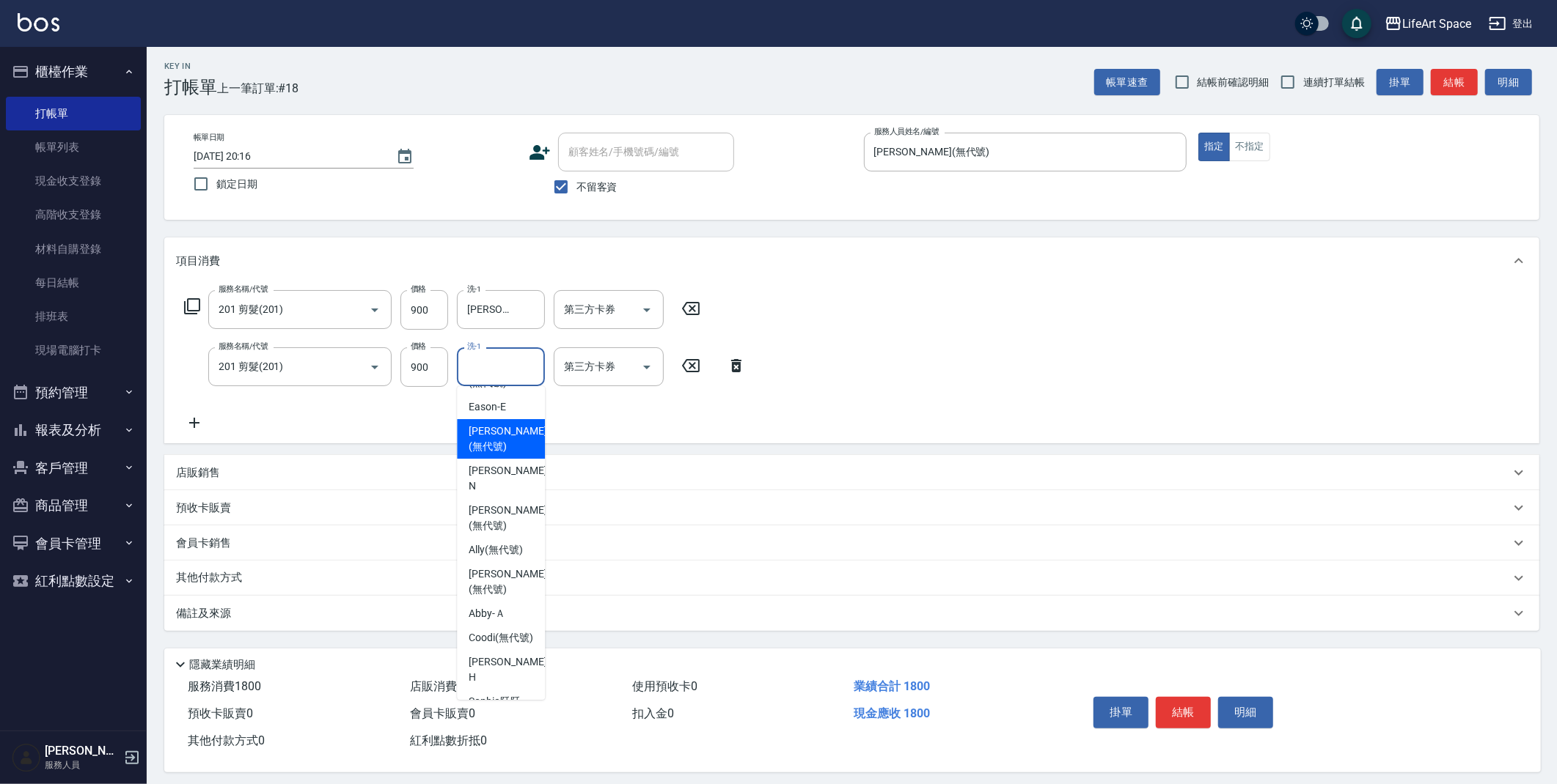
click at [504, 423] on span "[PERSON_NAME] (無代號)" at bounding box center [507, 438] width 78 height 31
type input "[PERSON_NAME](無代號)"
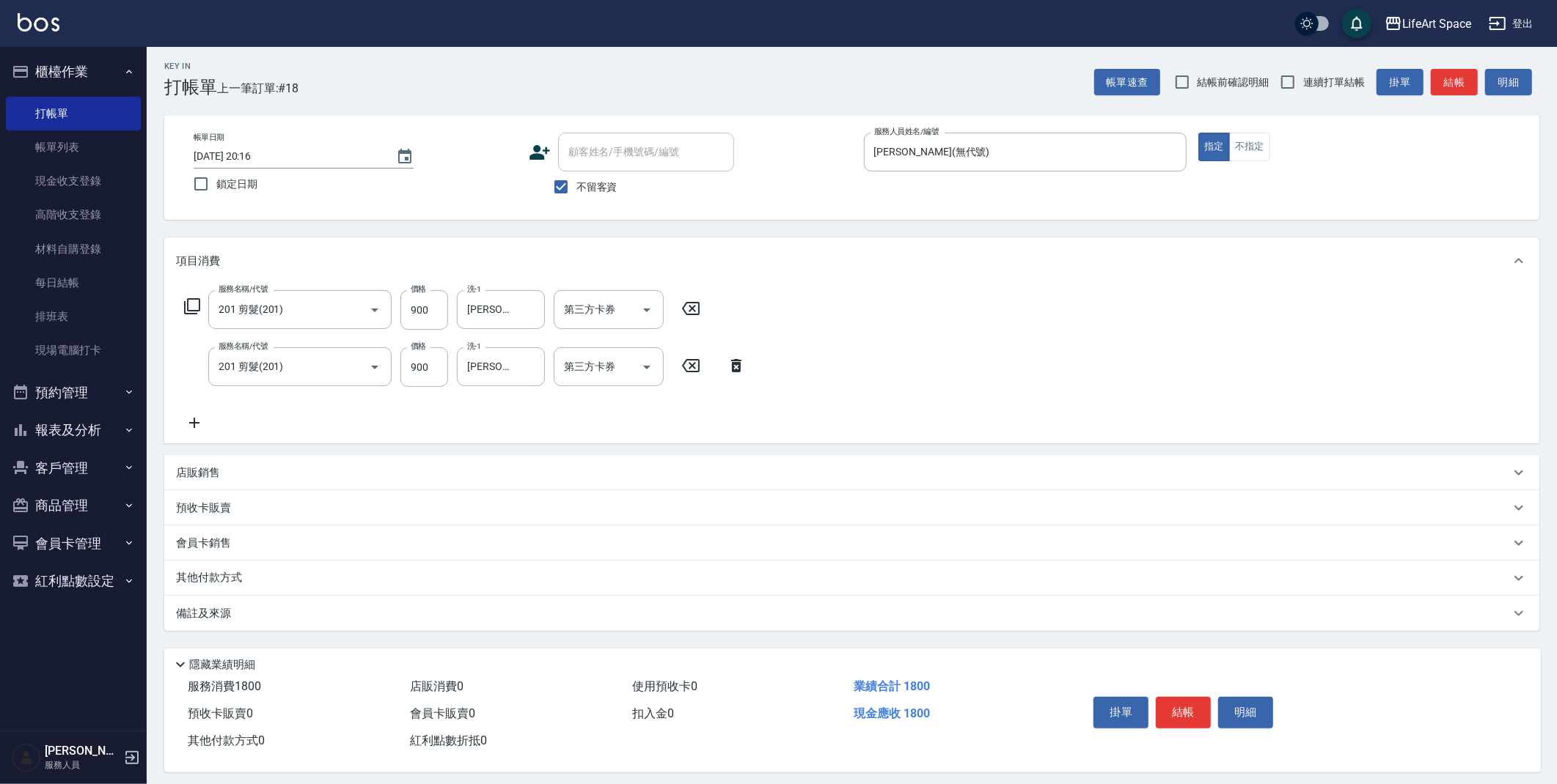
click at [197, 417] on icon at bounding box center [194, 423] width 37 height 18
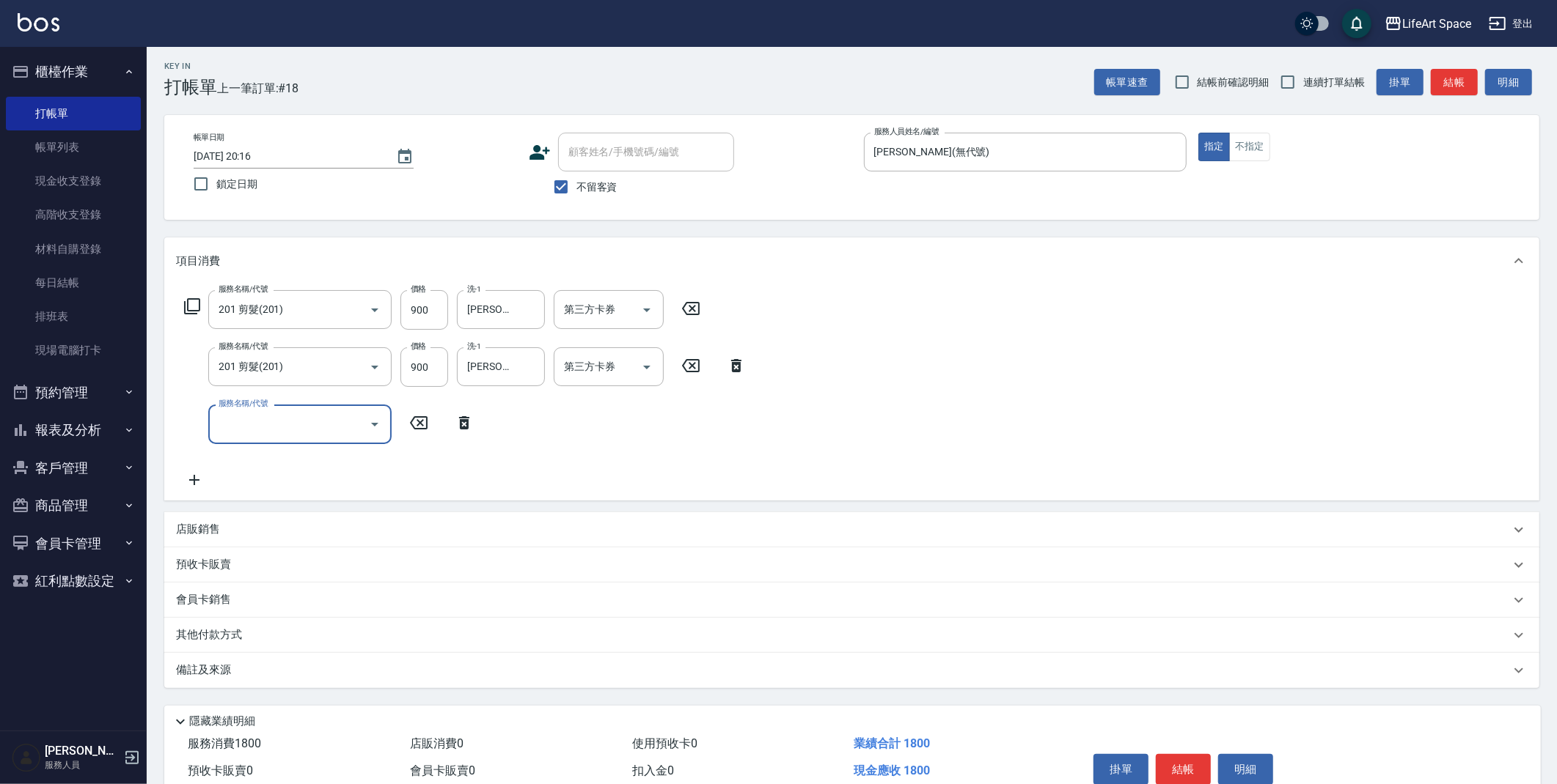
click at [251, 417] on input "服務名稱/代號" at bounding box center [289, 424] width 148 height 25
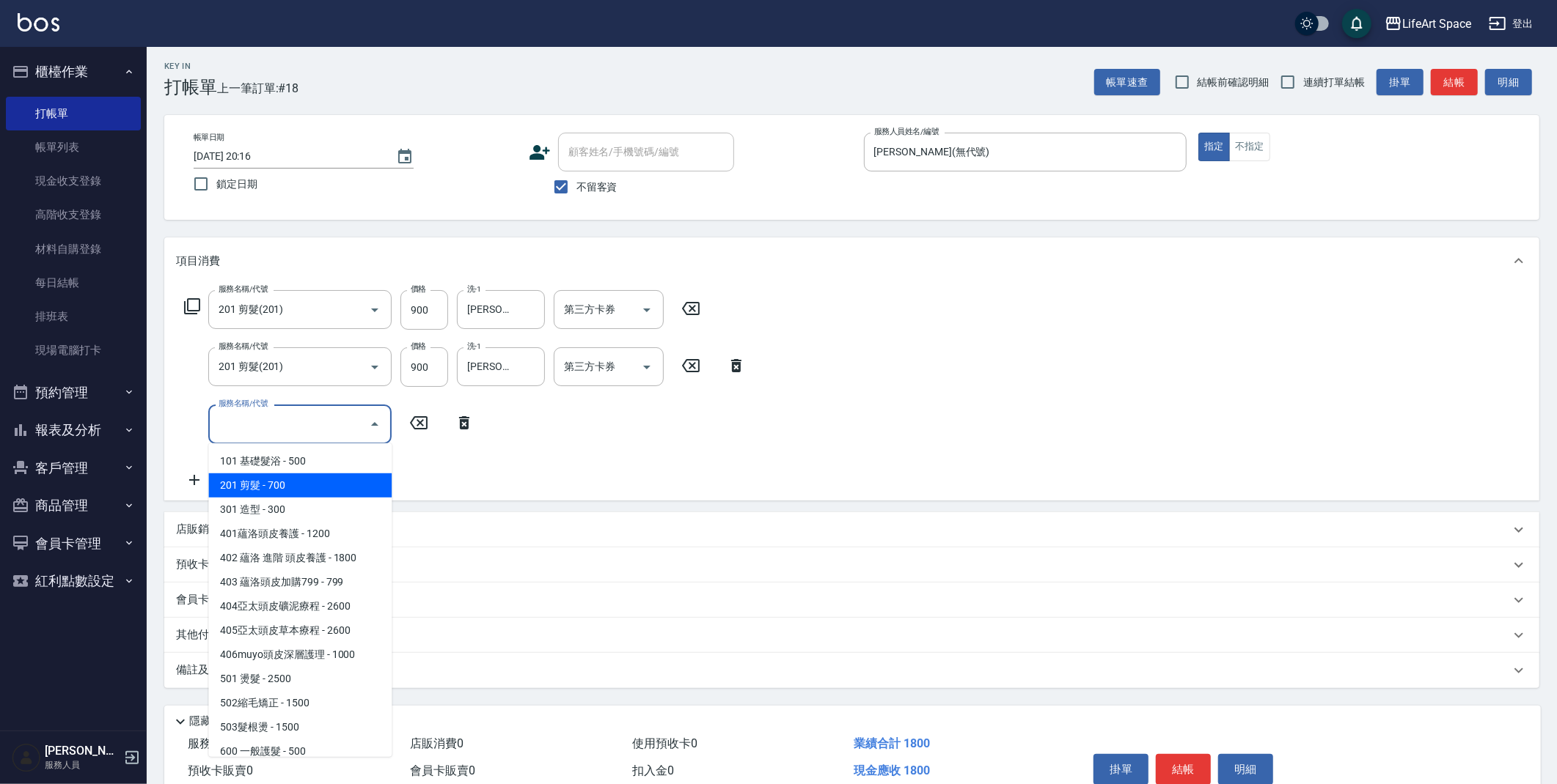
click at [274, 486] on span "201 剪髮 - 700" at bounding box center [300, 485] width 183 height 24
type input "201 剪髮(201)"
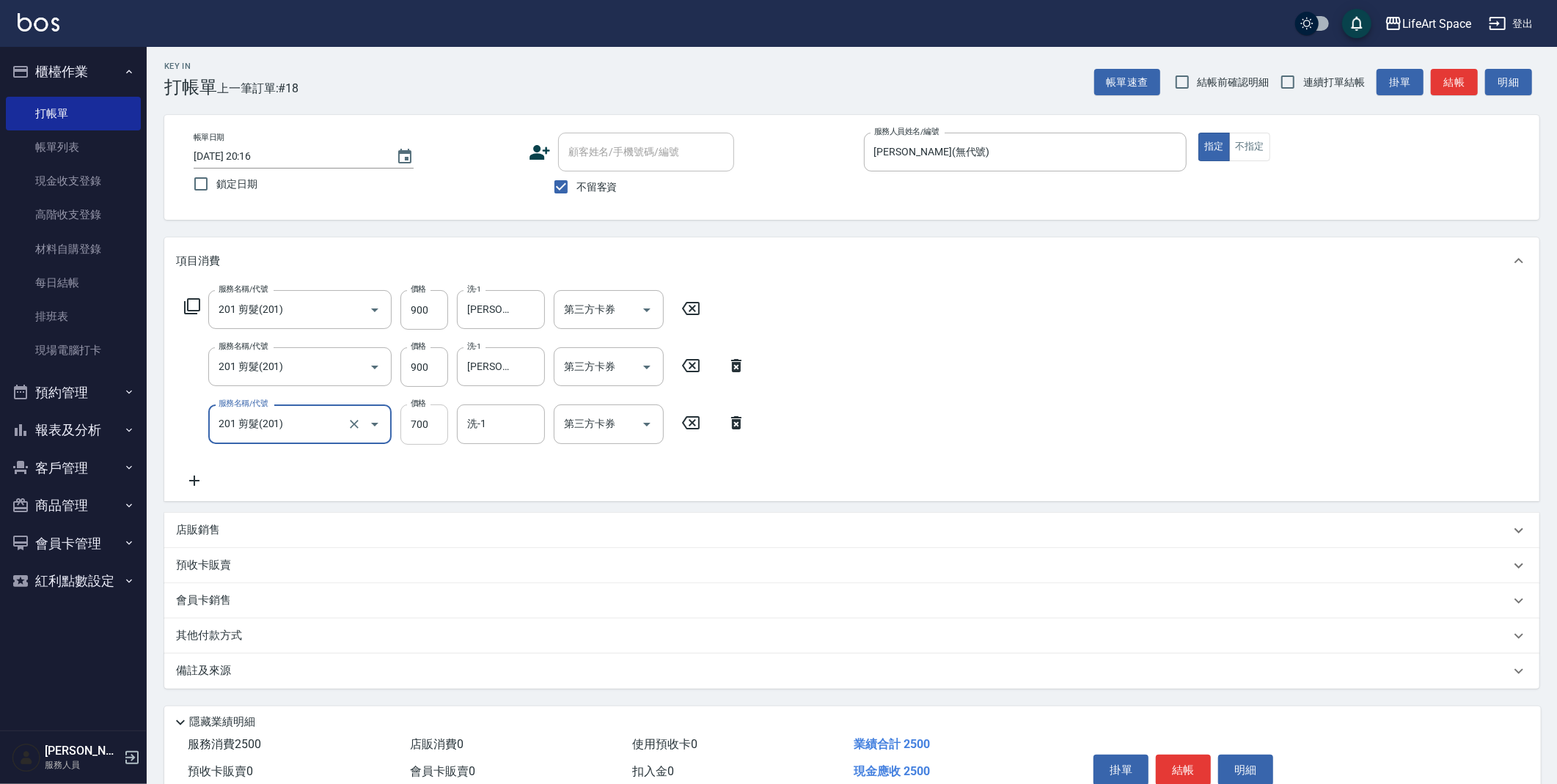
click at [432, 423] on input "700" at bounding box center [424, 424] width 48 height 39
type input "750"
drag, startPoint x: 1206, startPoint y: 764, endPoint x: 1287, endPoint y: 602, distance: 181.1
click at [1206, 764] on button "結帳" at bounding box center [1183, 770] width 55 height 31
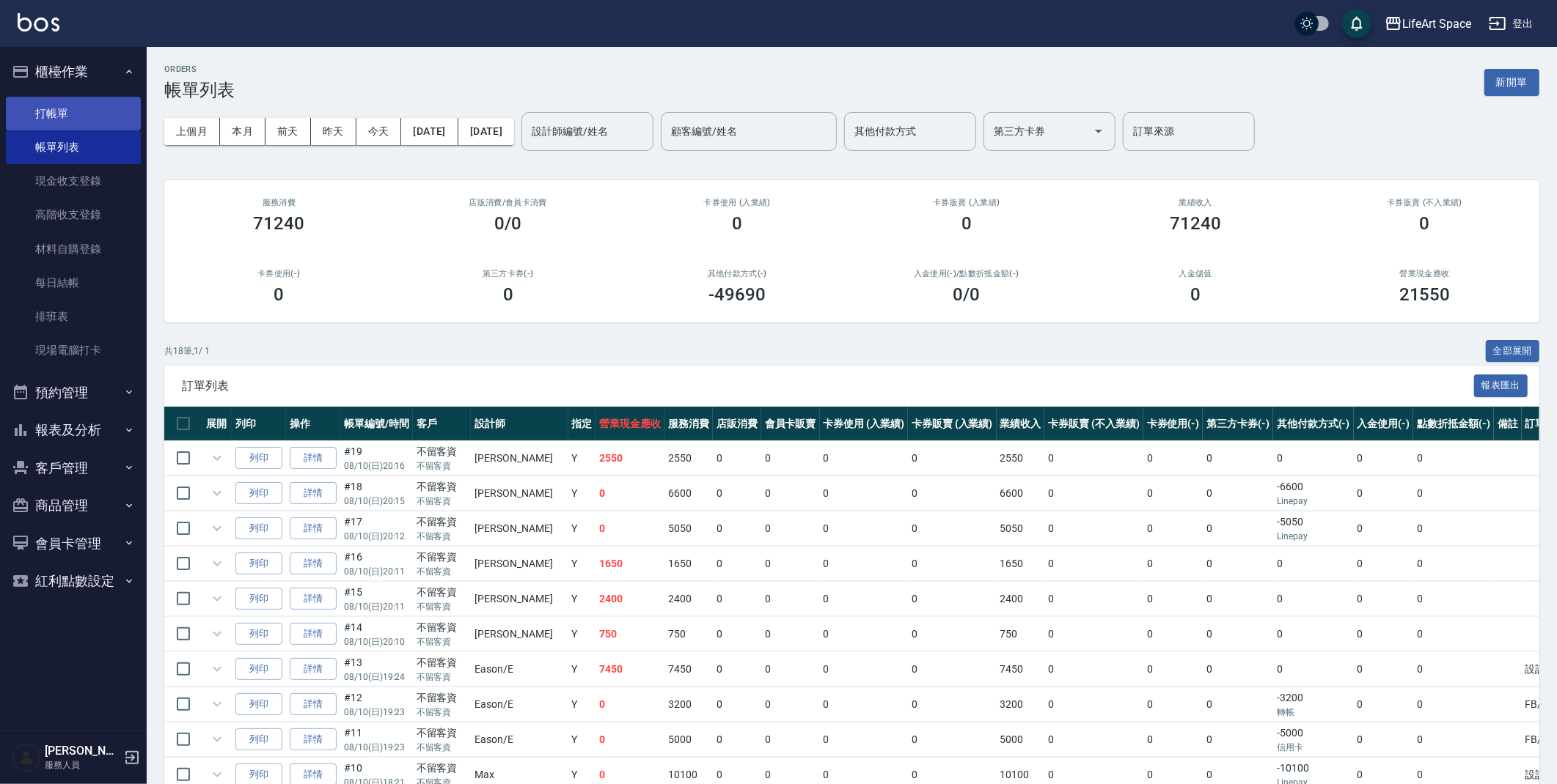
click at [68, 115] on link "打帳單" at bounding box center [73, 113] width 135 height 34
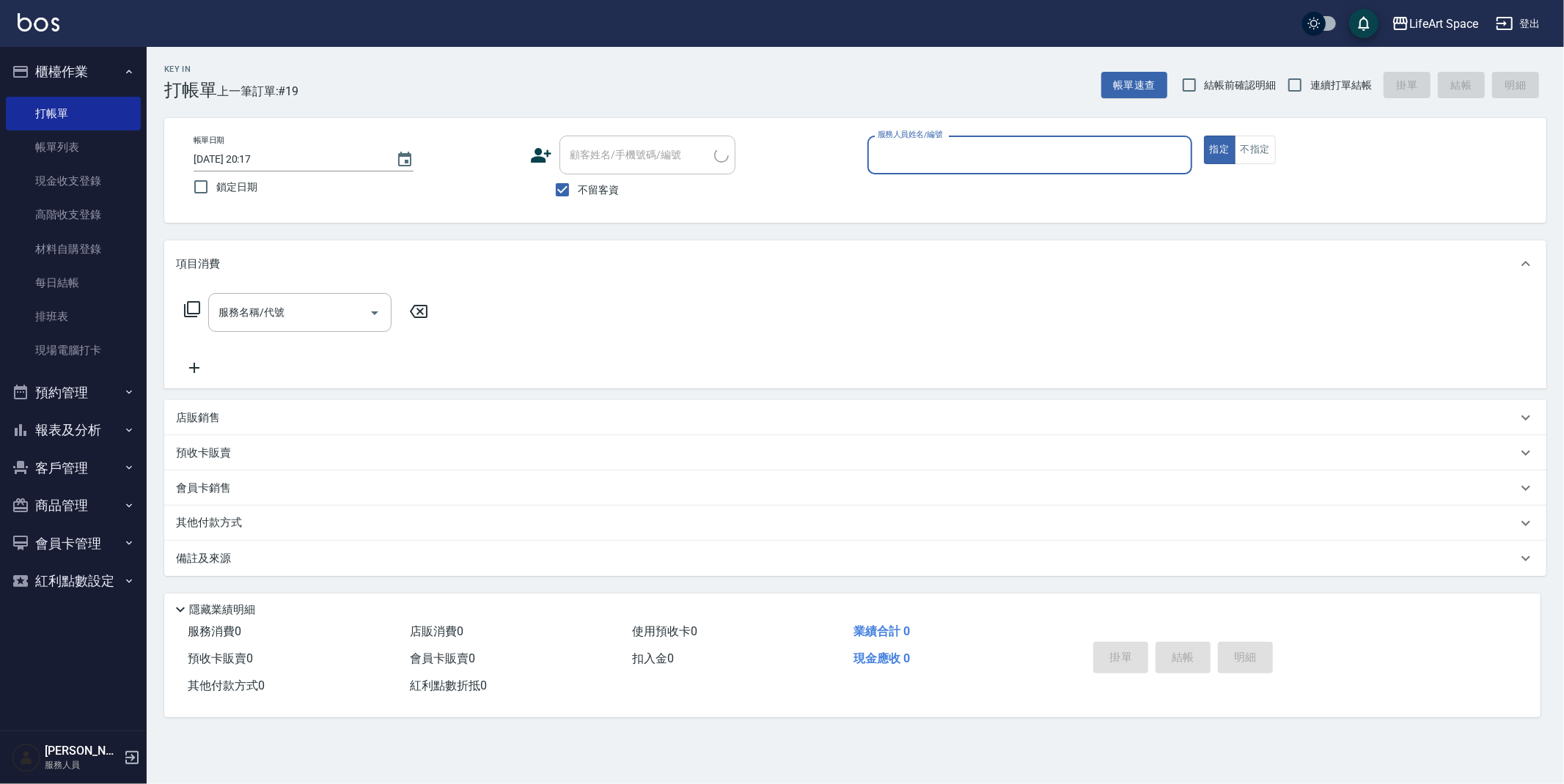
click at [915, 154] on input "服務人員姓名/編號" at bounding box center [1029, 155] width 312 height 25
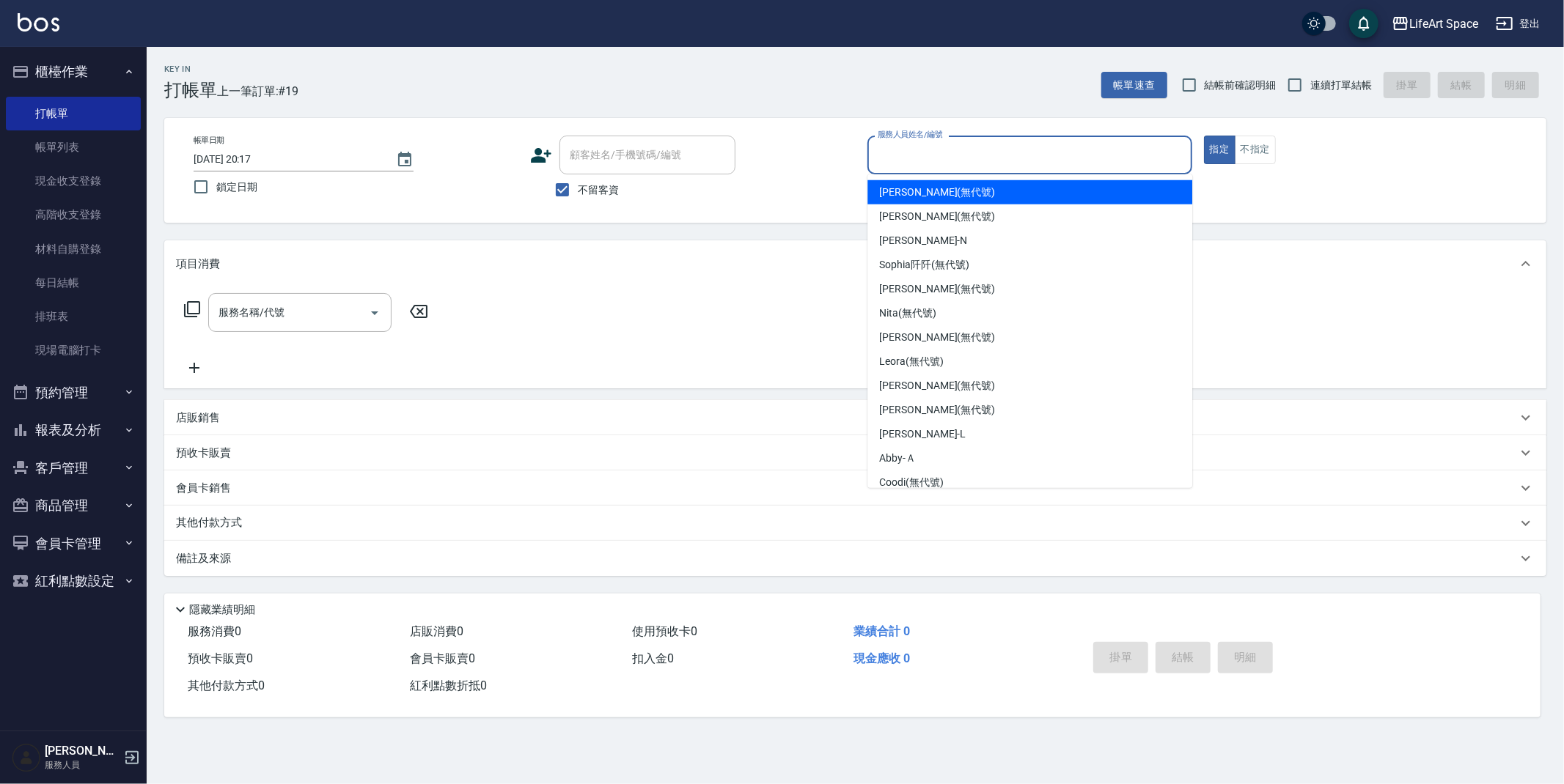
click at [892, 188] on span "[PERSON_NAME] (無代號)" at bounding box center [936, 192] width 116 height 16
type input "[PERSON_NAME](無代號)"
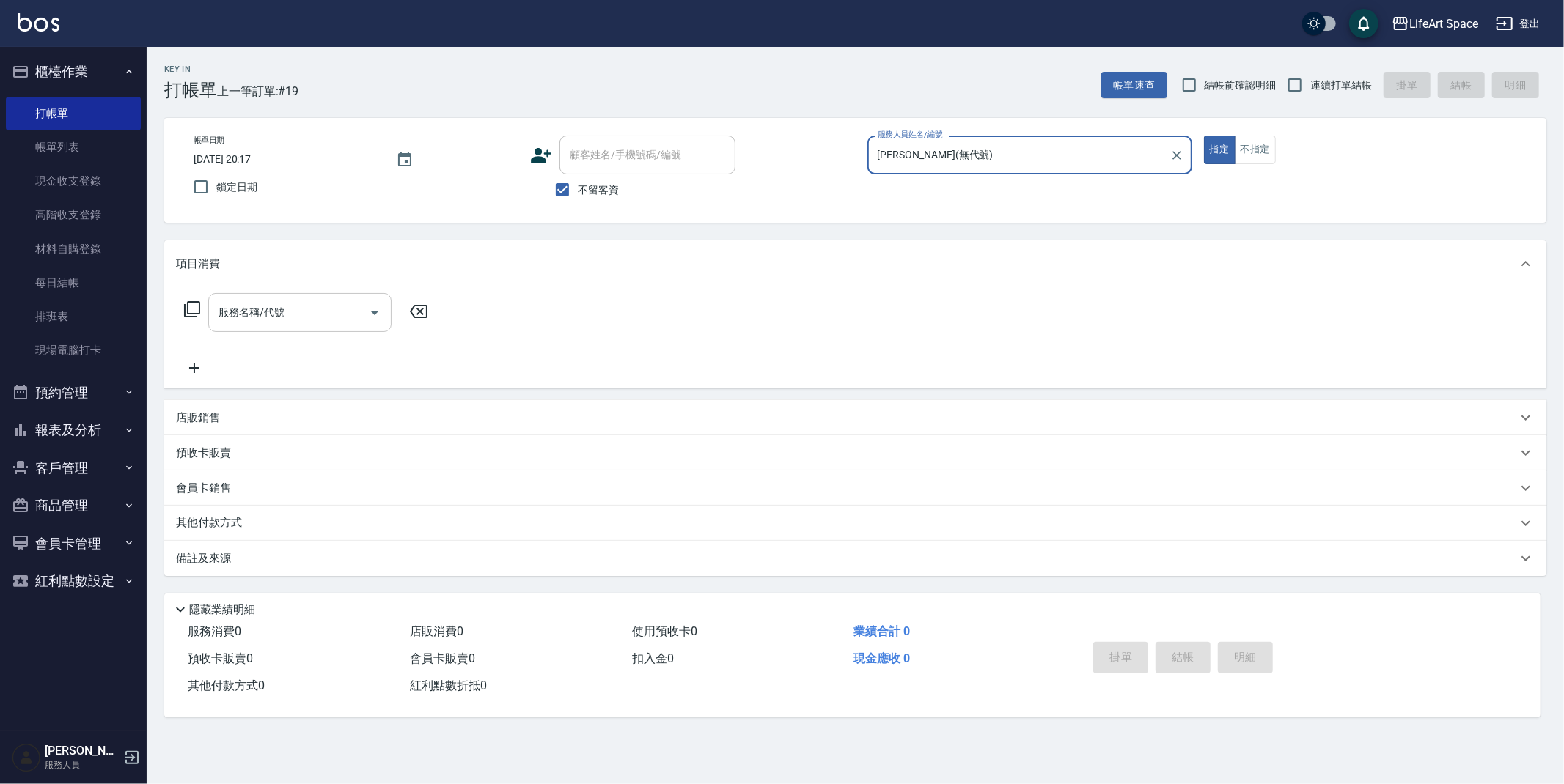
click at [314, 307] on input "服務名稱/代號" at bounding box center [288, 312] width 148 height 25
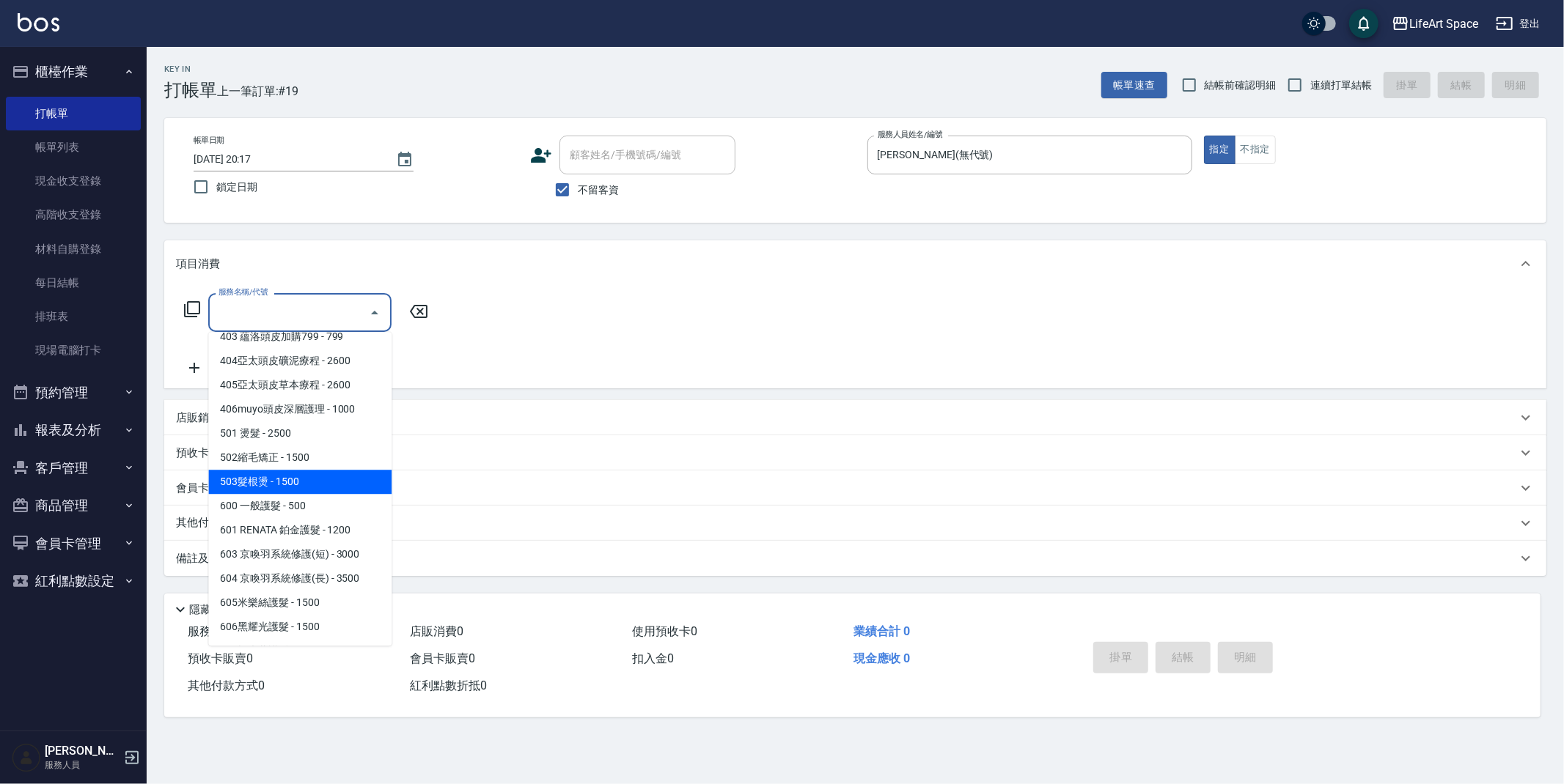
scroll to position [230, 0]
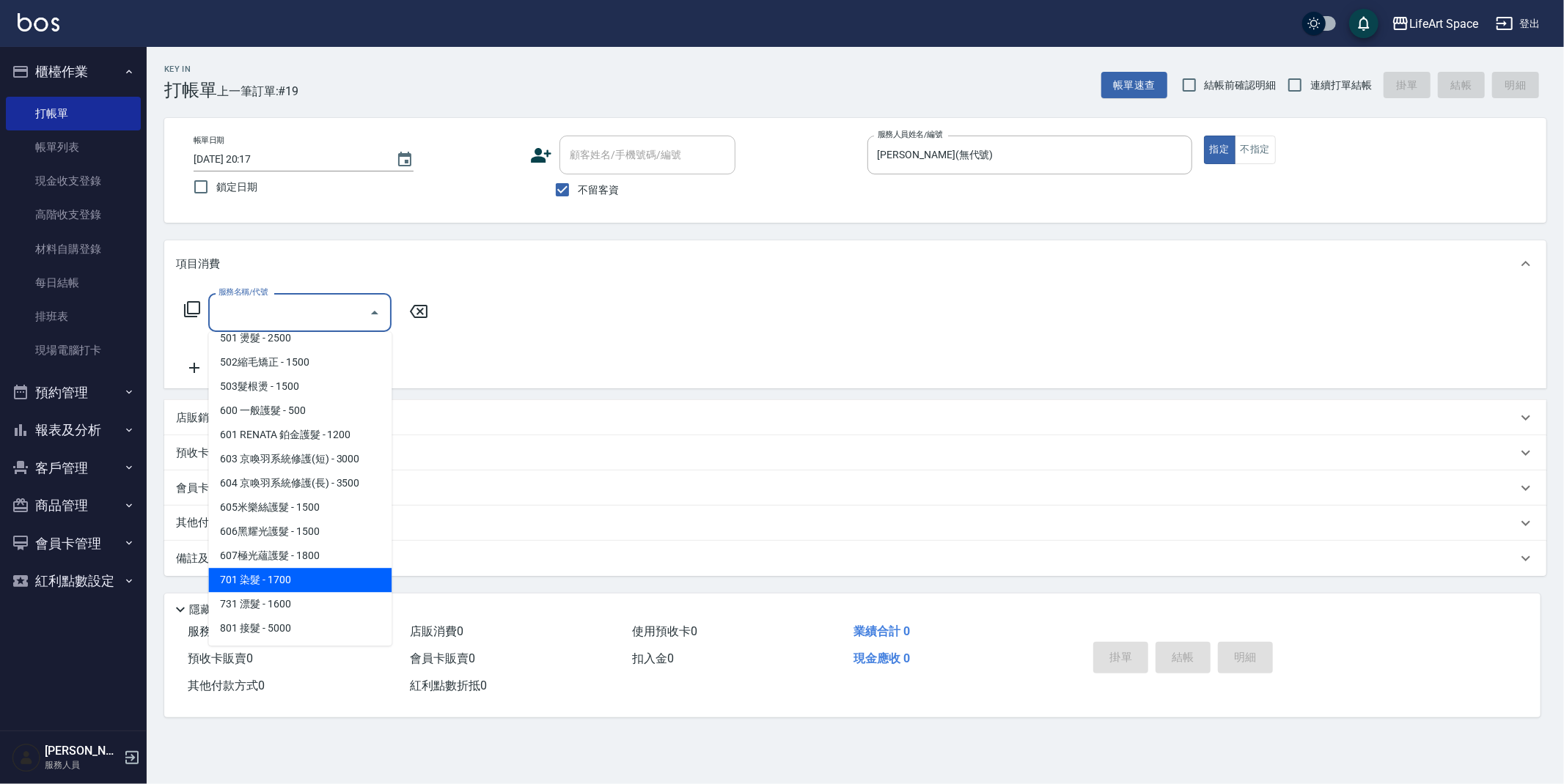
drag, startPoint x: 300, startPoint y: 582, endPoint x: 370, endPoint y: 419, distance: 177.4
click at [300, 581] on span "701 染髮 - 1700" at bounding box center [300, 580] width 183 height 24
type input "701 染髮(701)"
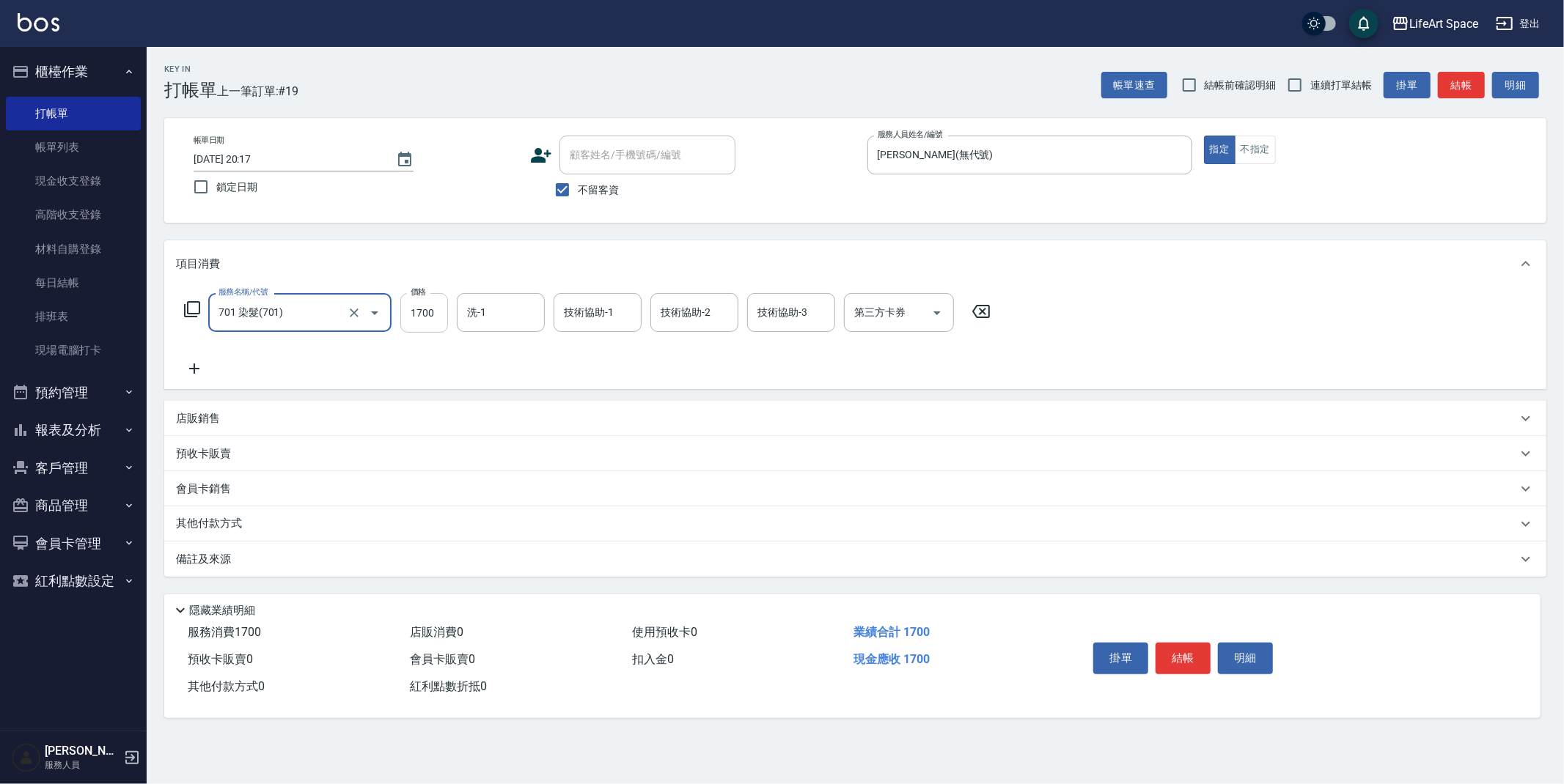
click at [444, 320] on input "1700" at bounding box center [424, 312] width 48 height 39
type input "2400"
click at [515, 312] on input "洗-1" at bounding box center [501, 312] width 75 height 25
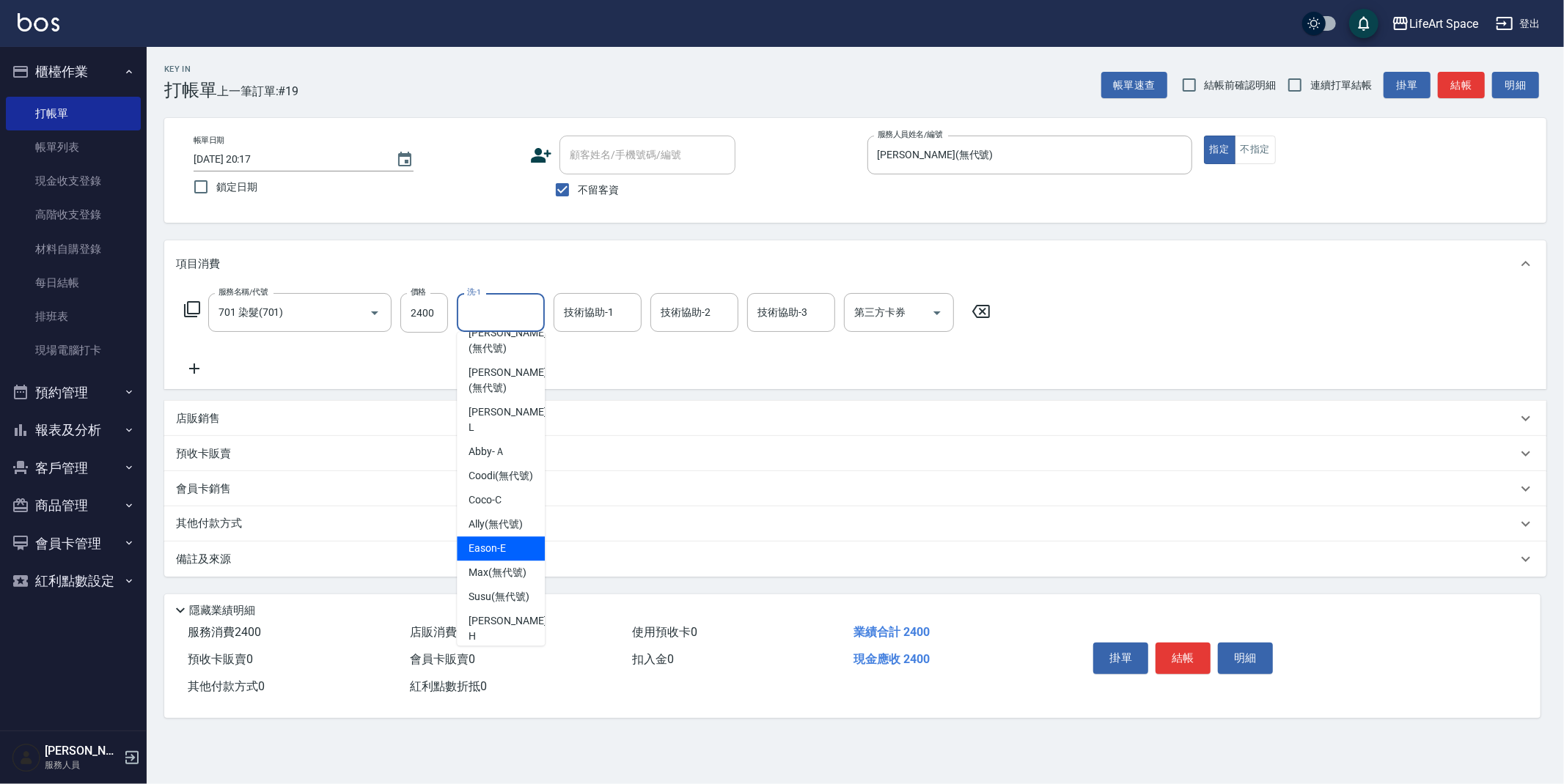
scroll to position [0, 0]
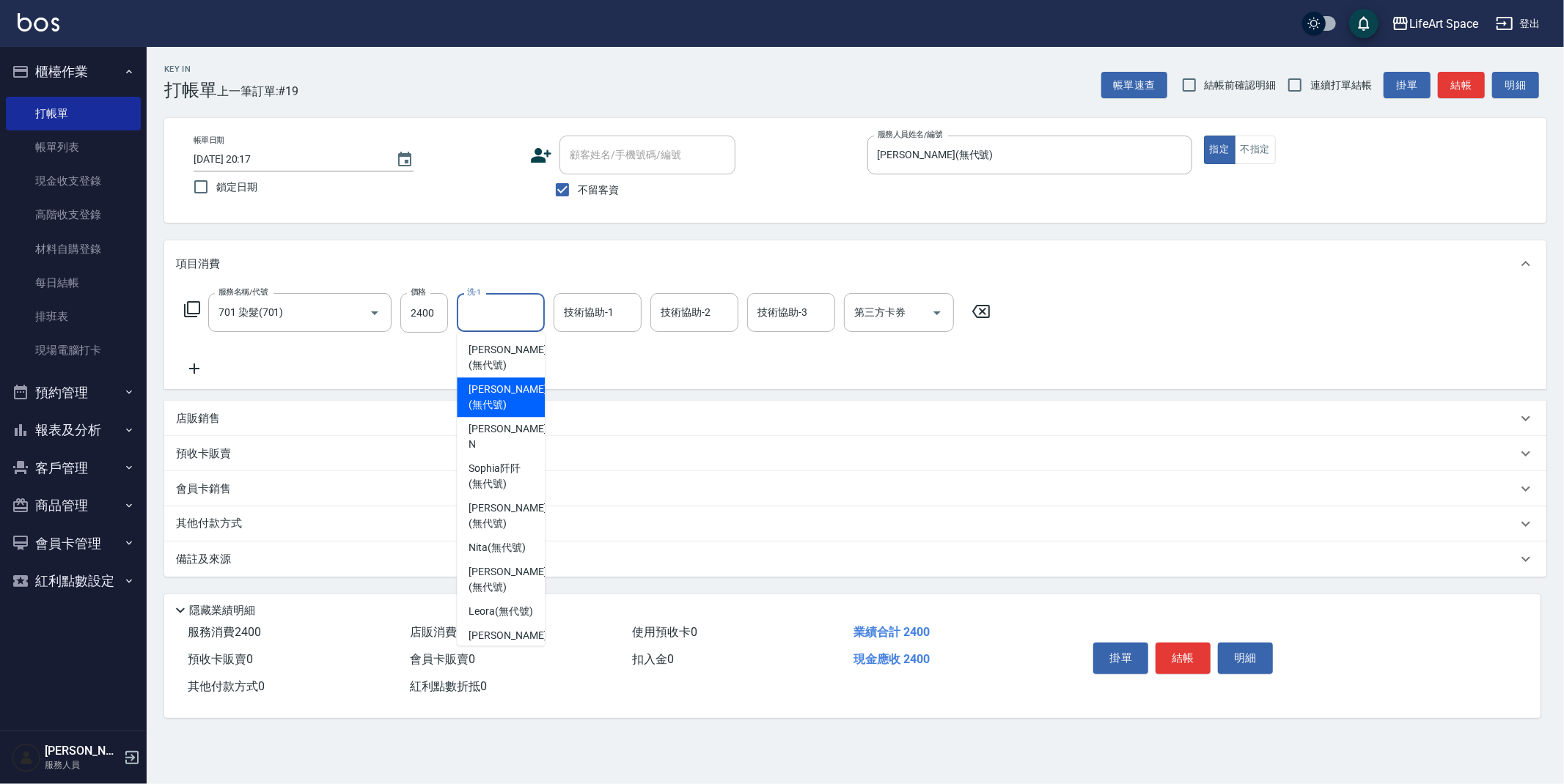
click at [499, 400] on span "[PERSON_NAME] (無代號)" at bounding box center [507, 396] width 78 height 31
type input "[PERSON_NAME](無代號)"
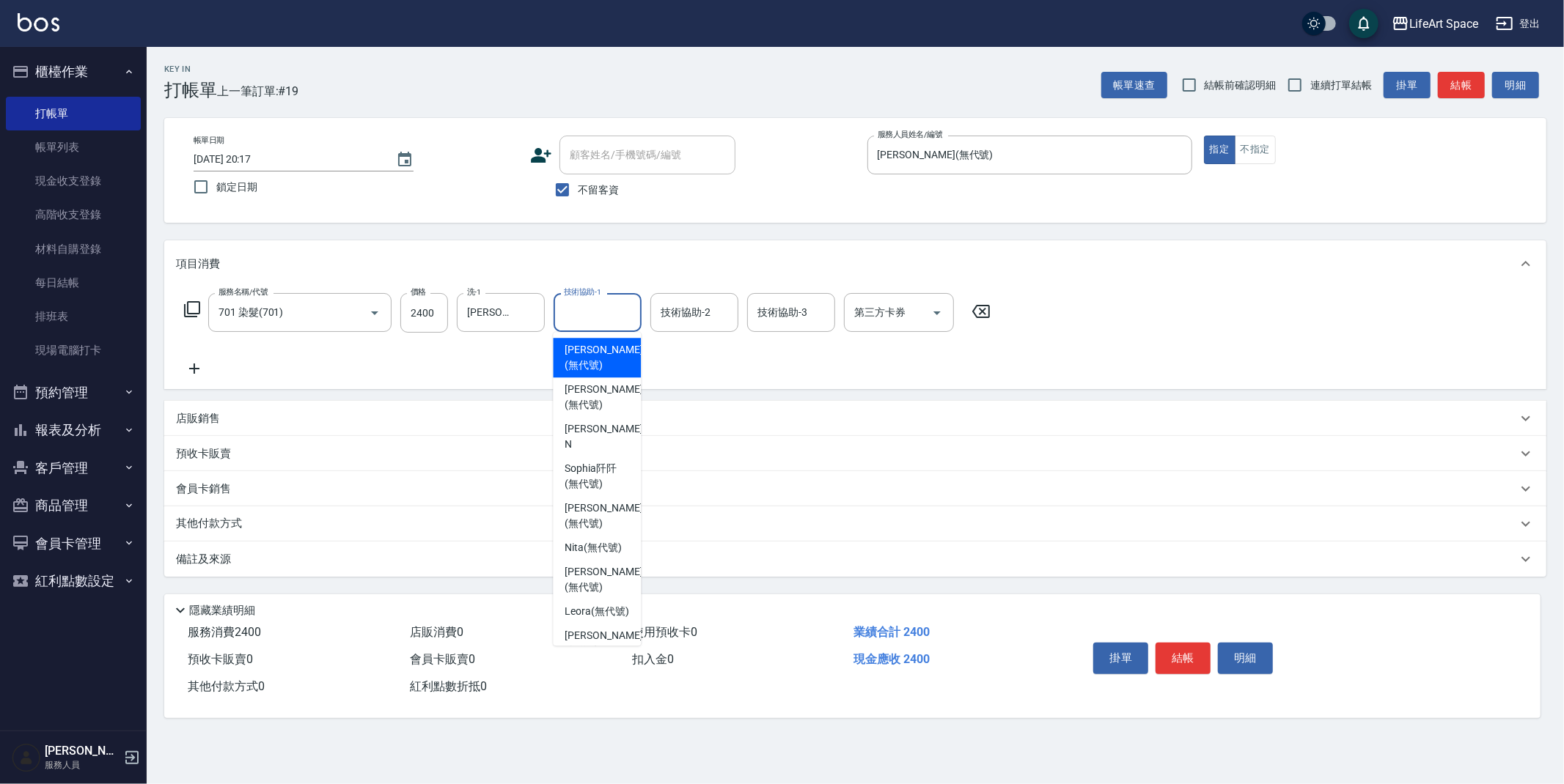
click at [581, 314] on input "技術協助-1" at bounding box center [597, 312] width 75 height 25
click at [595, 392] on span "[PERSON_NAME] (無代號)" at bounding box center [603, 396] width 78 height 31
type input "[PERSON_NAME](無代號)"
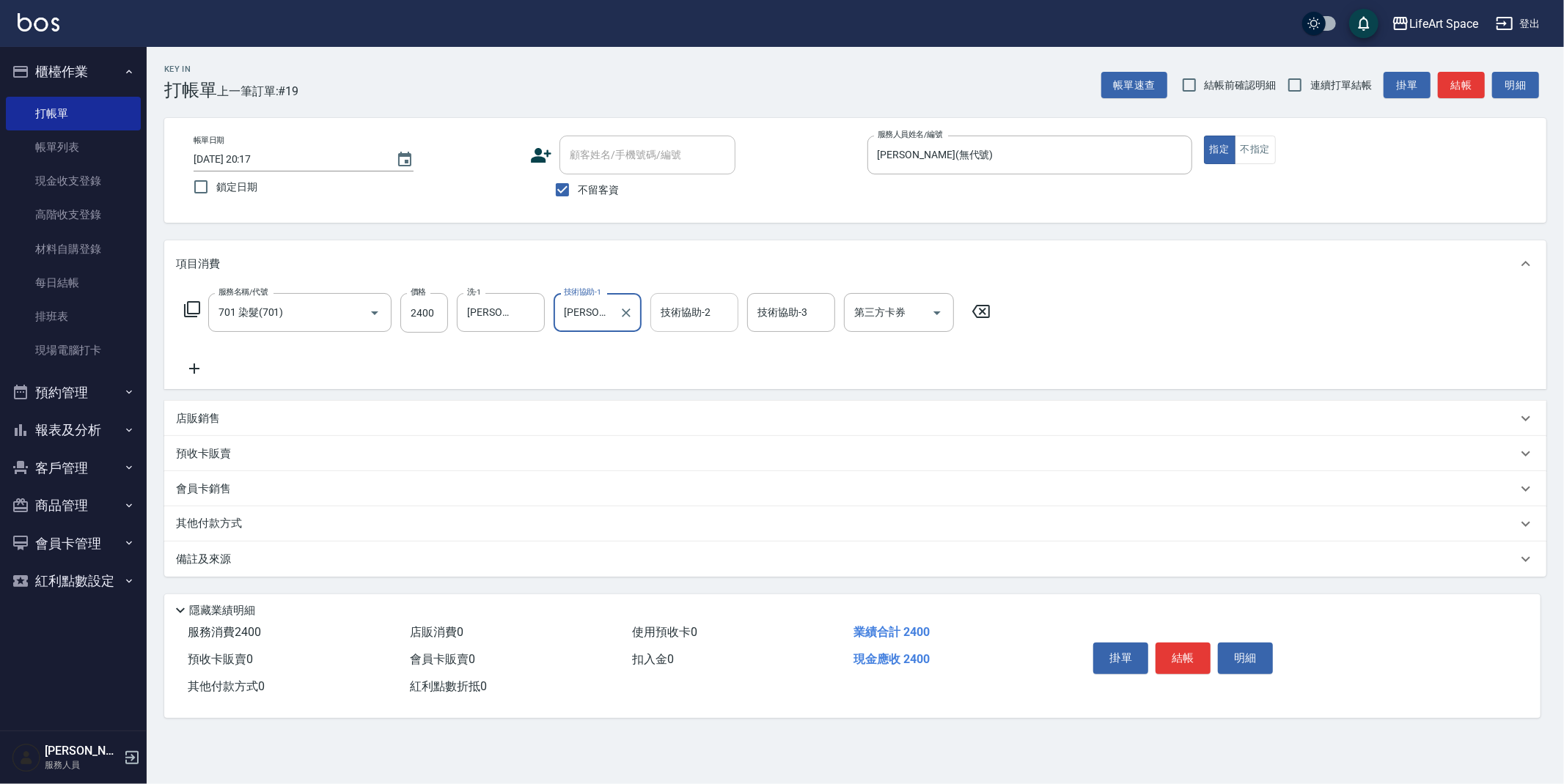
click at [701, 306] on div "技術協助-2 技術協助-2" at bounding box center [694, 312] width 88 height 39
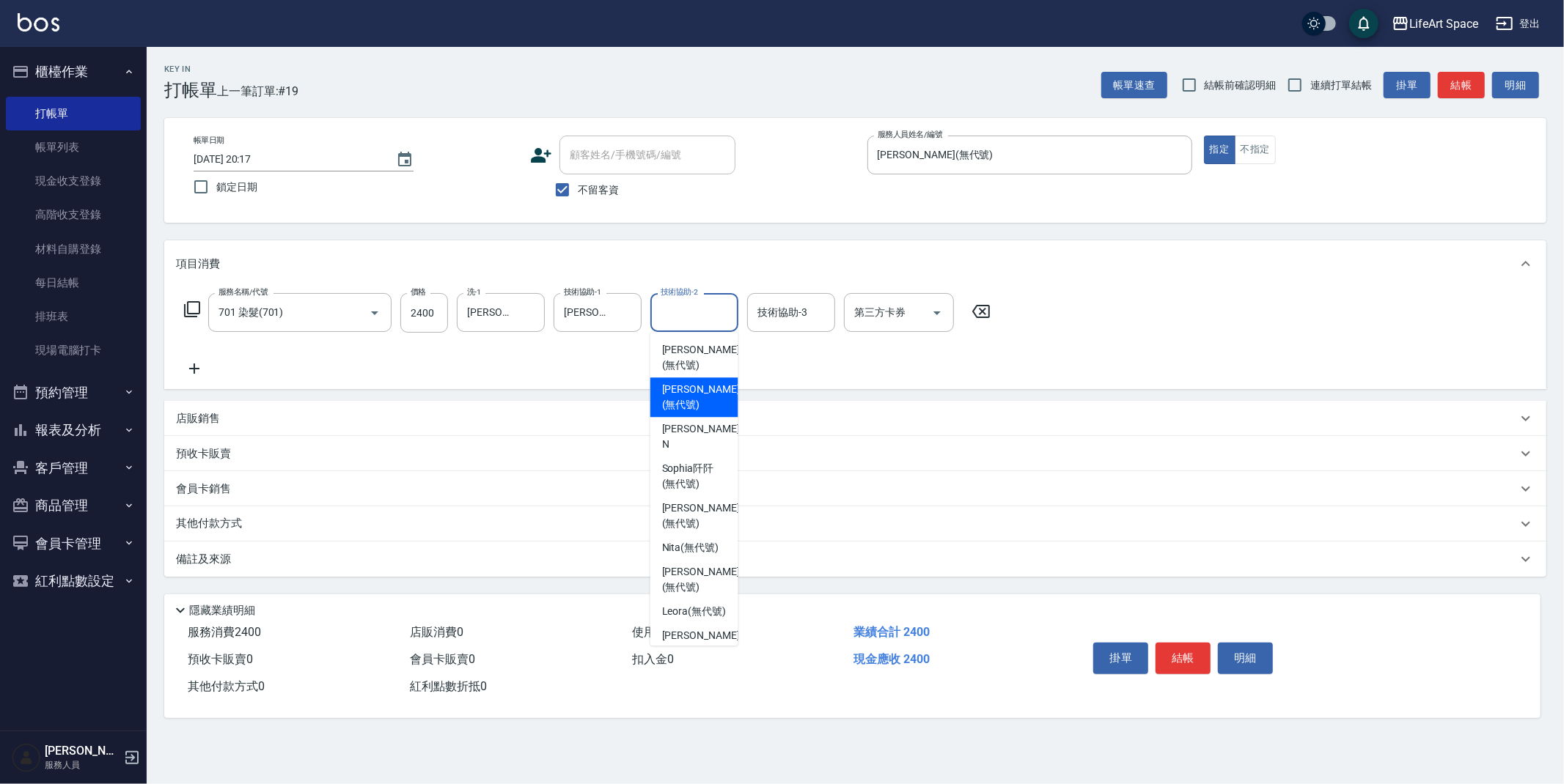
click at [702, 383] on span "[PERSON_NAME] (無代號)" at bounding box center [701, 396] width 78 height 31
type input "[PERSON_NAME](無代號)"
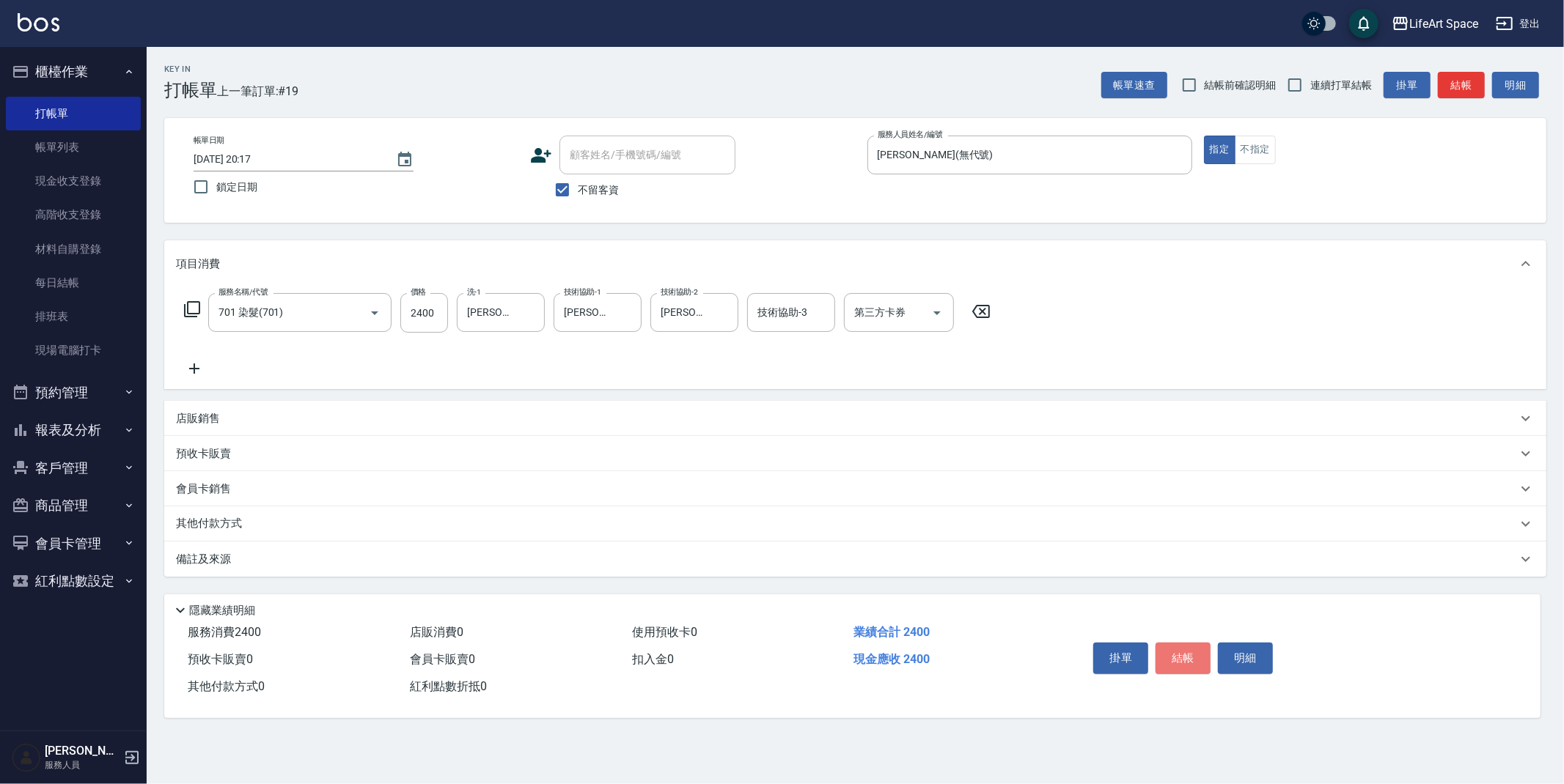
click at [1204, 657] on button "結帳" at bounding box center [1183, 658] width 55 height 31
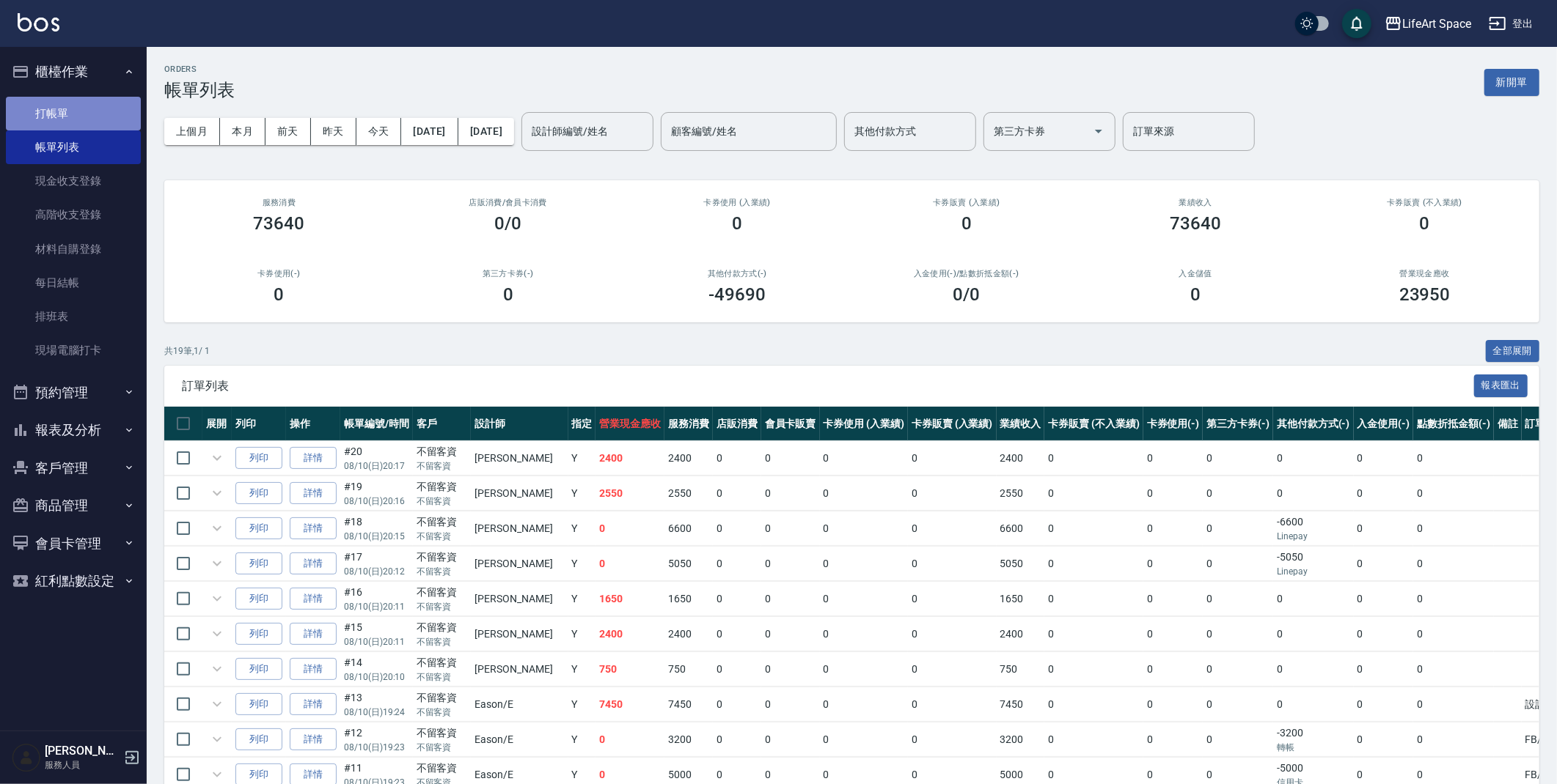
click at [70, 108] on link "打帳單" at bounding box center [73, 113] width 135 height 34
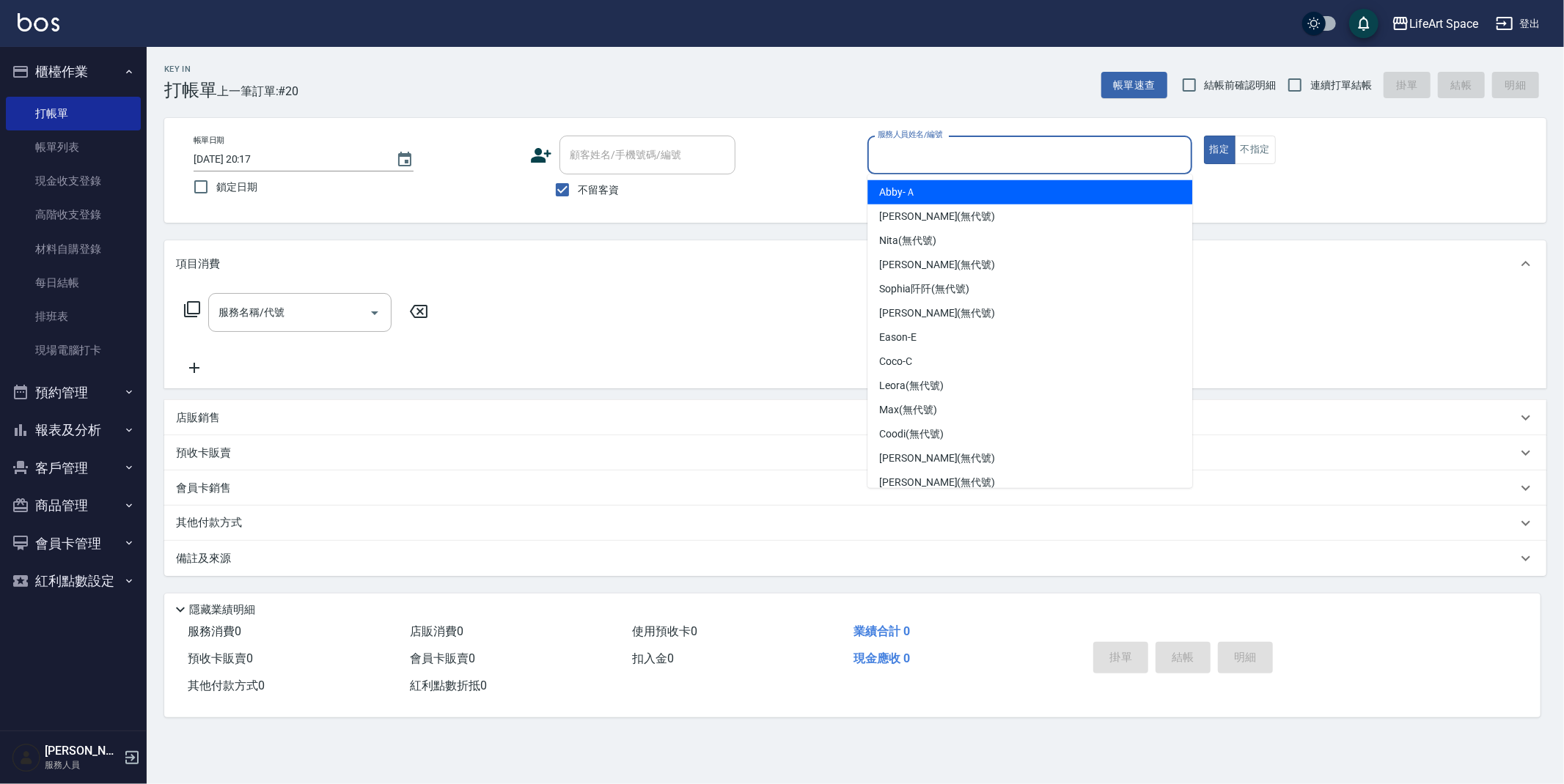
click at [918, 148] on input "服務人員姓名/編號" at bounding box center [1029, 155] width 312 height 25
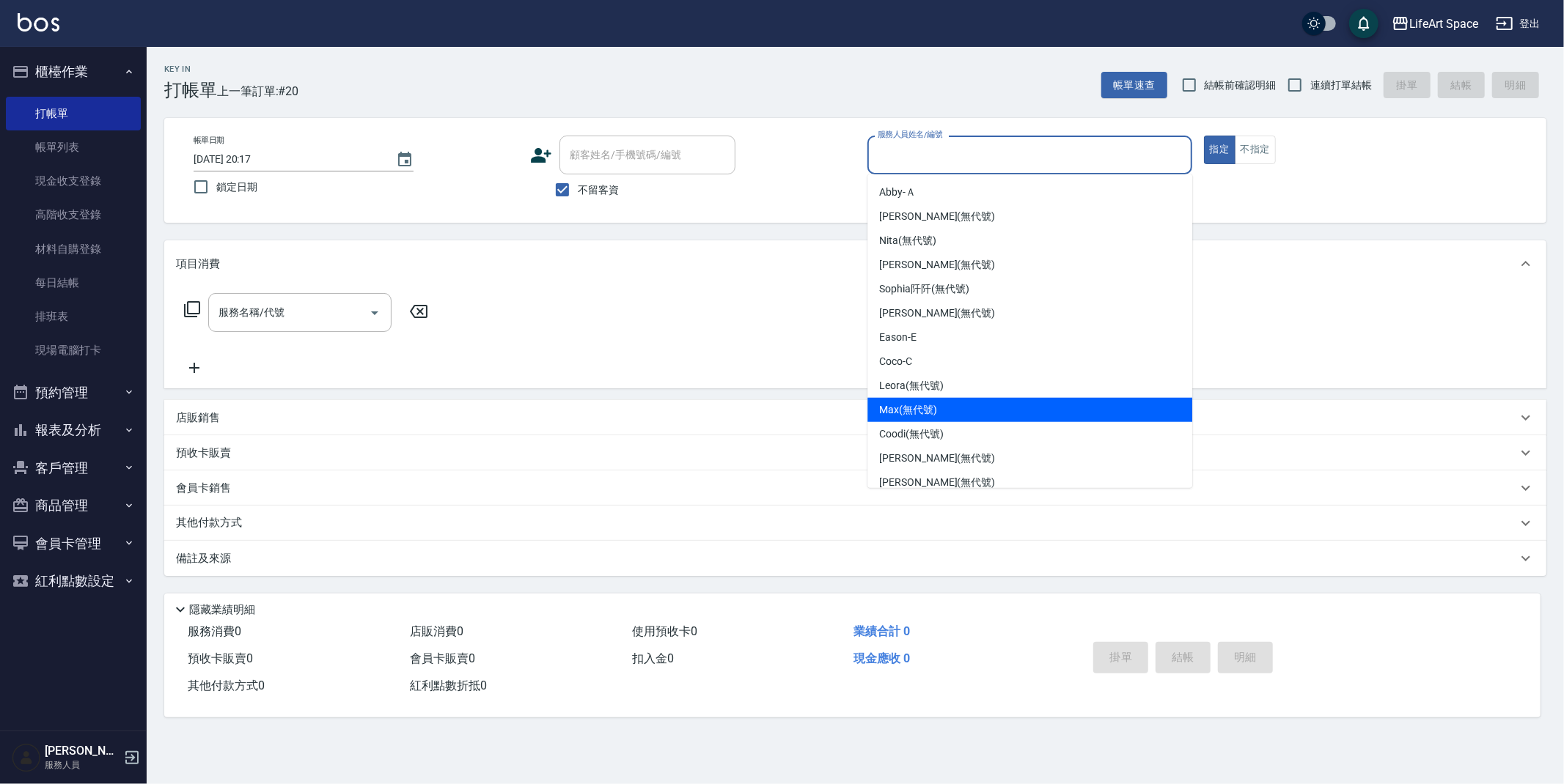
scroll to position [205, 0]
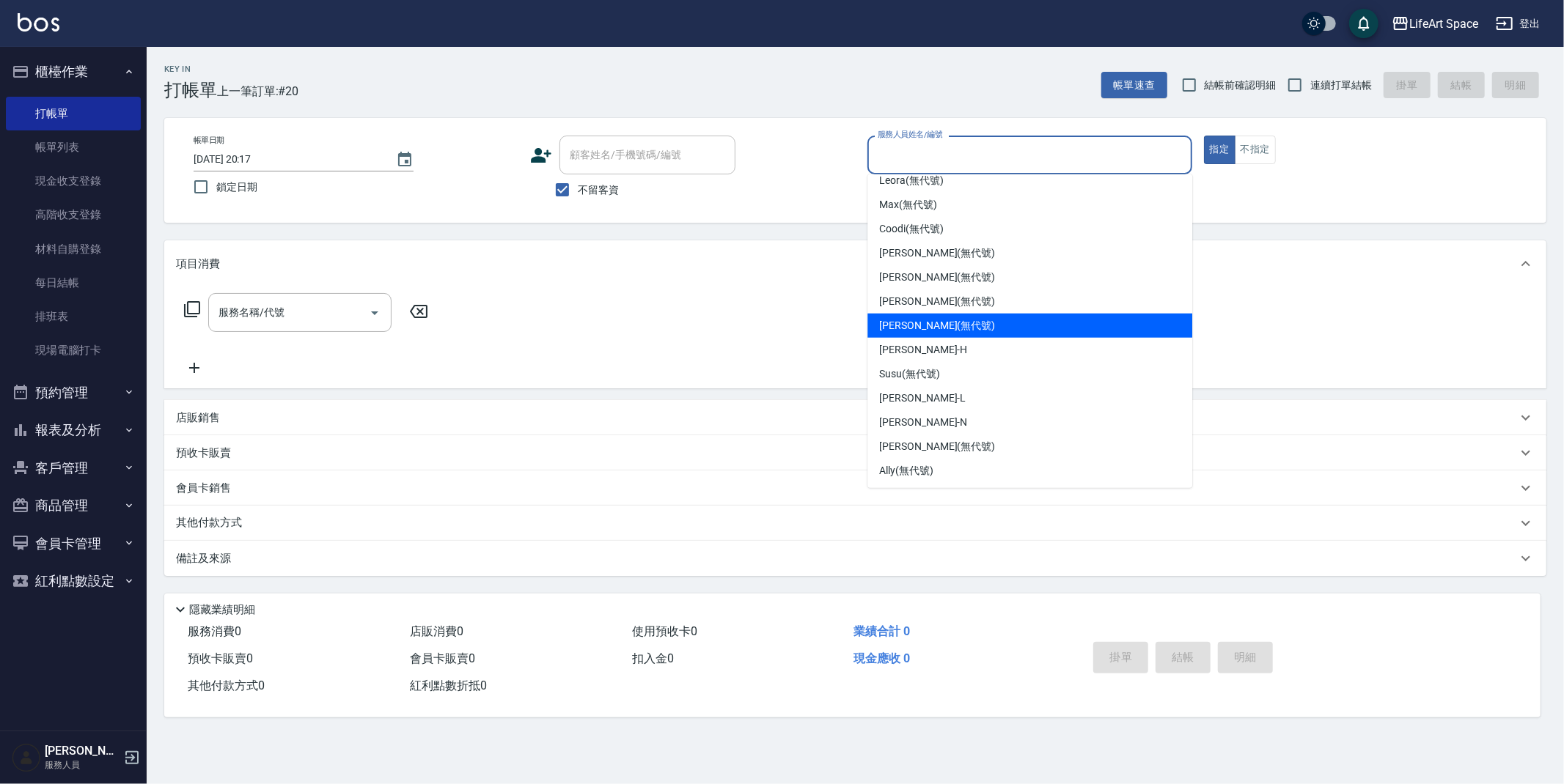
click at [933, 326] on span "[PERSON_NAME] (無代號)" at bounding box center [936, 326] width 116 height 16
type input "[PERSON_NAME](無代號)"
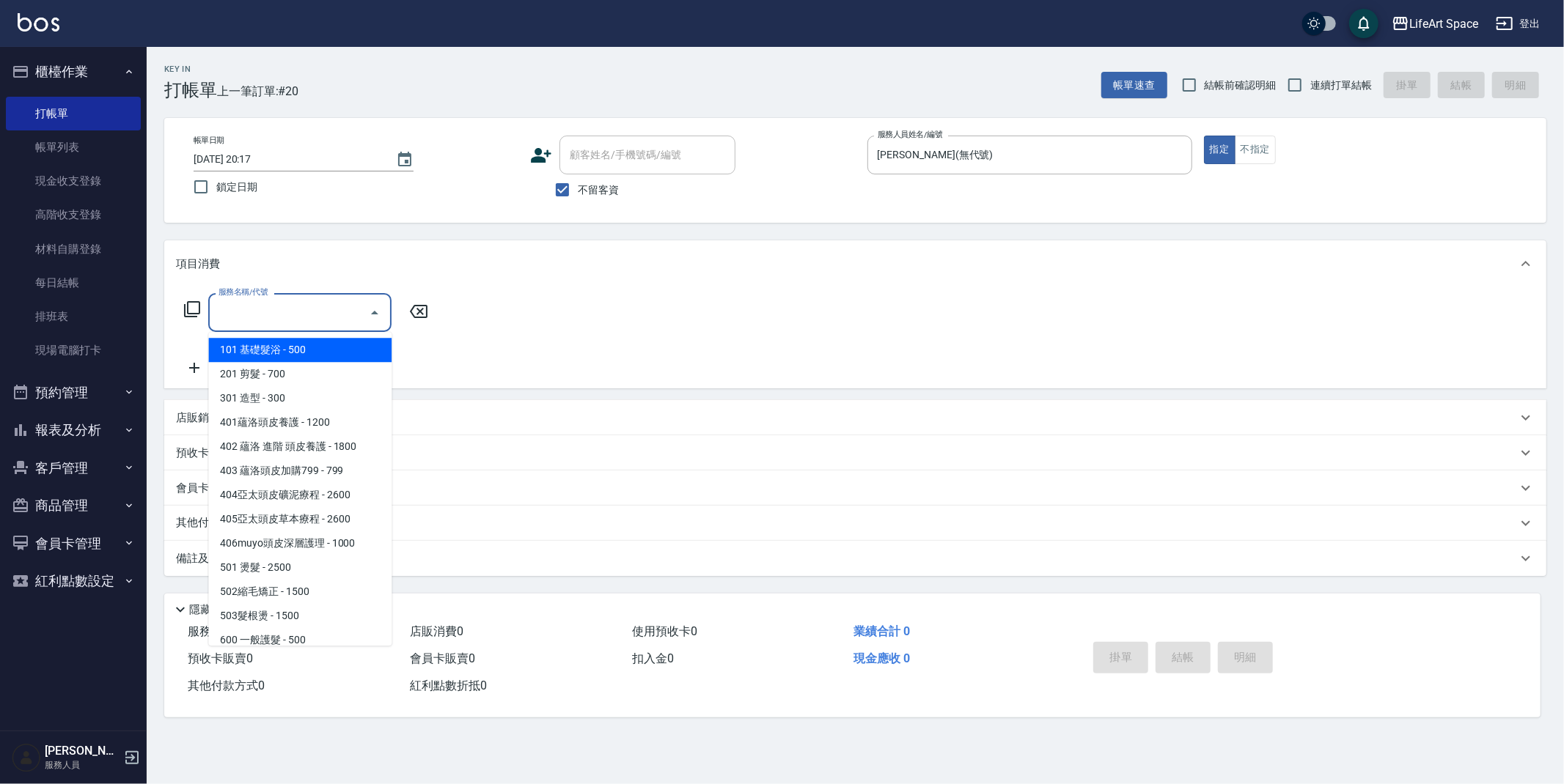
click at [297, 308] on input "服務名稱/代號" at bounding box center [288, 312] width 148 height 25
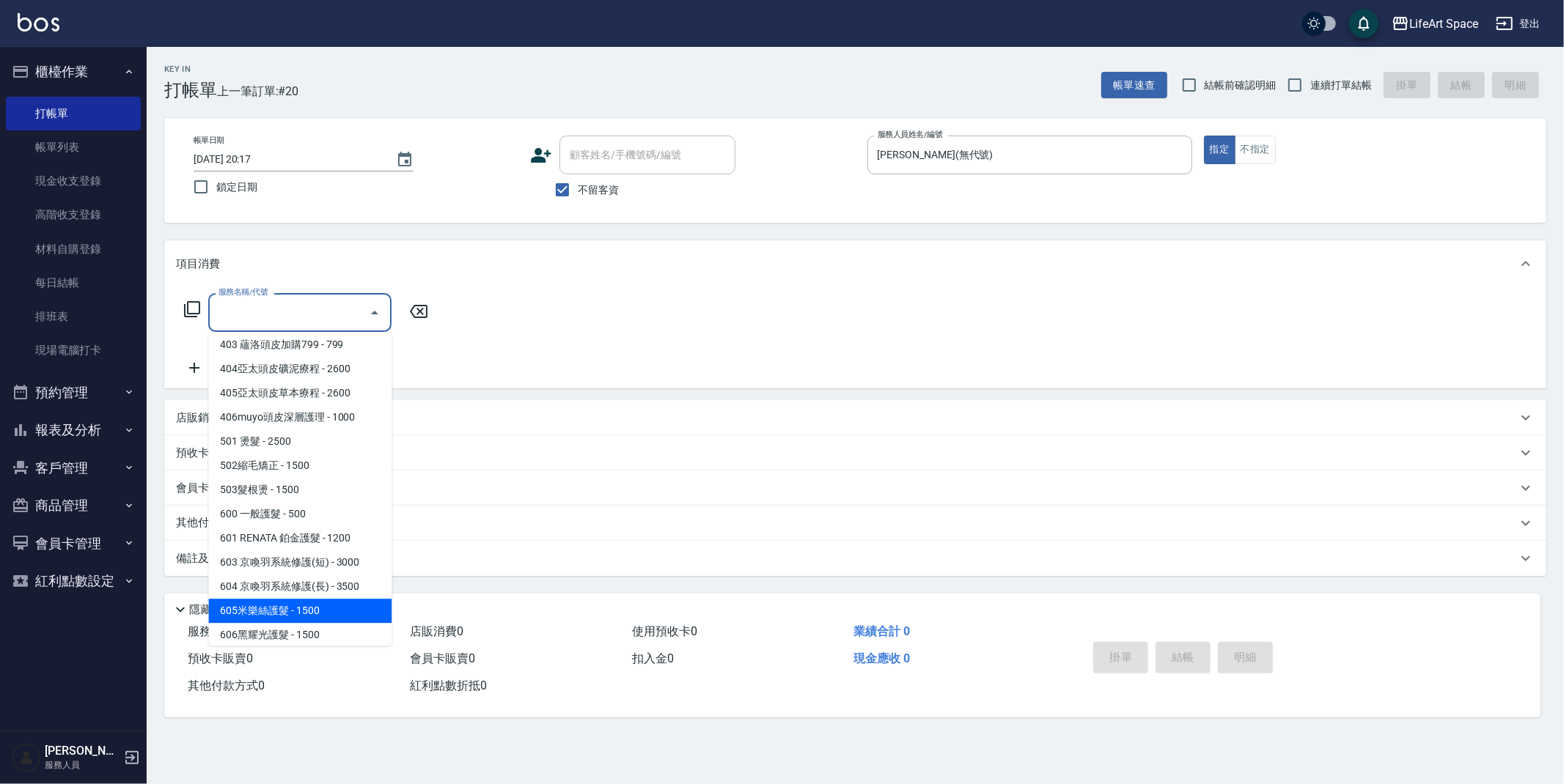
scroll to position [230, 0]
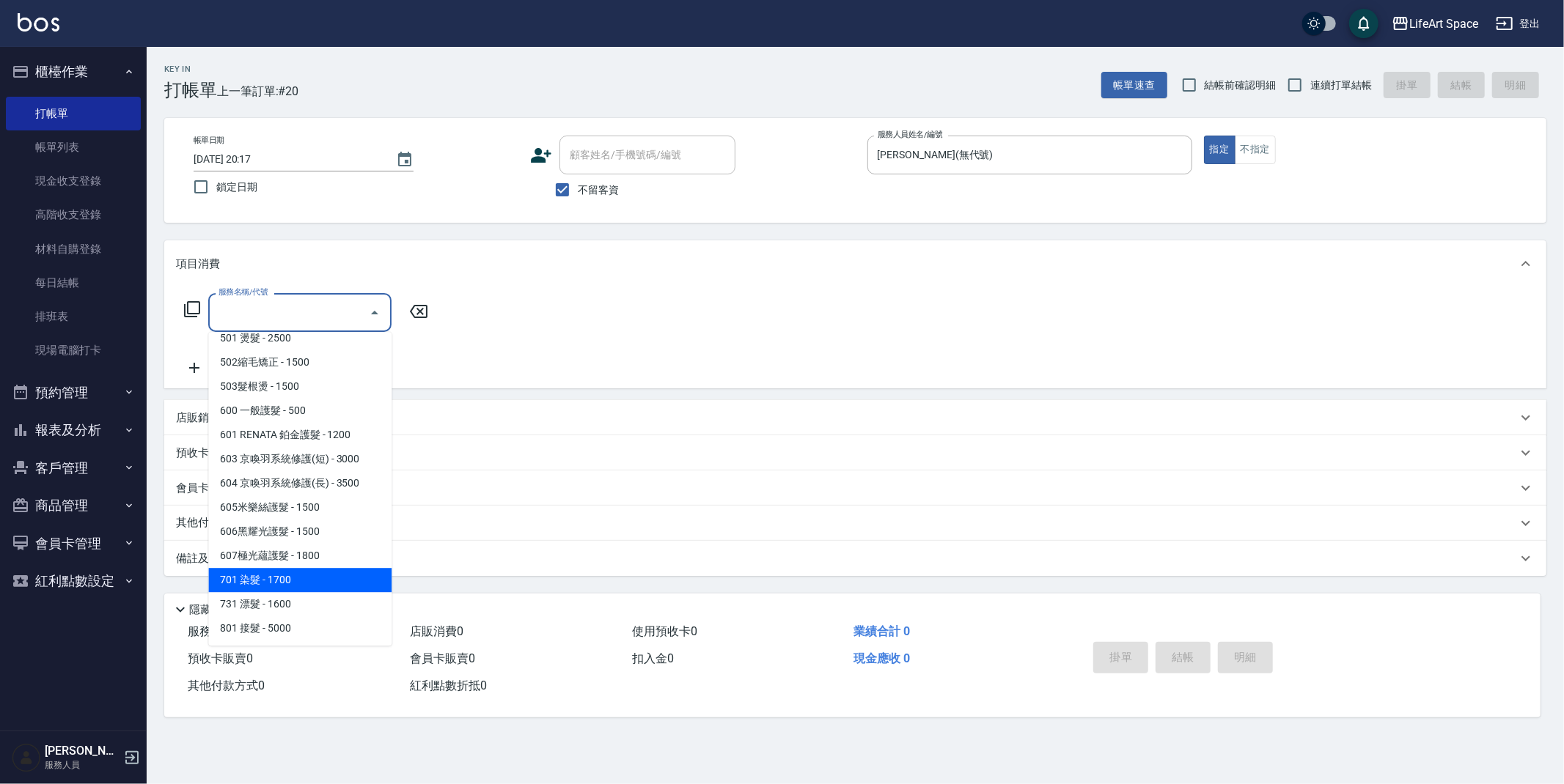
click at [304, 584] on span "701 染髮 - 1700" at bounding box center [300, 580] width 183 height 24
type input "701 染髮(701)"
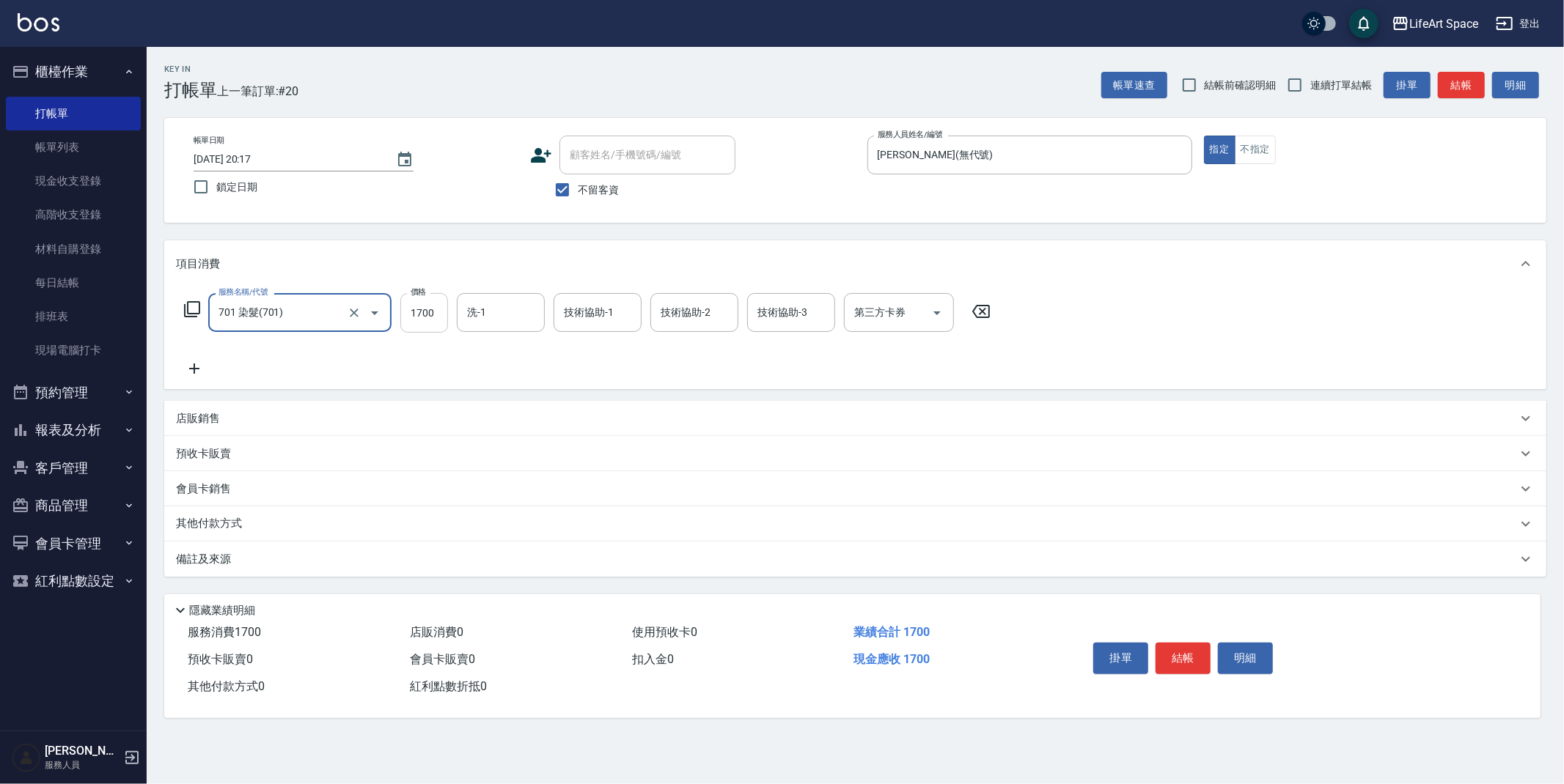
click at [441, 320] on input "1700" at bounding box center [424, 312] width 48 height 39
type input "2400"
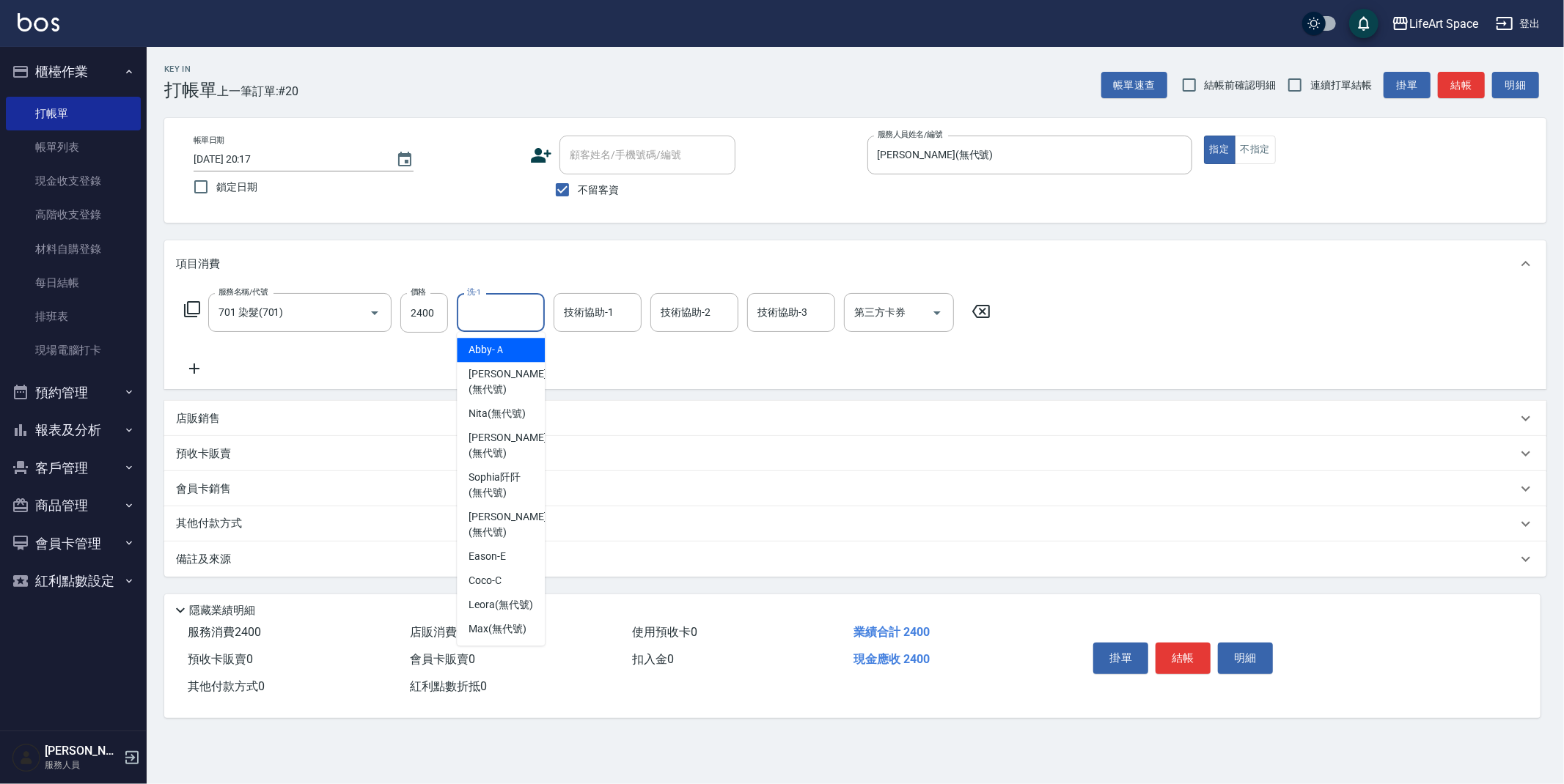
click at [502, 313] on input "洗-1" at bounding box center [501, 312] width 75 height 25
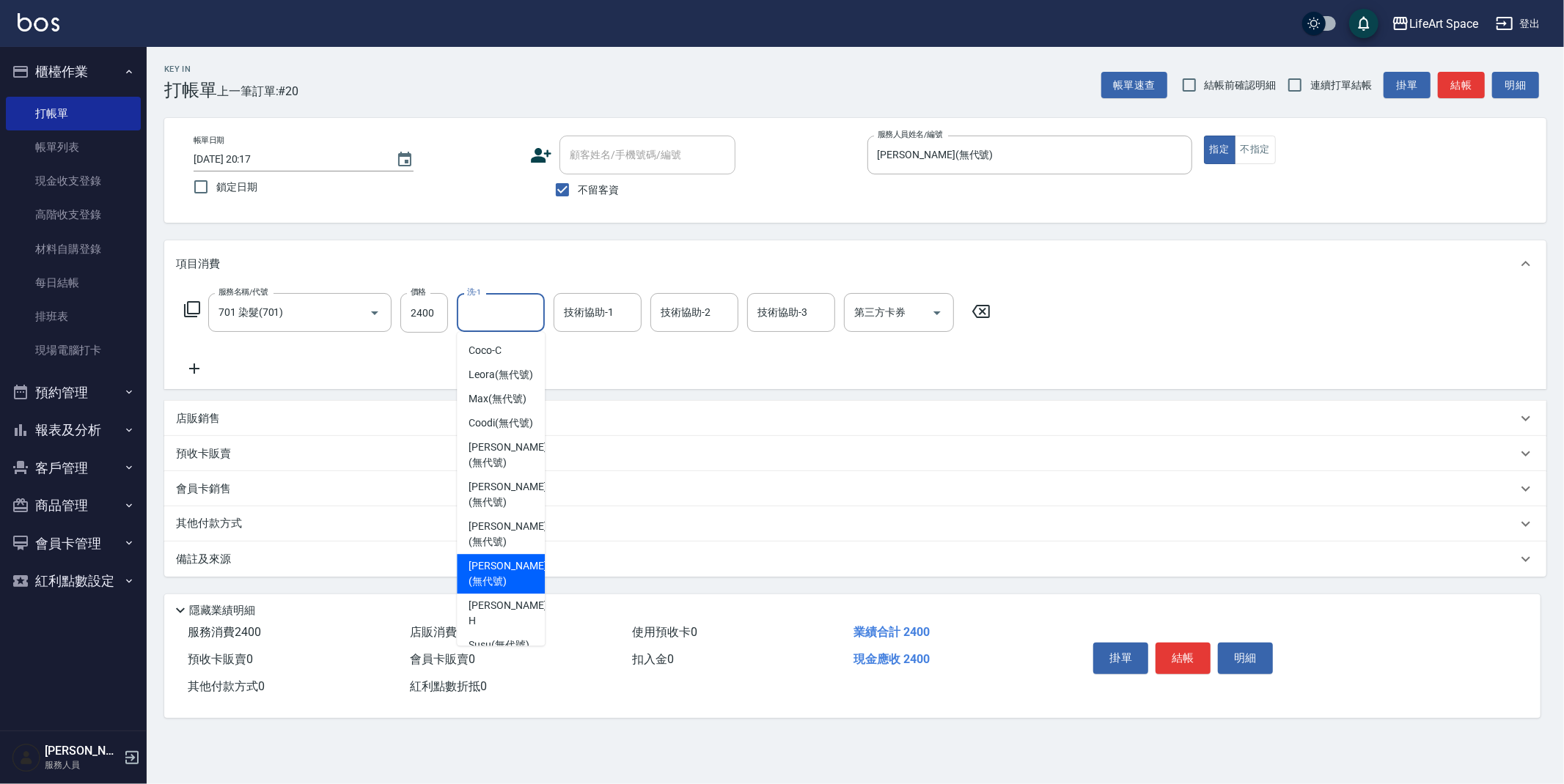
scroll to position [280, 0]
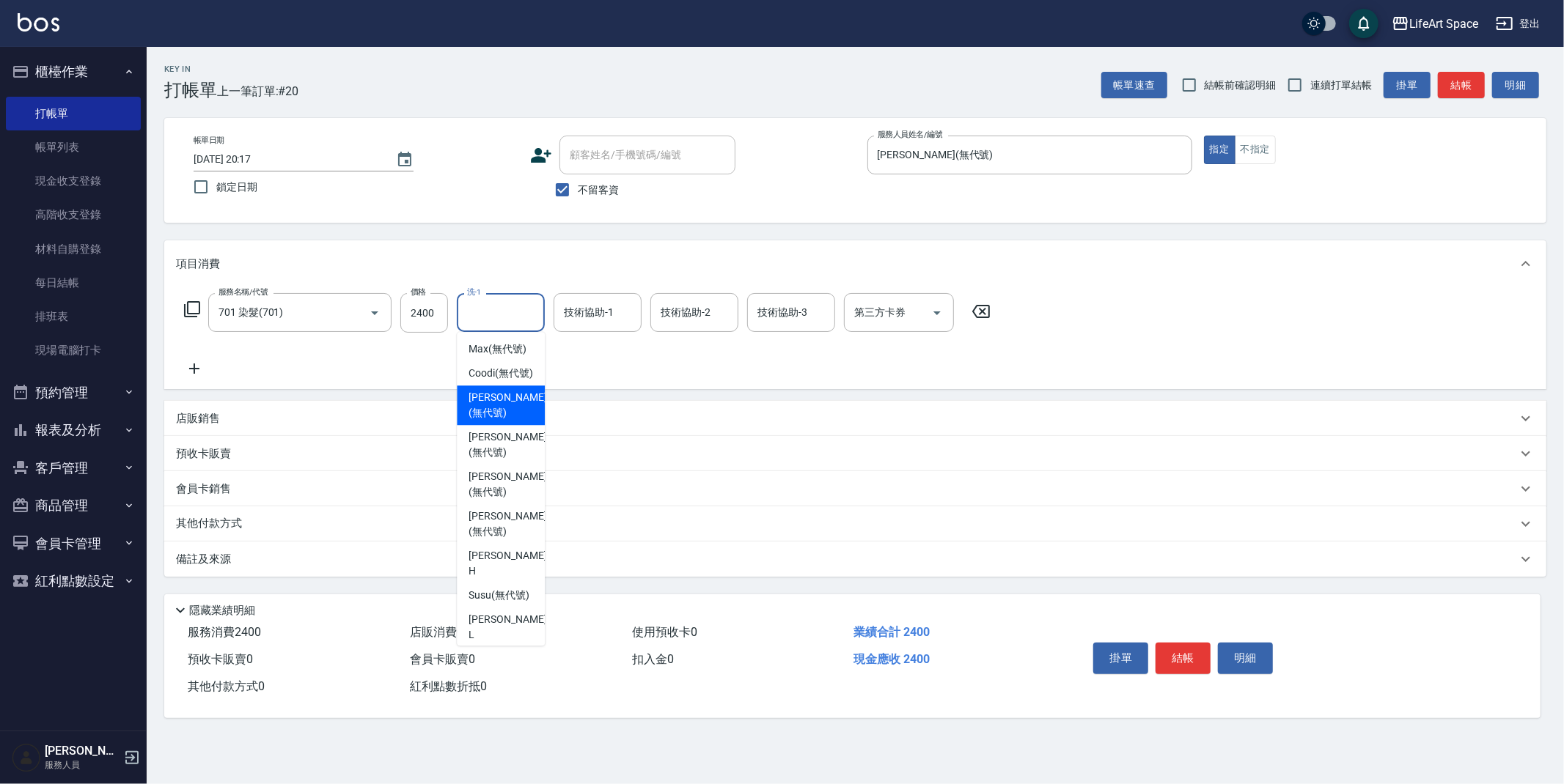
click at [502, 421] on span "[PERSON_NAME] (無代號)" at bounding box center [507, 405] width 78 height 31
type input "[PERSON_NAME](無代號)"
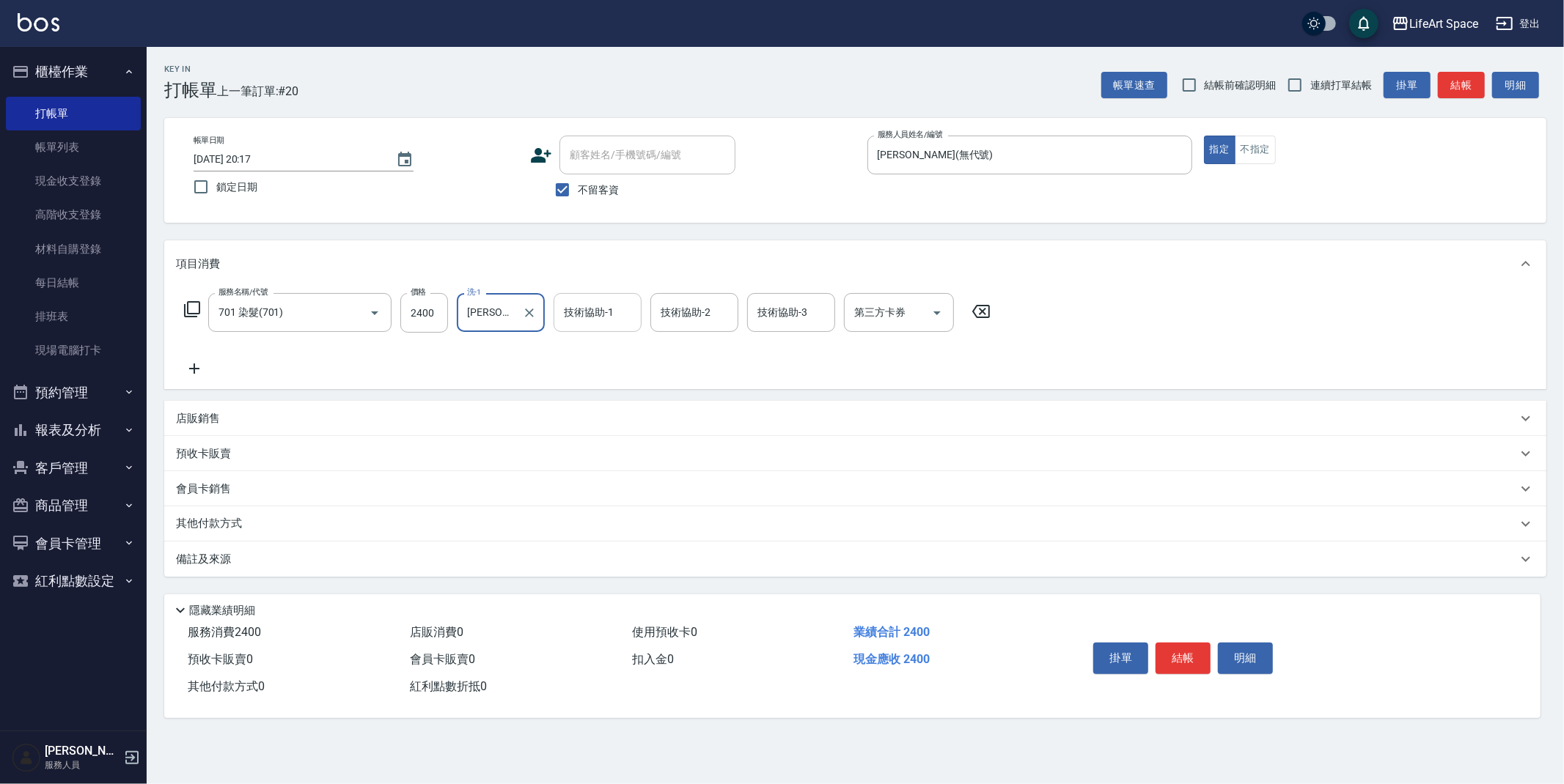
click at [579, 315] on div "技術協助-1 技術協助-1" at bounding box center [598, 312] width 88 height 39
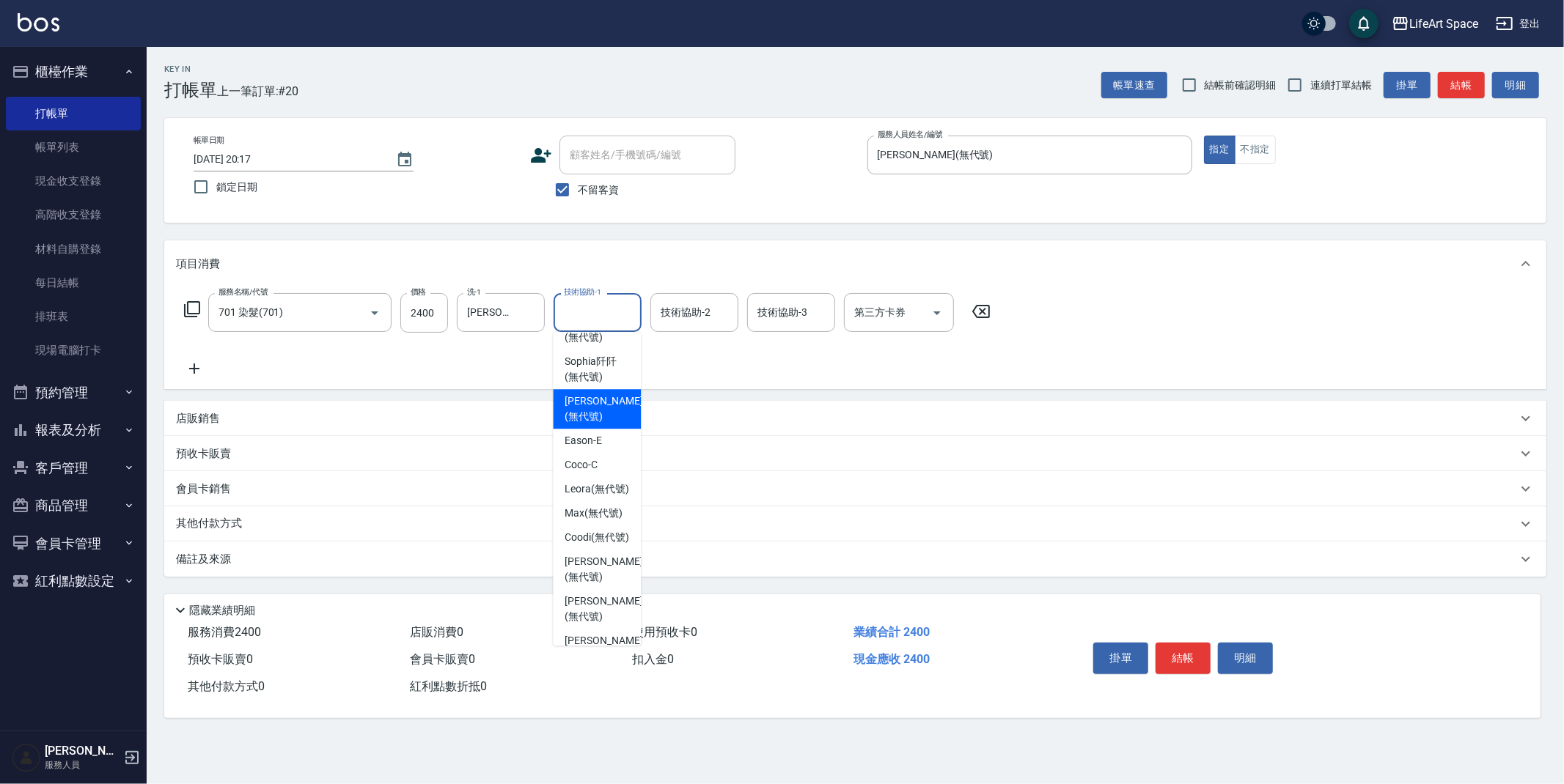
scroll to position [264, 0]
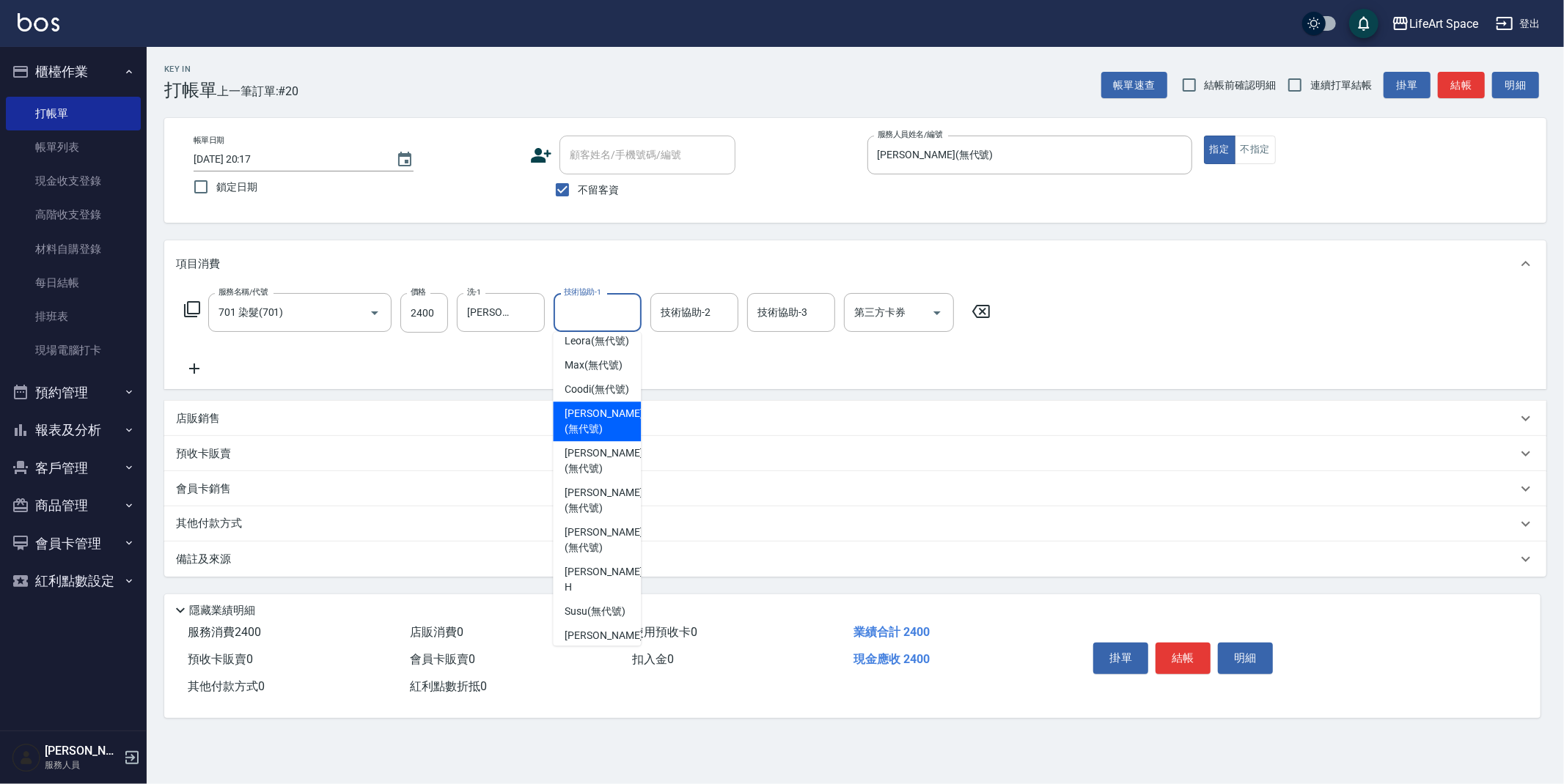
click at [607, 437] on span "[PERSON_NAME] (無代號)" at bounding box center [603, 421] width 78 height 31
type input "[PERSON_NAME](無代號)"
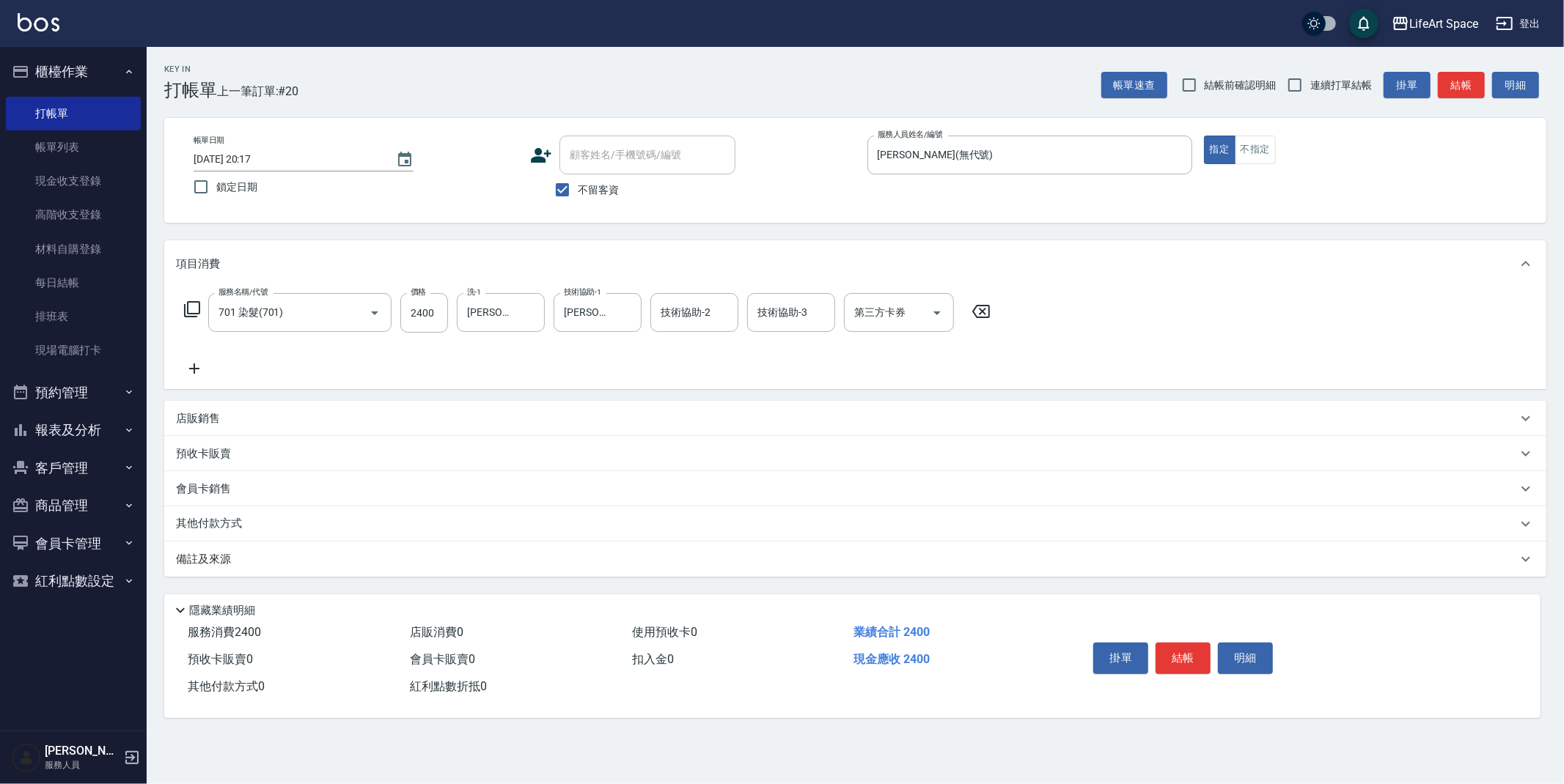
click at [241, 531] on p "其他付款方式" at bounding box center [212, 524] width 73 height 16
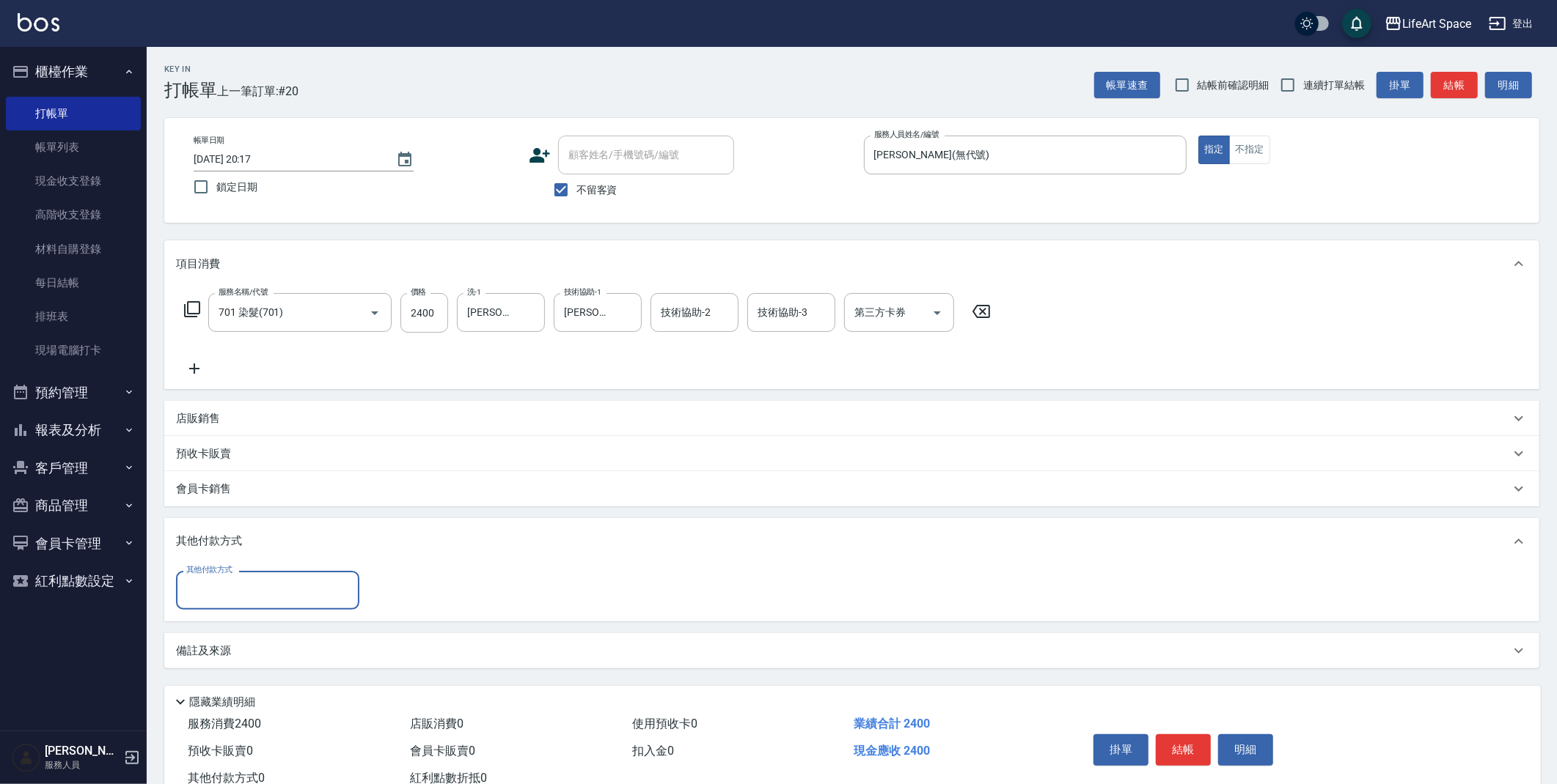
scroll to position [0, 0]
click at [223, 591] on input "其他付款方式" at bounding box center [268, 590] width 170 height 25
click at [222, 626] on span "轉帳" at bounding box center [268, 627] width 183 height 24
type input "轉帳"
type input "2400"
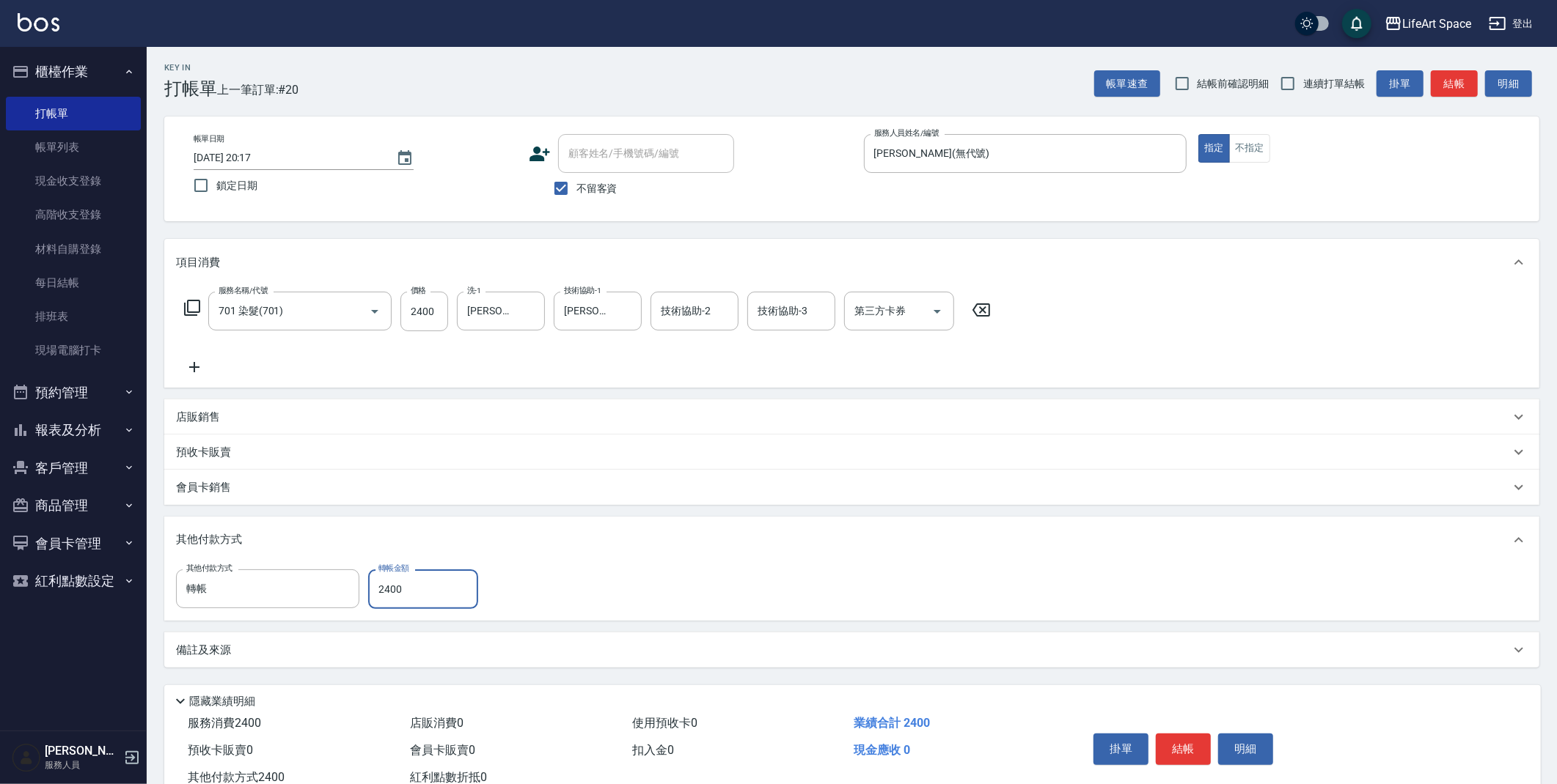
scroll to position [3, 0]
click at [1200, 739] on button "結帳" at bounding box center [1183, 747] width 55 height 31
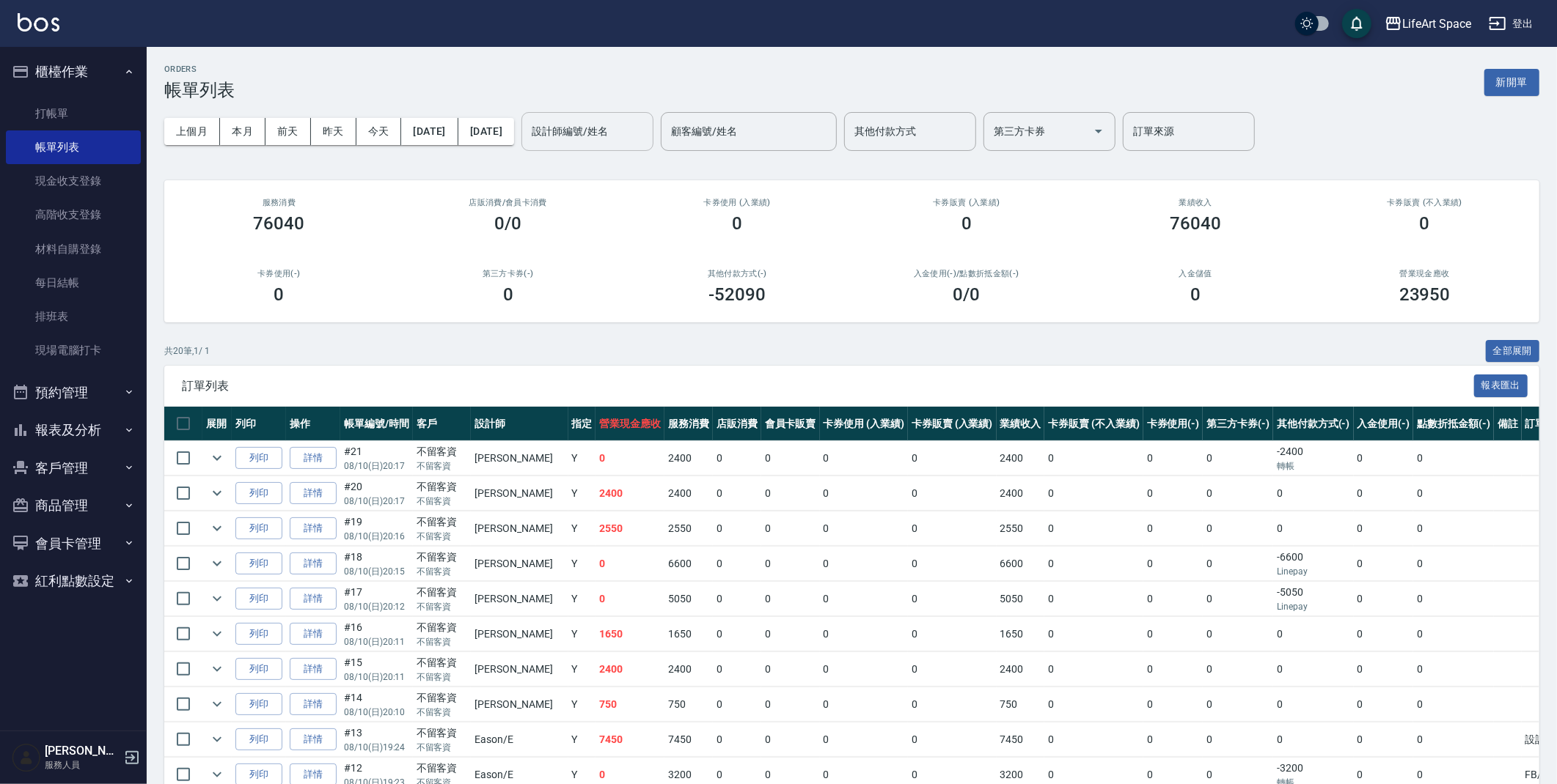
click at [626, 122] on div "設計師編號/姓名 設計師編號/姓名" at bounding box center [587, 131] width 132 height 39
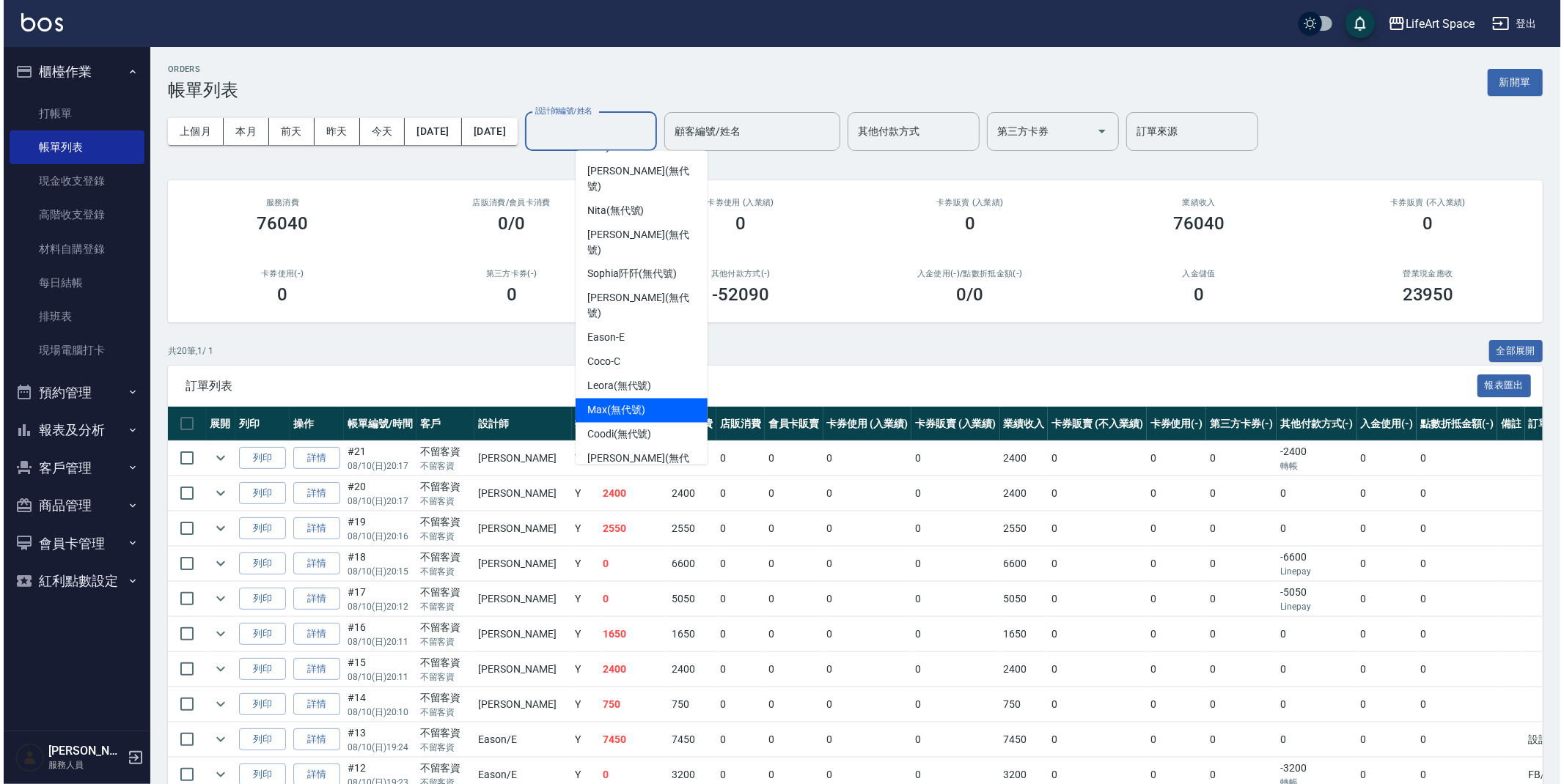
scroll to position [80, 0]
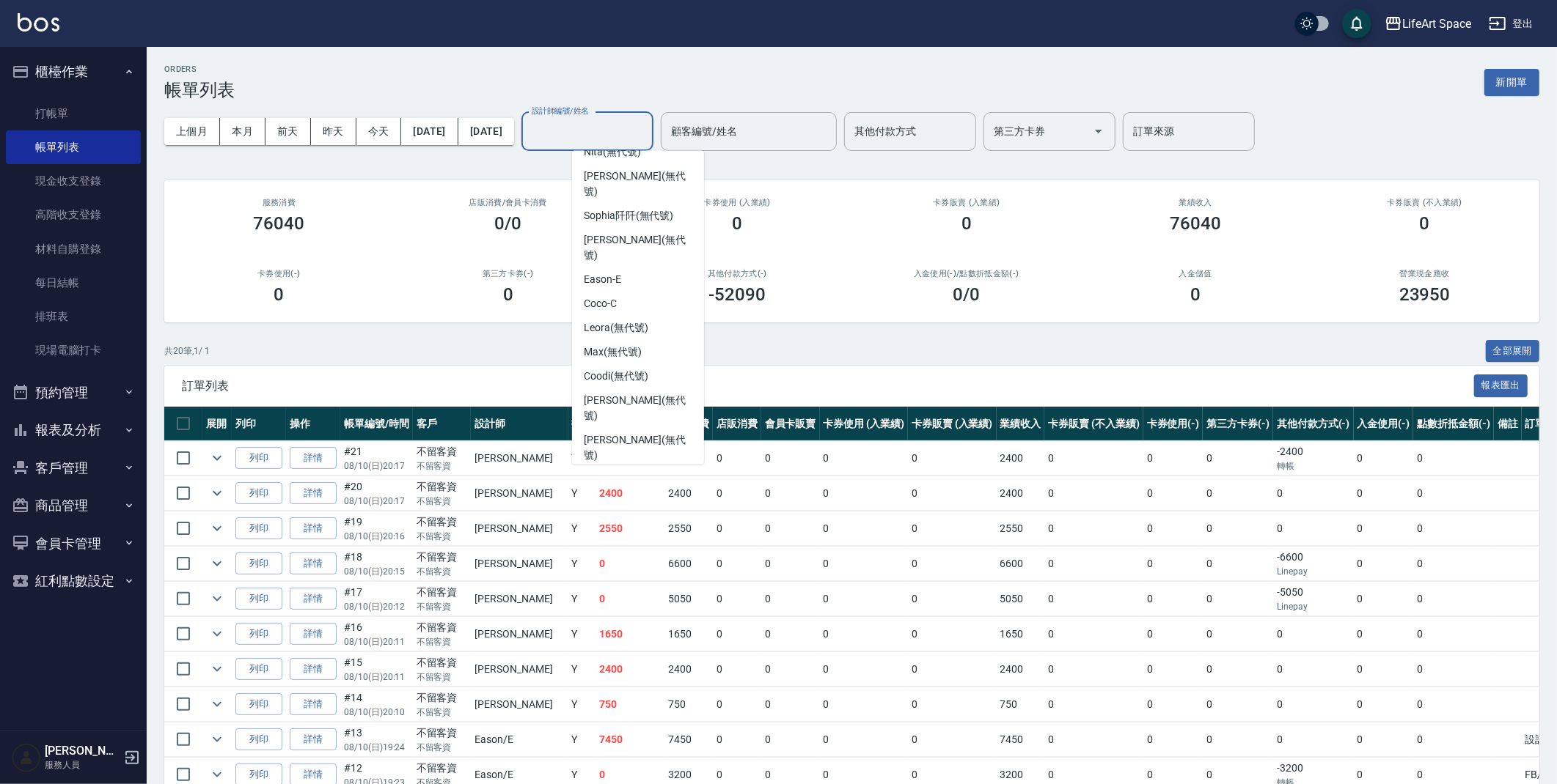
click at [622, 511] on span "[PERSON_NAME] (無代號)" at bounding box center [638, 526] width 109 height 31
type input "[PERSON_NAME](無代號)"
